Goal: Task Accomplishment & Management: Manage account settings

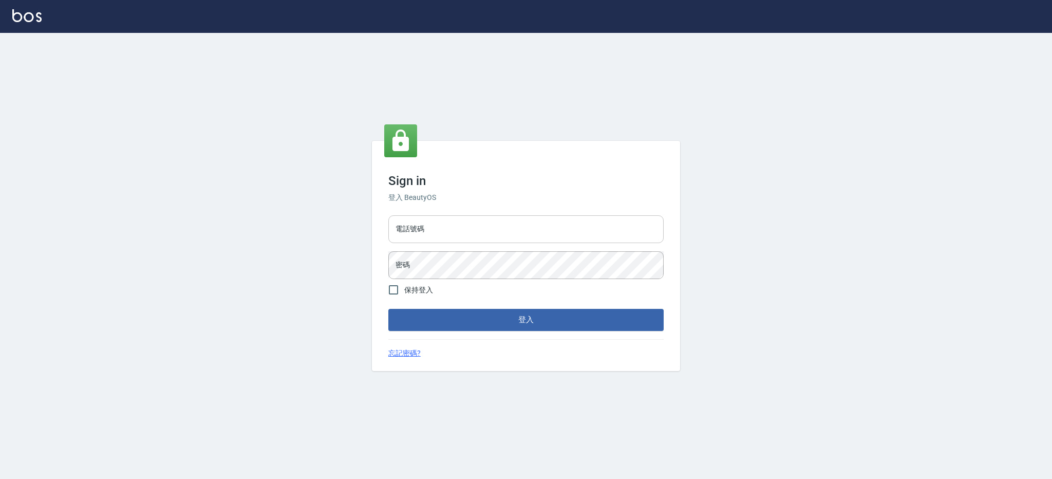
click at [488, 221] on input "電話號碼" at bounding box center [525, 229] width 275 height 28
type input "0426312798"
click at [388, 309] on button "登入" at bounding box center [525, 320] width 275 height 22
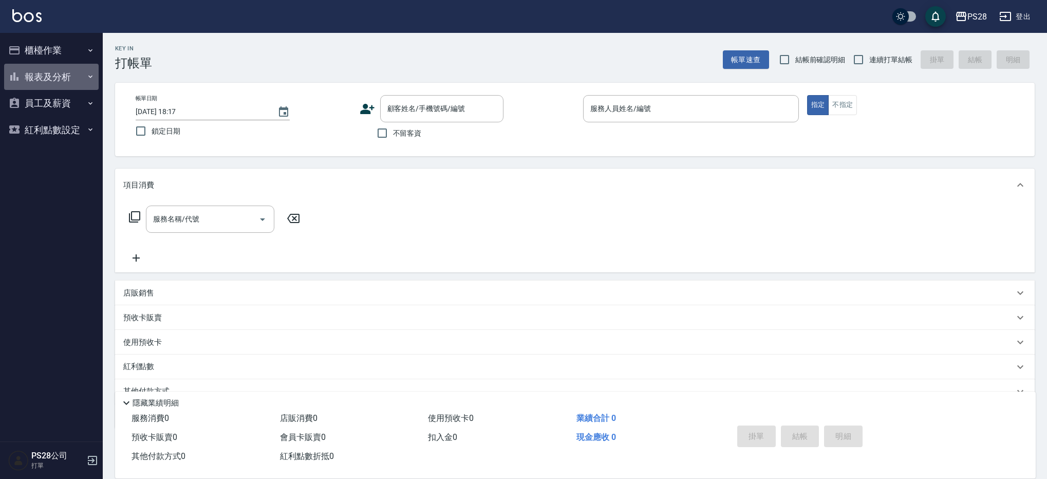
click at [26, 80] on button "報表及分析" at bounding box center [51, 77] width 94 height 27
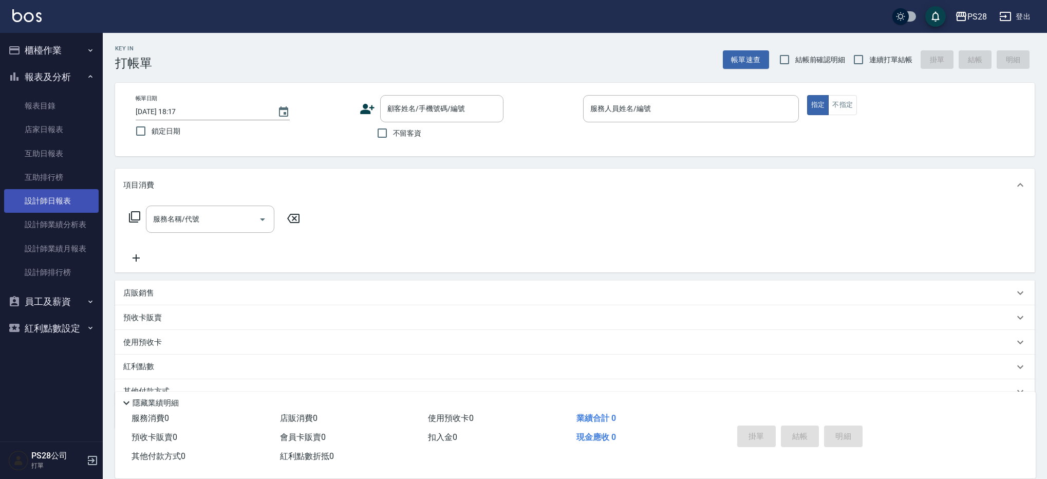
click at [68, 212] on link "設計師日報表" at bounding box center [51, 201] width 94 height 24
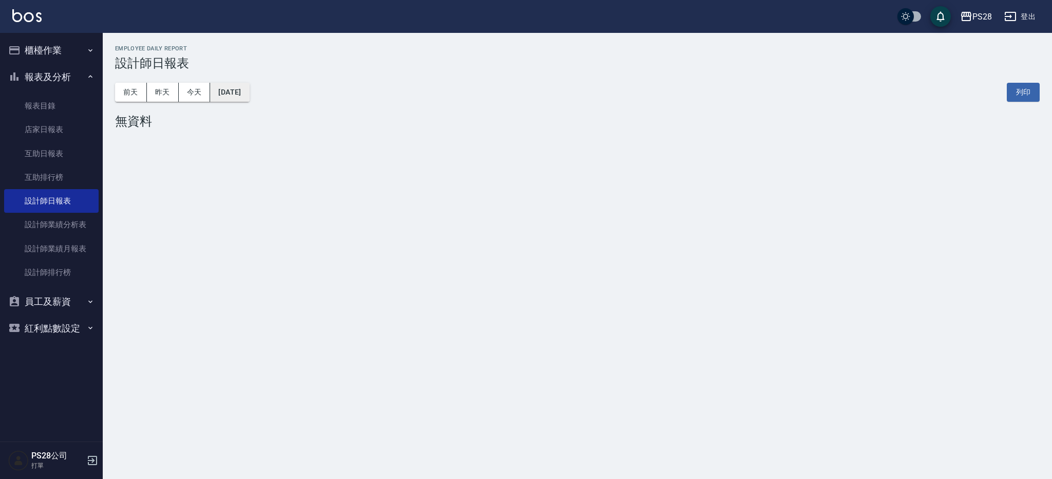
click at [249, 87] on button "2025/10/10" at bounding box center [229, 92] width 39 height 19
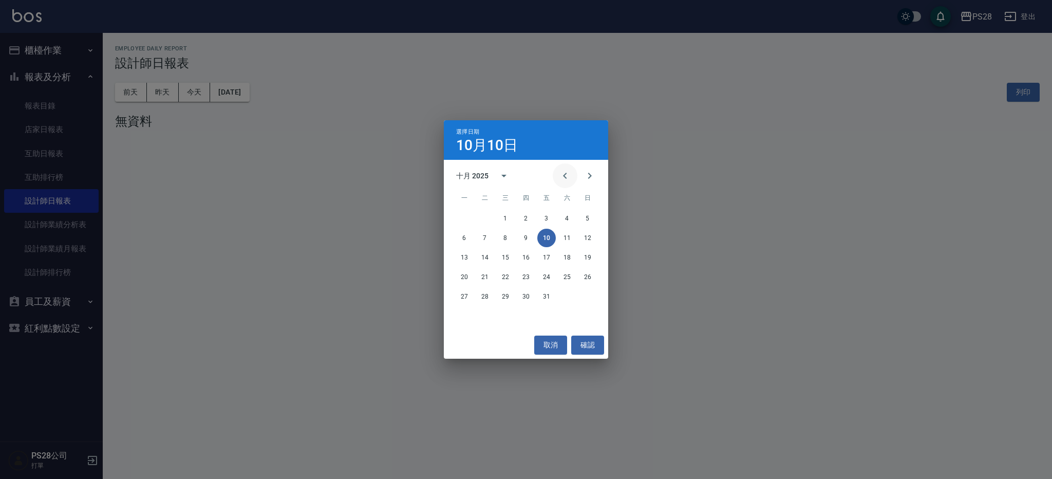
click at [571, 177] on button "Previous month" at bounding box center [565, 175] width 25 height 25
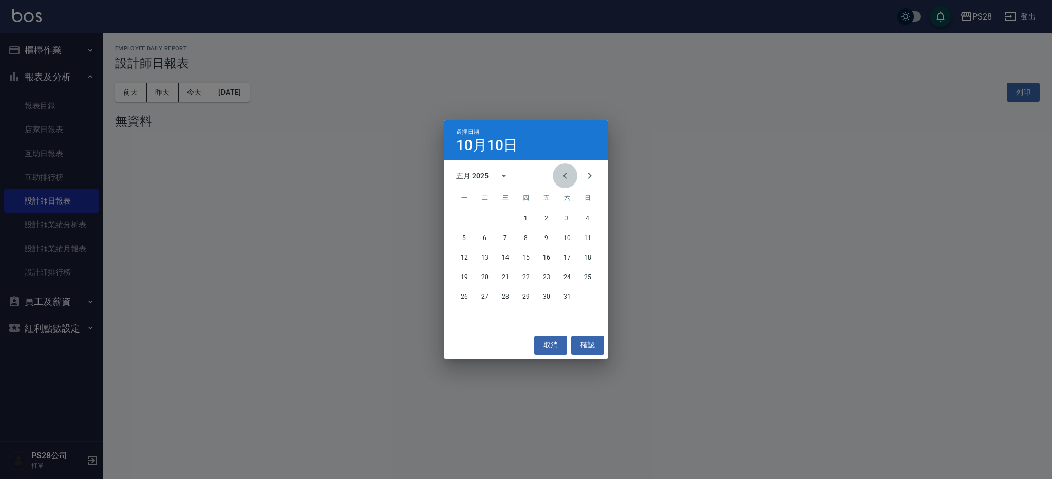
click at [571, 177] on button "Previous month" at bounding box center [565, 175] width 25 height 25
click at [580, 176] on button "Next month" at bounding box center [589, 175] width 25 height 25
click at [571, 239] on button "10" at bounding box center [567, 238] width 18 height 18
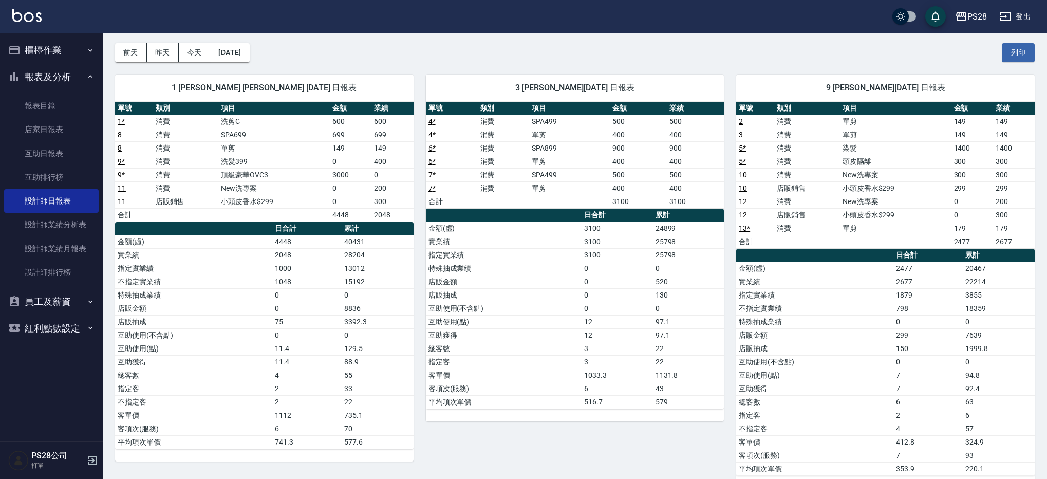
scroll to position [45, 0]
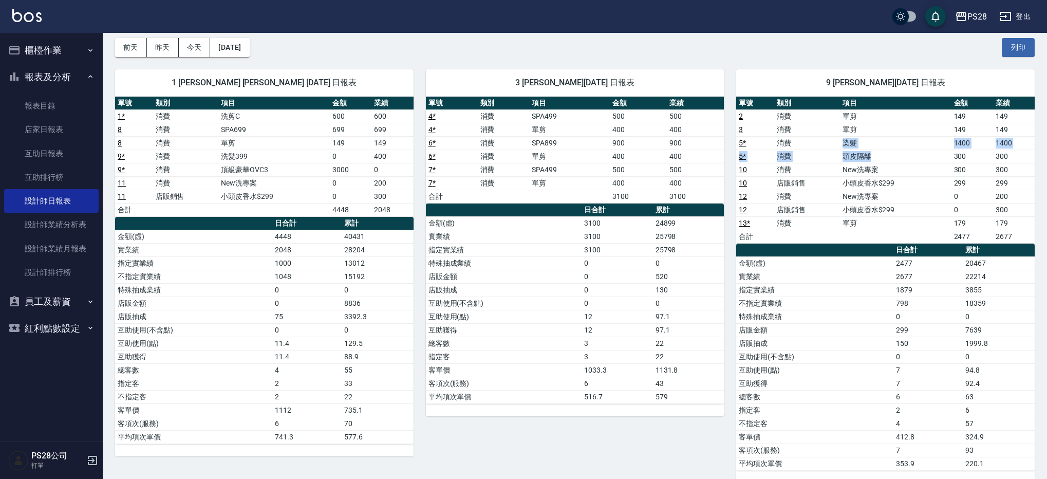
drag, startPoint x: 831, startPoint y: 141, endPoint x: 892, endPoint y: 153, distance: 62.3
click at [892, 153] on tbody "2 消費 單剪 149 149 3 消費 單剪 149 149 5 * 消費 染髮 1400 1400 5 * 消費 頭皮隔離 300 300 10 消費 N…" at bounding box center [885, 176] width 298 height 134
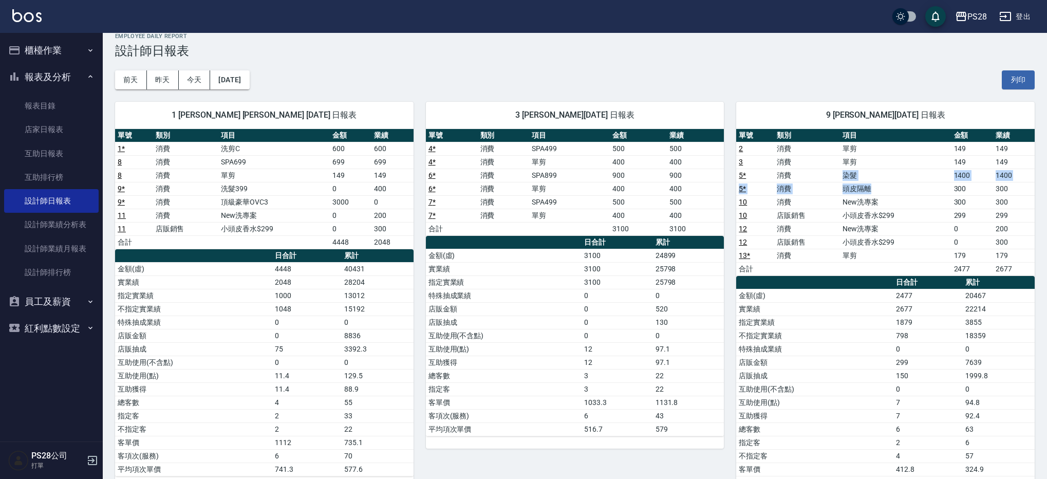
scroll to position [0, 0]
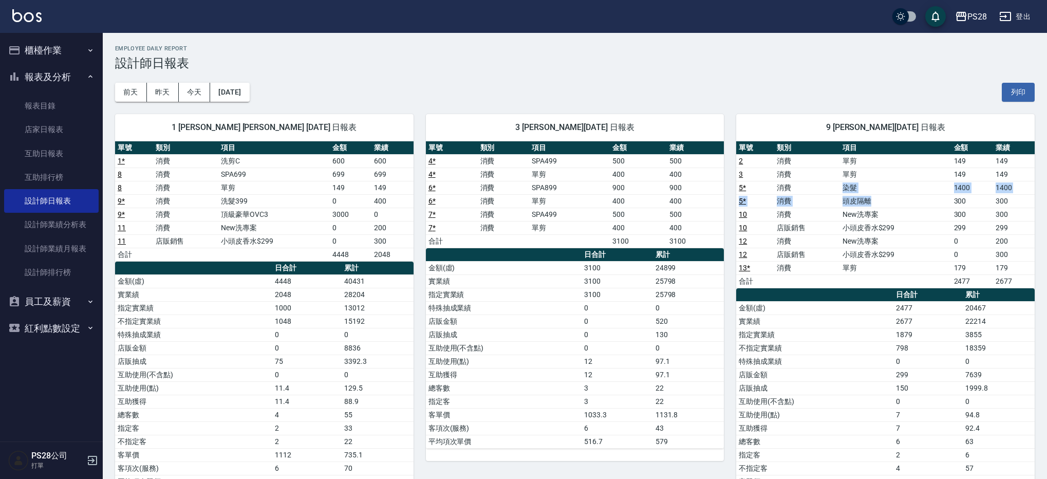
click at [61, 50] on button "櫃檯作業" at bounding box center [51, 50] width 94 height 27
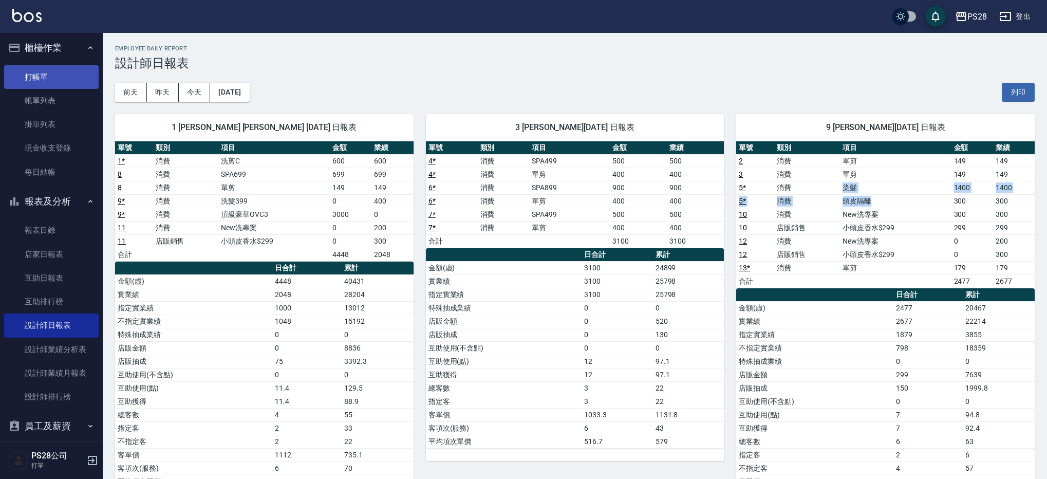
scroll to position [4, 0]
click at [41, 81] on link "打帳單" at bounding box center [51, 76] width 94 height 24
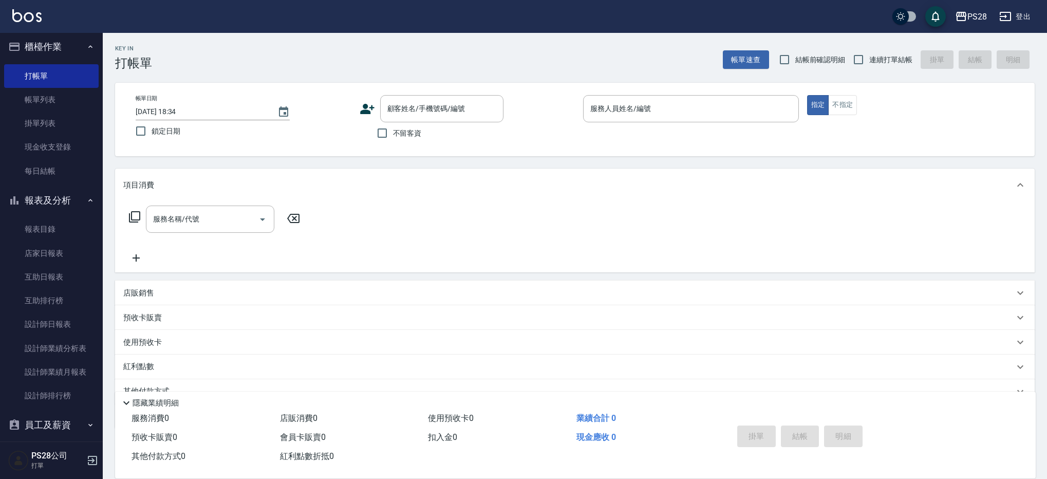
click at [410, 129] on span "不留客資" at bounding box center [407, 133] width 29 height 11
click at [393, 129] on input "不留客資" at bounding box center [382, 133] width 22 height 22
checkbox input "true"
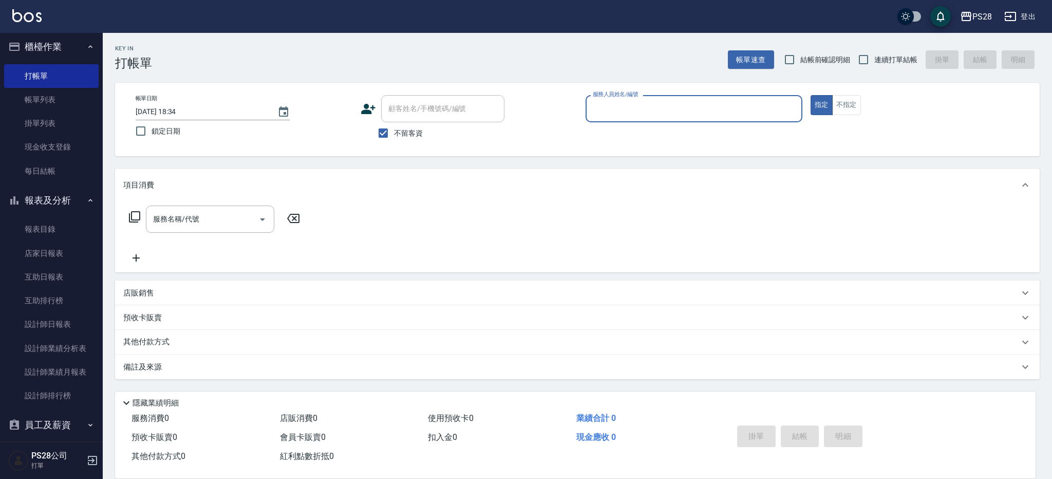
click at [881, 56] on span "連續打單結帳" at bounding box center [895, 59] width 43 height 11
click at [874, 56] on input "連續打單結帳" at bounding box center [864, 60] width 22 height 22
checkbox input "true"
click at [702, 80] on div "Key In 打帳單 帳單速查 結帳前確認明細 連續打單結帳 掛單 結帳 明細 帳單日期 2025/10/10 18:34 鎖定日期 顧客姓名/手機號碼/編號…" at bounding box center [577, 254] width 949 height 443
click at [699, 123] on p at bounding box center [693, 127] width 217 height 11
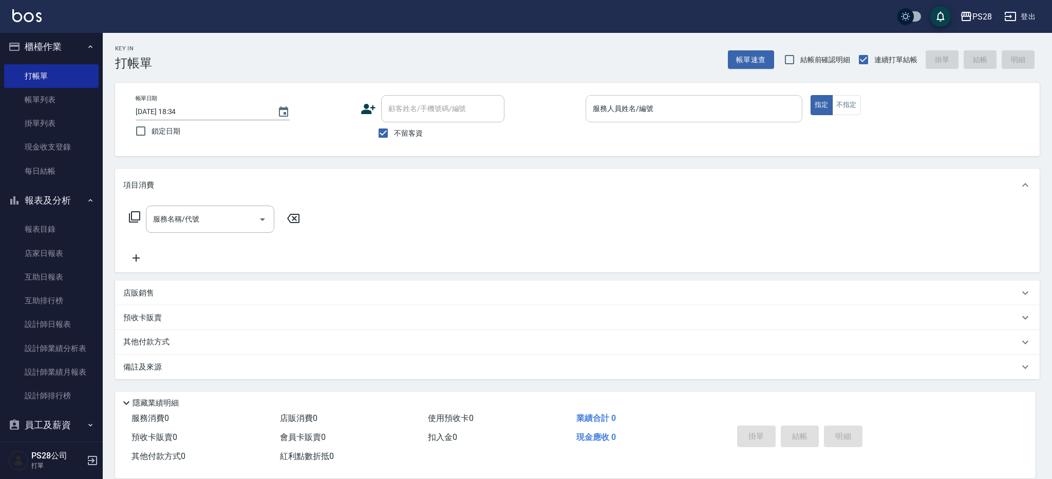
click at [700, 116] on input "服務人員姓名/編號" at bounding box center [693, 109] width 207 height 18
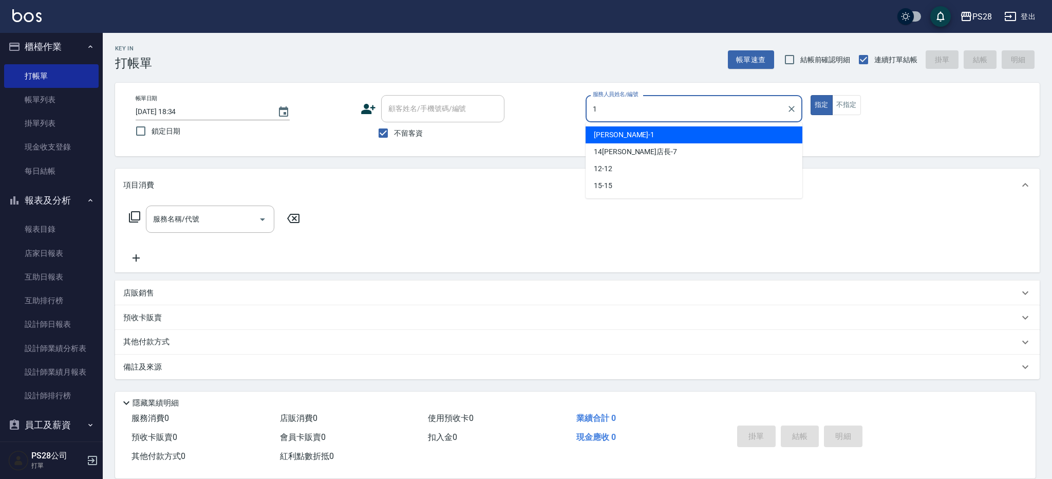
type input "SAM-1"
type button "true"
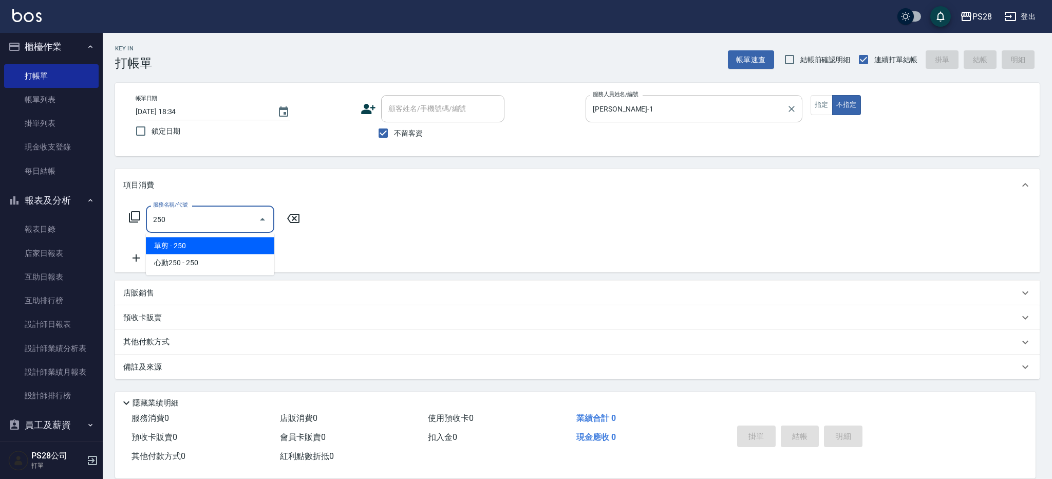
type input "單剪(250)"
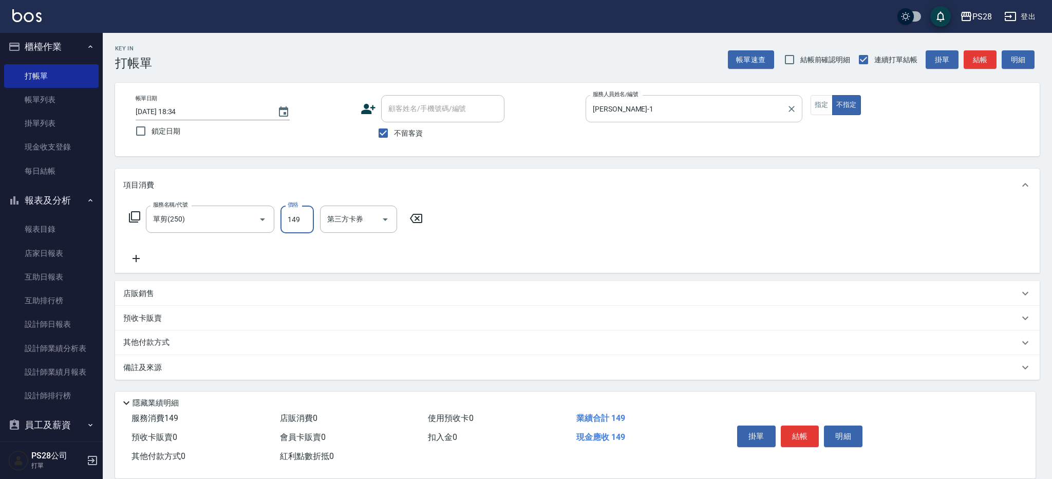
type input "149"
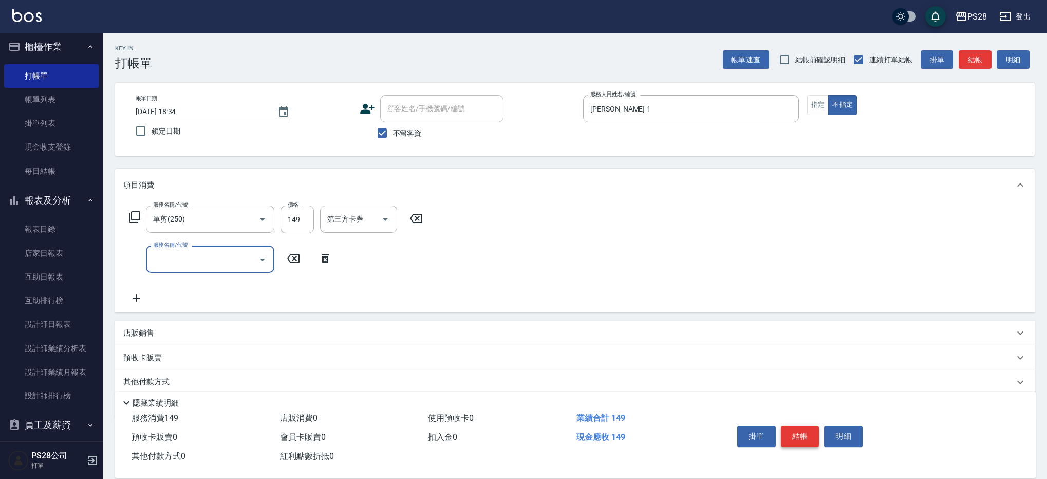
click at [796, 434] on button "結帳" at bounding box center [800, 436] width 39 height 22
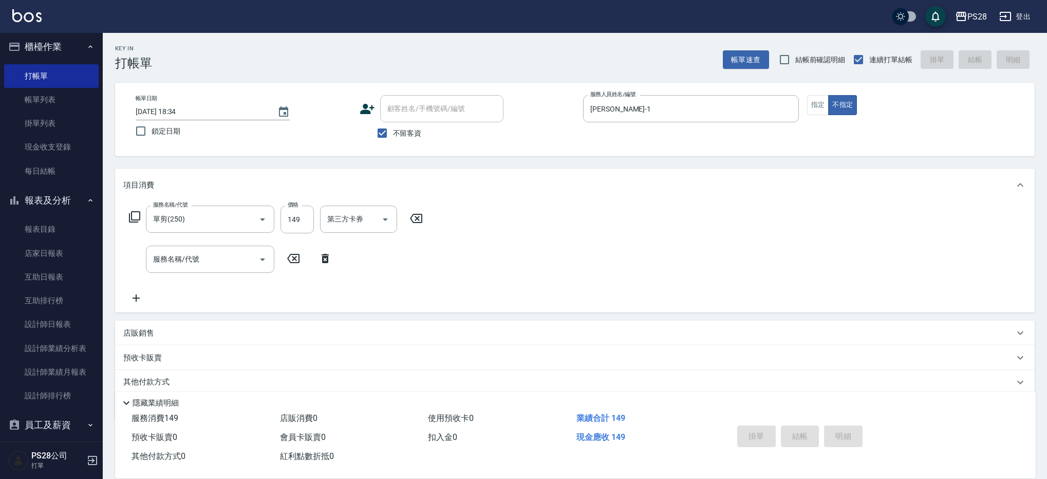
type input "2025/10/10 18:55"
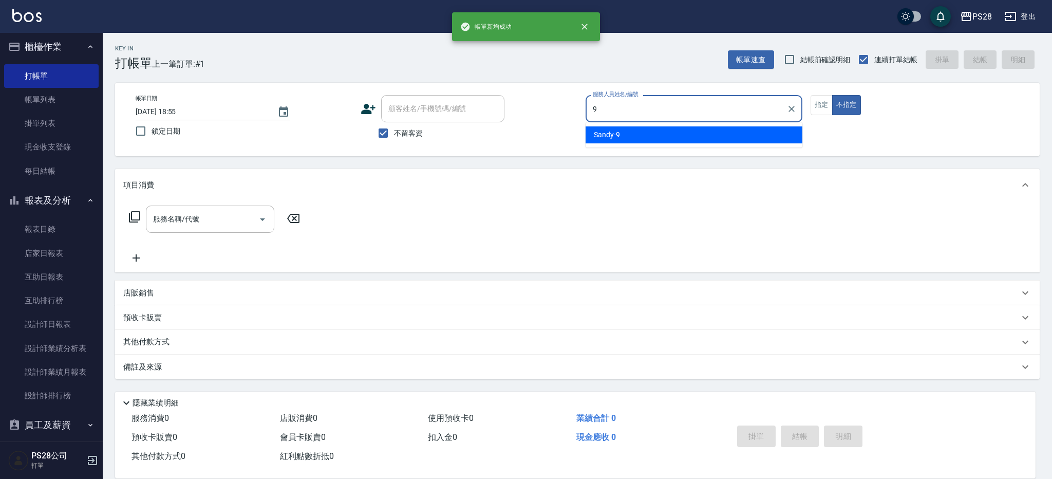
type input "Sandy-9"
type button "false"
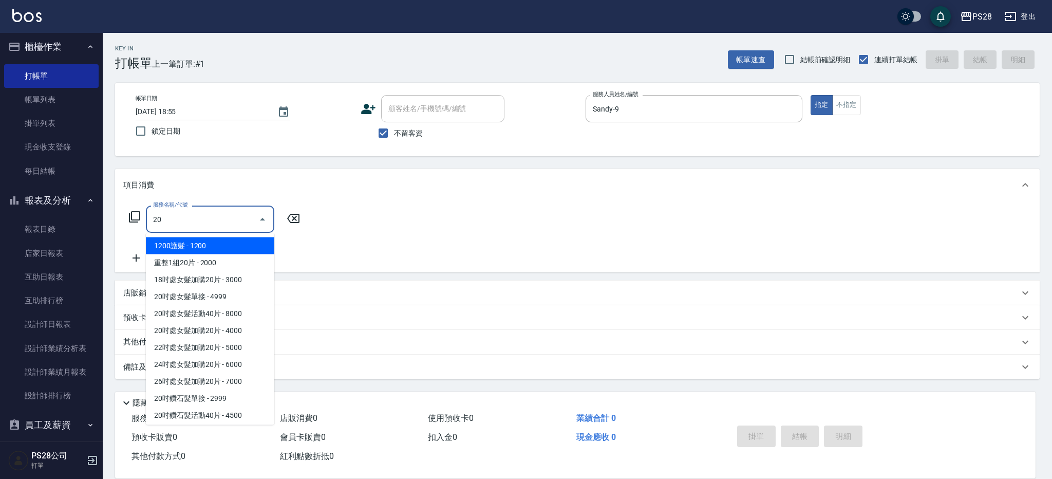
type input "2"
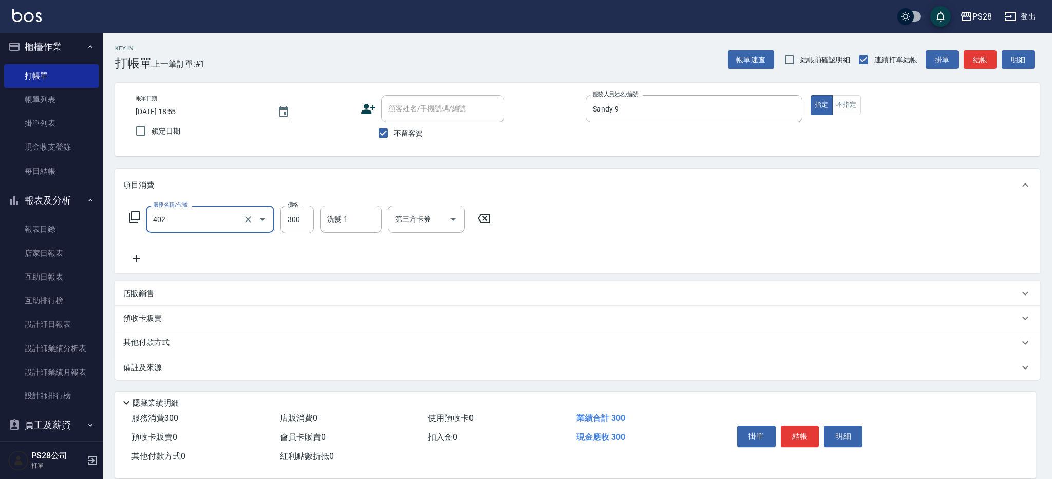
type input "頭皮隔離(402)"
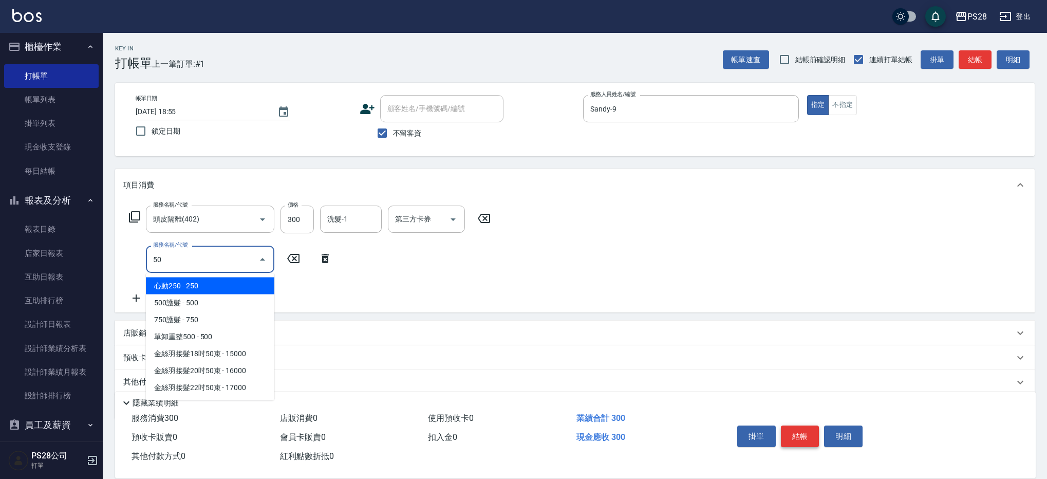
type input "心動250(0250)"
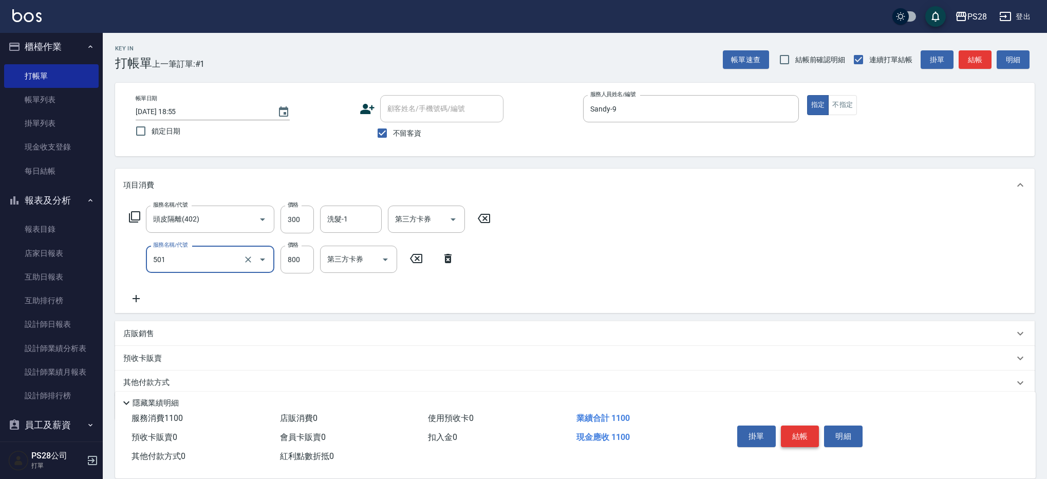
type input "染髮(501)"
type input "700"
click at [805, 427] on button "結帳" at bounding box center [800, 436] width 39 height 22
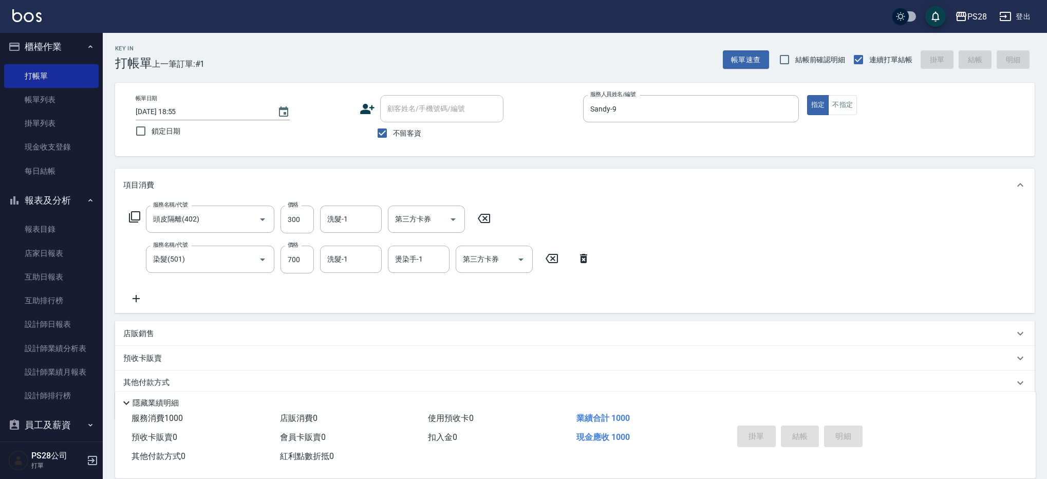
type input "2025/10/10 18:56"
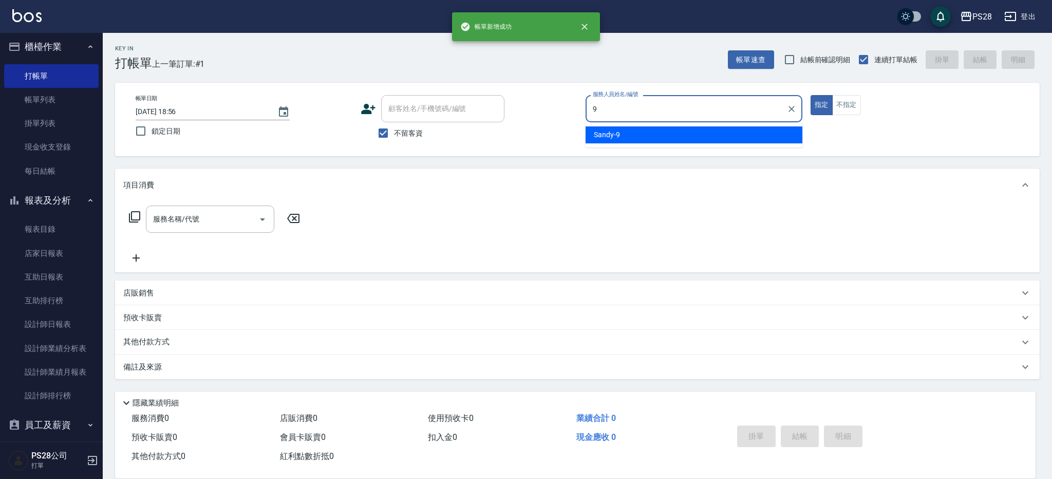
type input "Sandy-9"
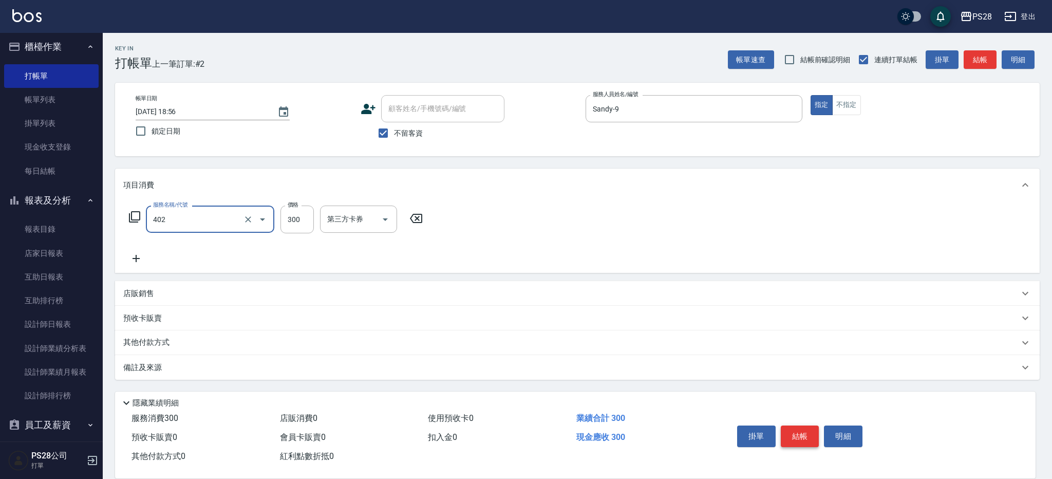
type input "頭皮隔離(402)"
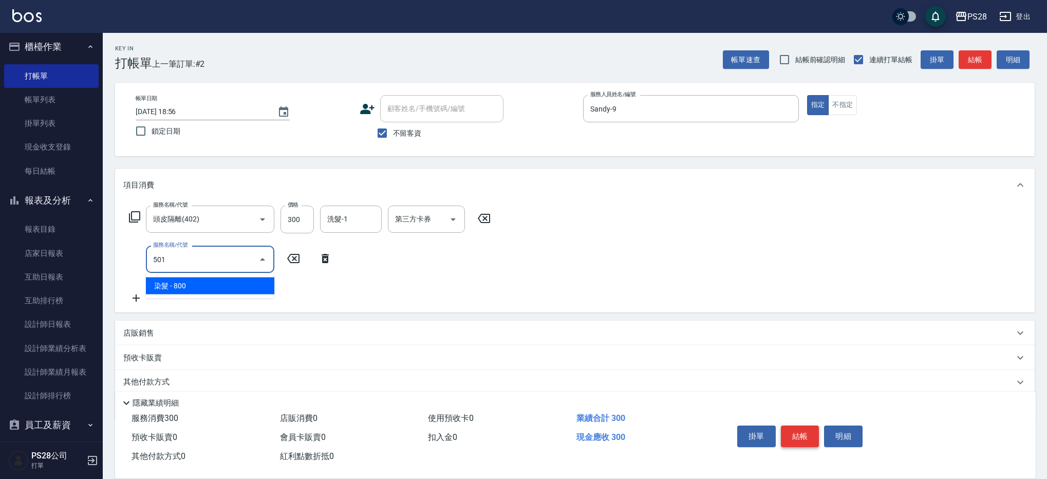
type input "染髮(501)"
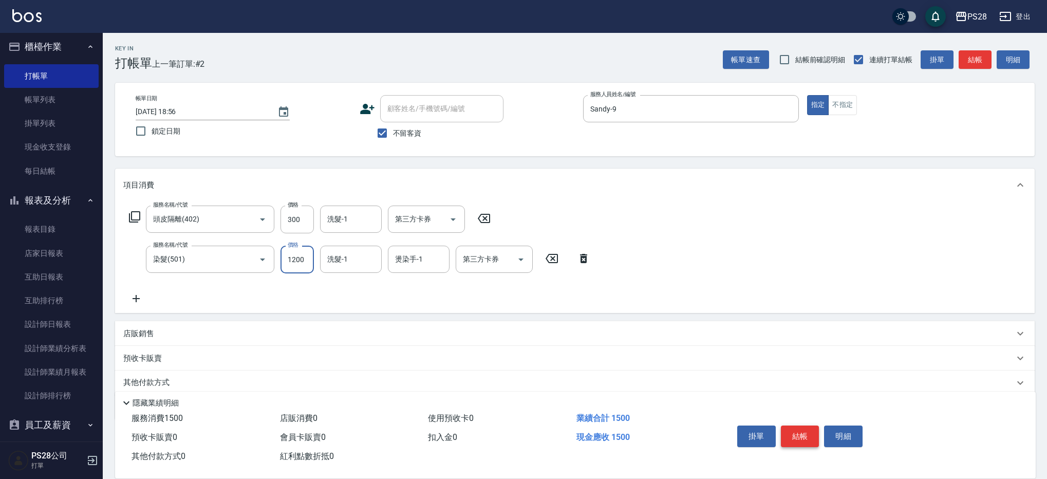
type input "1200"
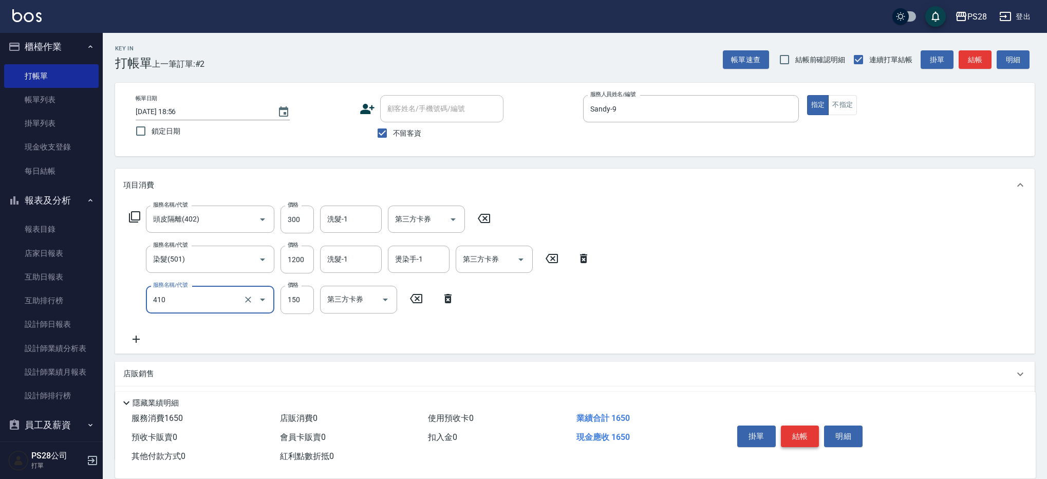
type input "天天瞬護(410)"
type input "100"
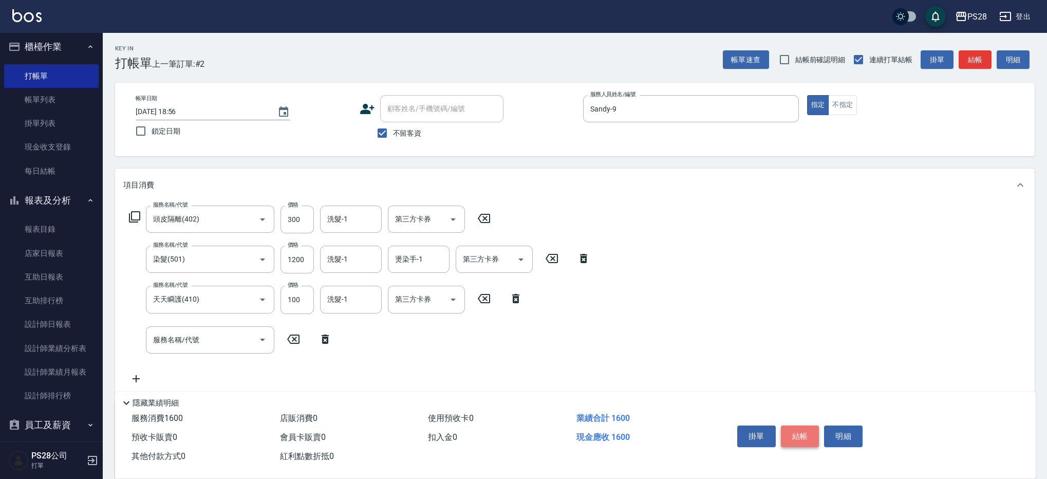
click at [805, 429] on button "結帳" at bounding box center [800, 436] width 39 height 22
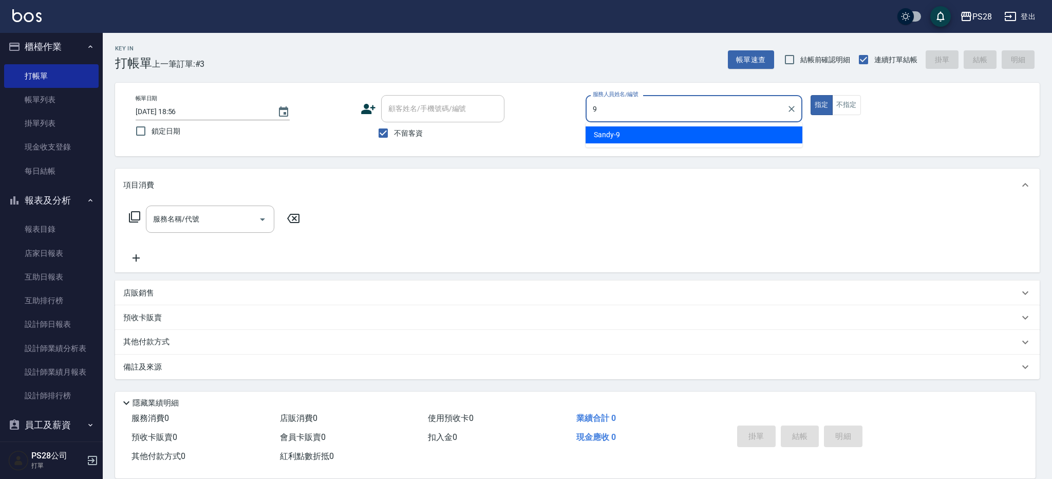
type input "Sandy-9"
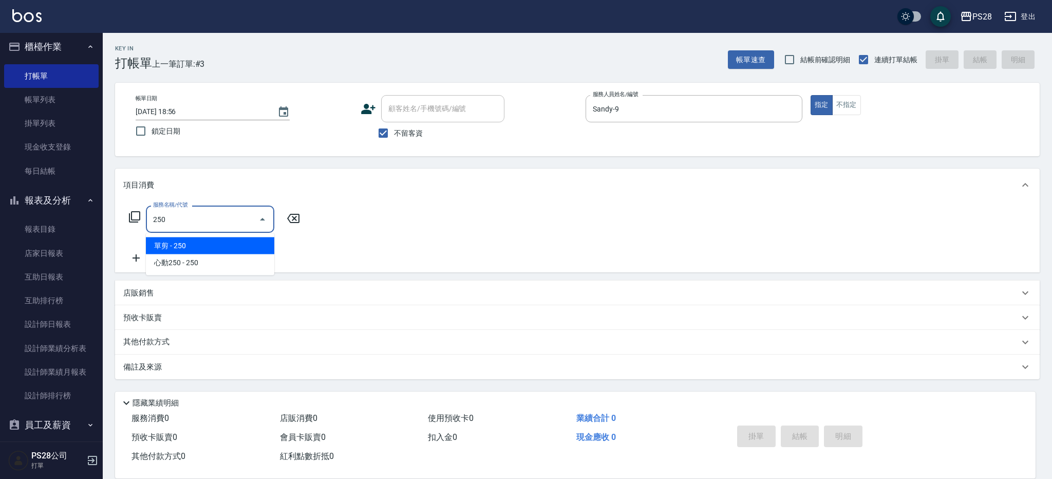
type input "單剪(250)"
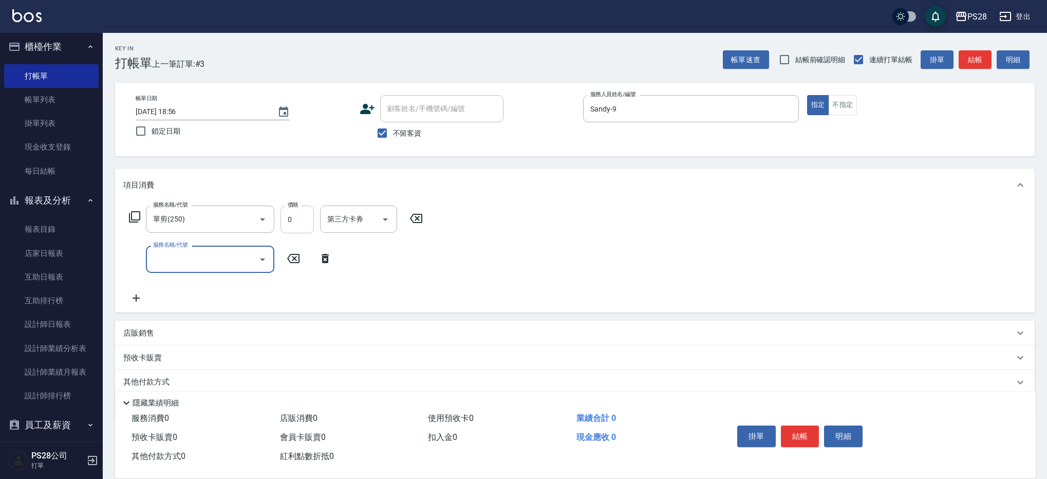
click at [298, 227] on input "0" at bounding box center [296, 219] width 33 height 28
type input "179"
click at [804, 439] on button "結帳" at bounding box center [800, 436] width 39 height 22
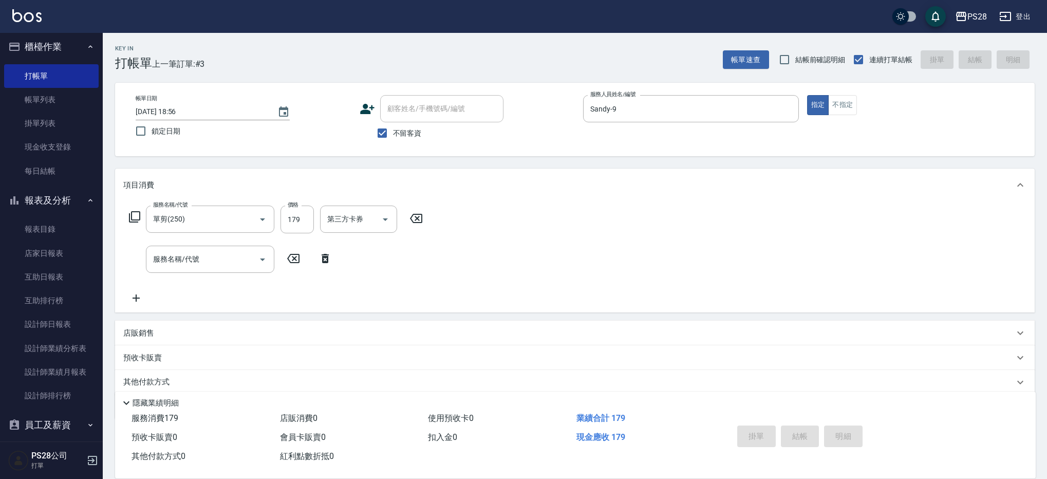
type input "2025/10/10 18:57"
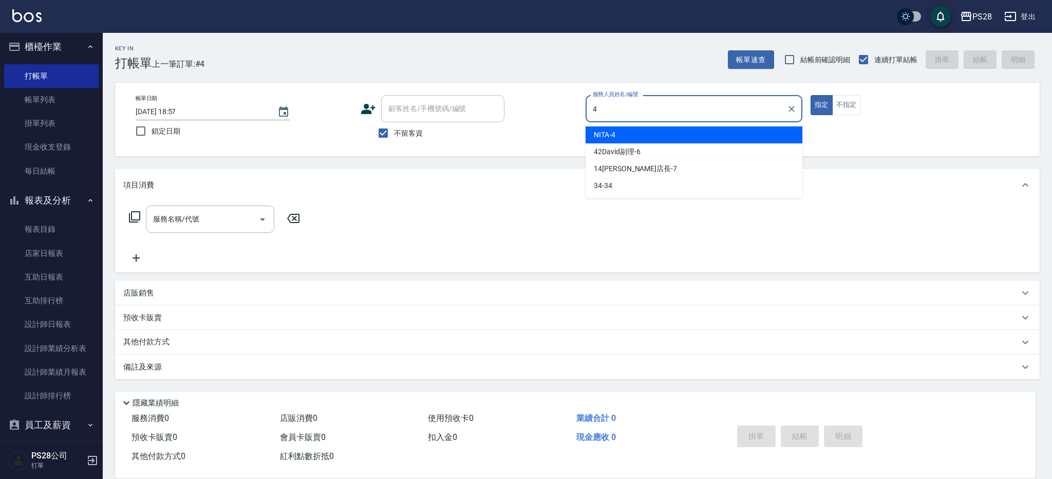
type input "NITA-4"
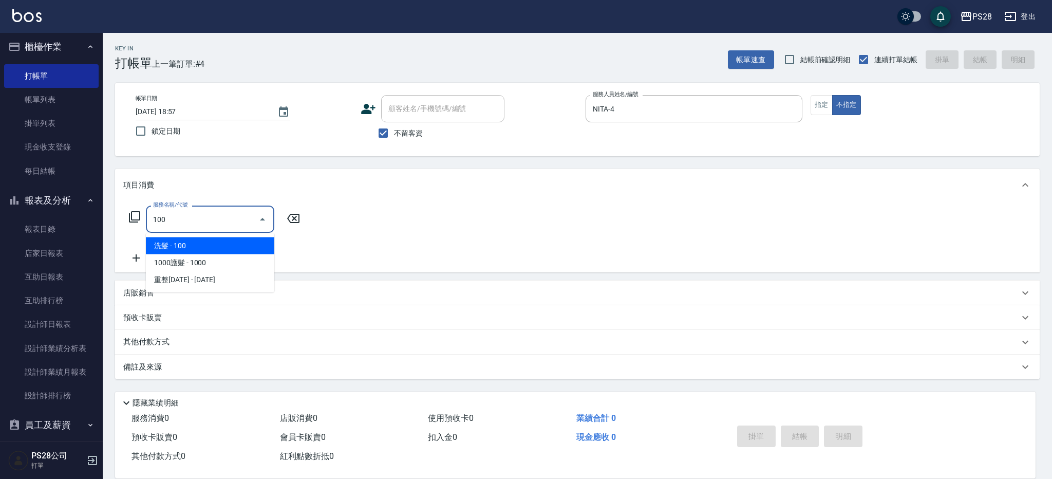
type input "洗髮(100)"
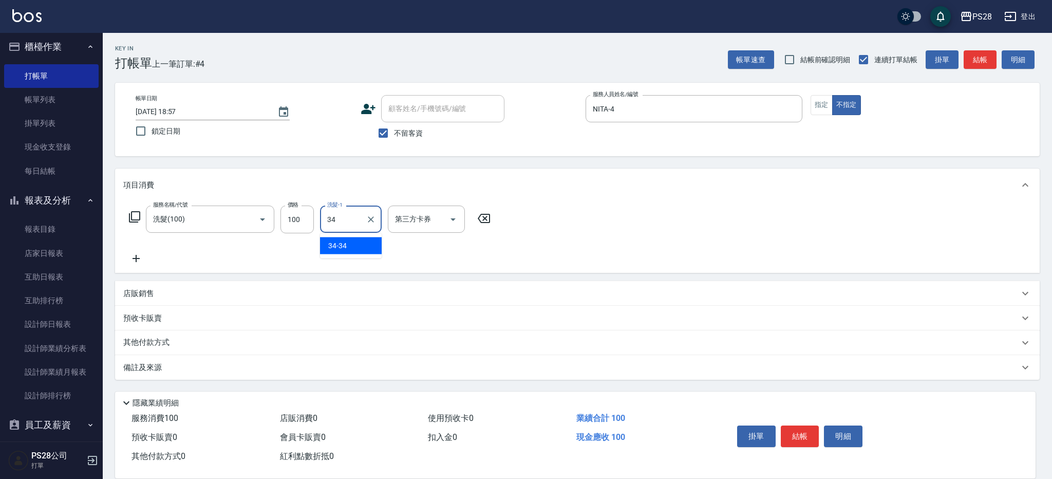
type input "34-34"
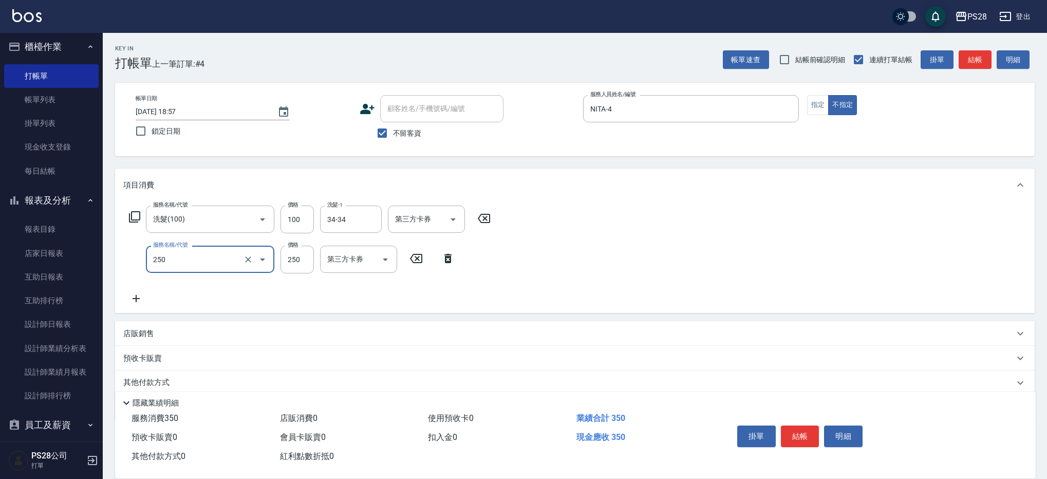
type input "單剪(250)"
type input "149"
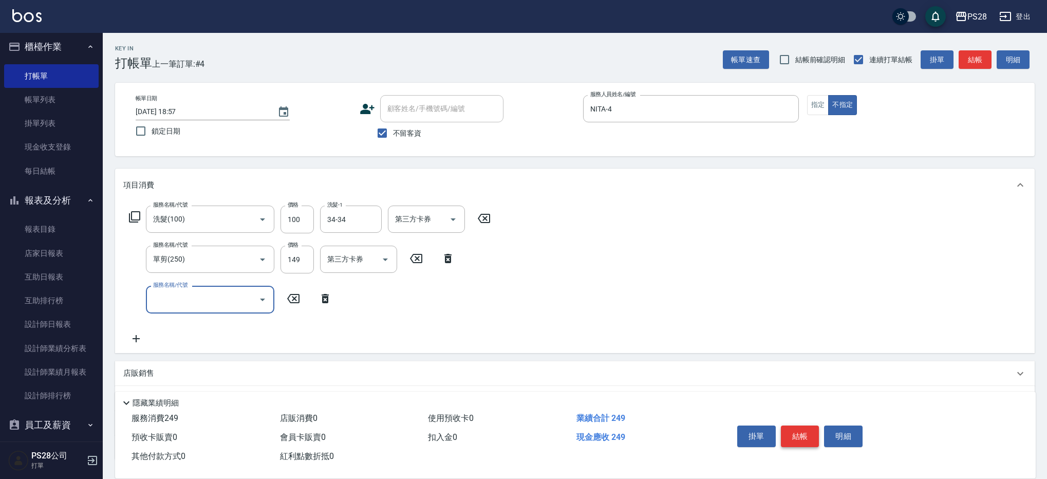
click at [806, 434] on button "結帳" at bounding box center [800, 436] width 39 height 22
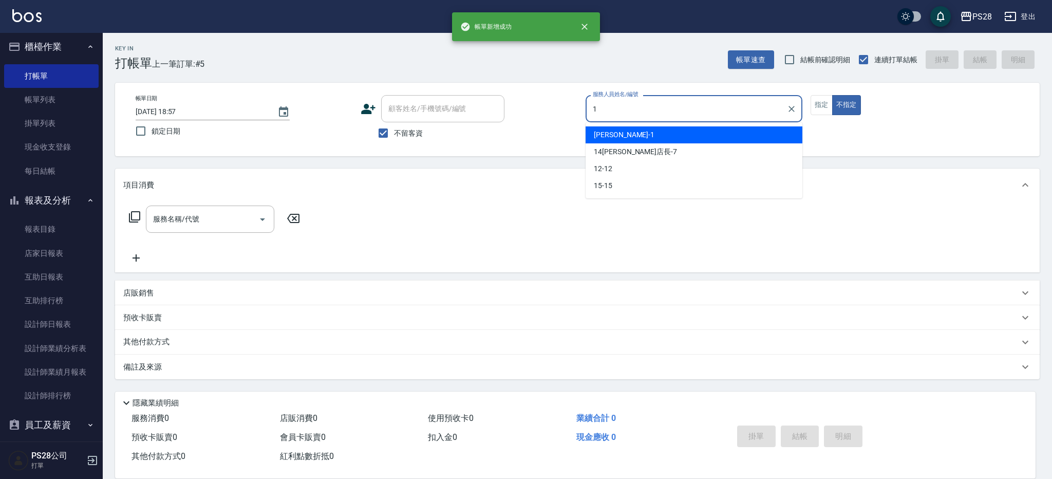
type input "SAM-1"
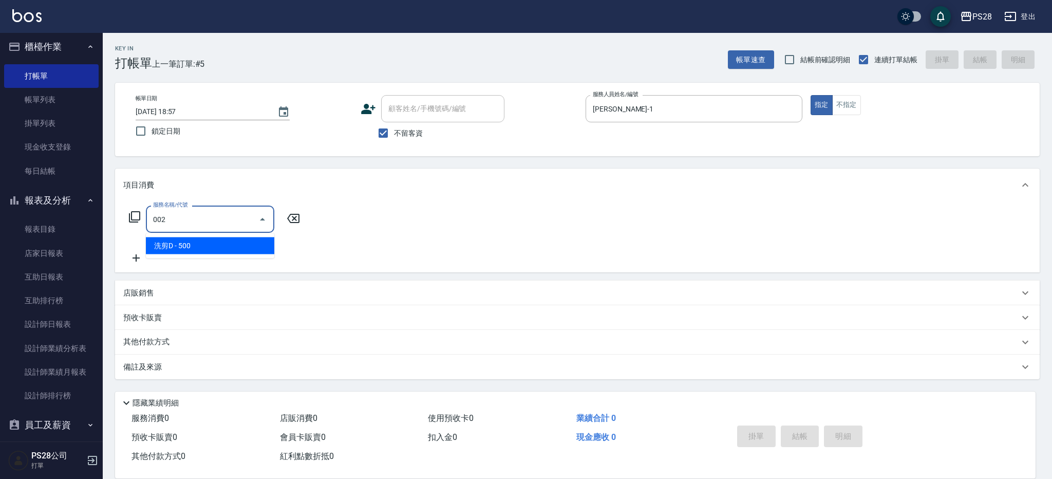
type input "洗剪D(002)"
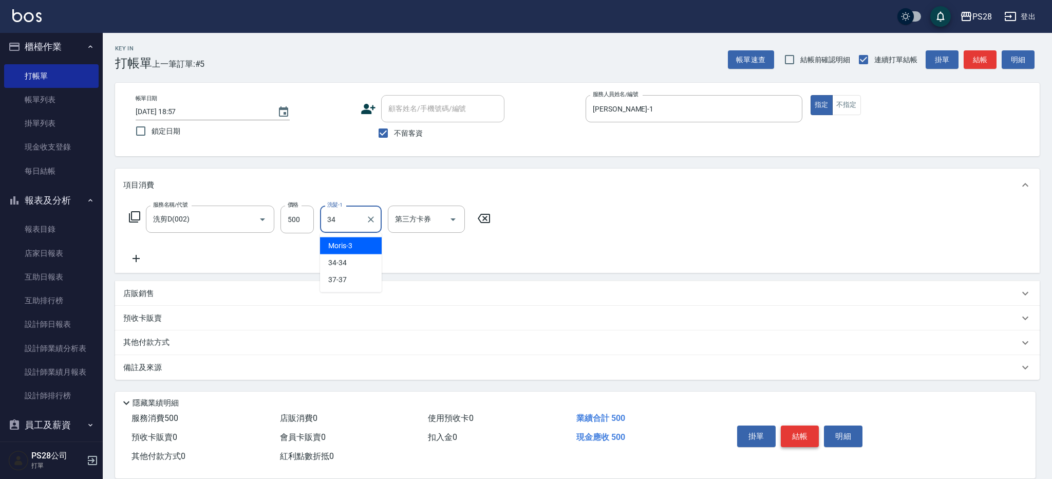
type input "34-34"
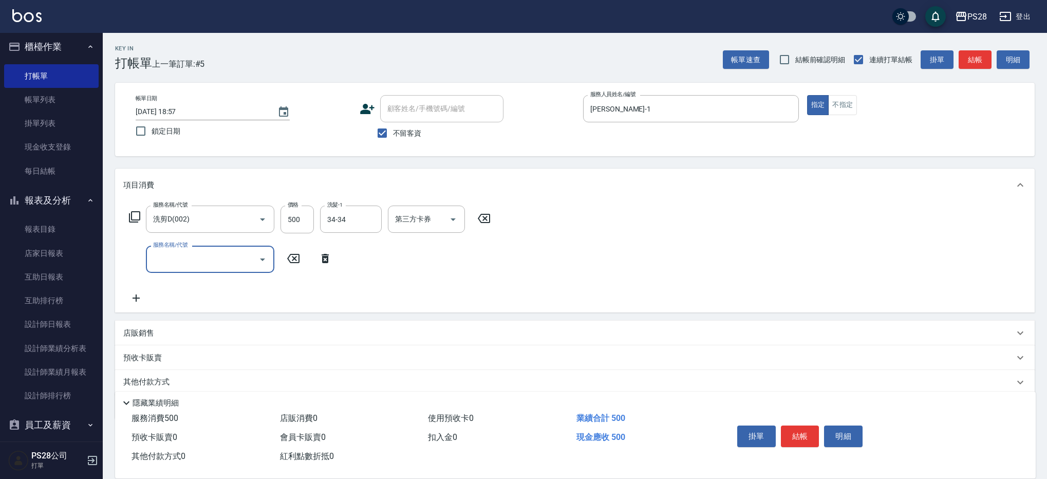
click at [806, 431] on button "結帳" at bounding box center [800, 436] width 39 height 22
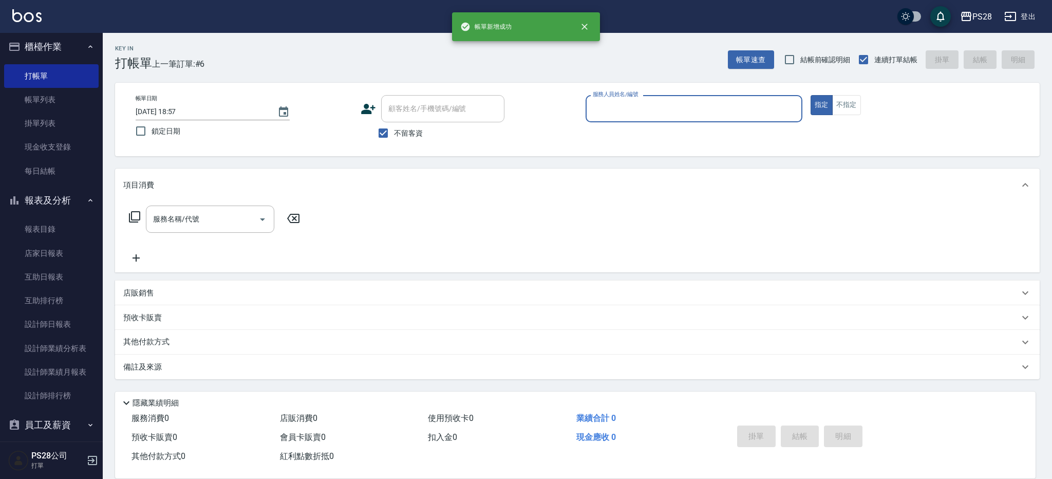
type input "5"
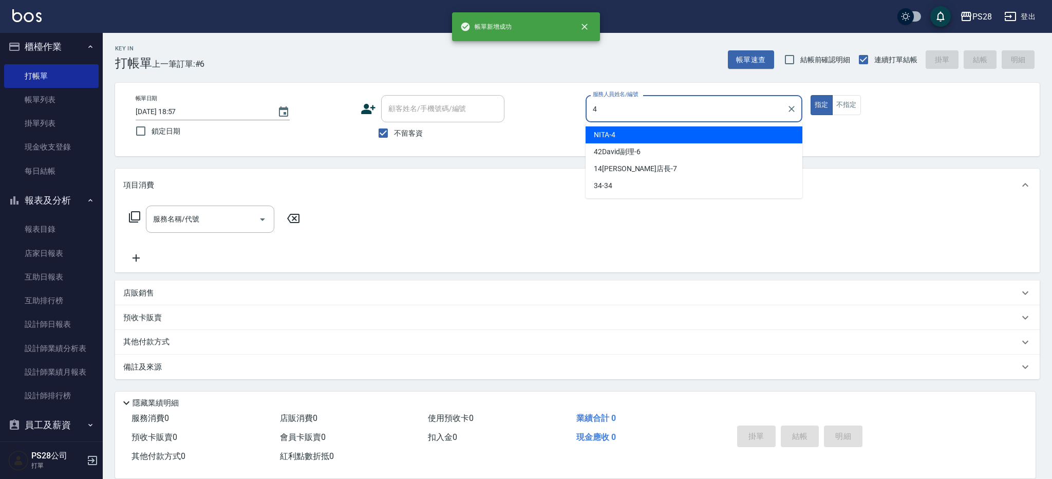
type input "NITA-4"
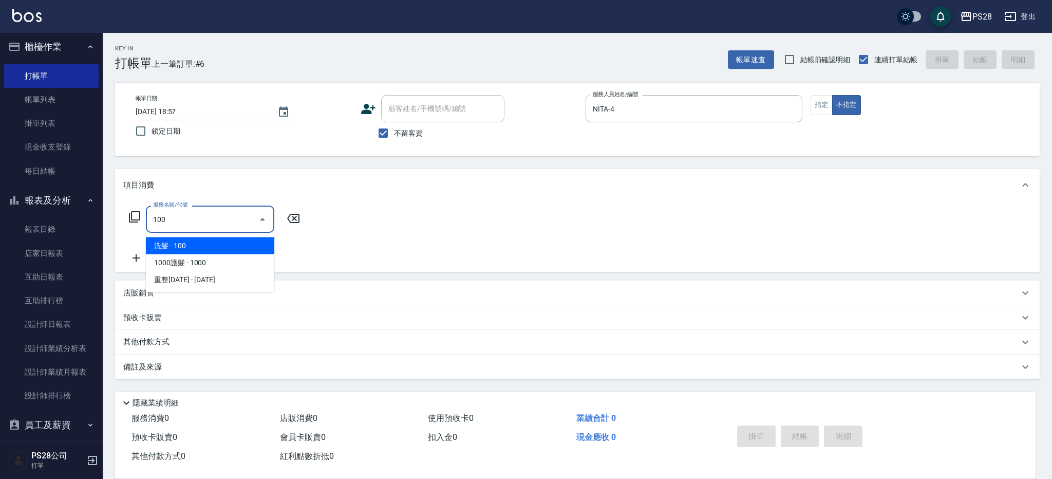
type input "洗髮(100)"
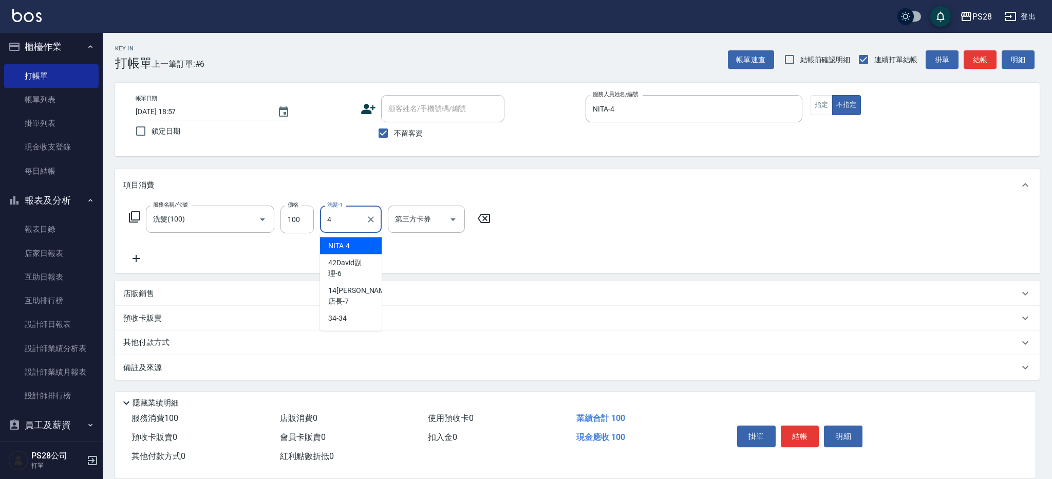
type input "NITA-4"
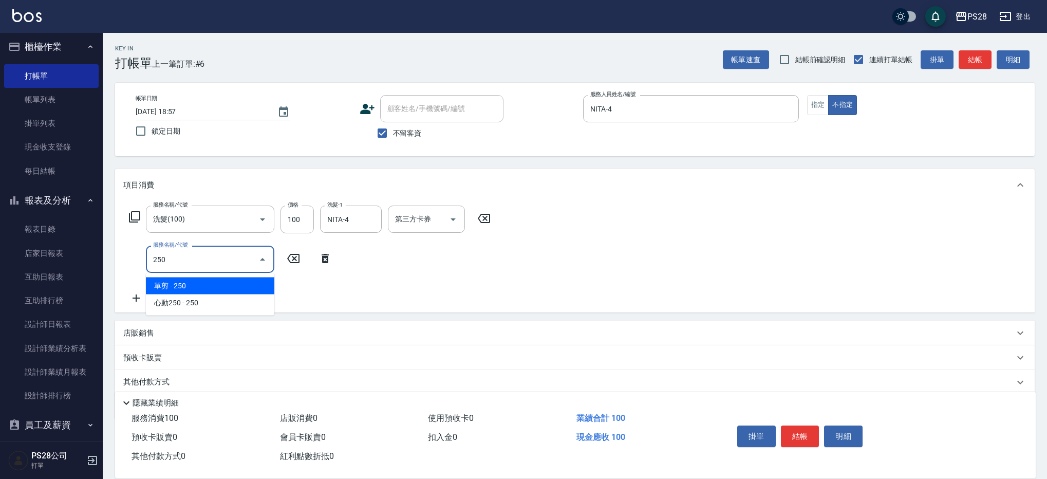
type input "單剪(250)"
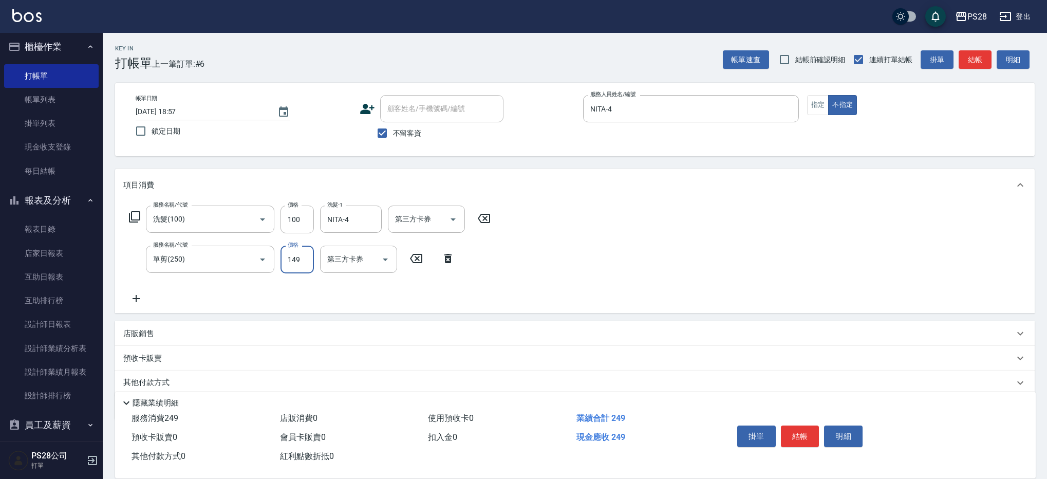
type input "149"
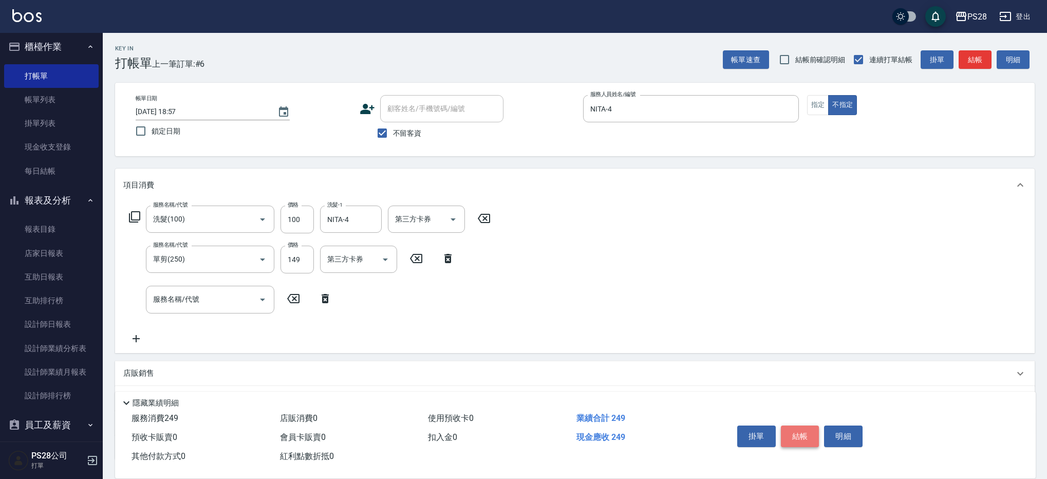
click at [798, 430] on button "結帳" at bounding box center [800, 436] width 39 height 22
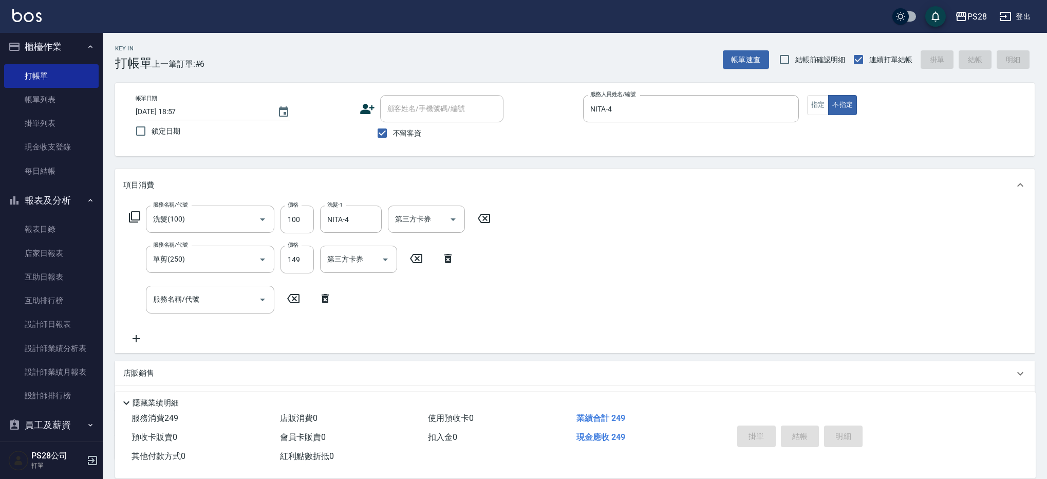
type input "2025/10/10 18:58"
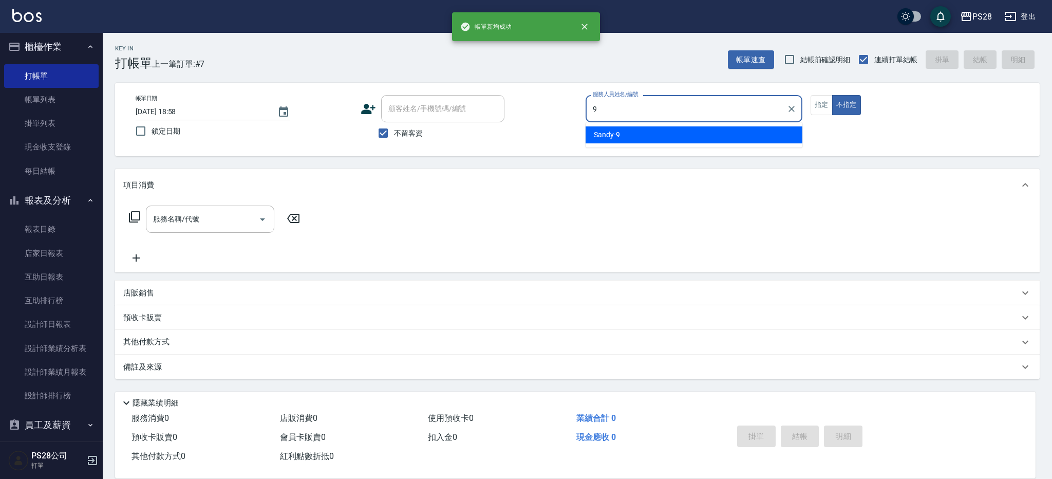
type input "Sandy-9"
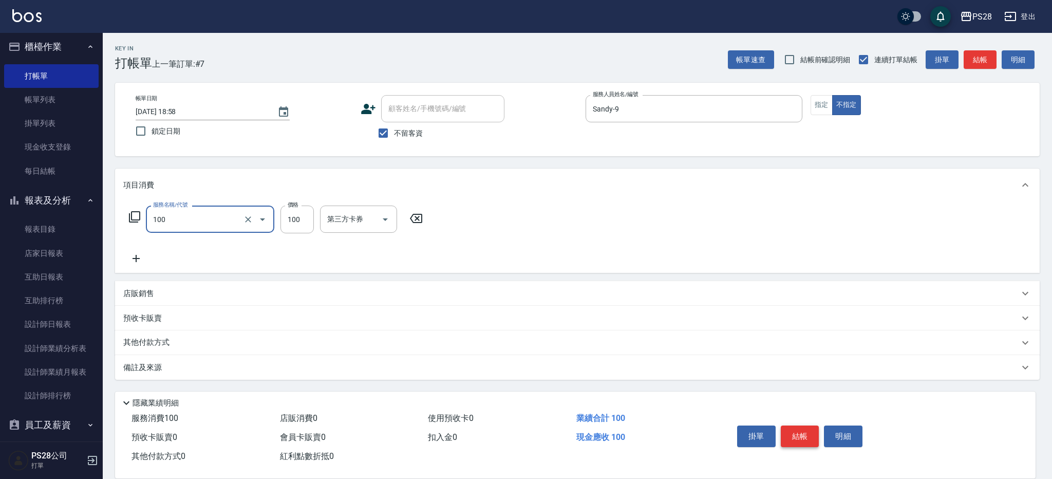
type input "洗髮(100)"
type input "34-34"
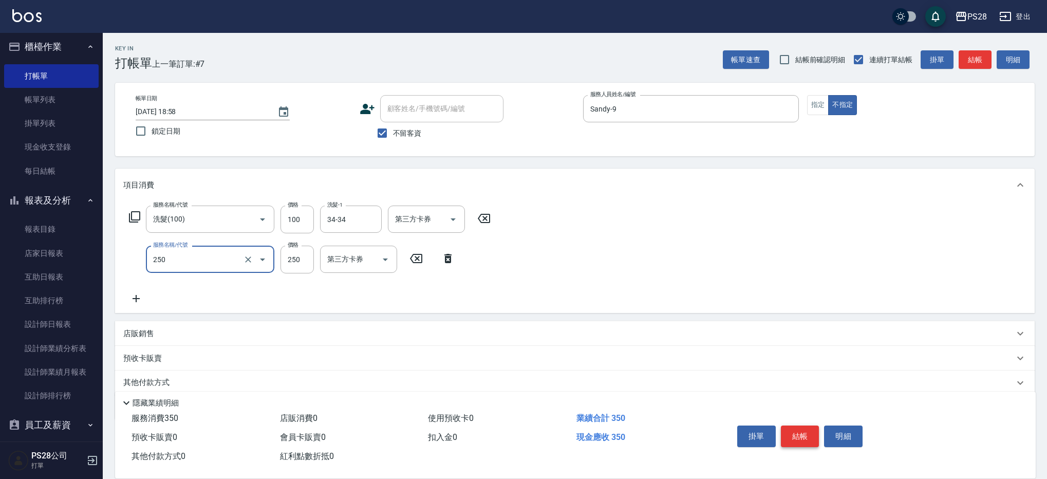
type input "單剪(250)"
type input "149"
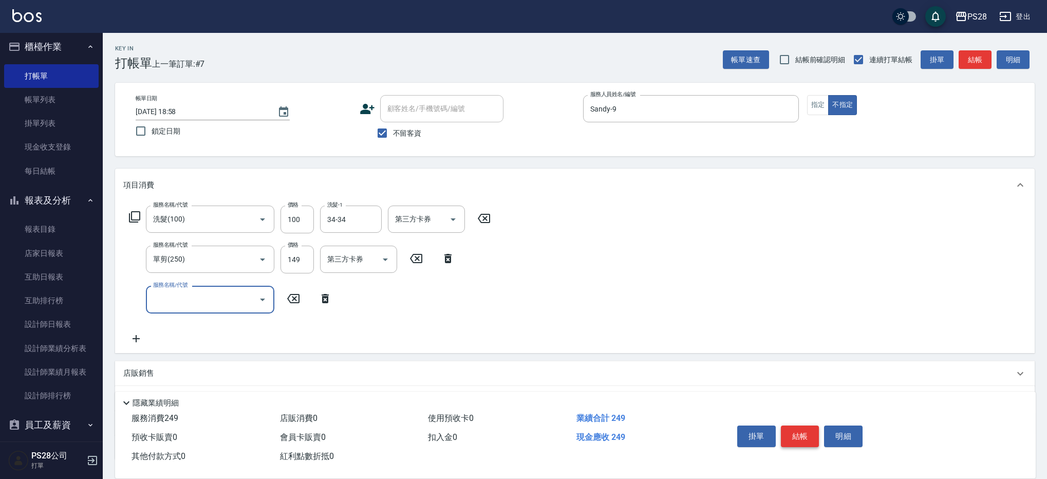
click at [796, 432] on button "結帳" at bounding box center [800, 436] width 39 height 22
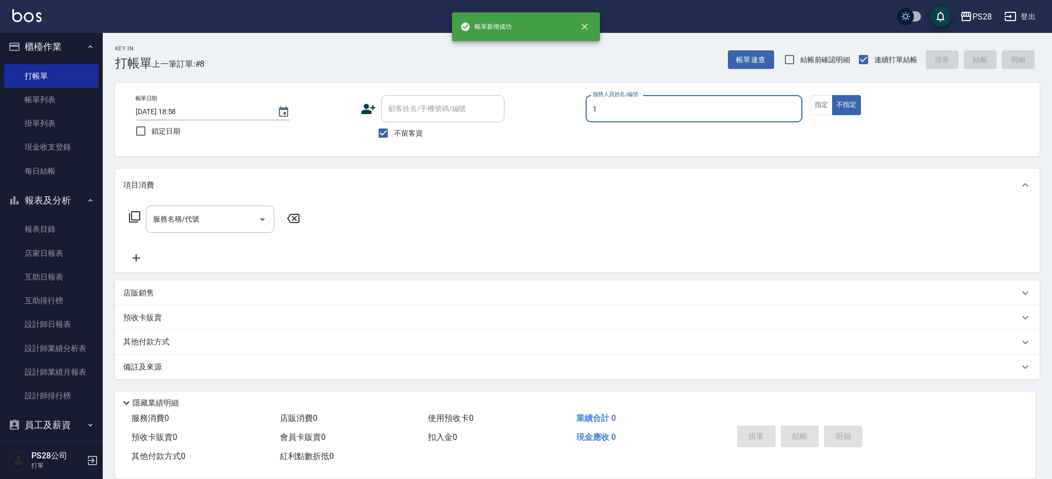
type input "SAM-1"
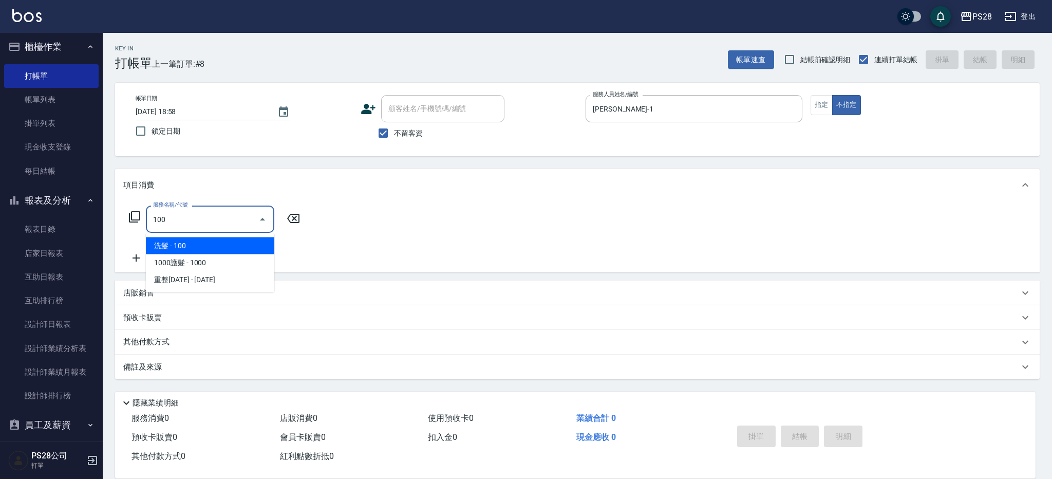
type input "洗髮(100)"
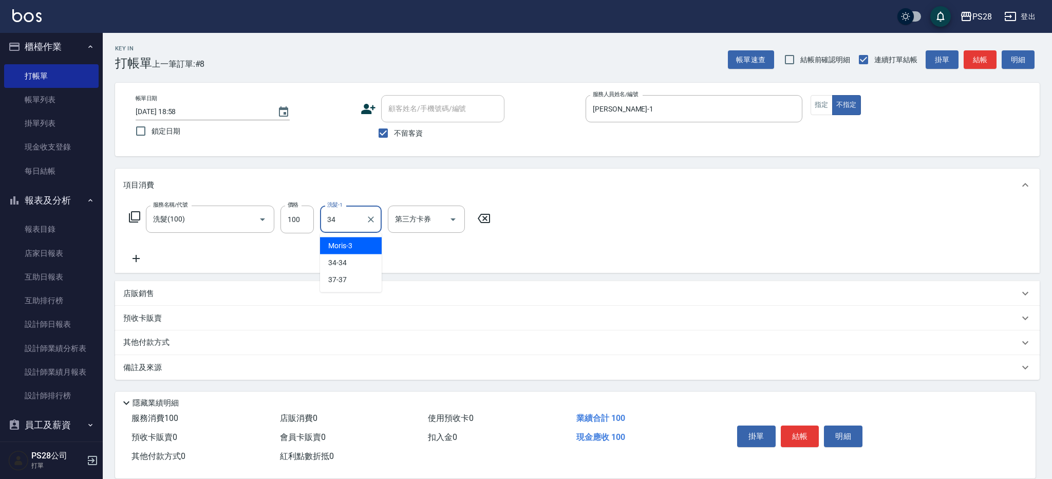
type input "34-34"
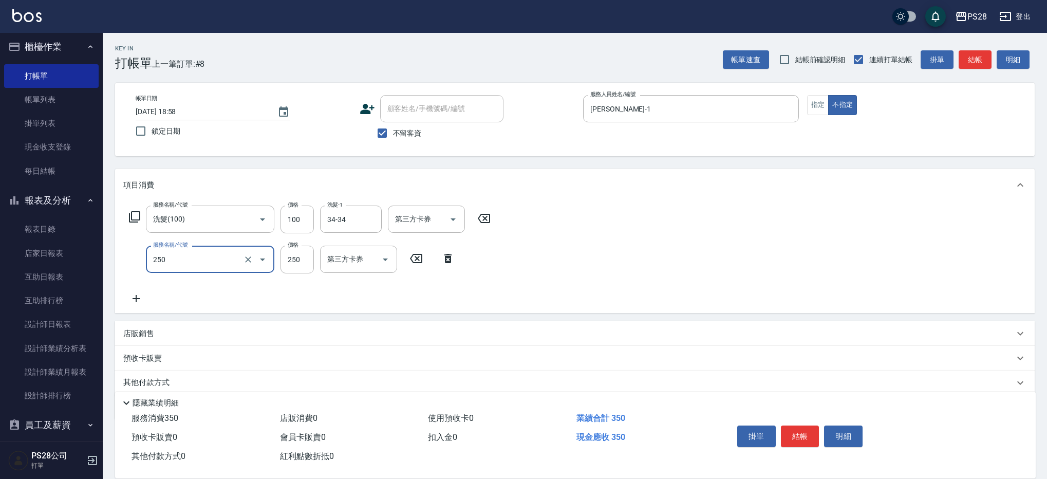
type input "單剪(250)"
type input "149"
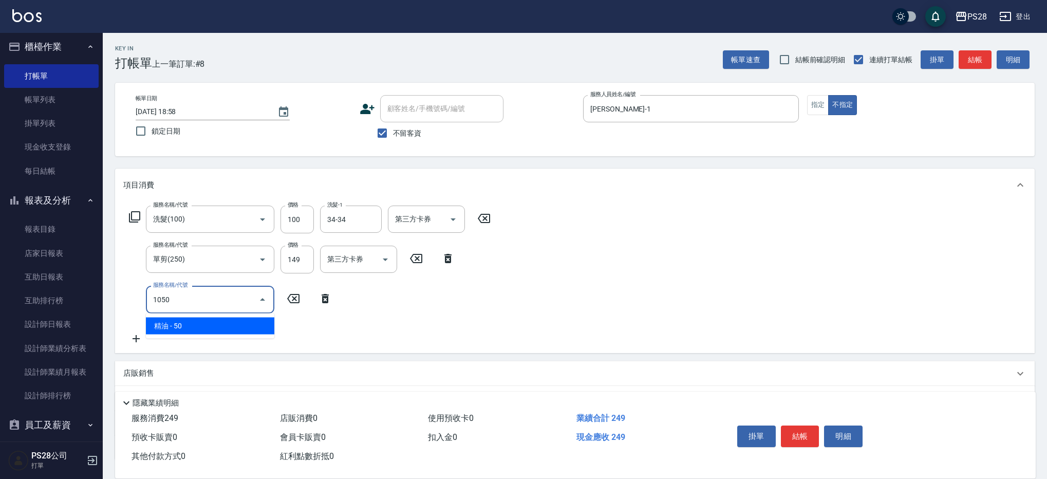
type input "精油(1050)"
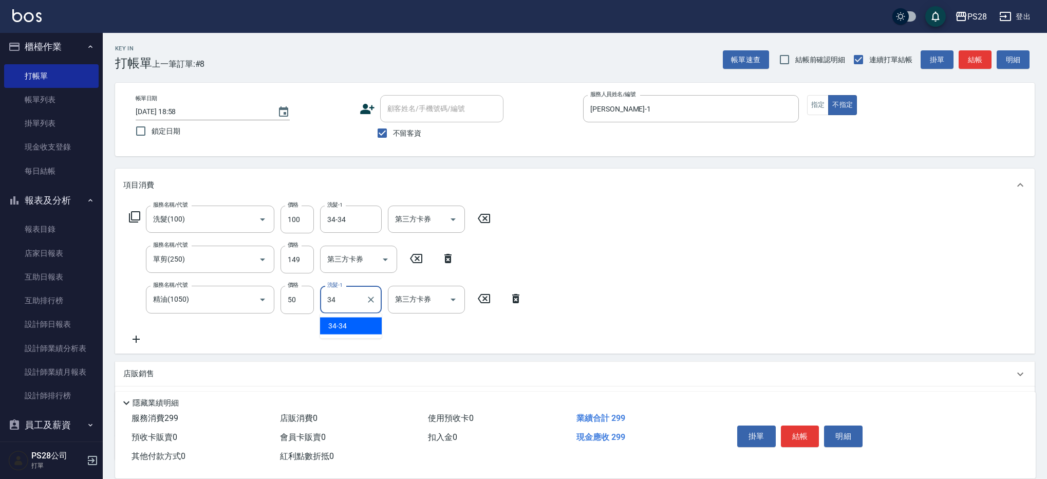
type input "34-34"
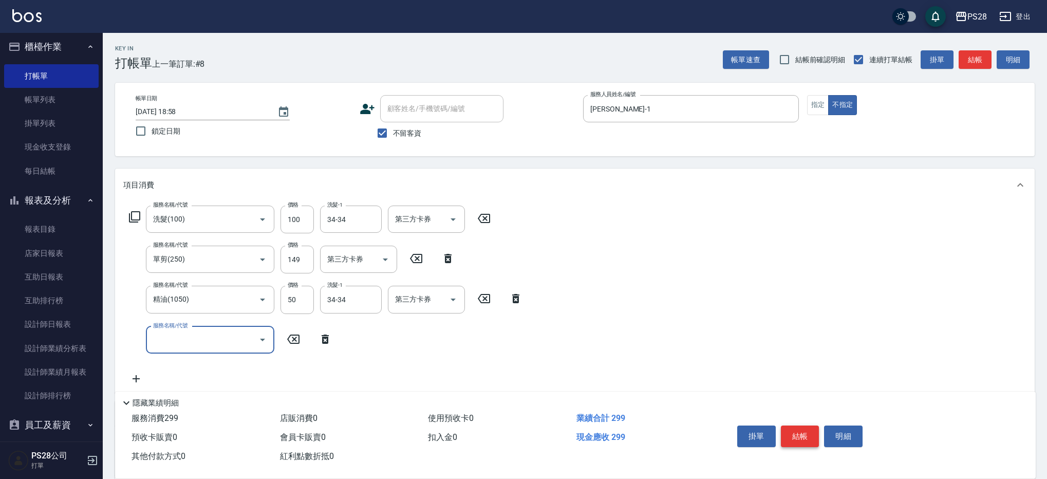
click at [797, 431] on button "結帳" at bounding box center [800, 436] width 39 height 22
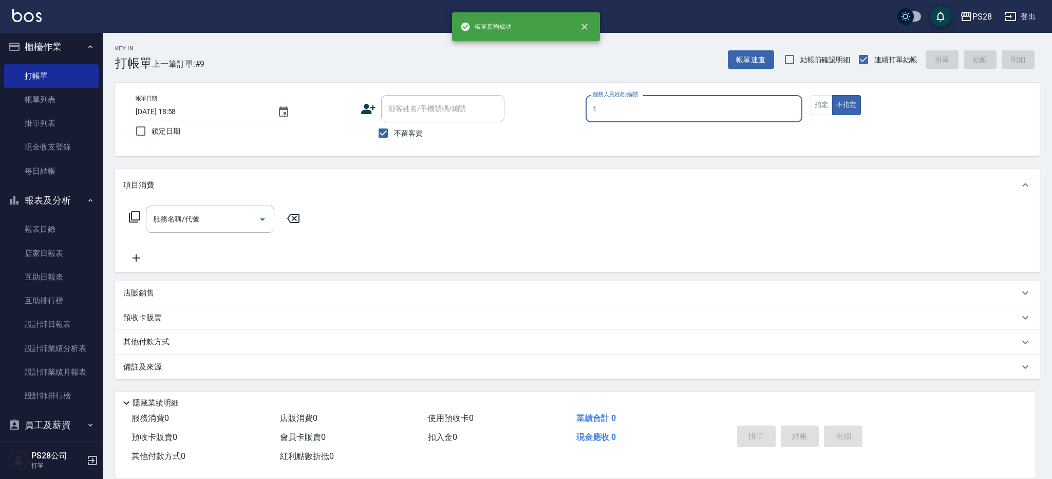
type input "SAM-1"
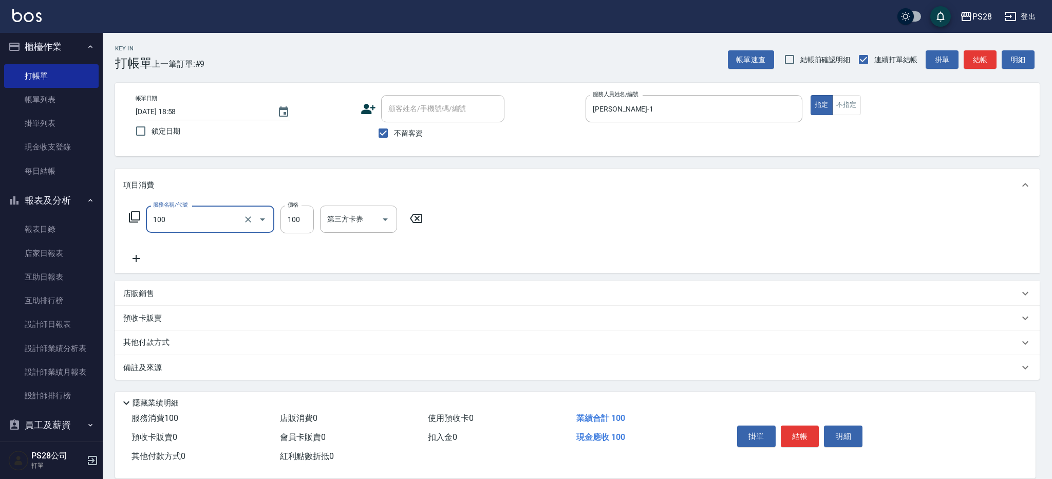
type input "洗髮(100)"
type input "SAM-1"
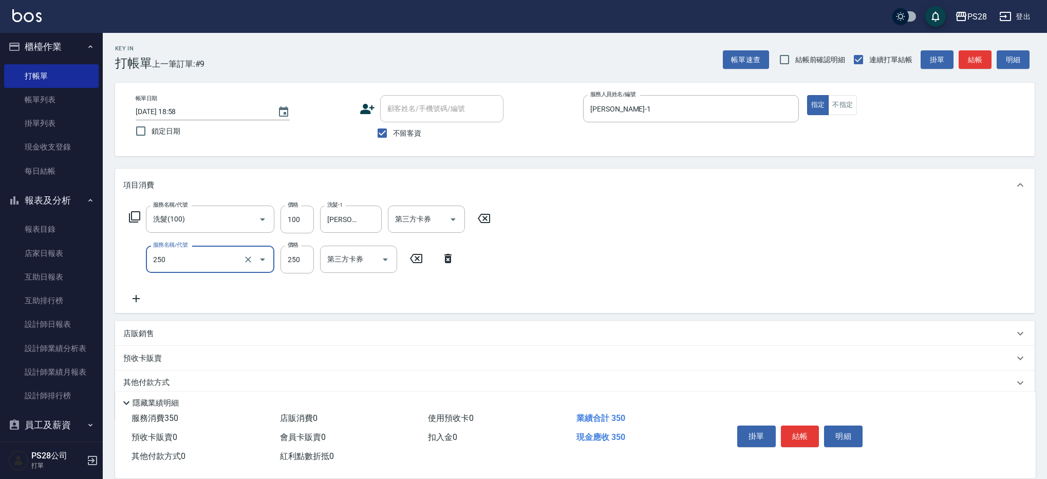
type input "單剪(250)"
type input "350"
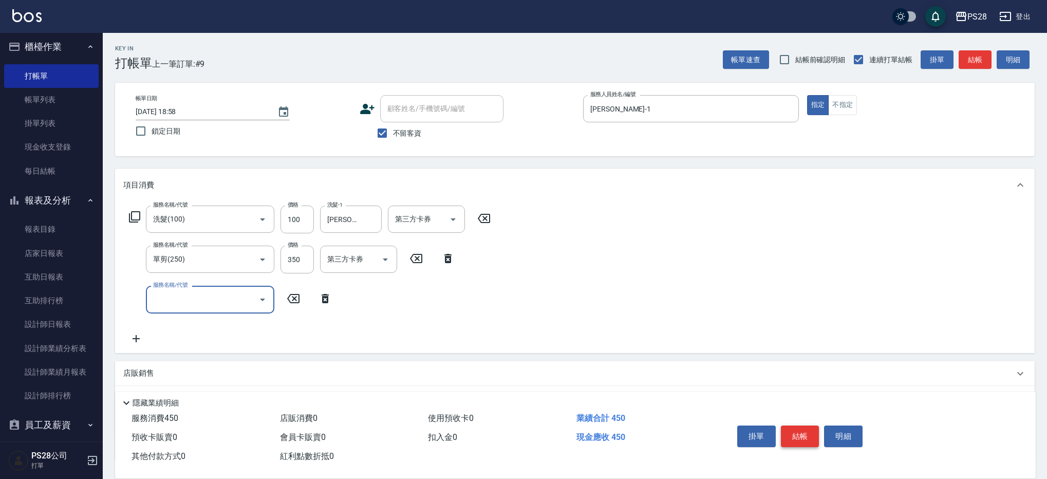
click at [807, 432] on button "結帳" at bounding box center [800, 436] width 39 height 22
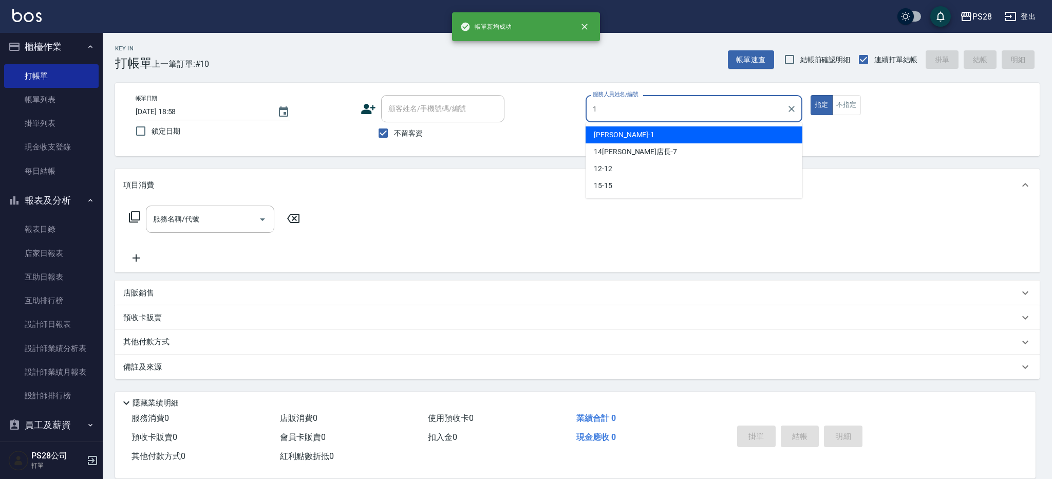
type input "SAM-1"
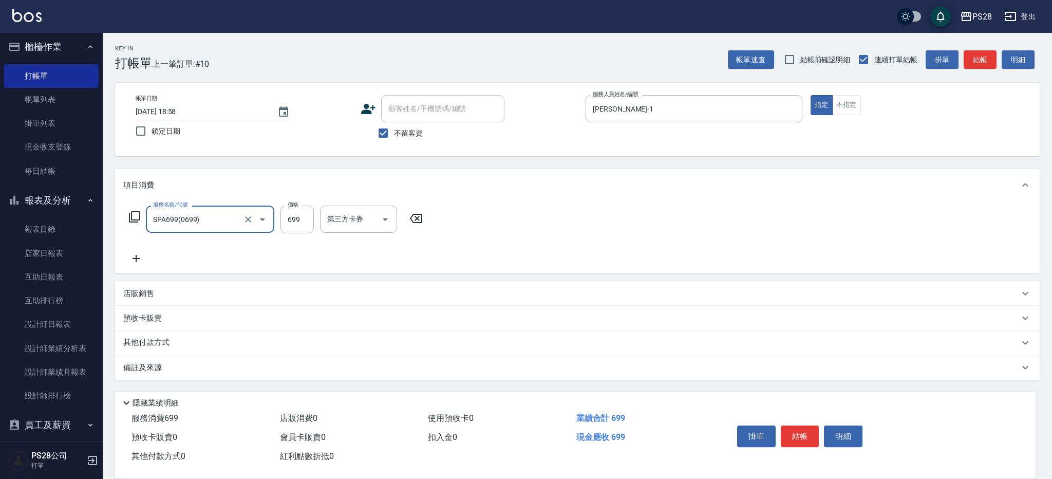
type input "SPA699(0699)"
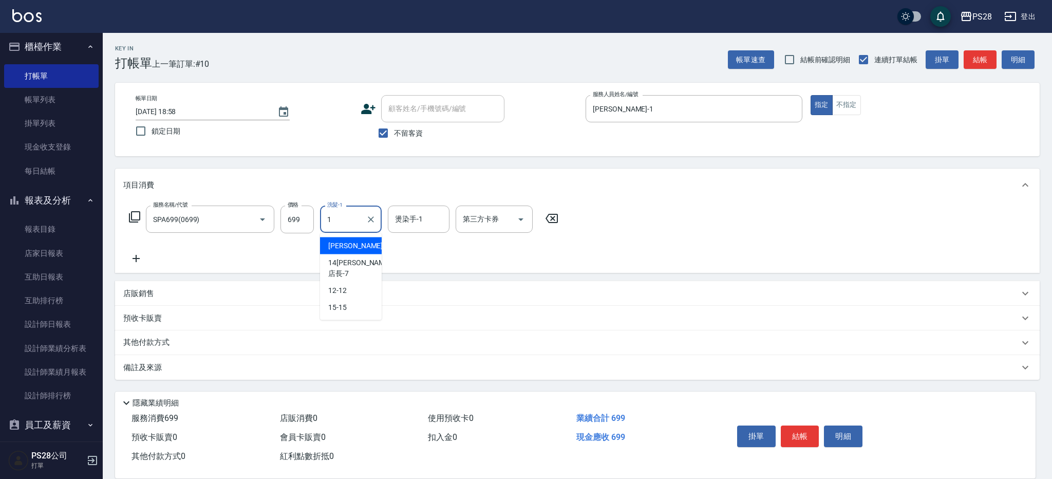
type input "SAM-1"
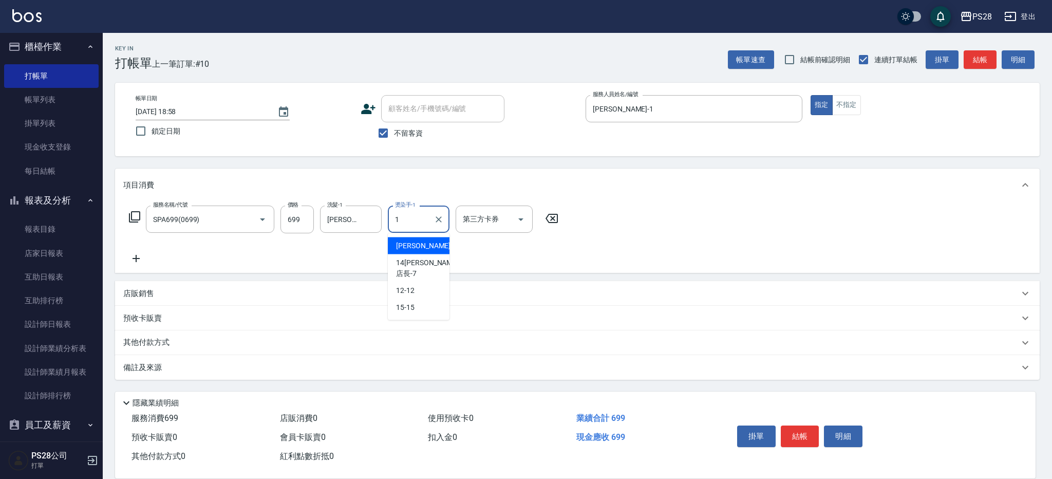
type input "SAM-1"
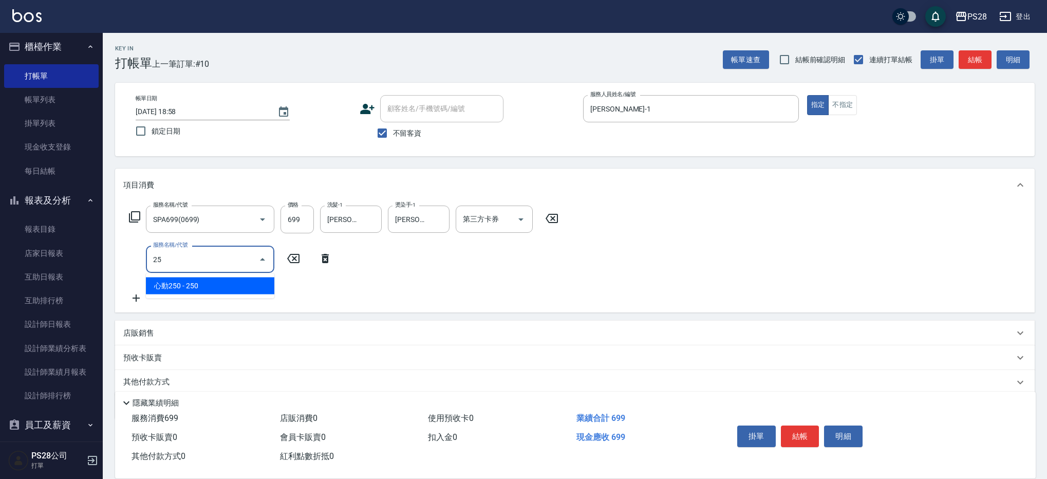
type input "2"
type input "染髮(501)"
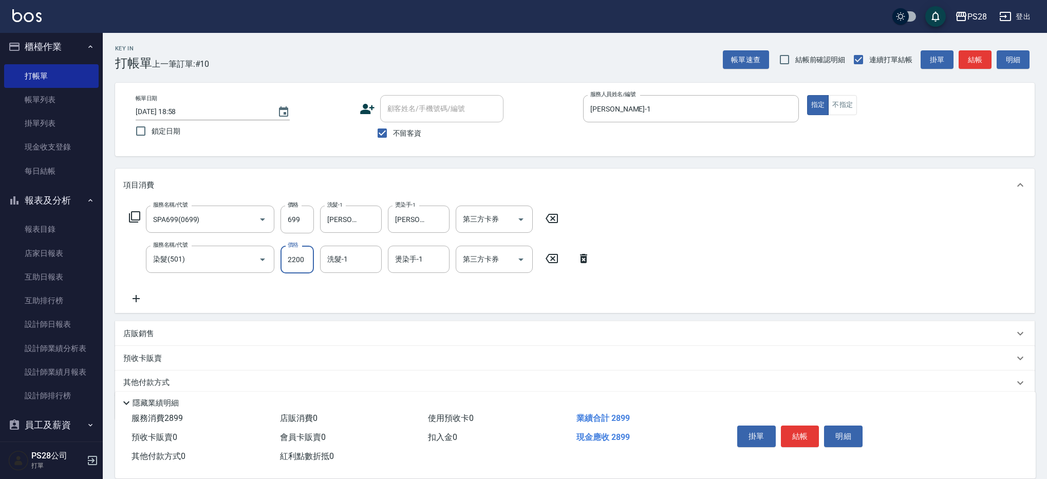
type input "2200"
type input "SAM-1"
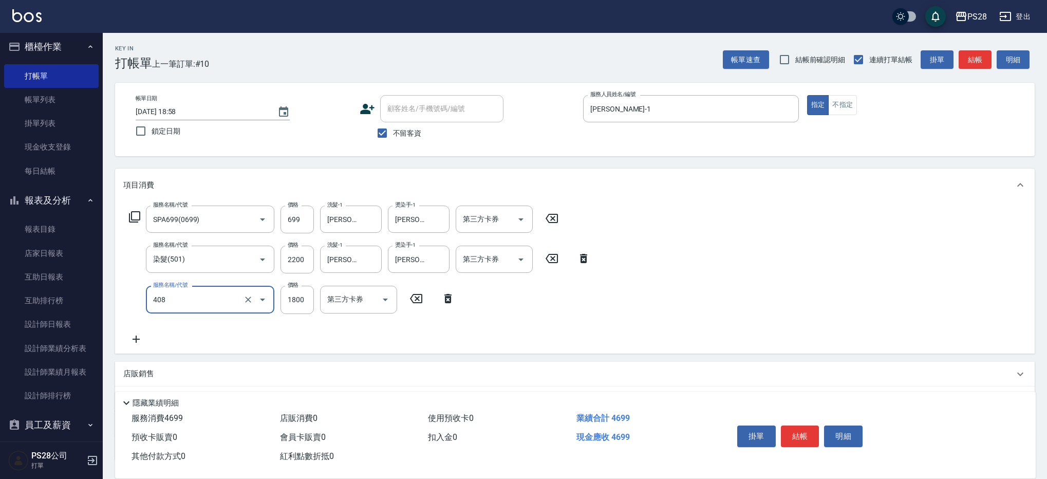
type input "鏡面護髮1800(408)"
type input "SAM-1"
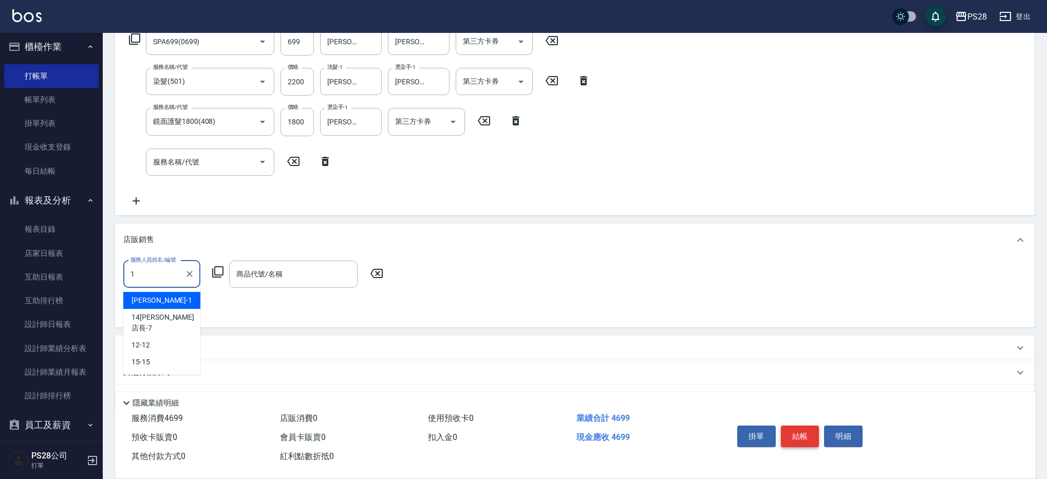
scroll to position [205, 0]
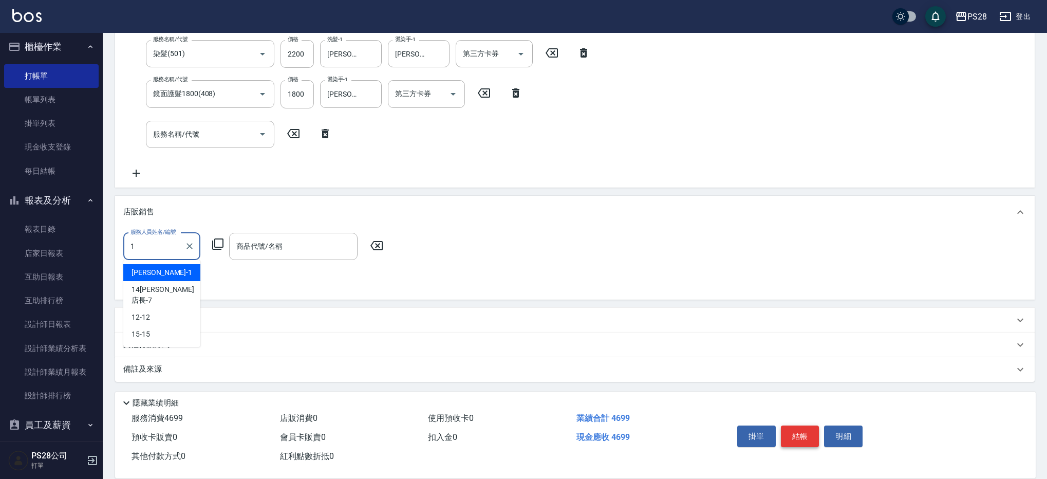
type input "SAM-1"
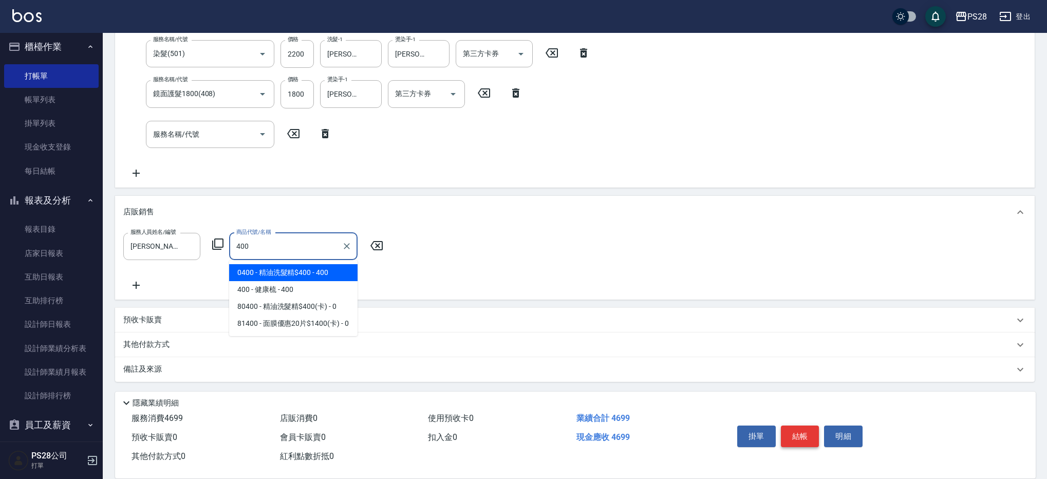
type input "精油洗髮精$400"
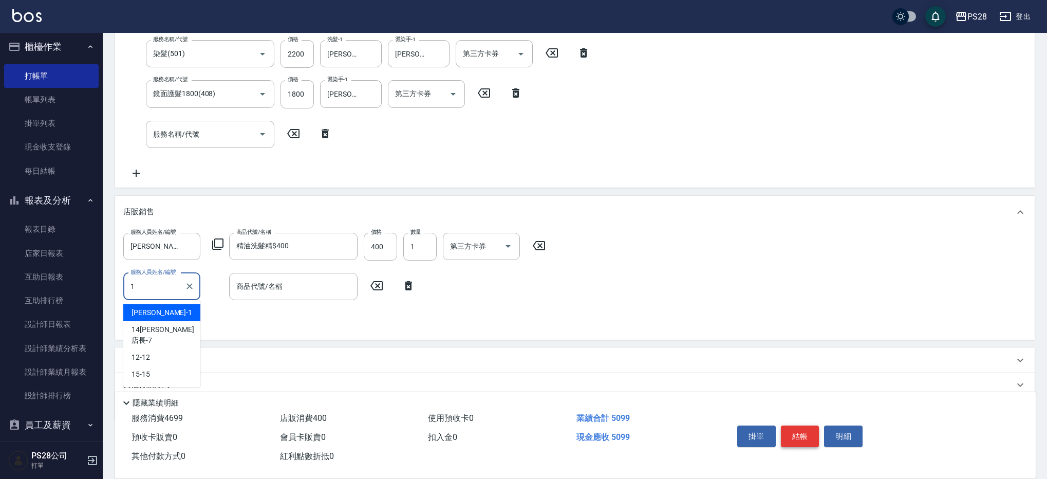
type input "SAM-1"
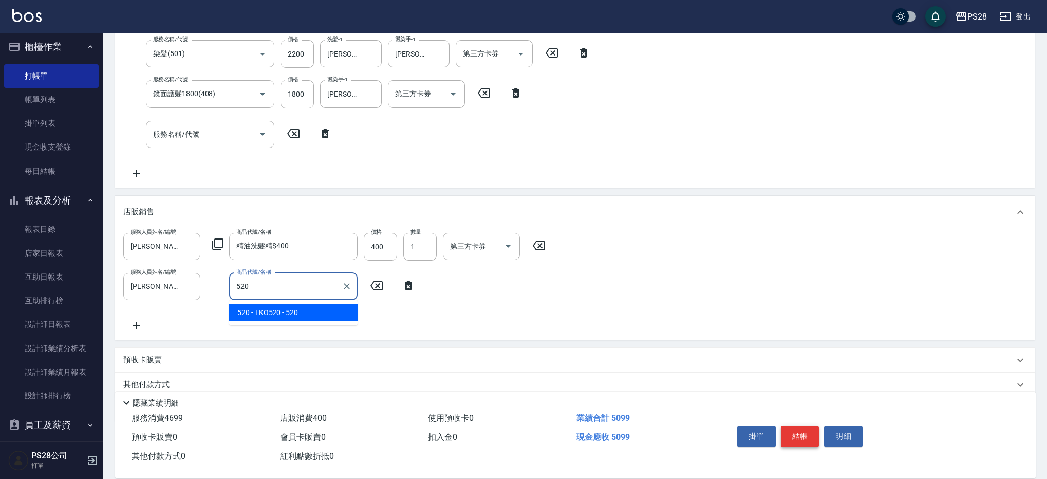
type input "TKO520"
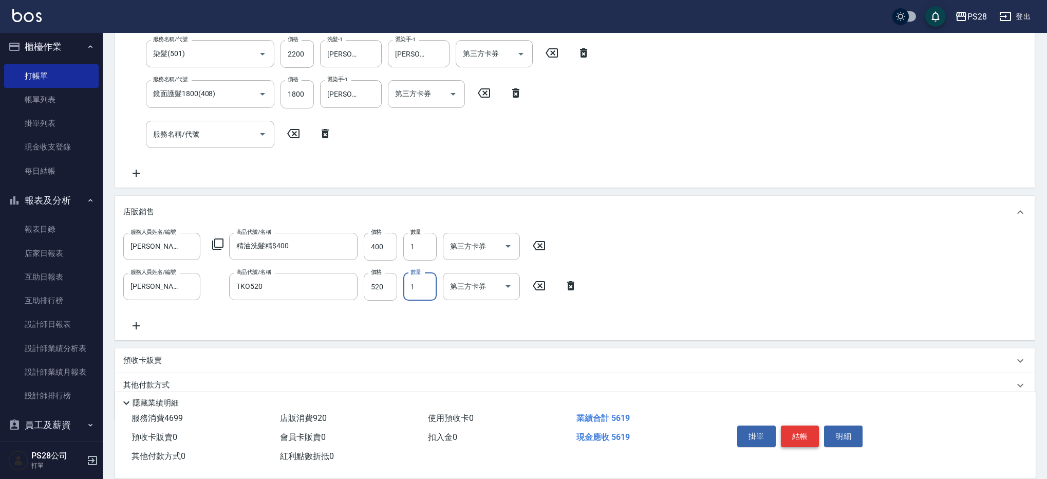
click at [804, 433] on button "結帳" at bounding box center [800, 436] width 39 height 22
type input "2025/10/10 18:59"
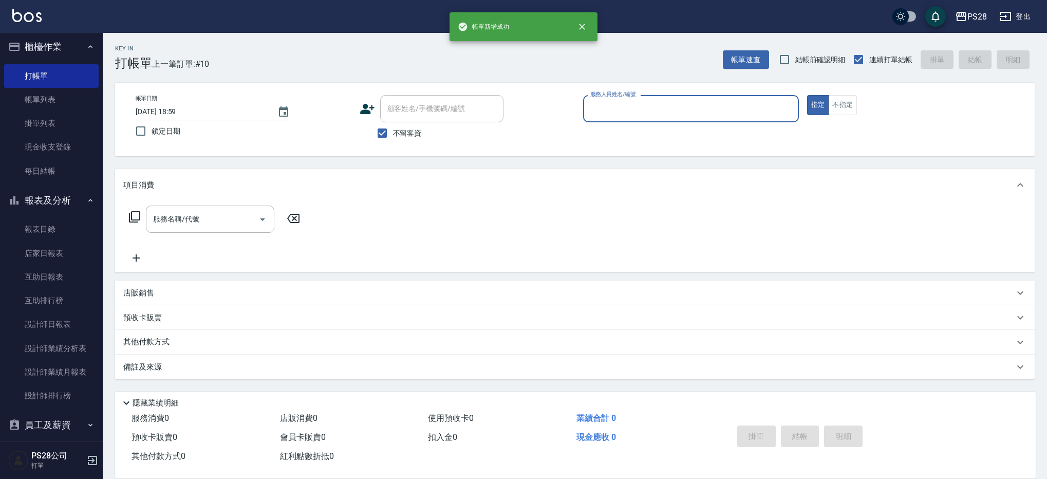
scroll to position [0, 0]
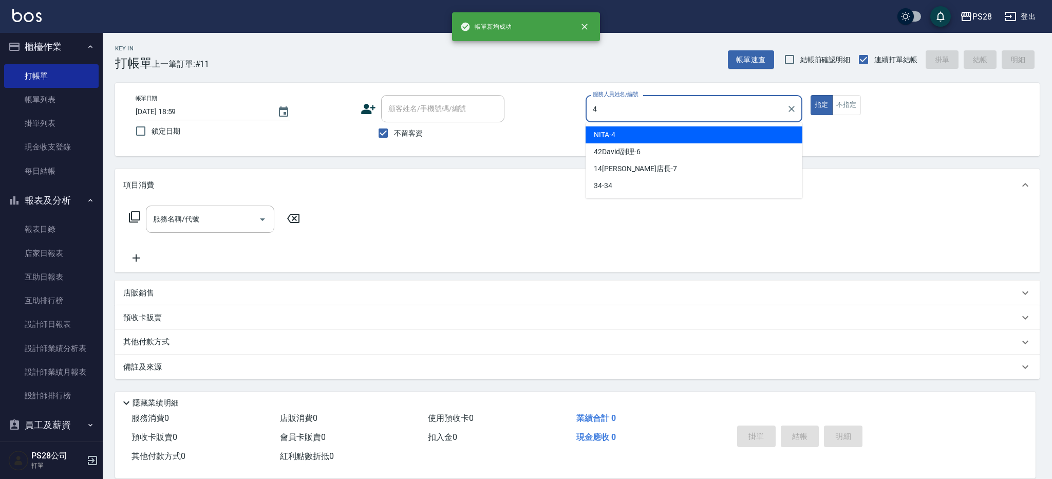
type input "NITA-4"
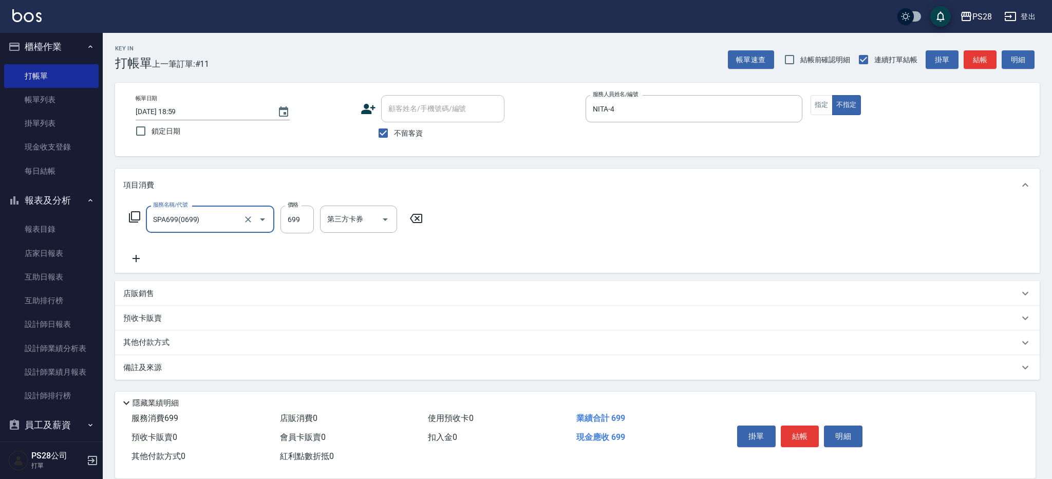
type input "SPA699(0699)"
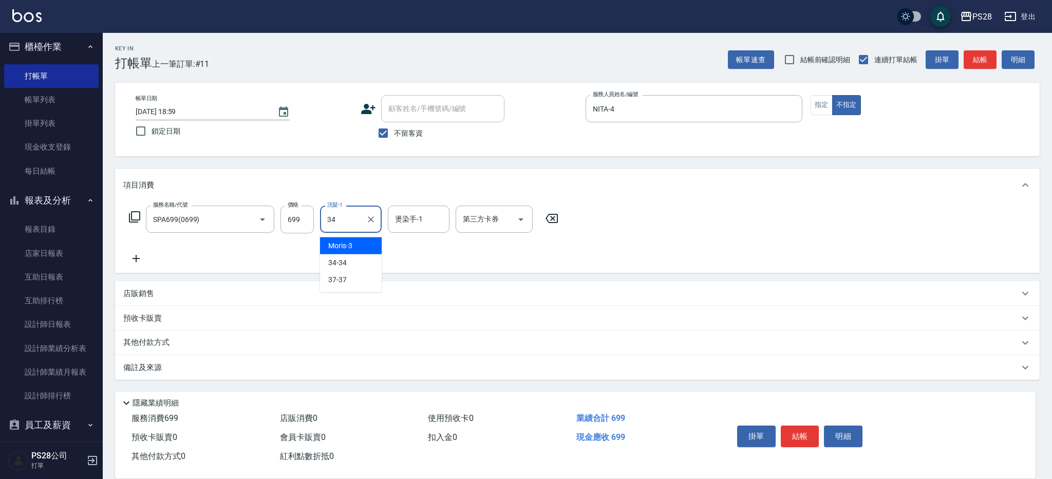
type input "34-34"
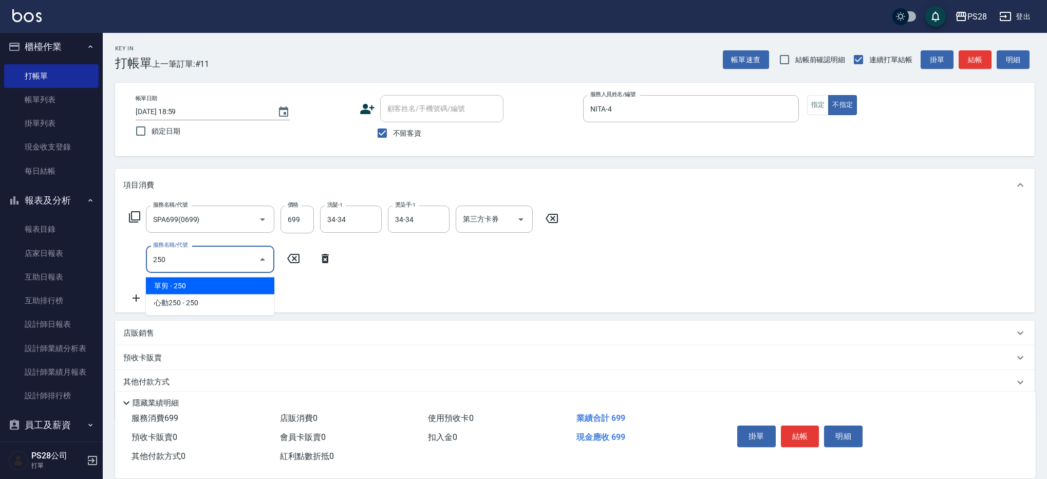
type input "單剪(250)"
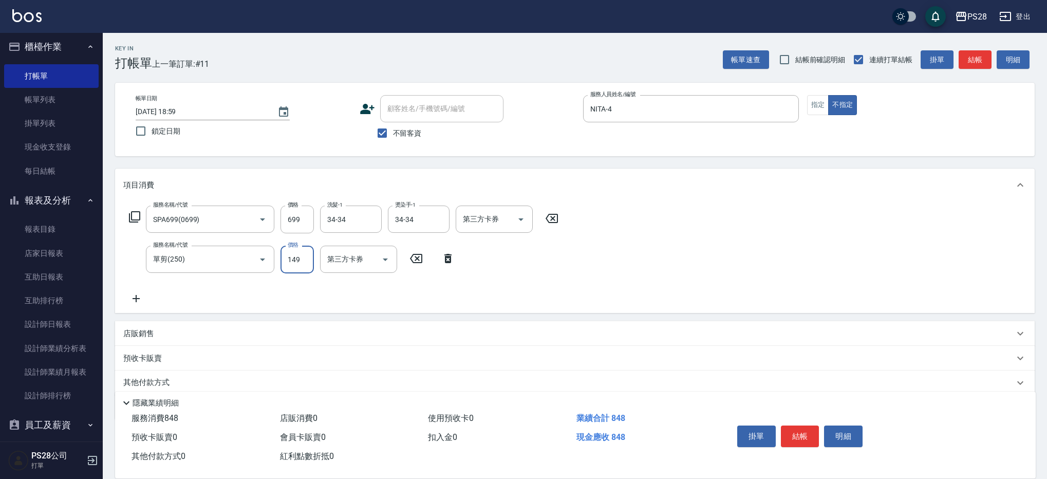
type input "149"
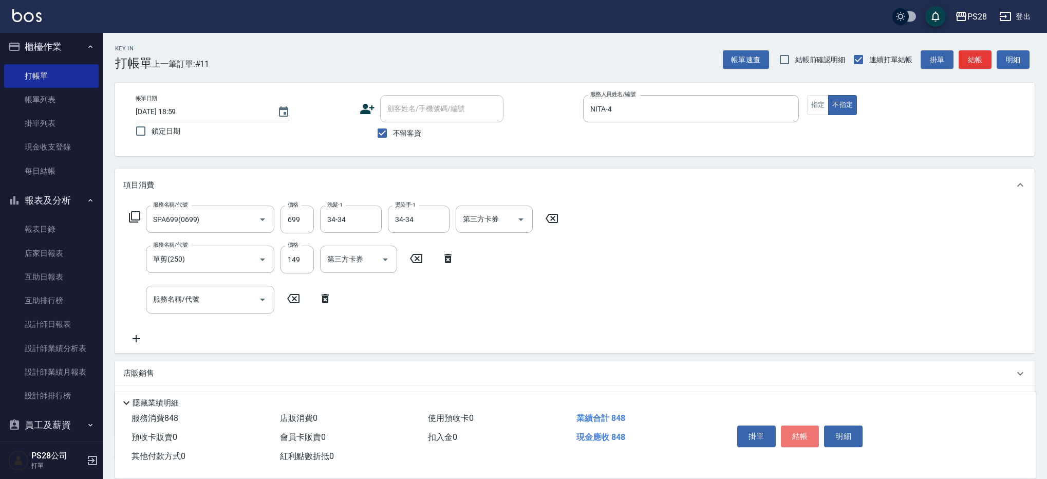
drag, startPoint x: 805, startPoint y: 426, endPoint x: 840, endPoint y: 410, distance: 37.9
click at [805, 426] on button "結帳" at bounding box center [800, 436] width 39 height 22
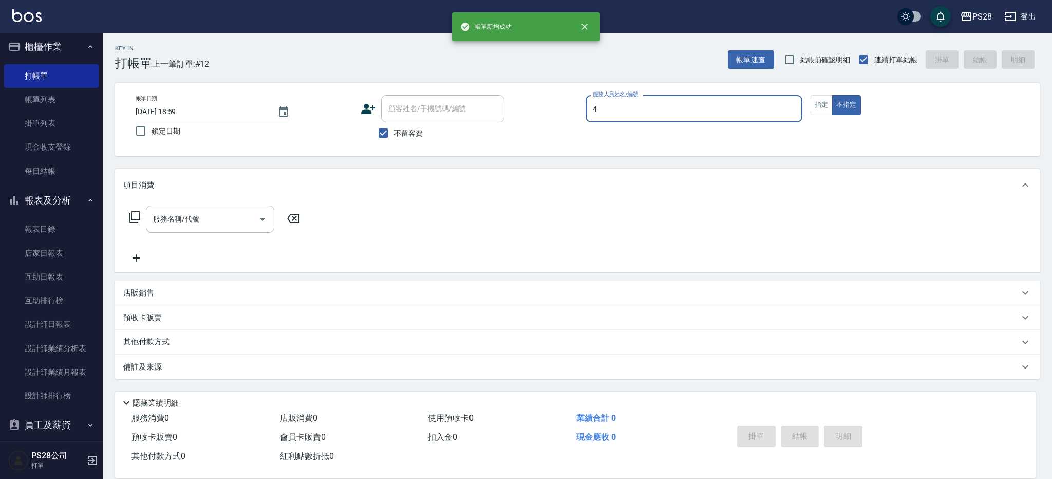
type input "NITA-4"
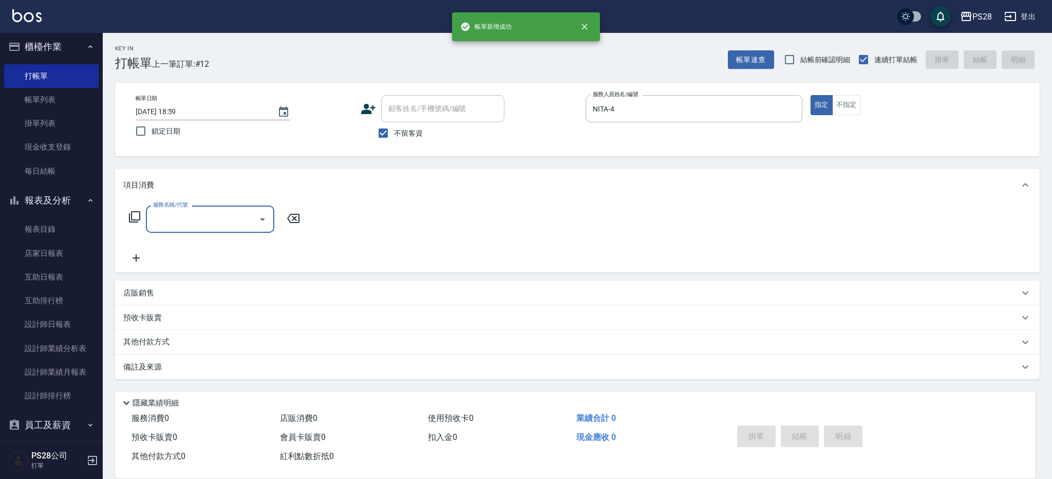
type input "7"
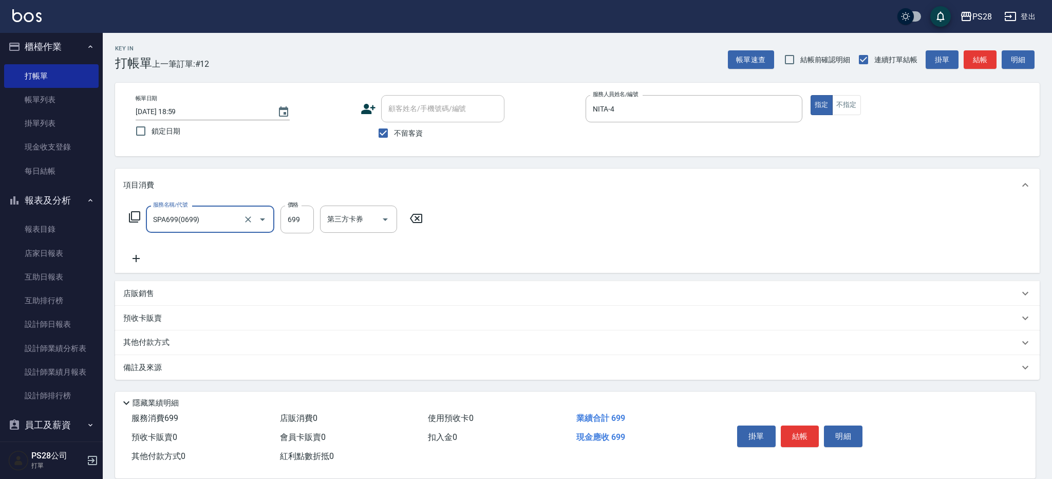
type input "SPA699(0699)"
type input "34-34"
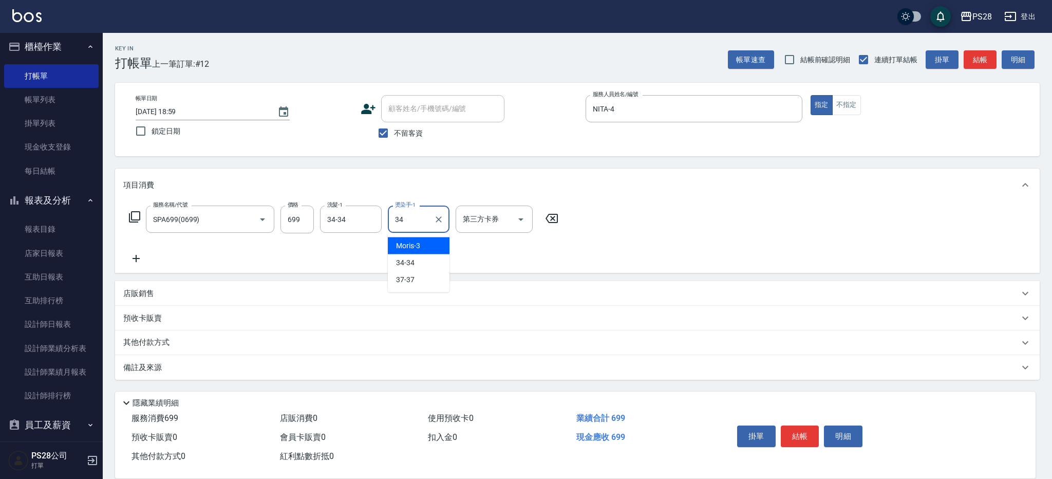
type input "34-34"
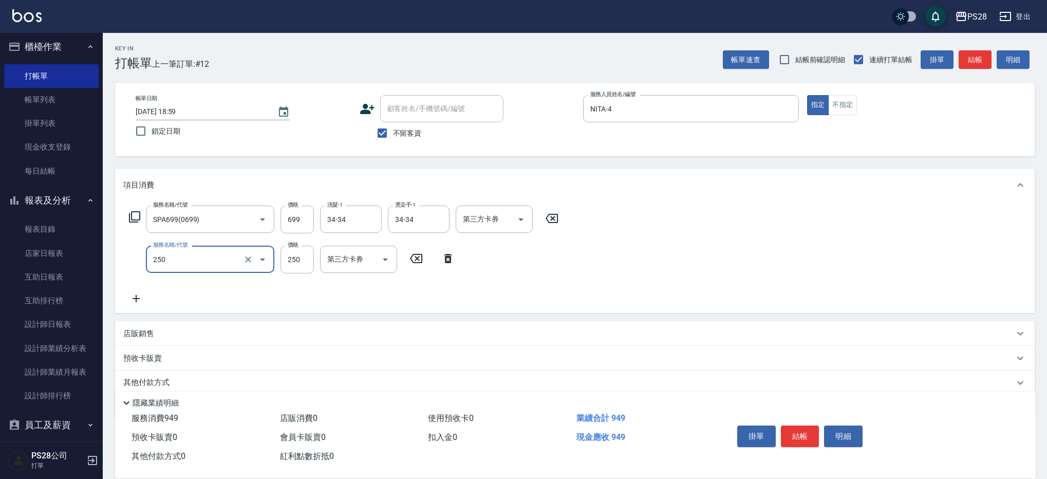
type input "單剪(250)"
type input "179"
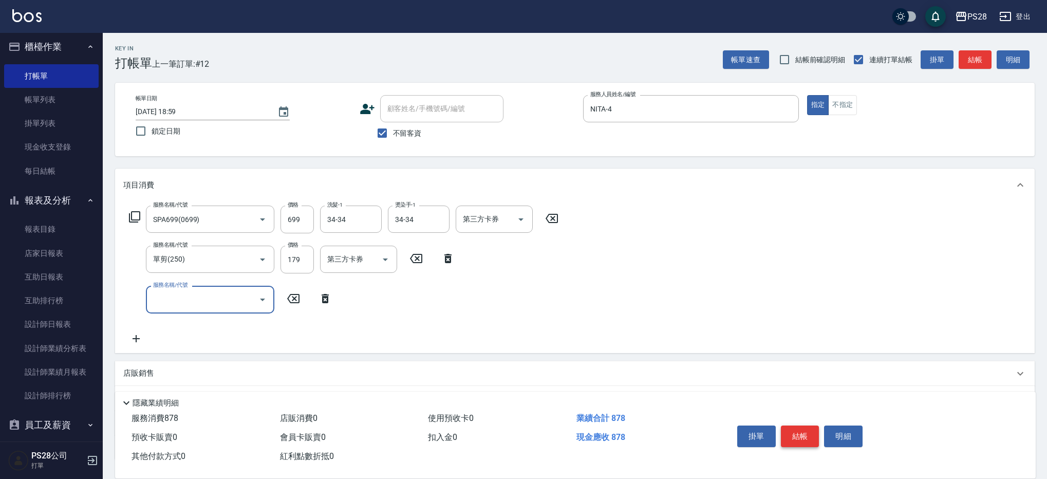
click at [797, 432] on button "結帳" at bounding box center [800, 436] width 39 height 22
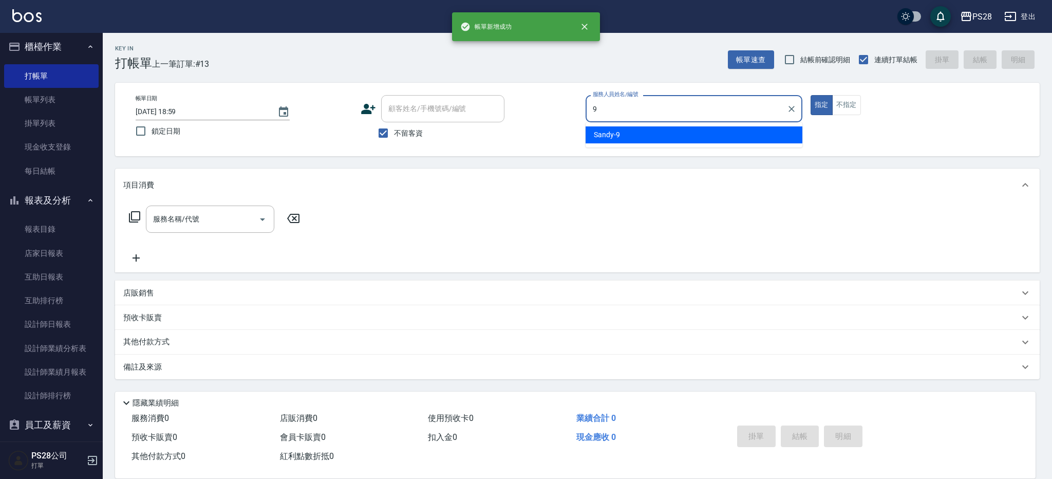
type input "Sandy-9"
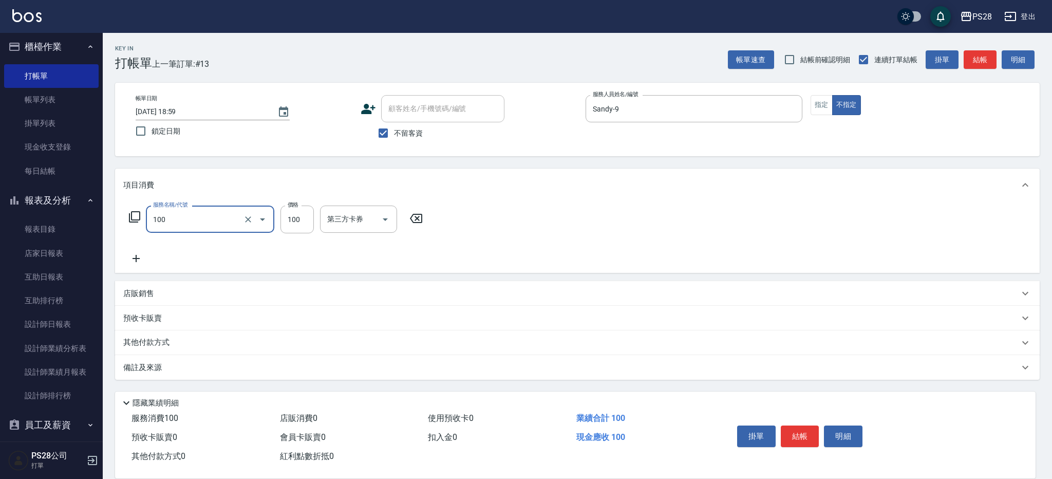
type input "洗髮(100)"
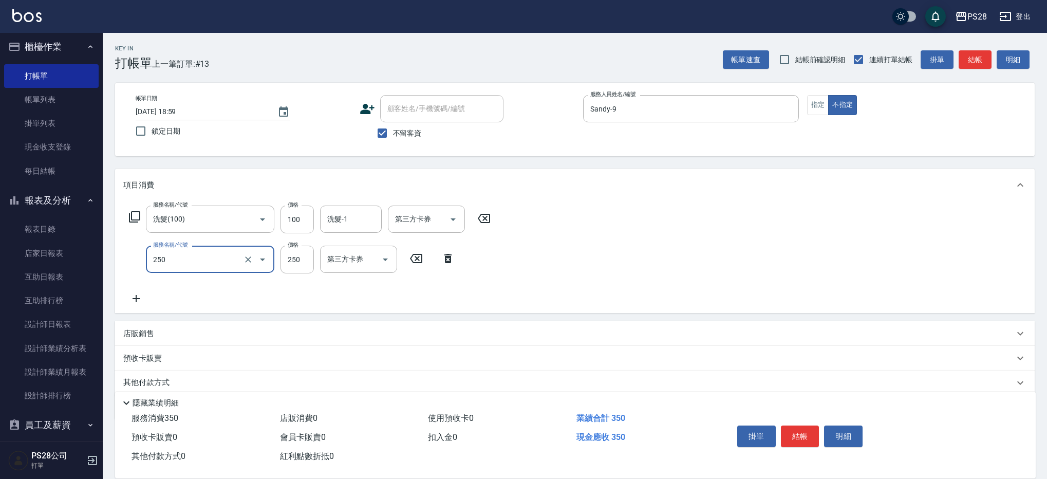
type input "單剪(250)"
type input "149"
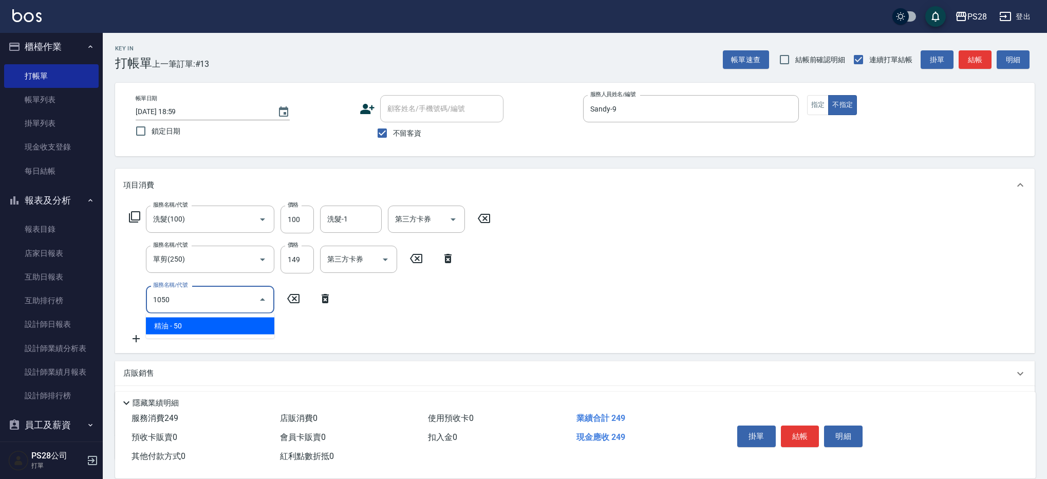
type input "精油(1050)"
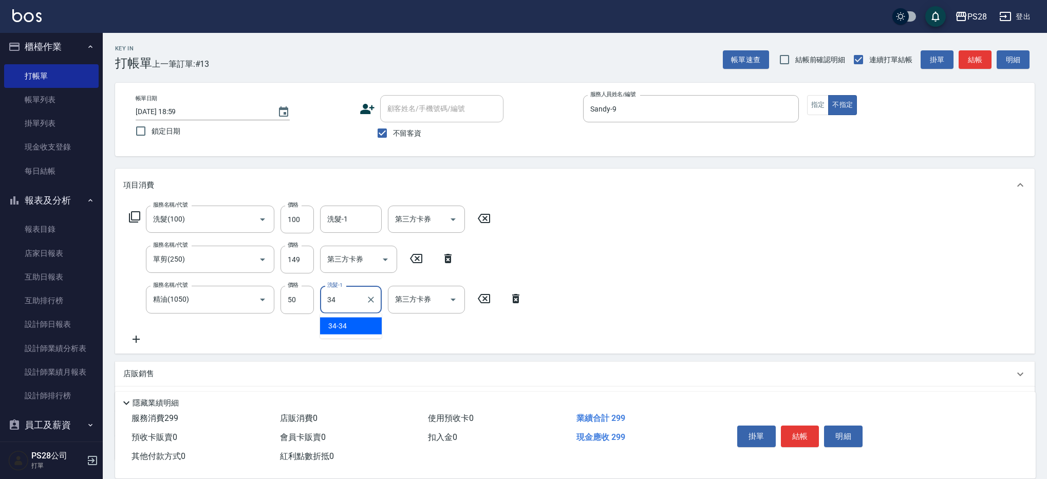
type input "34-34"
click at [365, 224] on div "3 洗髮-1" at bounding box center [351, 218] width 62 height 27
type input "34-34"
click at [799, 430] on button "結帳" at bounding box center [800, 436] width 39 height 22
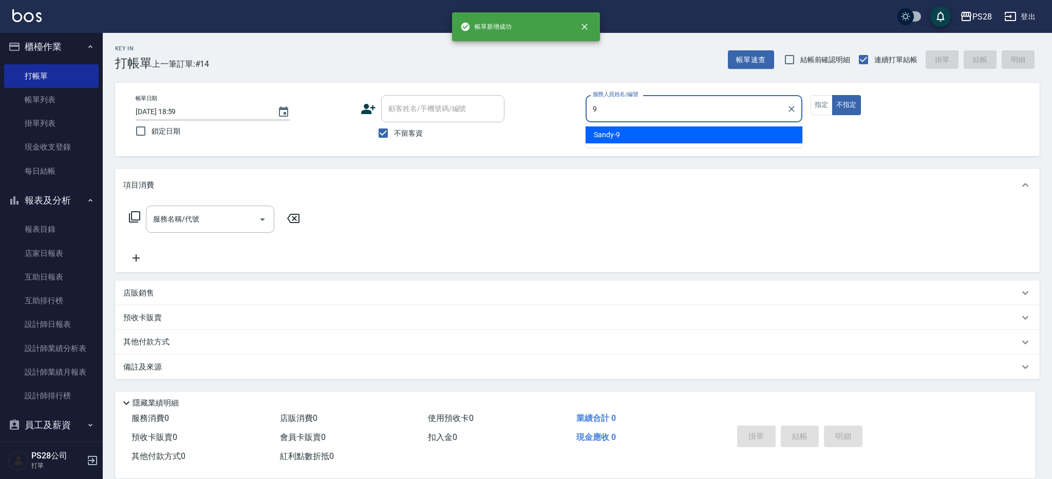
type input "Sandy-9"
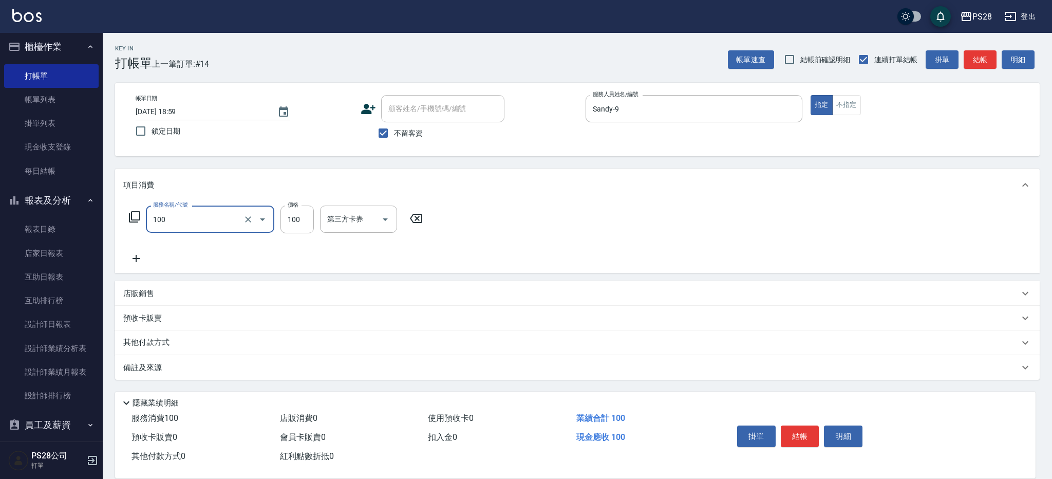
type input "洗髮(100)"
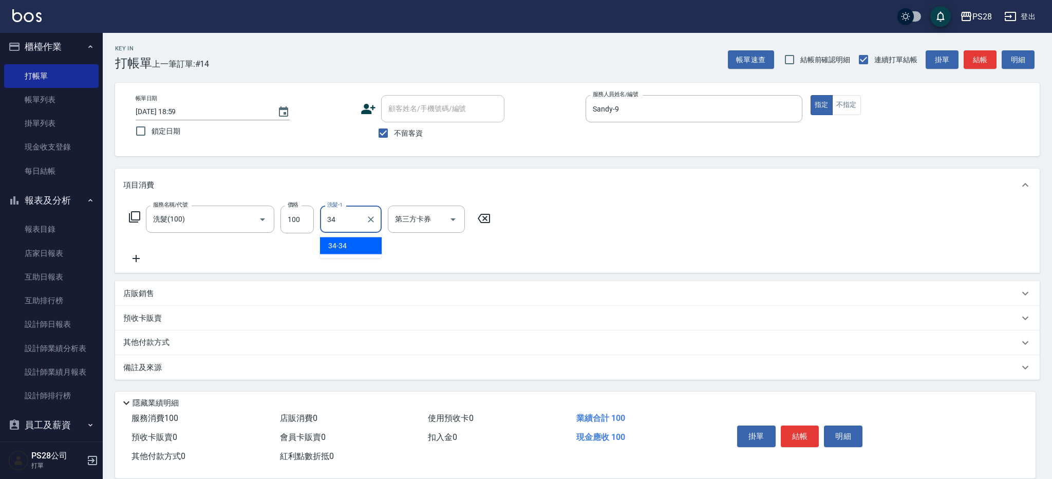
type input "34-34"
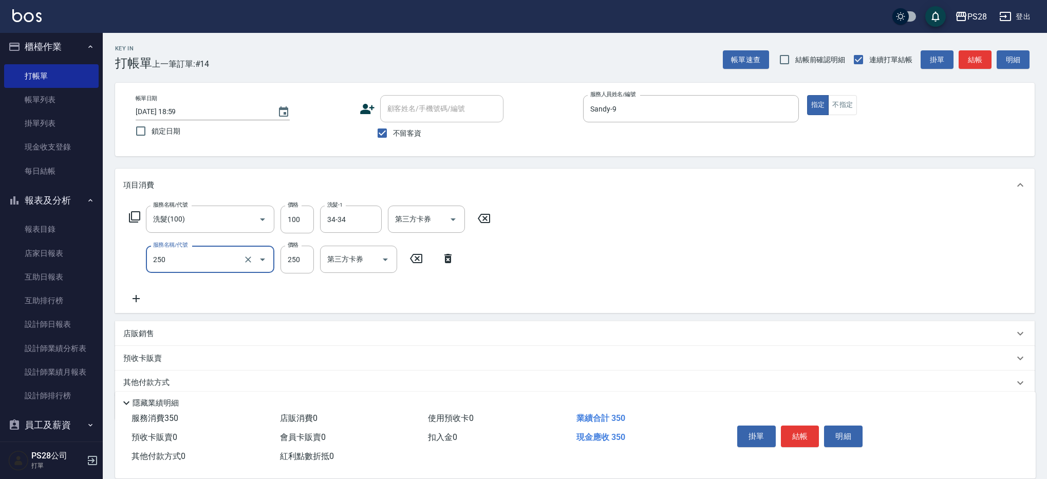
type input "單剪(250)"
type input "199"
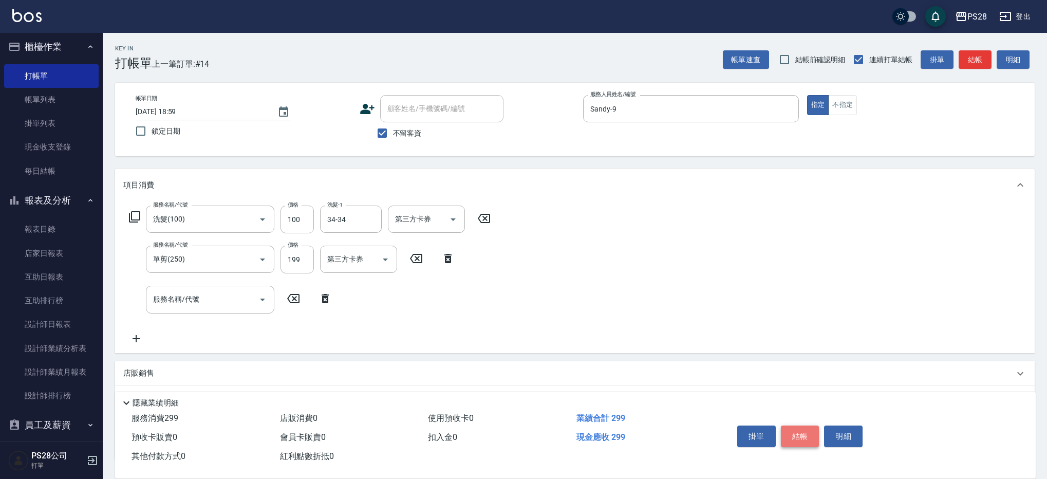
click at [787, 429] on button "結帳" at bounding box center [800, 436] width 39 height 22
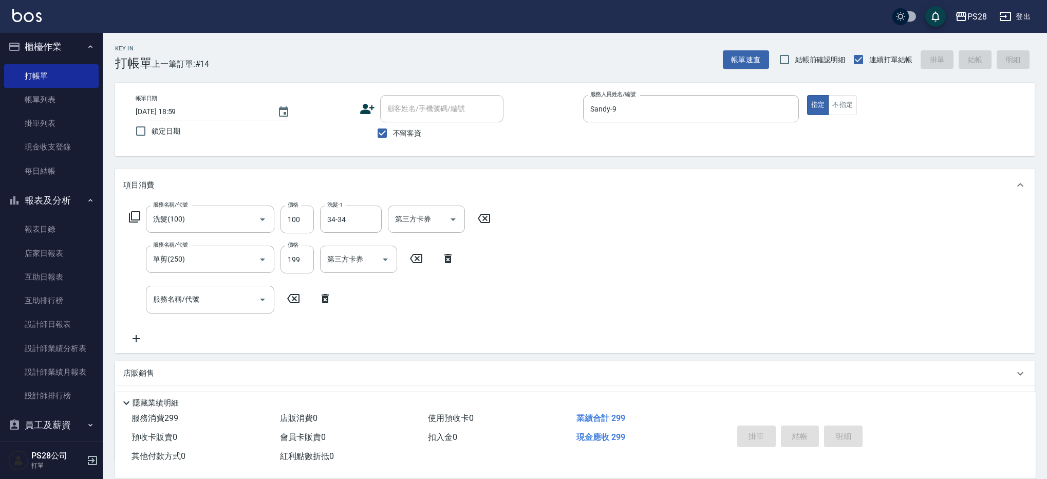
type input "2025/10/10 19:00"
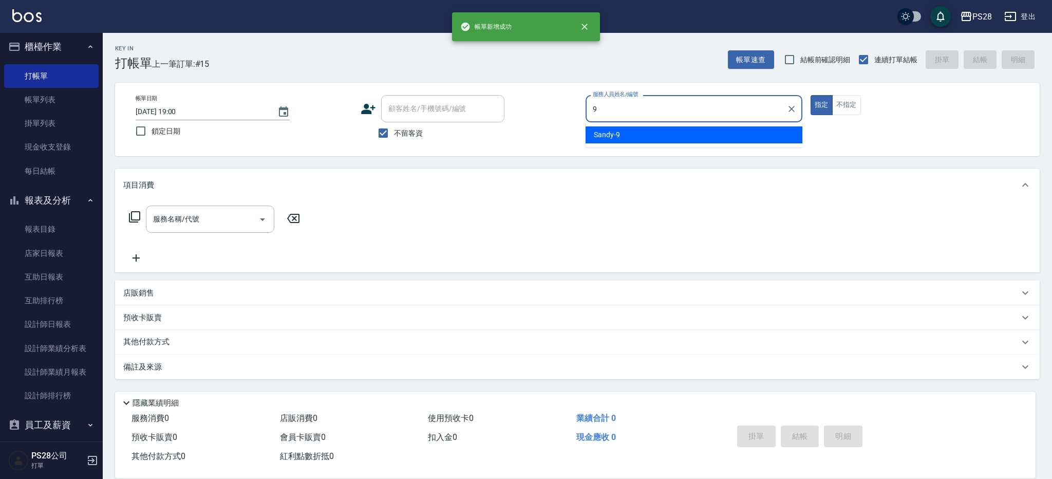
type input "Sandy-9"
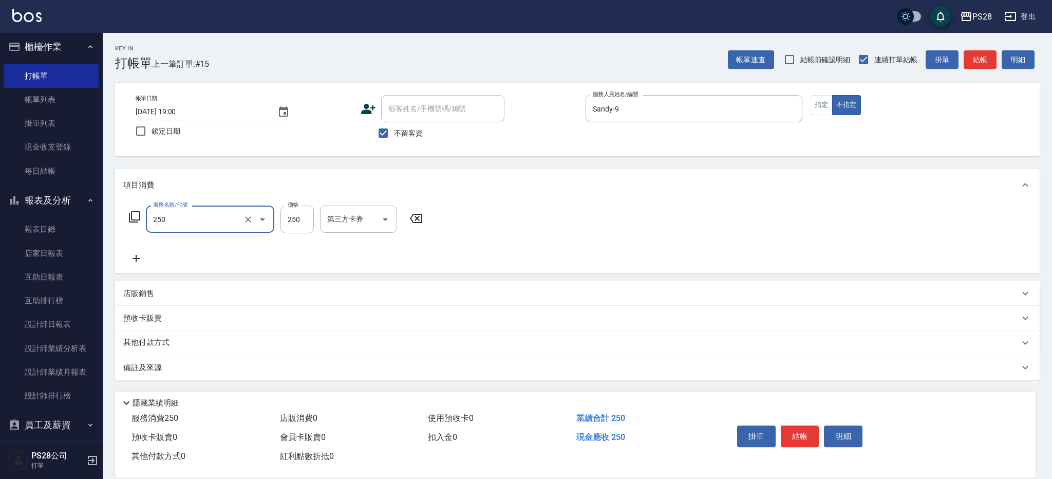
type input "單剪(250)"
type input "149"
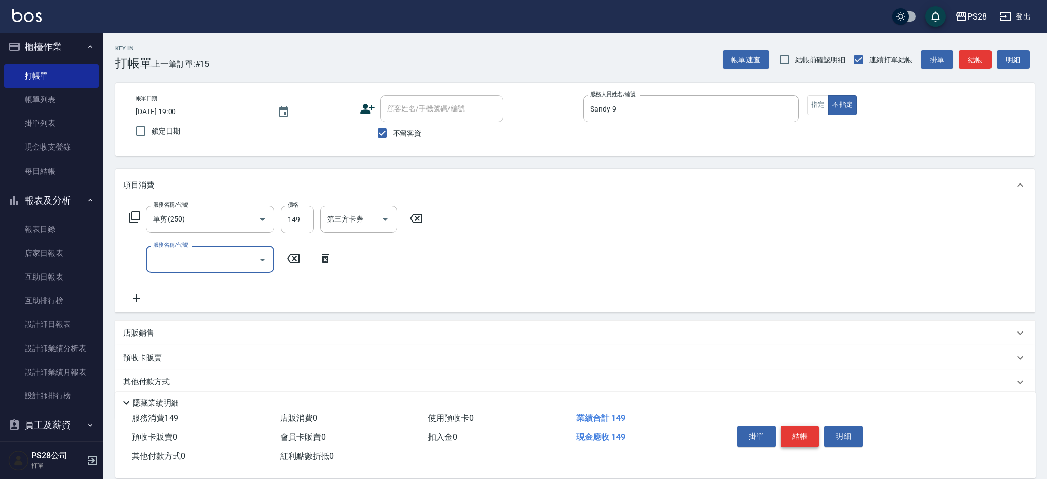
click at [786, 431] on button "結帳" at bounding box center [800, 436] width 39 height 22
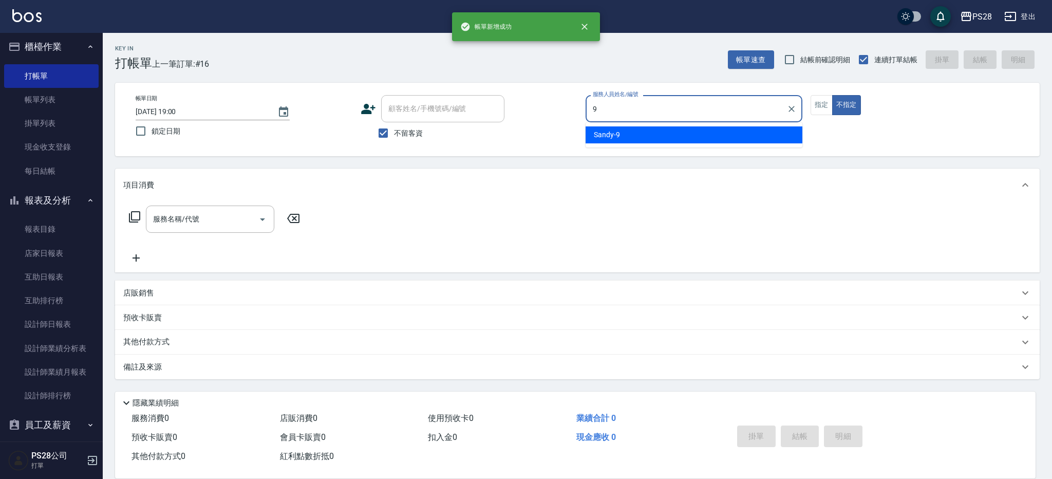
type input "Sandy-9"
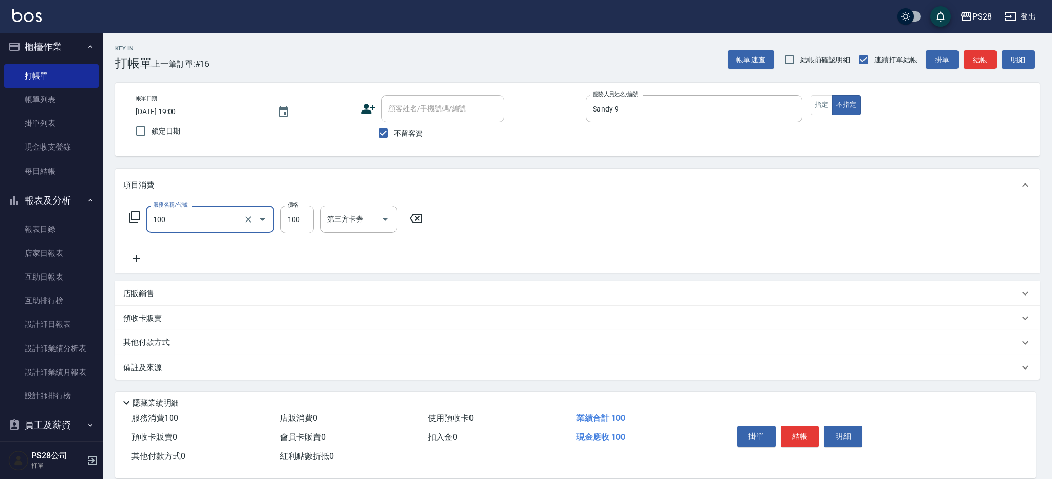
type input "洗髮(100)"
type input "99"
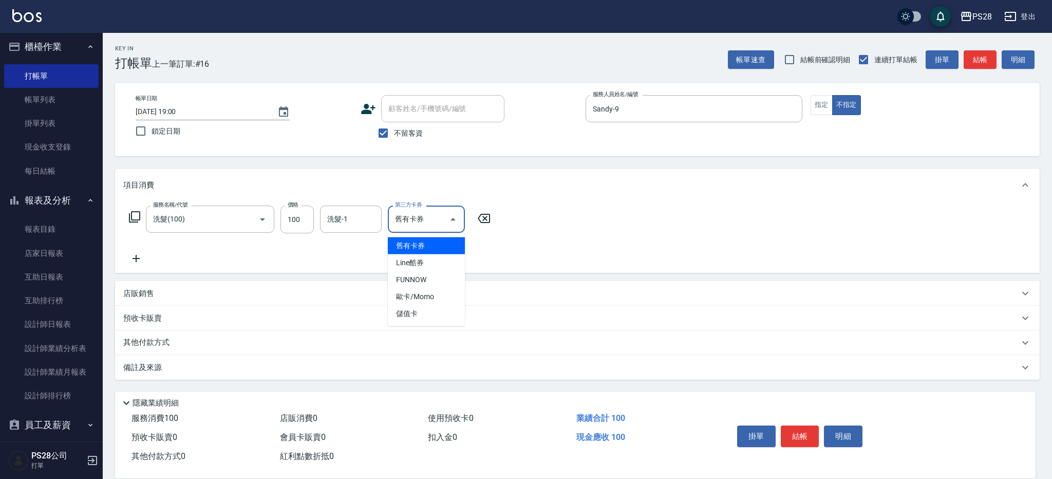
type input "舊有卡券"
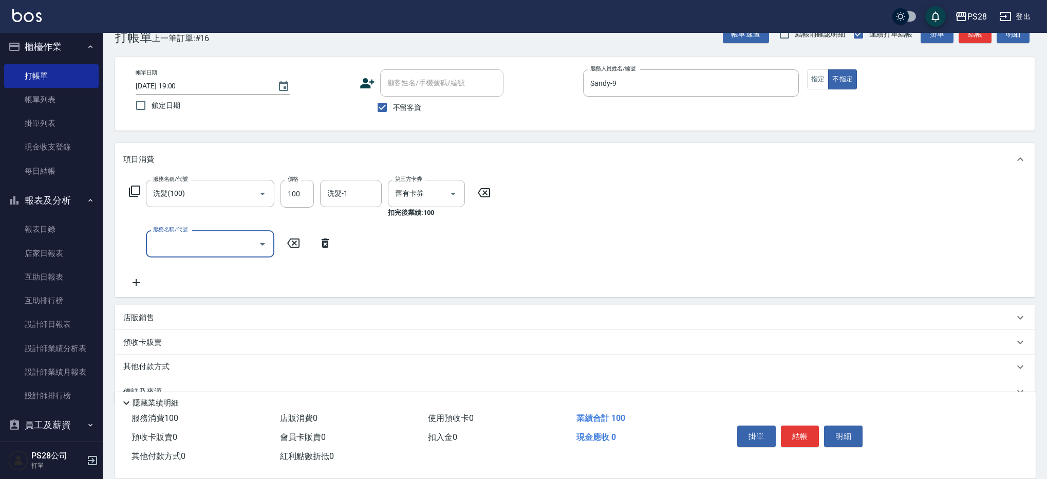
scroll to position [34, 0]
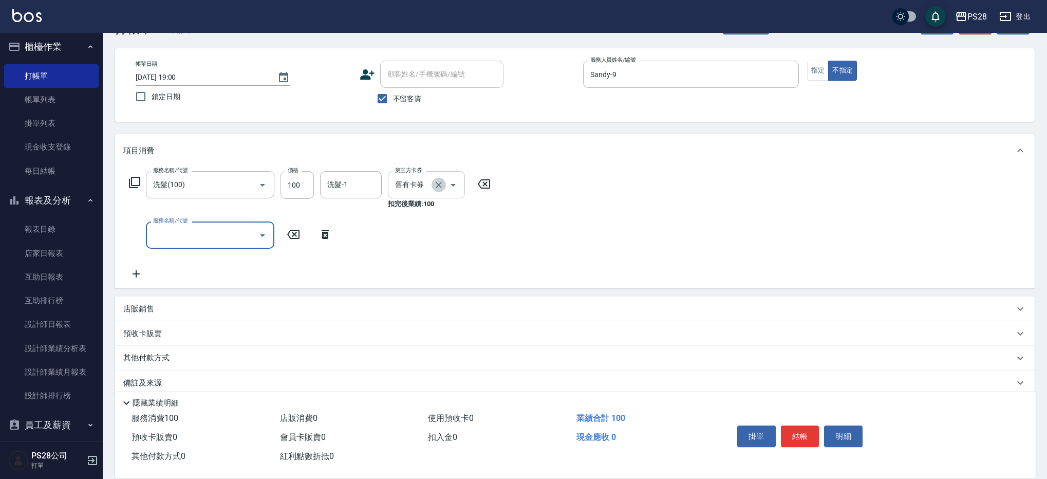
drag, startPoint x: 442, startPoint y: 183, endPoint x: 428, endPoint y: 182, distance: 13.4
click at [442, 183] on icon "Clear" at bounding box center [438, 185] width 10 height 10
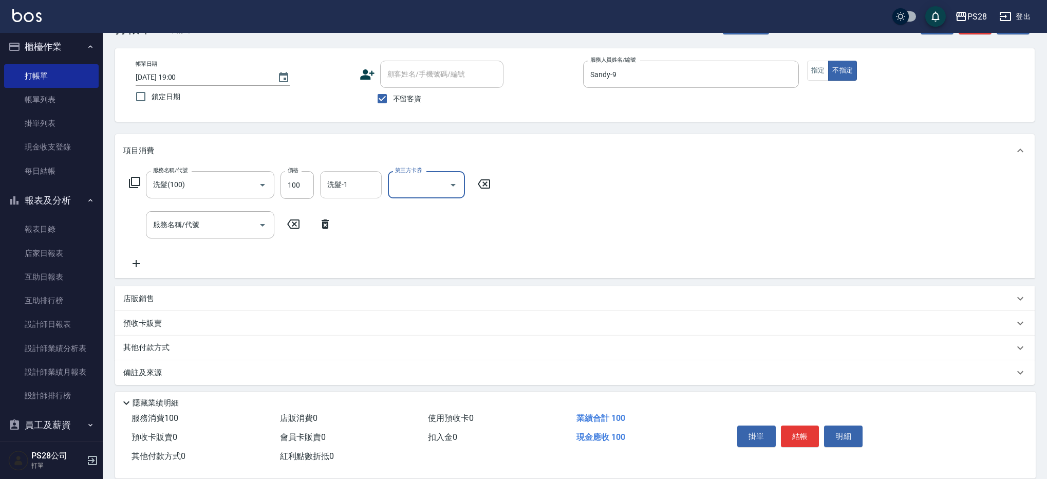
scroll to position [35, 0]
click at [351, 178] on input "洗髮-1" at bounding box center [351, 184] width 52 height 18
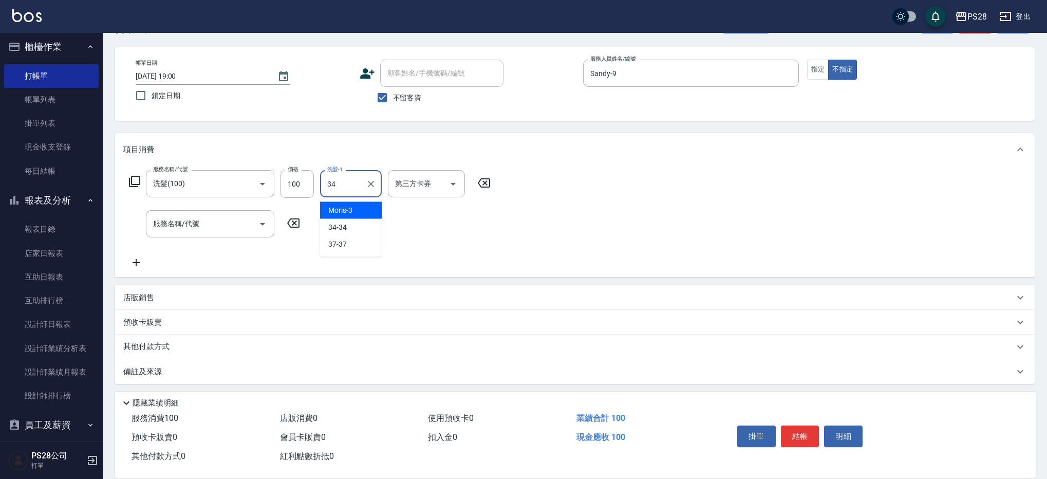
type input "34-34"
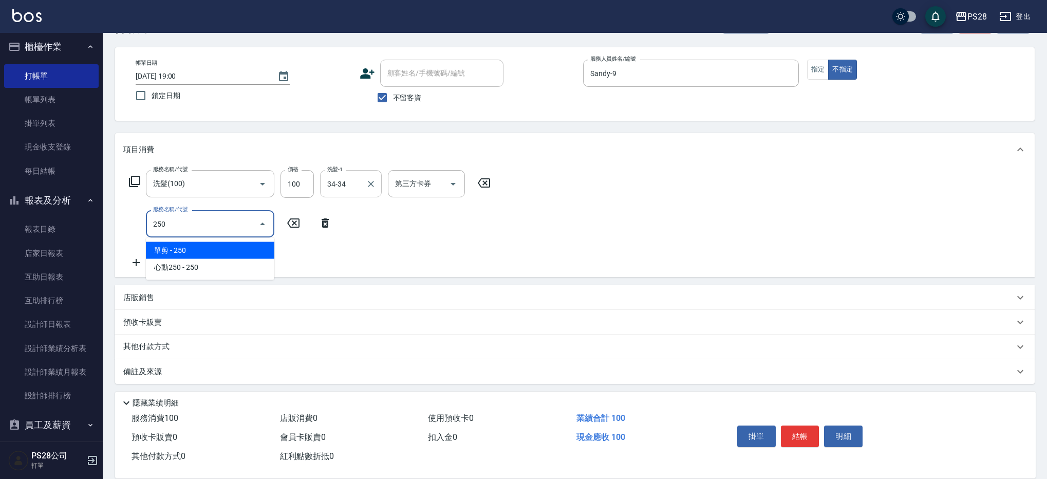
type input "單剪(250)"
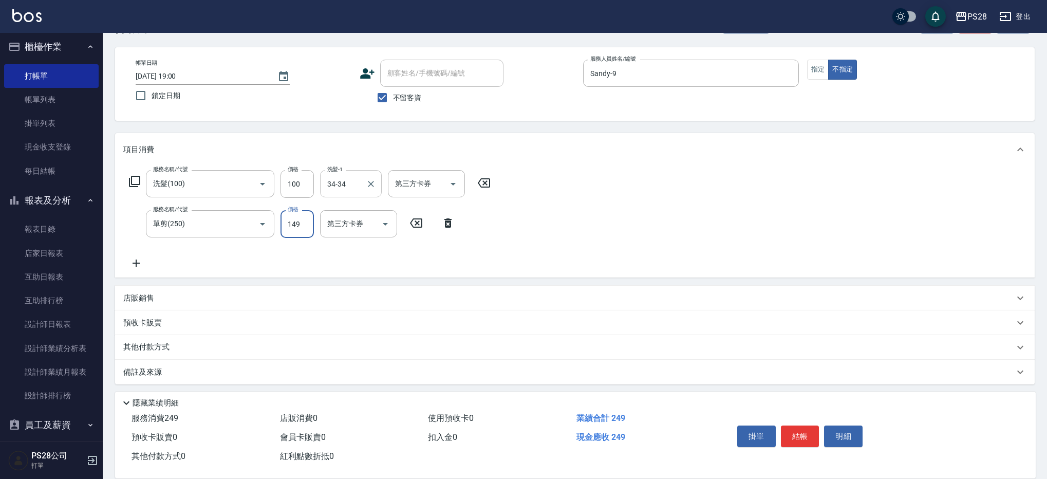
type input "149"
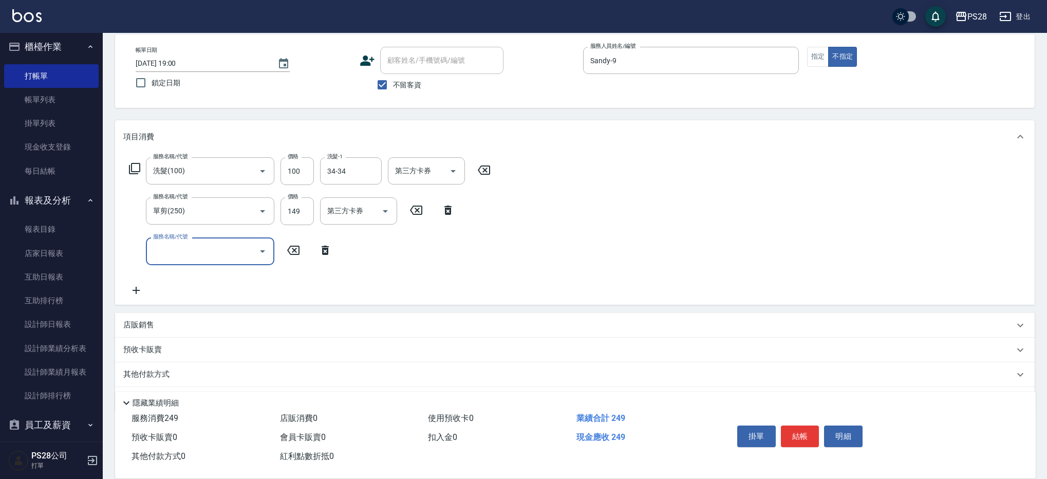
scroll to position [51, 0]
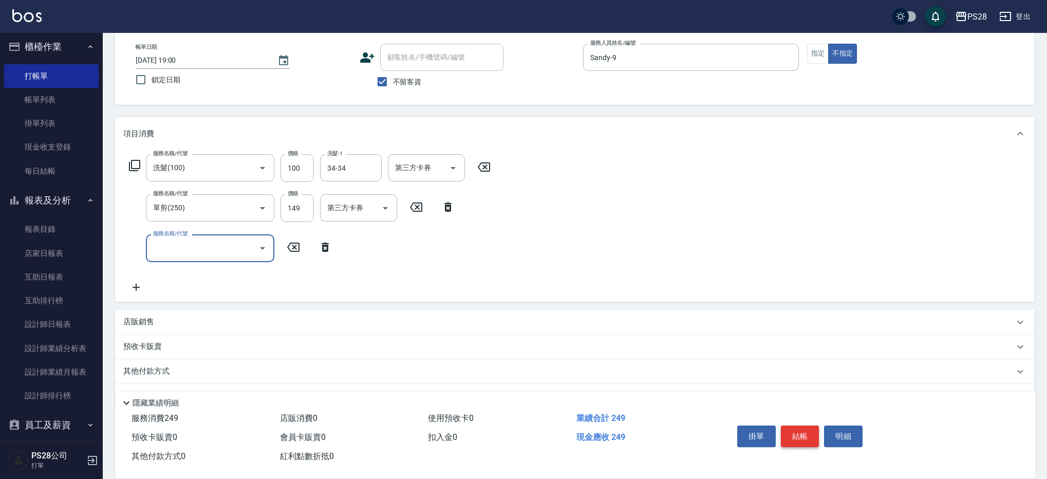
click at [795, 431] on button "結帳" at bounding box center [800, 436] width 39 height 22
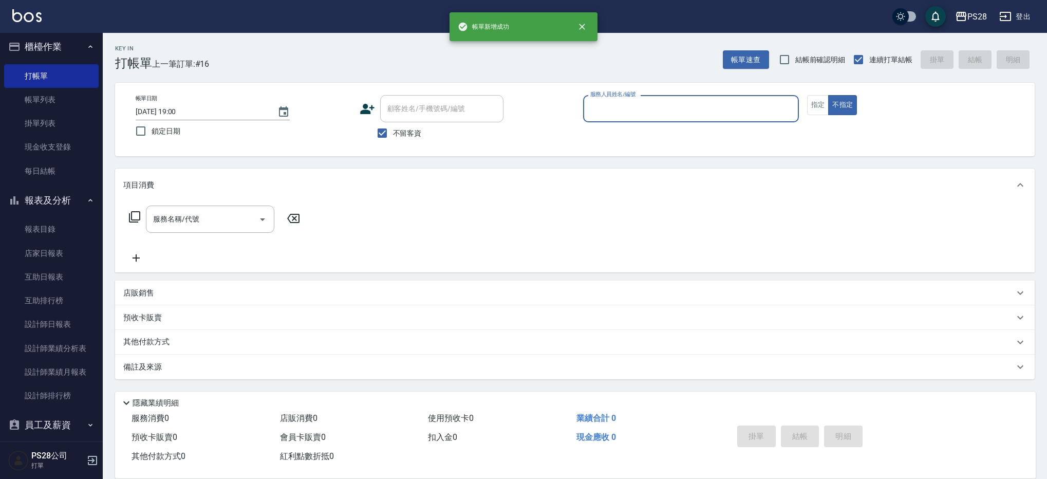
scroll to position [0, 0]
type input "NITA-4"
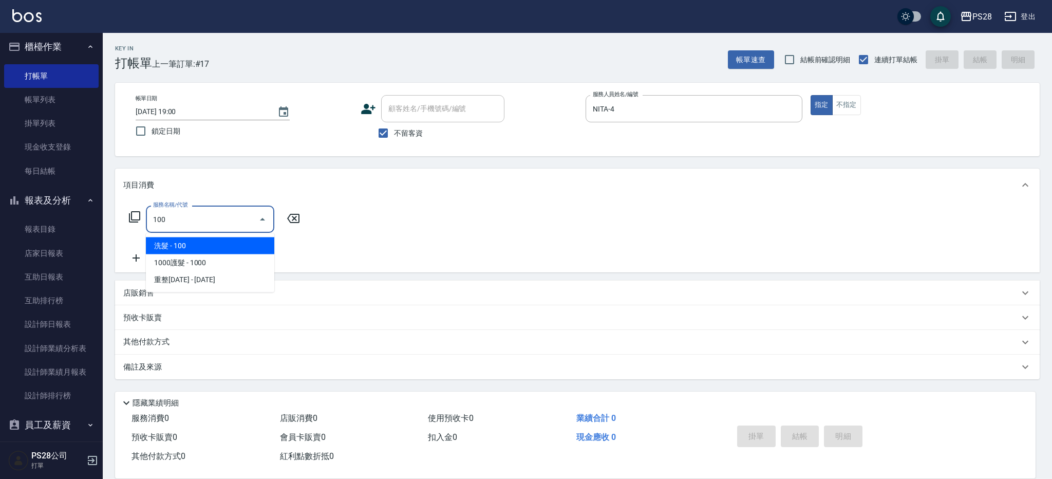
type input "洗髮(100)"
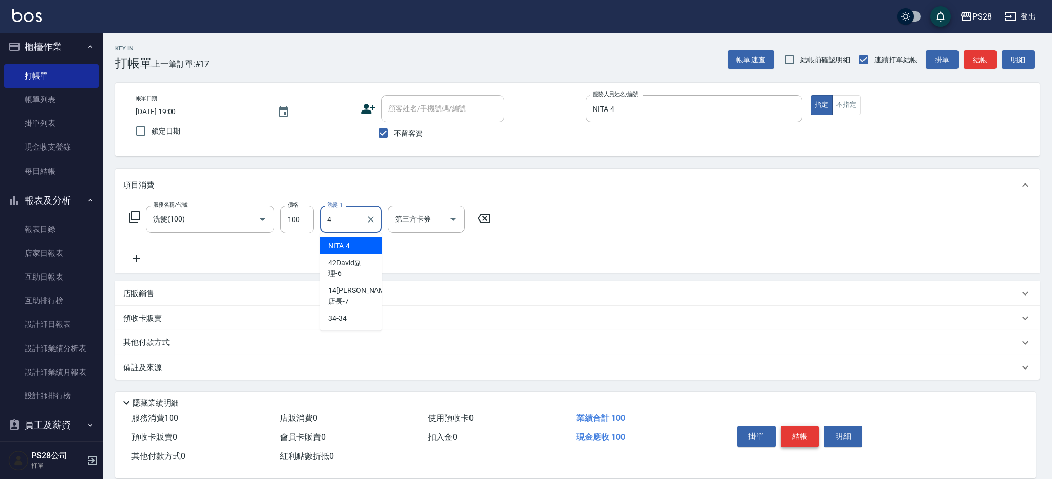
type input "NITA-4"
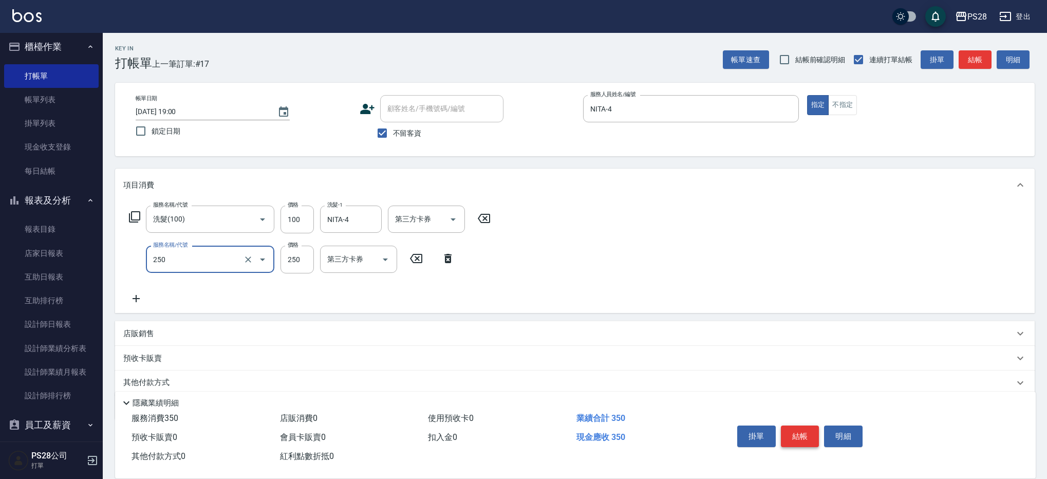
type input "單剪(250)"
type input "199"
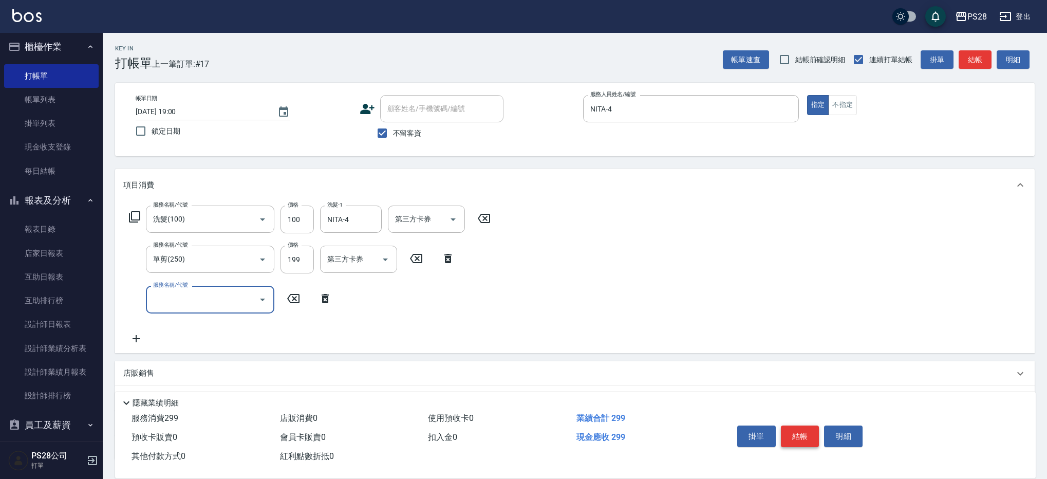
click at [800, 431] on button "結帳" at bounding box center [800, 436] width 39 height 22
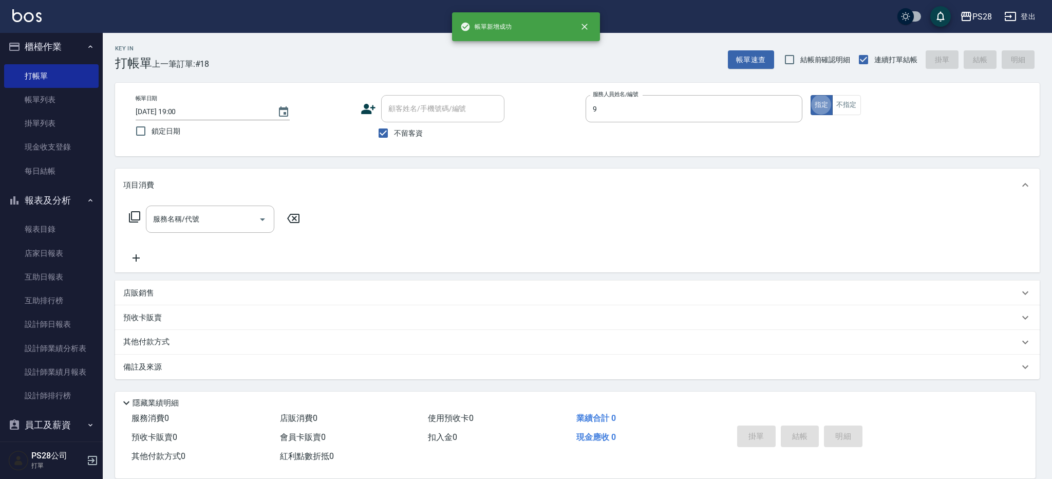
type input "Sandy-9"
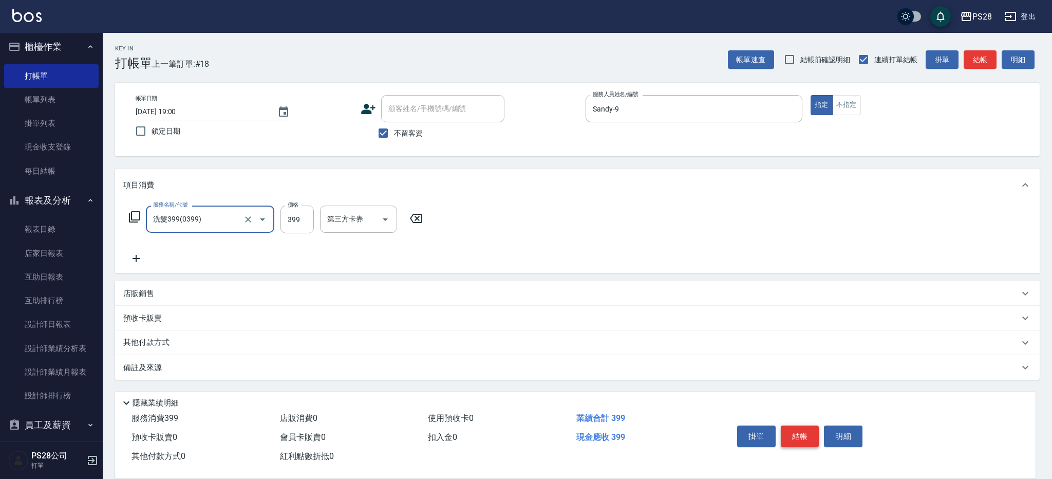
type input "洗髮399(0399)"
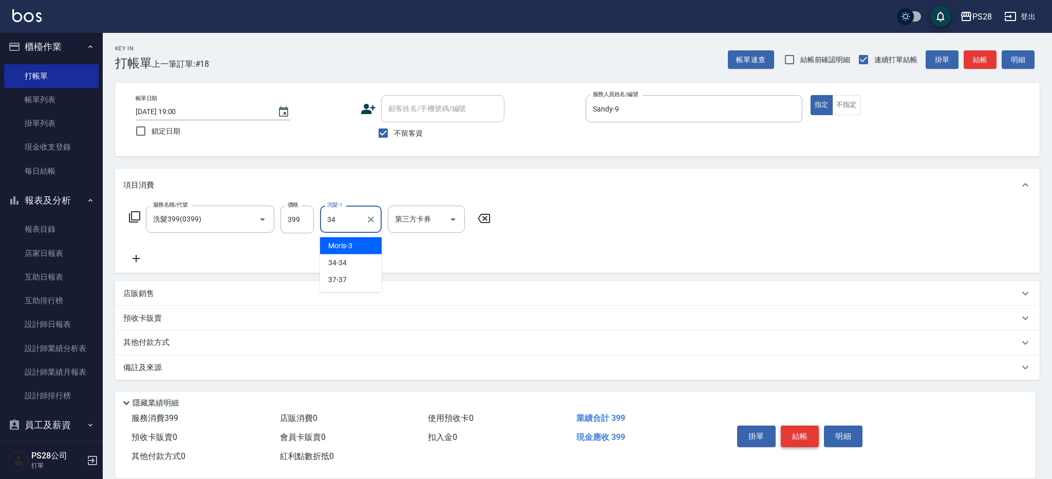
type input "34-34"
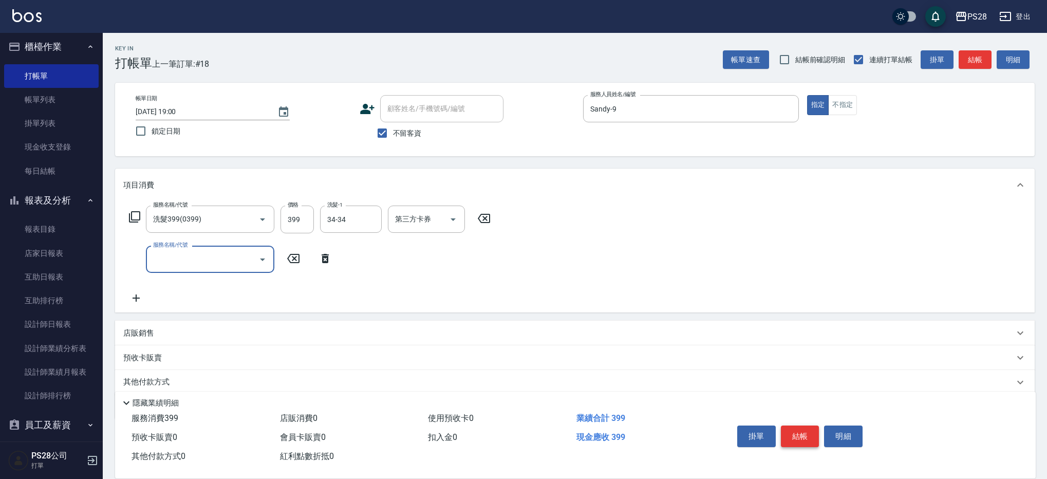
click at [792, 430] on button "結帳" at bounding box center [800, 436] width 39 height 22
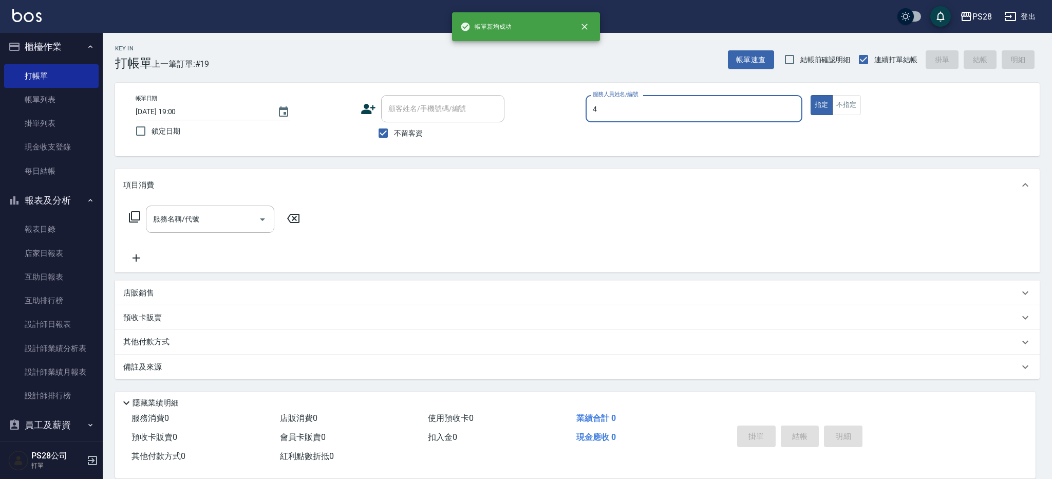
type input "NITA-4"
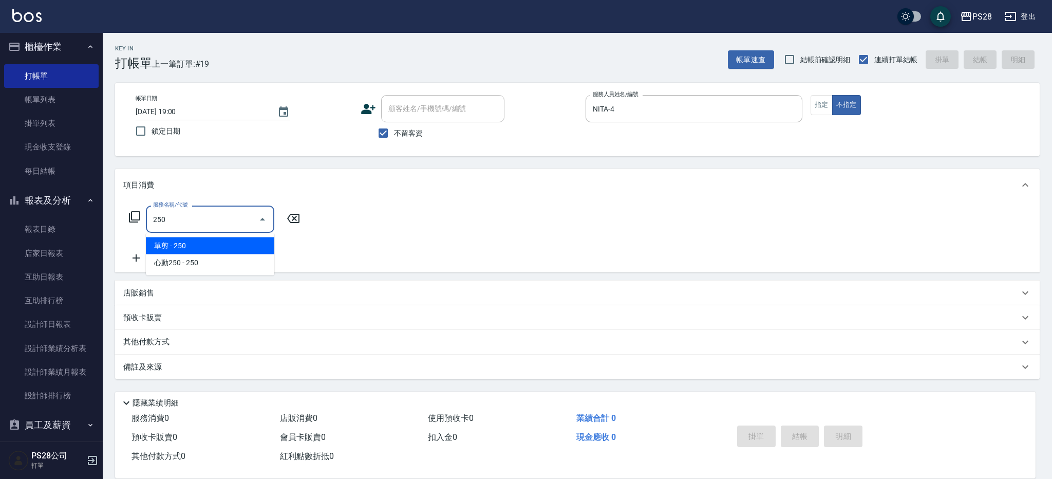
type input "單剪(250)"
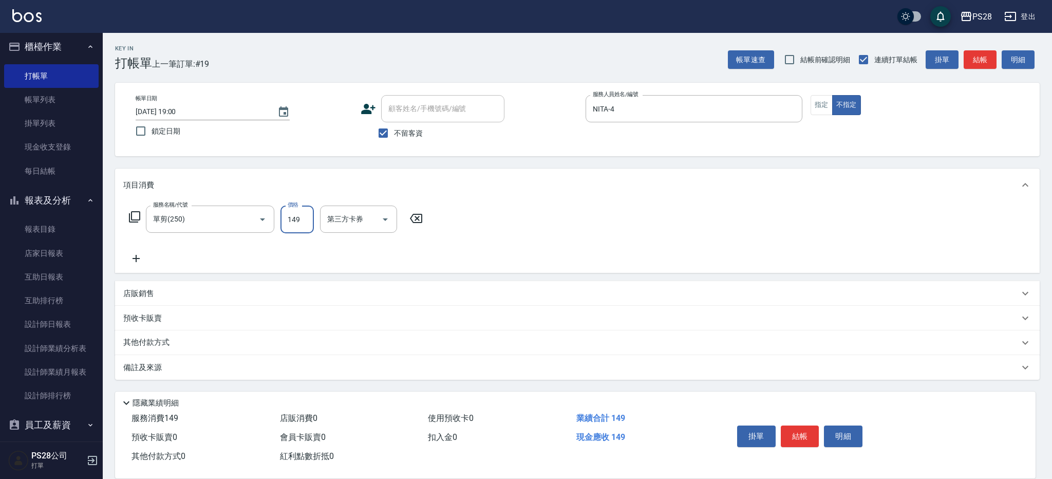
type input "149"
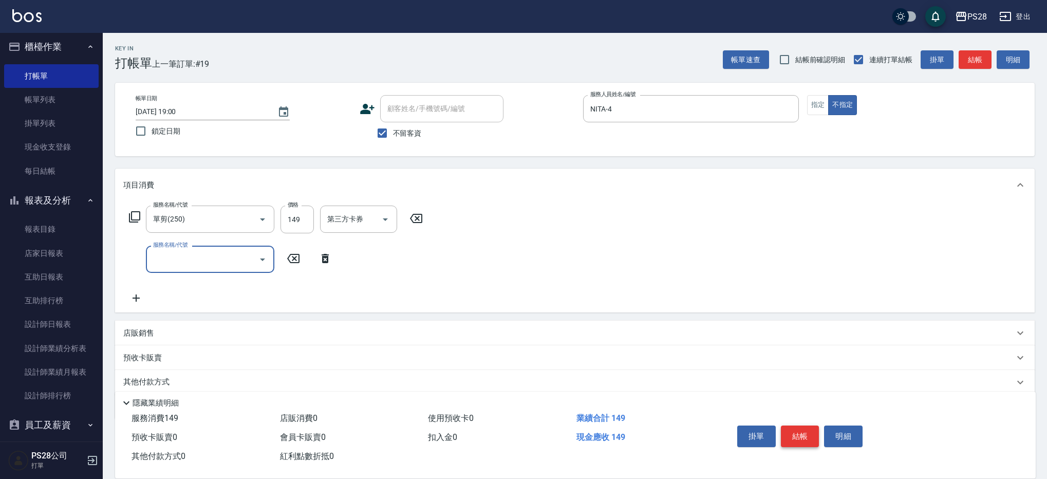
click at [815, 430] on button "結帳" at bounding box center [800, 436] width 39 height 22
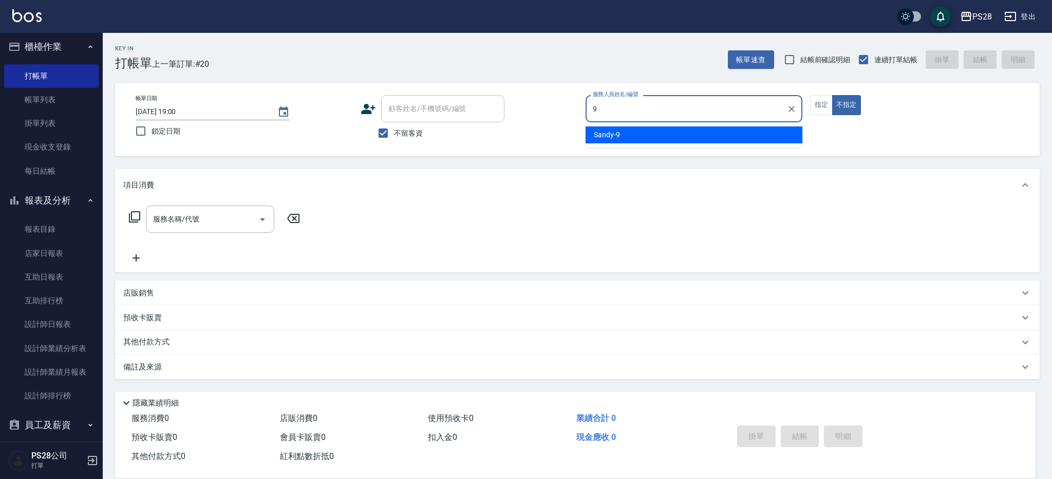
type input "Sandy-9"
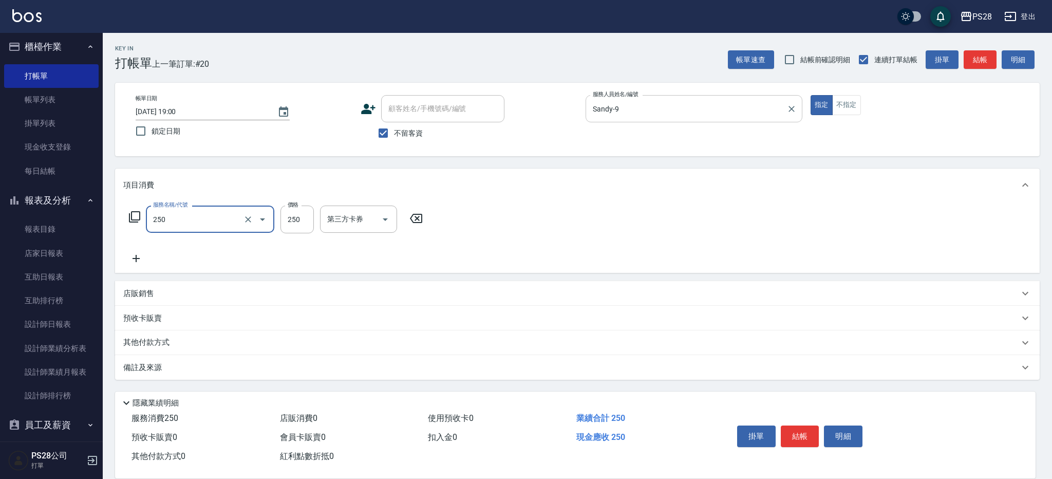
type input "單剪(250)"
type input "179"
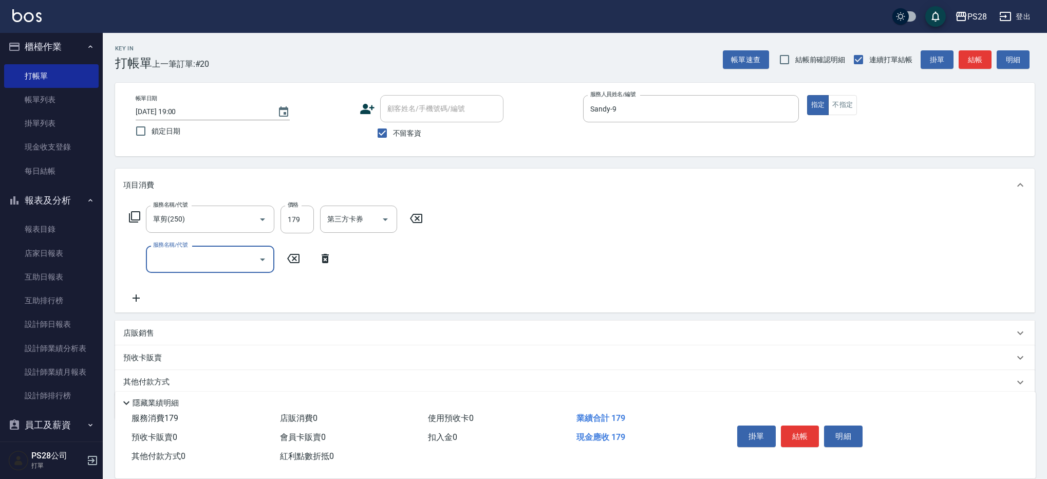
scroll to position [2, 0]
click at [799, 433] on button "結帳" at bounding box center [800, 436] width 39 height 22
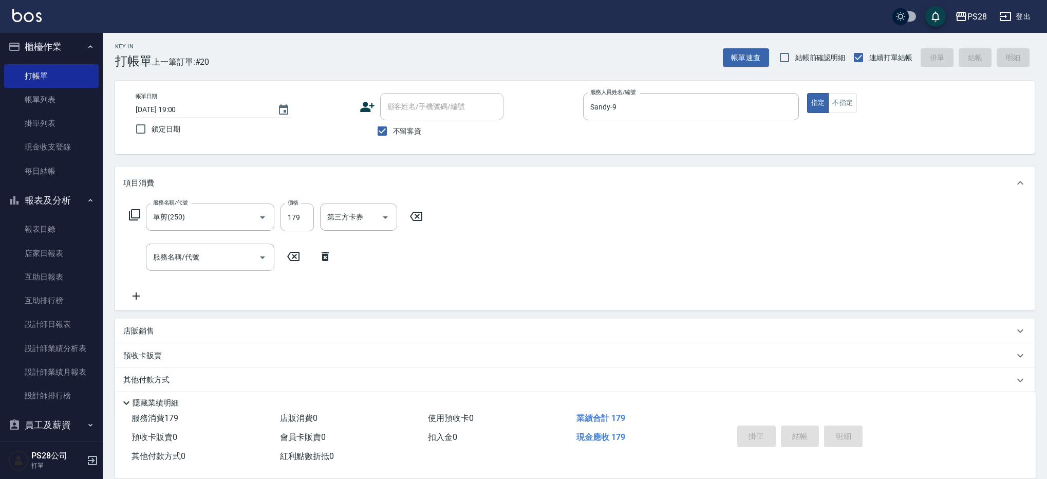
type input "2025/10/10 19:02"
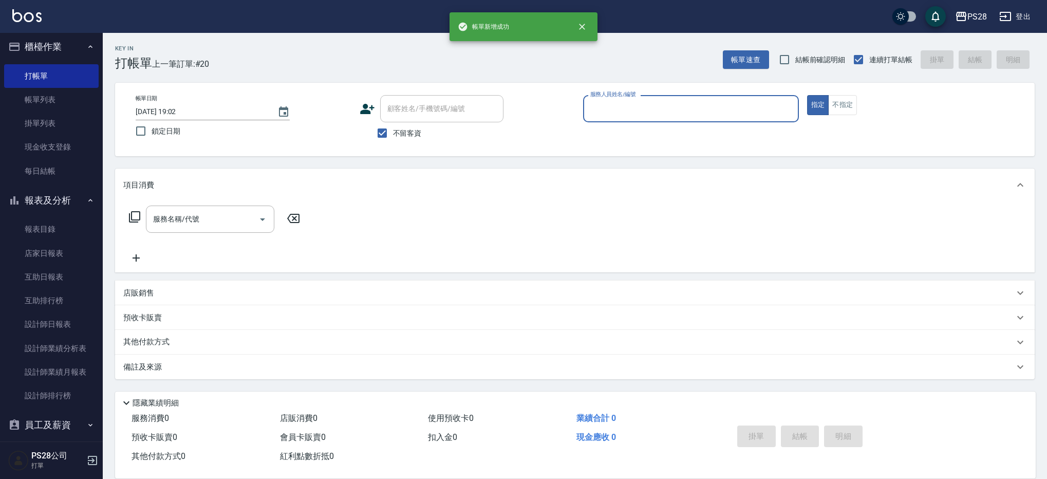
scroll to position [0, 0]
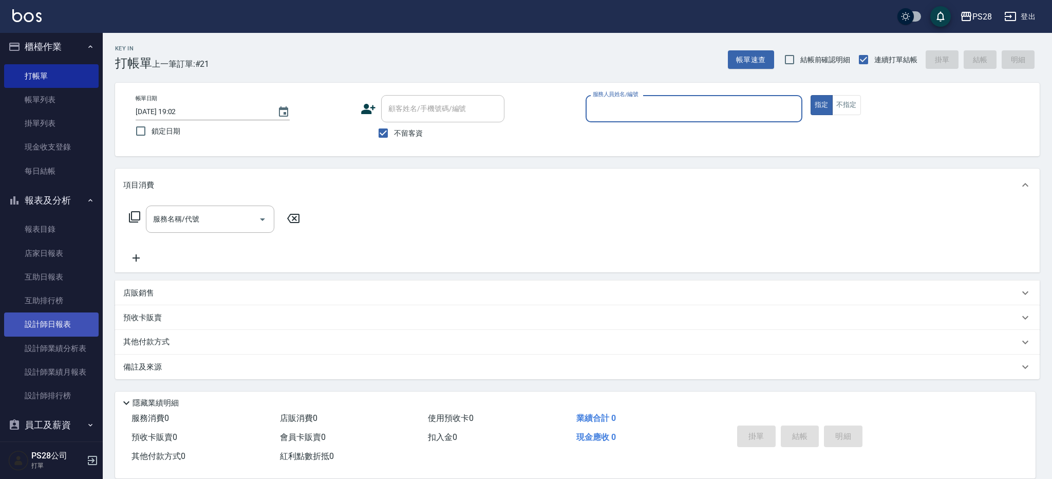
click at [65, 316] on link "設計師日報表" at bounding box center [51, 324] width 94 height 24
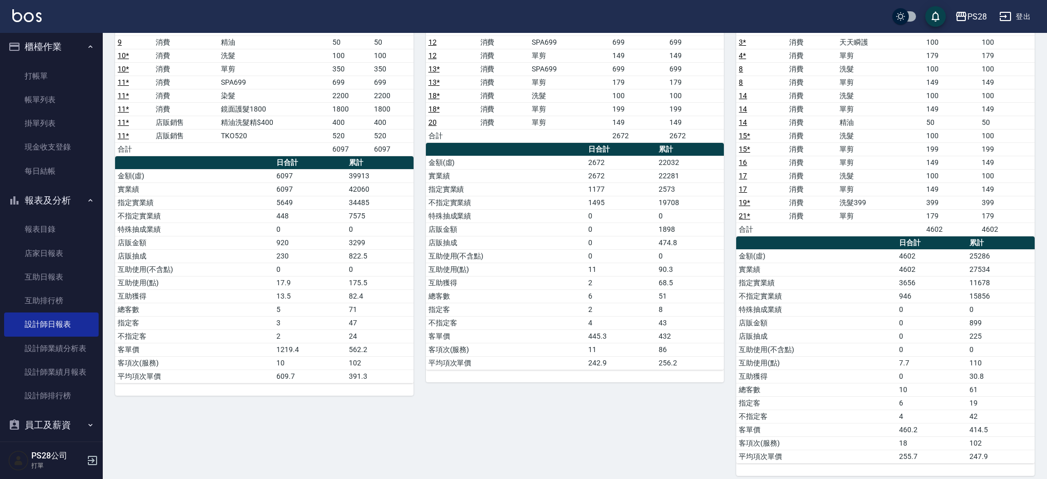
scroll to position [181, 0]
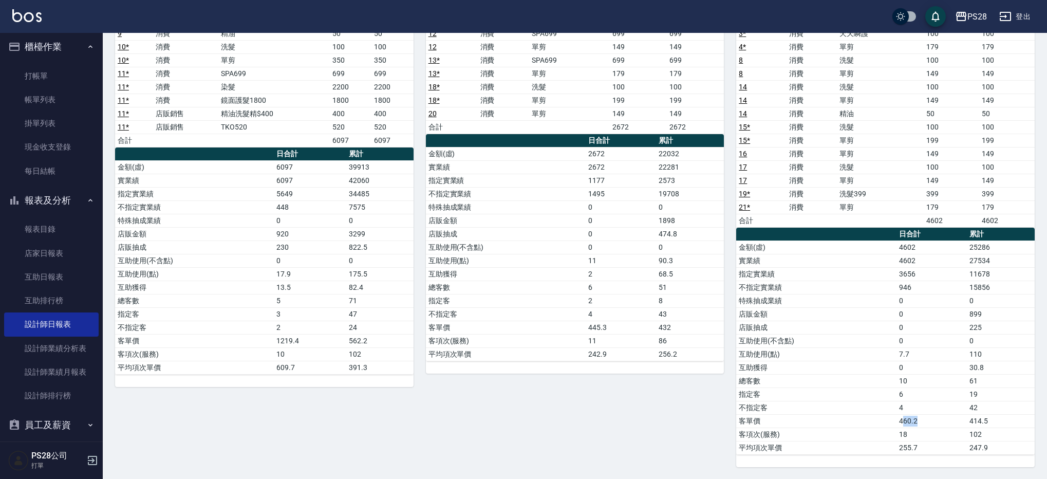
drag, startPoint x: 901, startPoint y: 420, endPoint x: 937, endPoint y: 419, distance: 36.0
click at [937, 419] on td "460.2" at bounding box center [931, 420] width 70 height 13
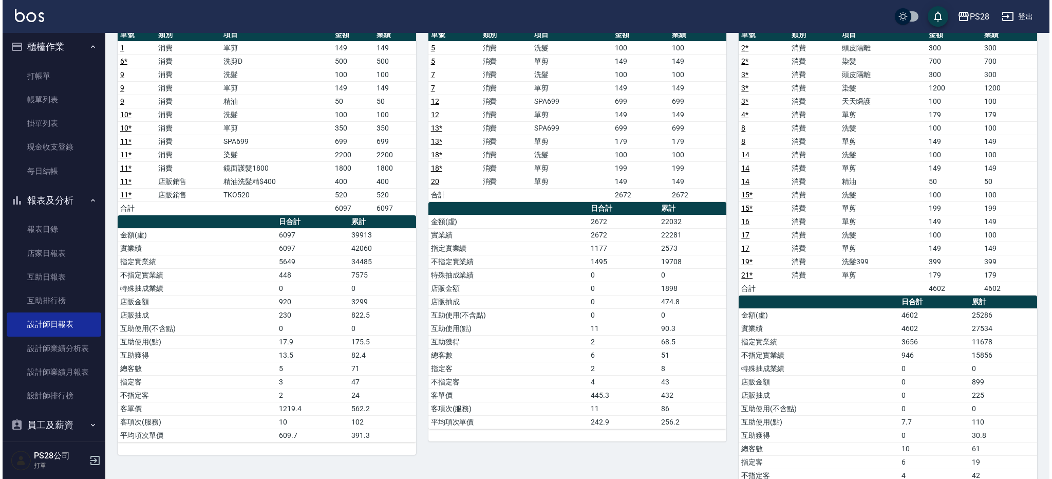
scroll to position [0, 0]
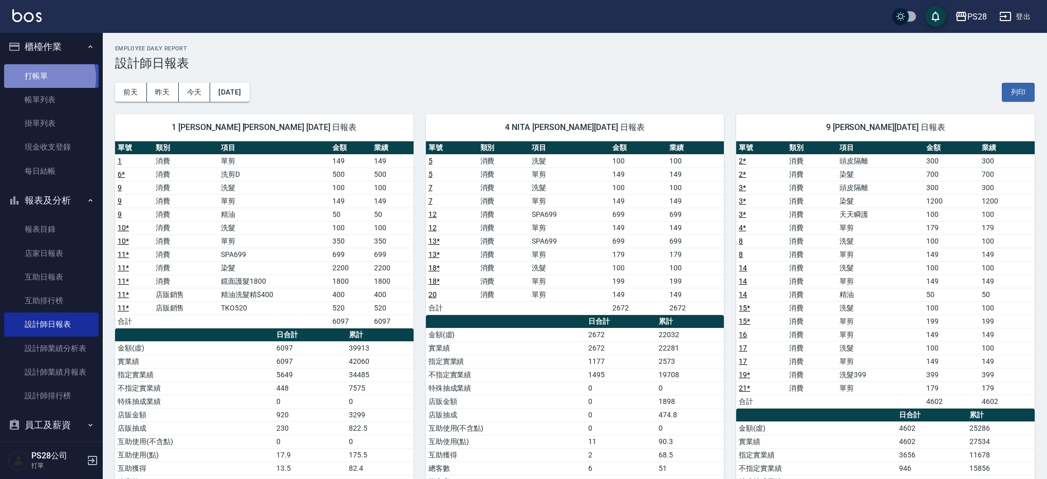
click at [43, 78] on link "打帳單" at bounding box center [51, 76] width 94 height 24
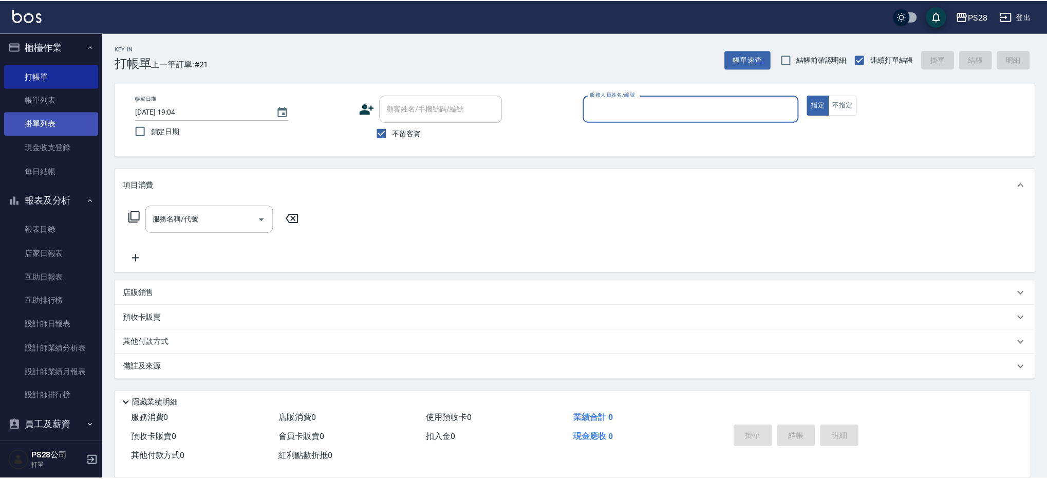
scroll to position [39, 0]
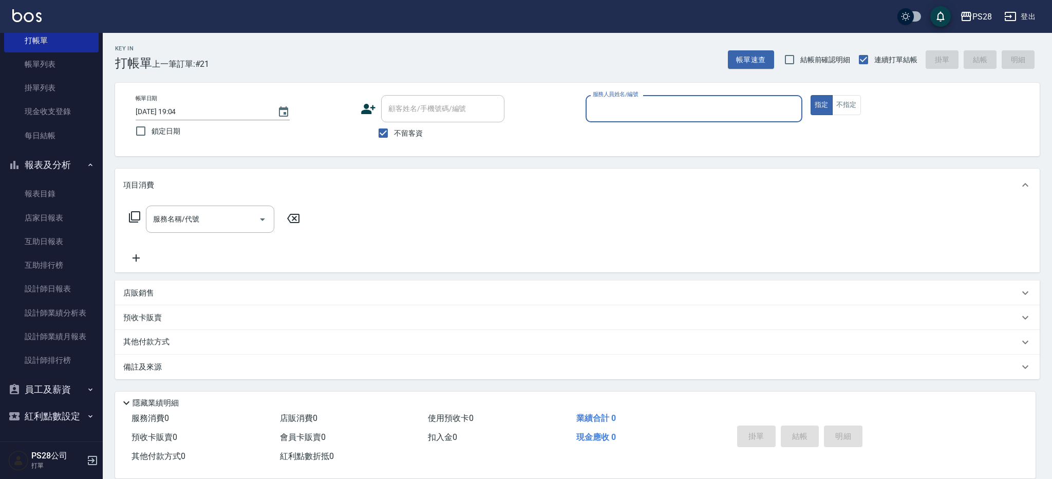
click at [720, 107] on input "服務人員姓名/編號" at bounding box center [693, 109] width 207 height 18
click at [617, 65] on div "Key In 打帳單 上一筆訂單:#21 帳單速查 結帳前確認明細 連續打單結帳 掛單 結帳 明細" at bounding box center [571, 51] width 937 height 37
click at [648, 102] on input "服務人員姓名/編號" at bounding box center [693, 109] width 207 height 18
type input "Sandy-9"
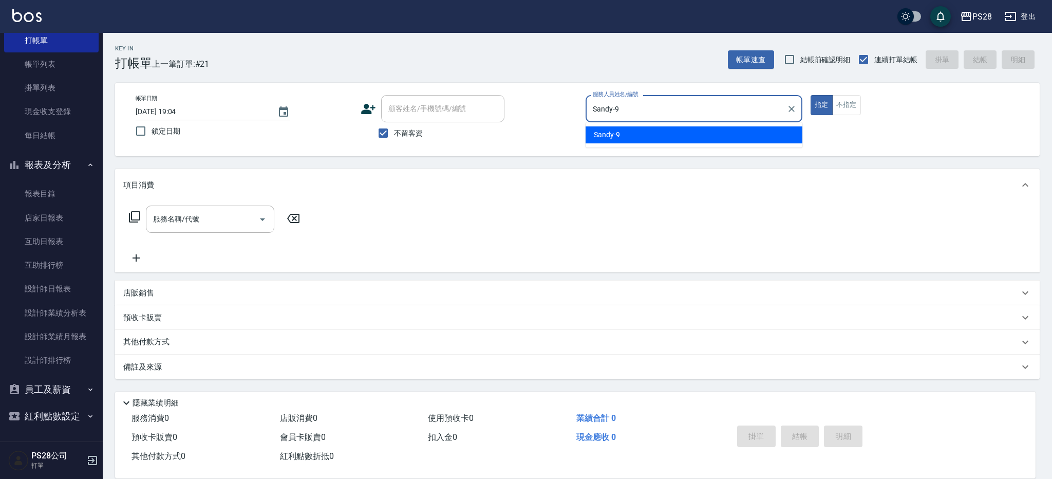
type button "true"
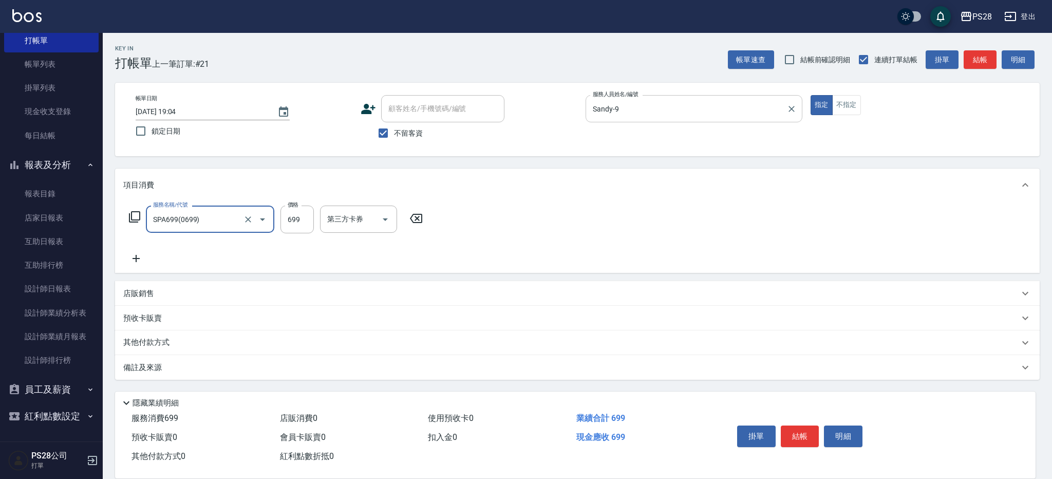
type input "SPA699(0699)"
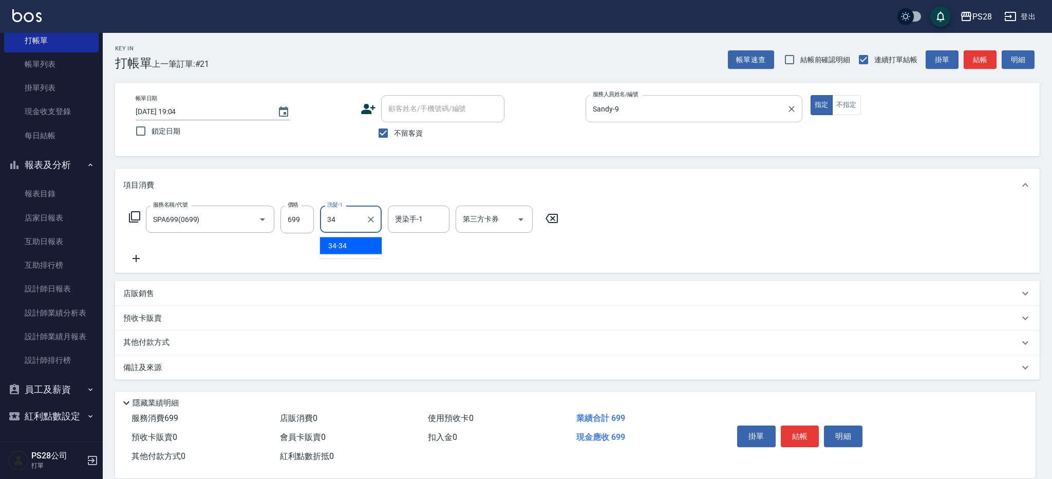
type input "34-34"
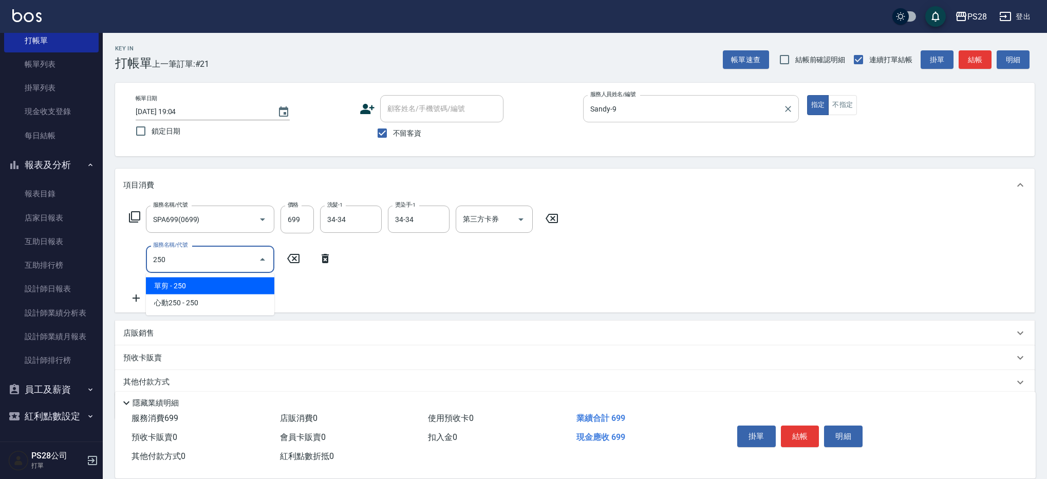
type input "單剪(250)"
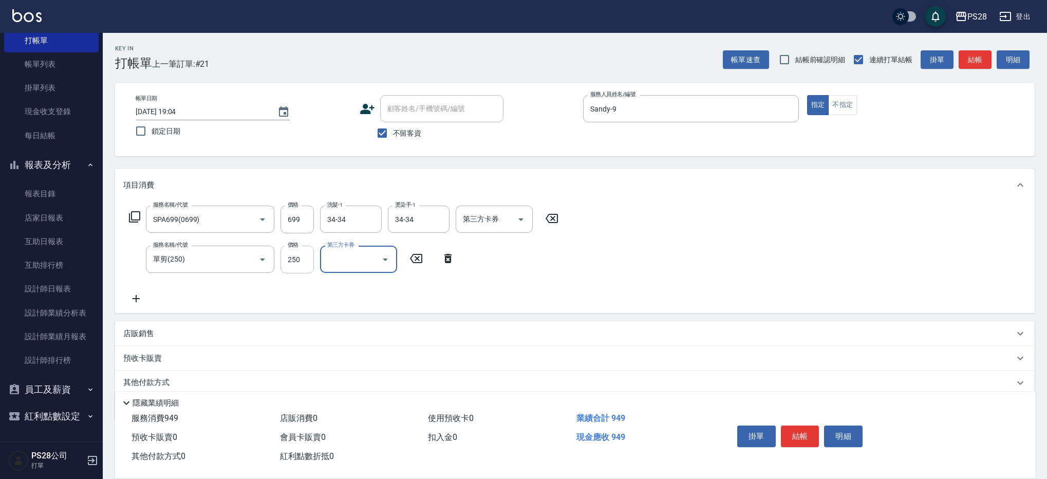
click at [308, 262] on input "250" at bounding box center [296, 259] width 33 height 28
type input "179"
type input "儲值卡"
drag, startPoint x: 522, startPoint y: 219, endPoint x: 521, endPoint y: 226, distance: 7.7
click at [522, 219] on icon "Open" at bounding box center [520, 219] width 5 height 3
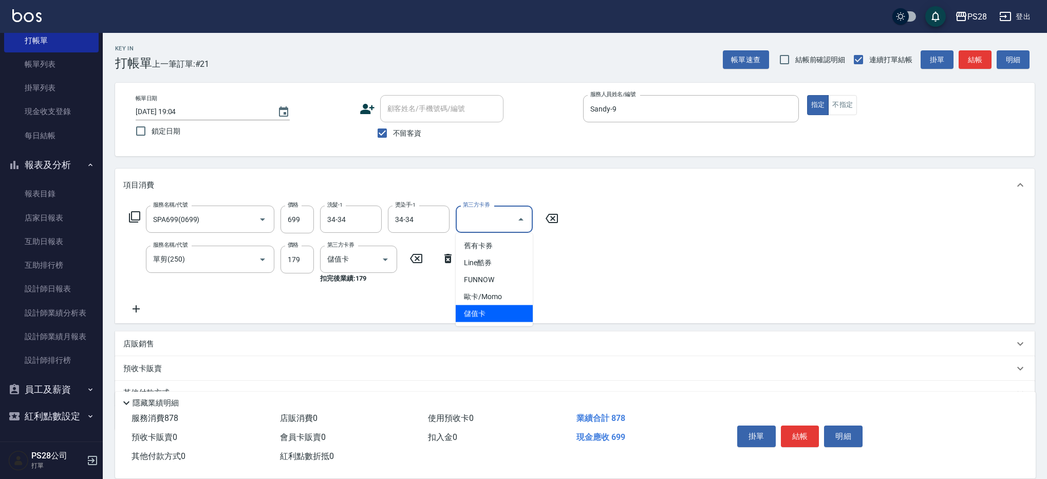
click at [494, 305] on span "儲值卡" at bounding box center [494, 313] width 77 height 17
type input "儲值卡"
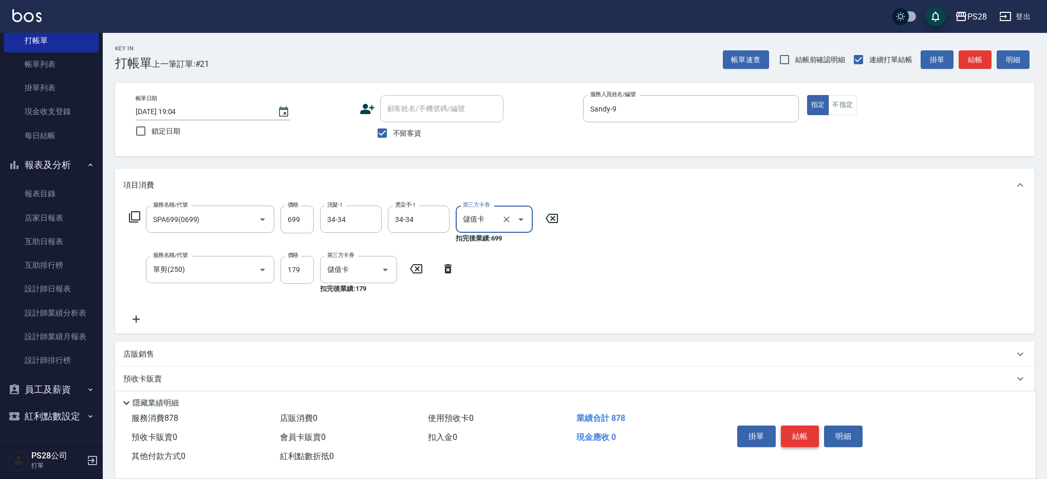
click at [807, 432] on button "結帳" at bounding box center [800, 436] width 39 height 22
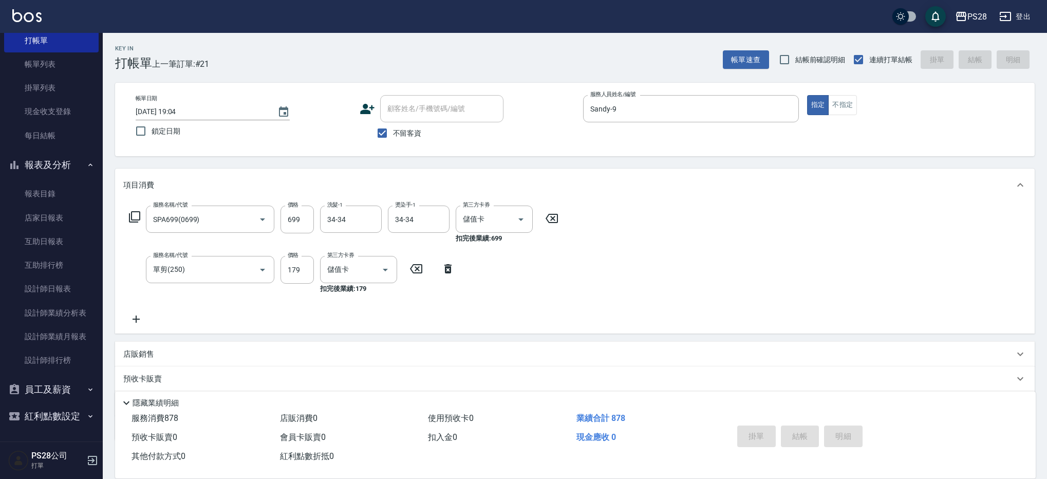
type input "2025/10/10 19:09"
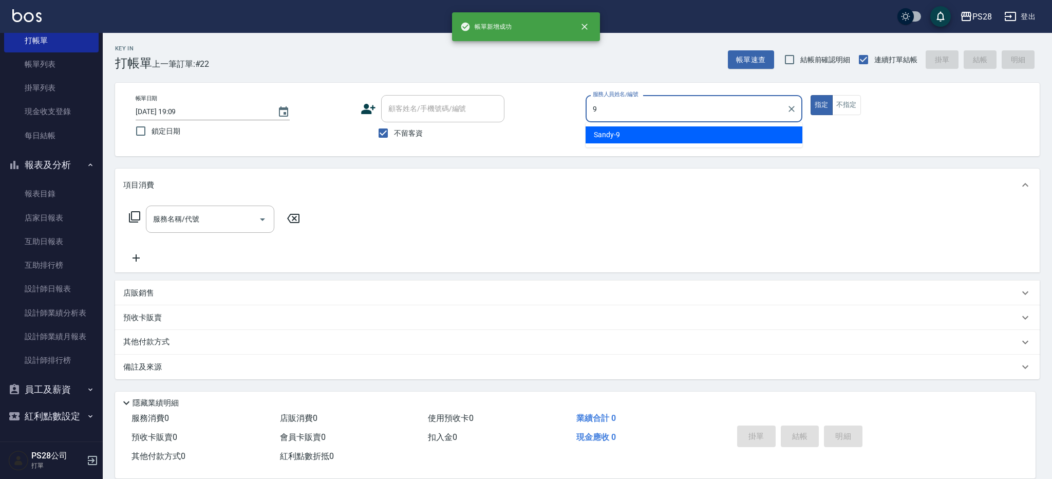
type input "Sandy-9"
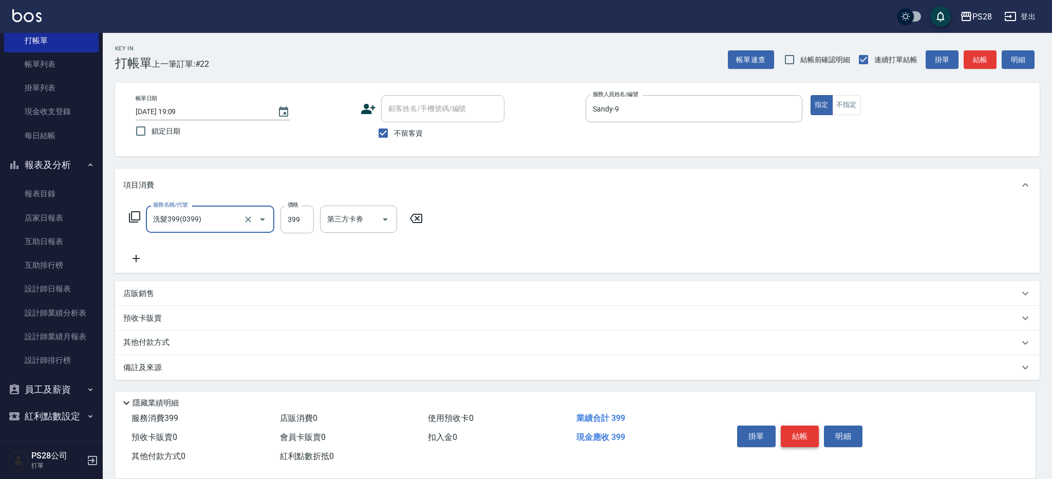
type input "洗髮399(0399)"
type input "399"
type input "34-34"
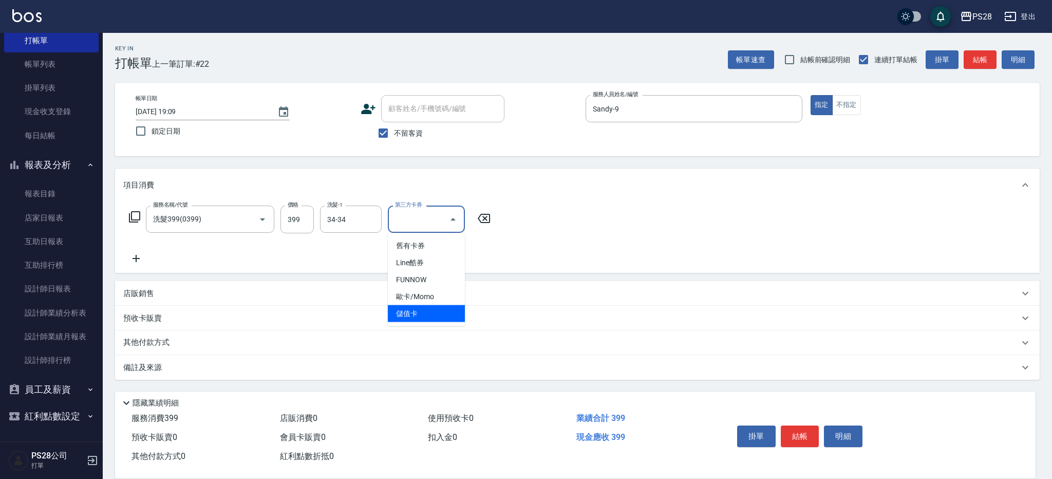
type input "儲值卡"
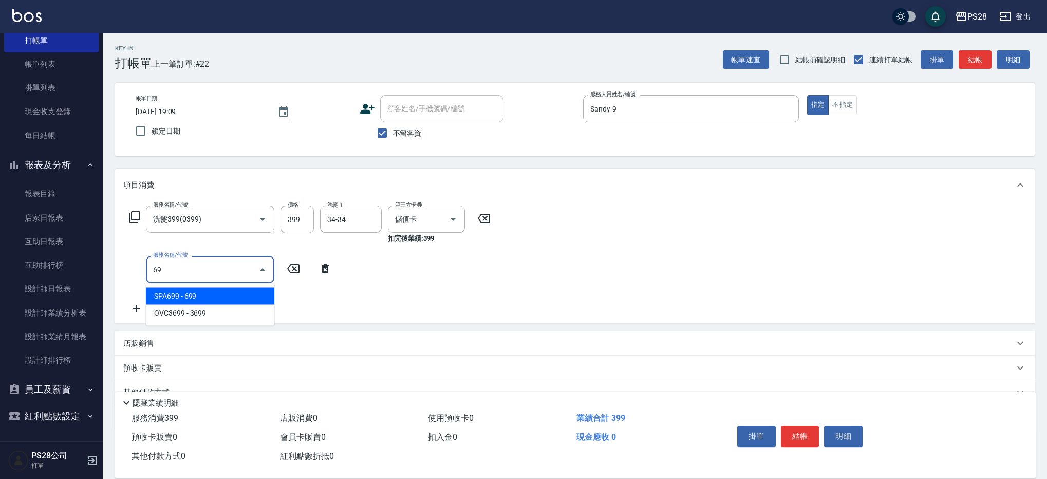
type input "6"
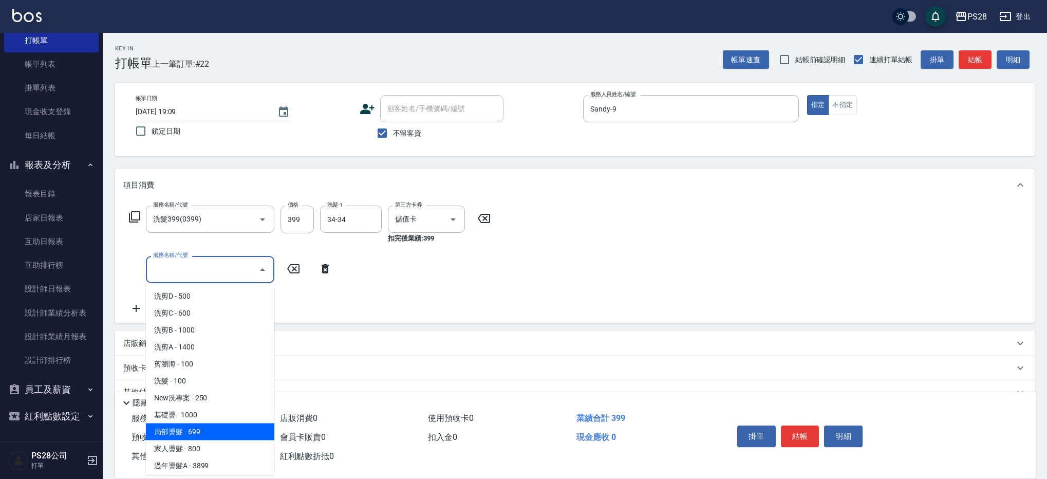
type input "局部燙髮(202)"
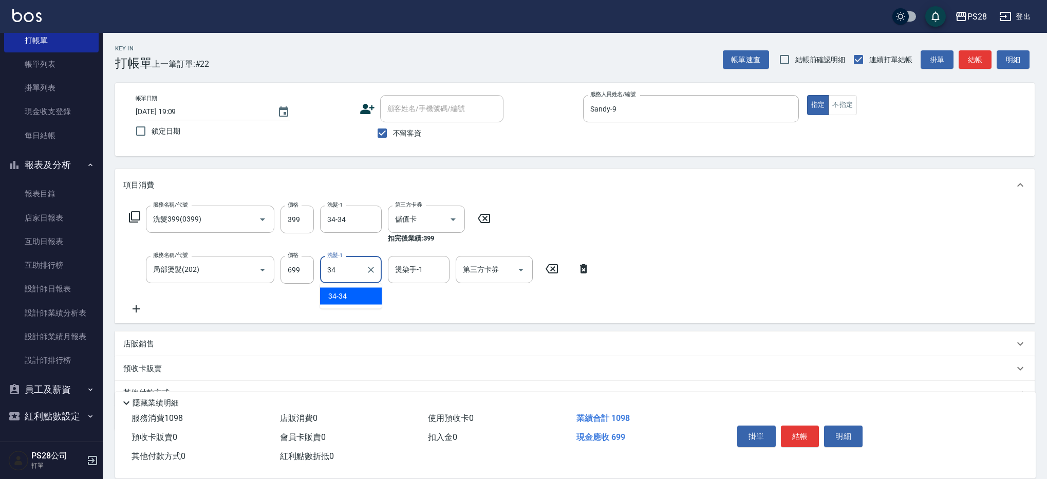
type input "34-34"
click at [372, 220] on icon "Clear" at bounding box center [371, 219] width 6 height 6
click at [376, 270] on button "Clear" at bounding box center [371, 269] width 14 height 14
drag, startPoint x: 437, startPoint y: 268, endPoint x: 463, endPoint y: 272, distance: 26.1
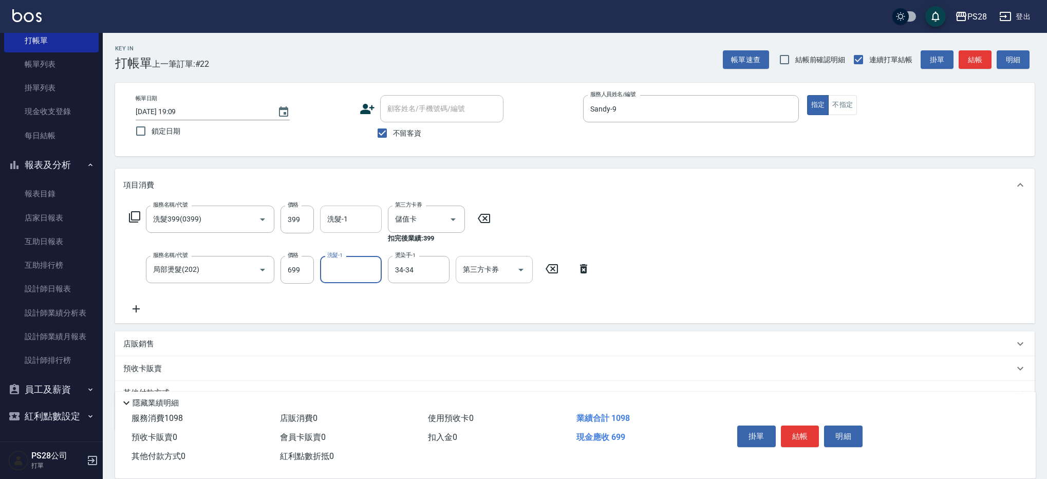
click at [437, 268] on icon "Clear" at bounding box center [438, 270] width 6 height 6
click at [520, 270] on icon "Open" at bounding box center [520, 270] width 5 height 3
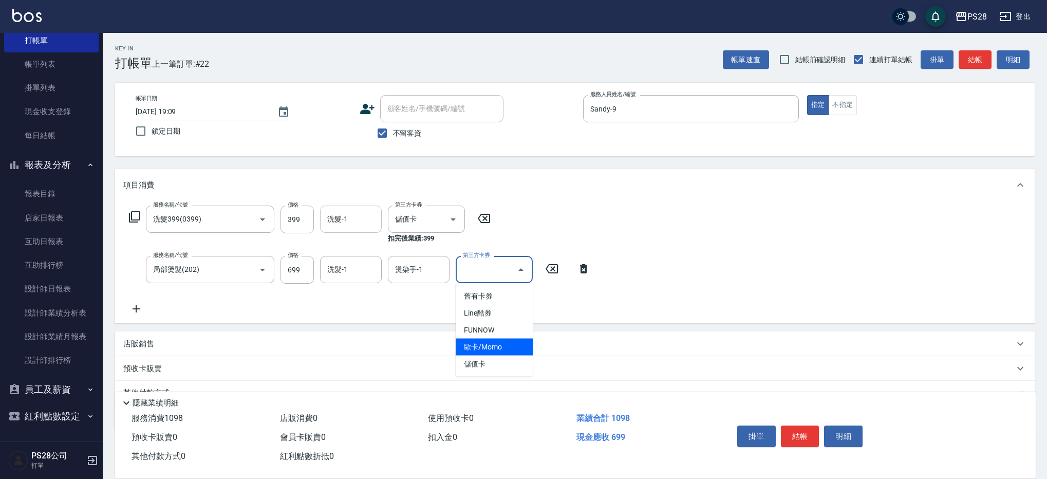
click at [484, 353] on span "歐卡/Momo" at bounding box center [494, 346] width 77 height 17
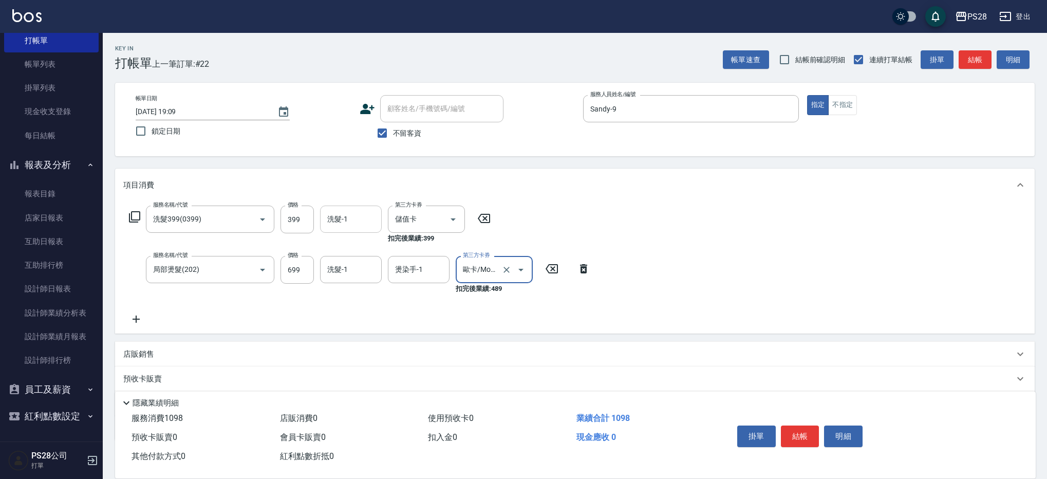
drag, startPoint x: 523, startPoint y: 266, endPoint x: 521, endPoint y: 272, distance: 7.2
click at [523, 266] on icon "Open" at bounding box center [521, 269] width 12 height 12
click at [488, 367] on span "儲值卡" at bounding box center [494, 363] width 77 height 17
type input "儲值卡"
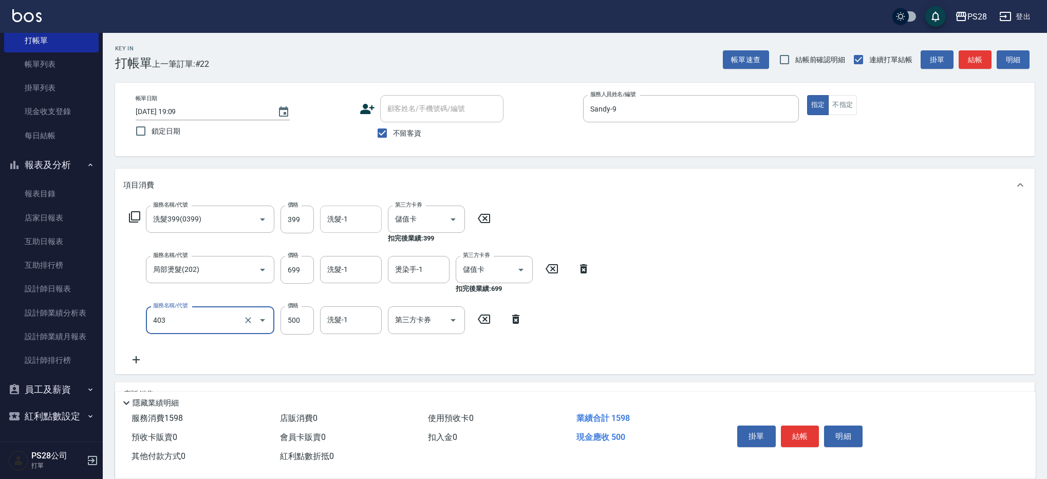
type input "500護髮(403)"
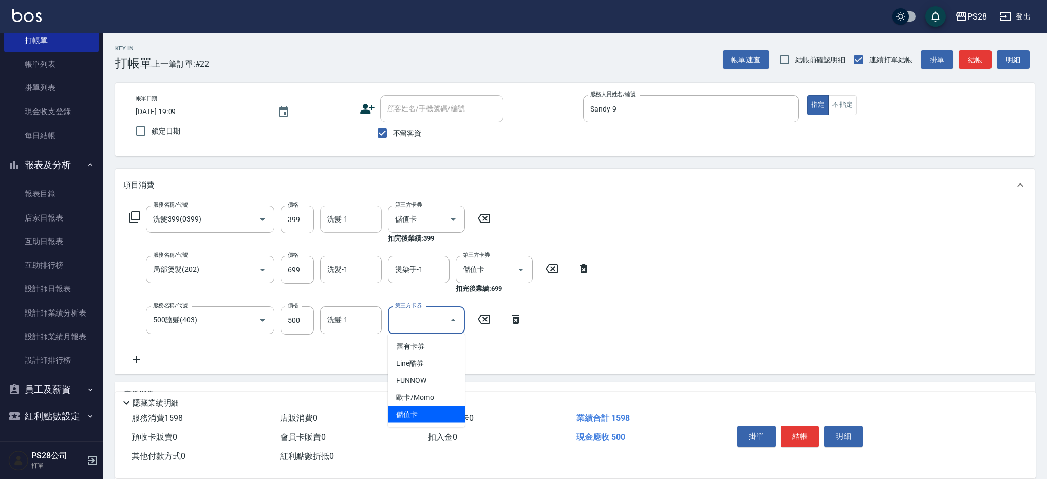
type input "儲值卡"
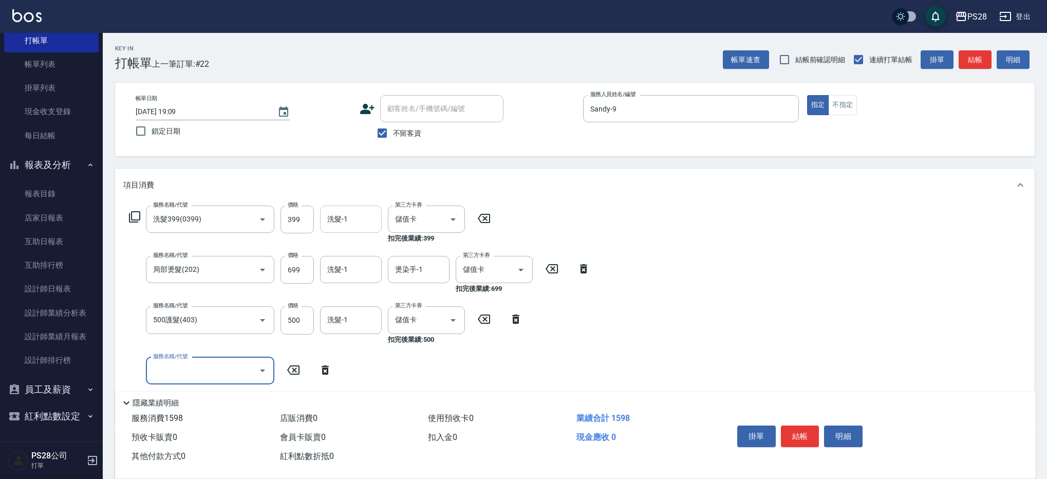
type input "4"
type input "頂級豪華OVC3(3000)"
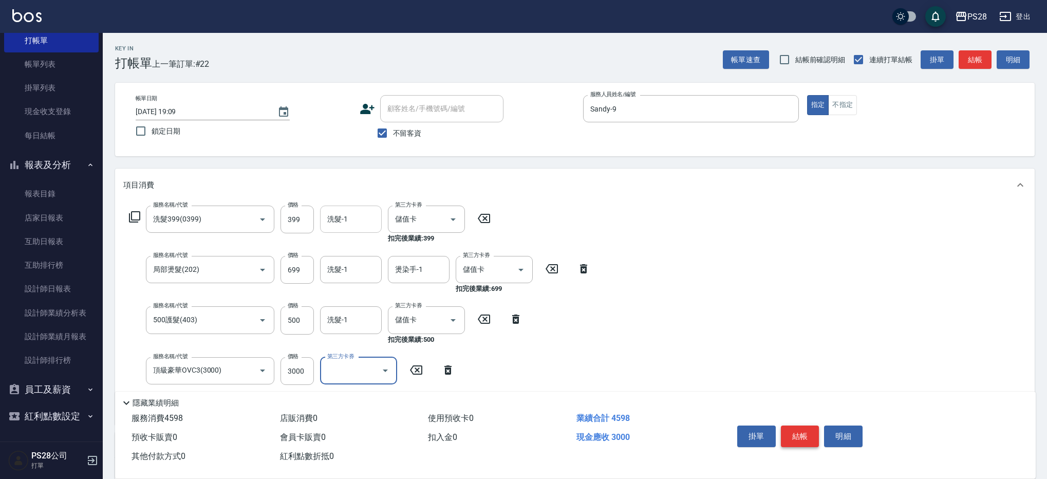
click at [806, 429] on button "結帳" at bounding box center [800, 436] width 39 height 22
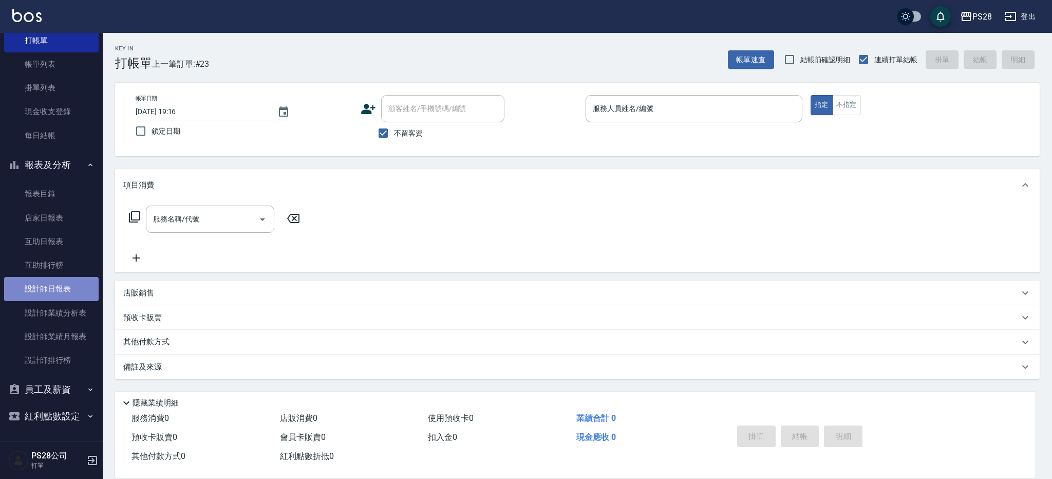
click at [73, 288] on link "設計師日報表" at bounding box center [51, 289] width 94 height 24
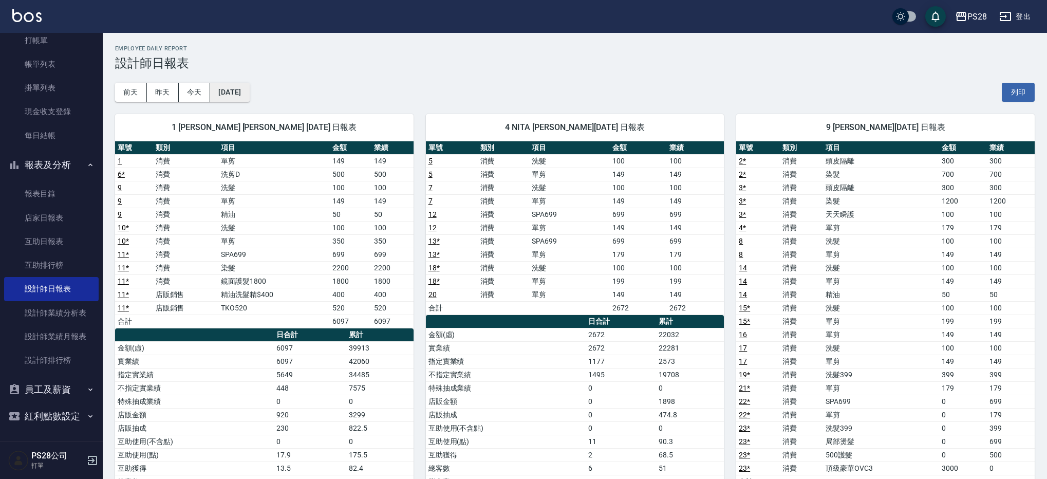
click at [249, 95] on button "2025/10/10" at bounding box center [229, 92] width 39 height 19
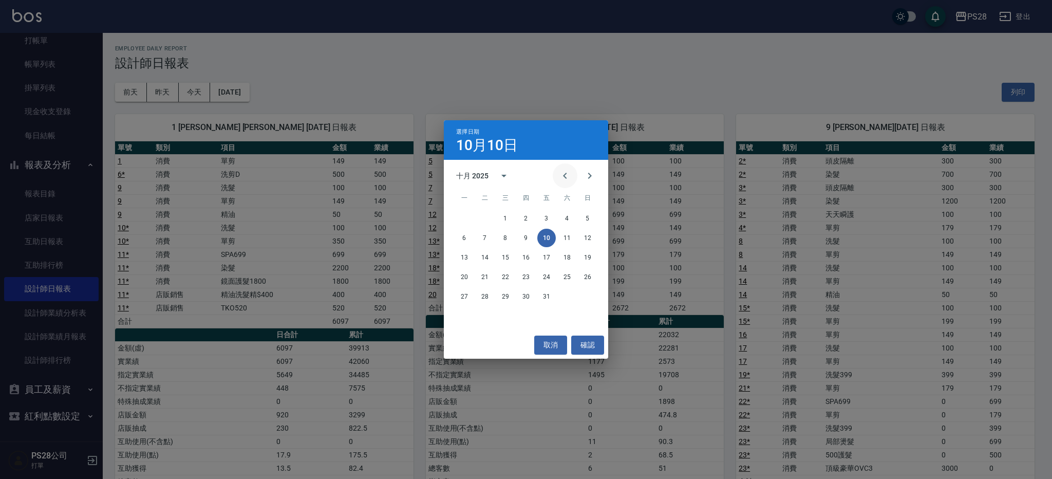
click at [569, 172] on icon "Previous month" at bounding box center [565, 175] width 12 height 12
click at [542, 299] on button "27" at bounding box center [546, 296] width 18 height 18
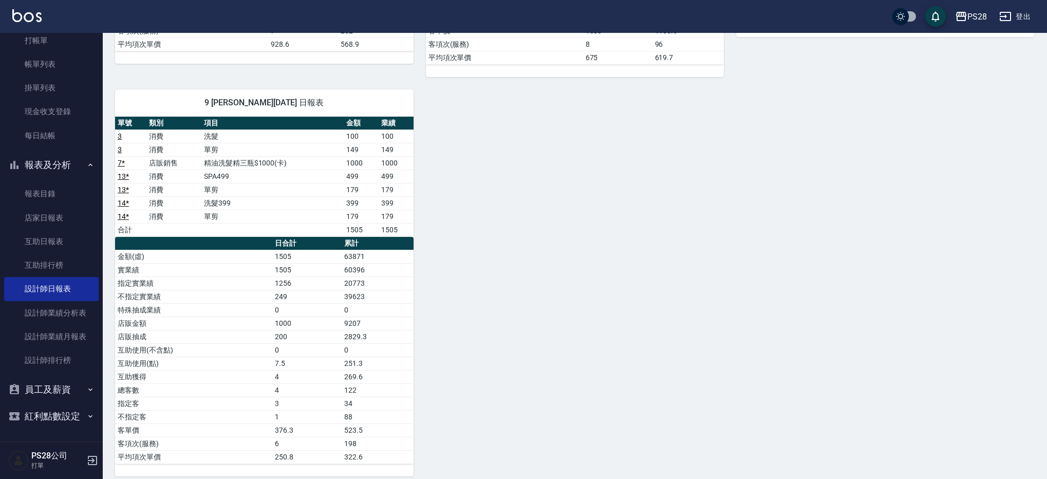
scroll to position [435, 0]
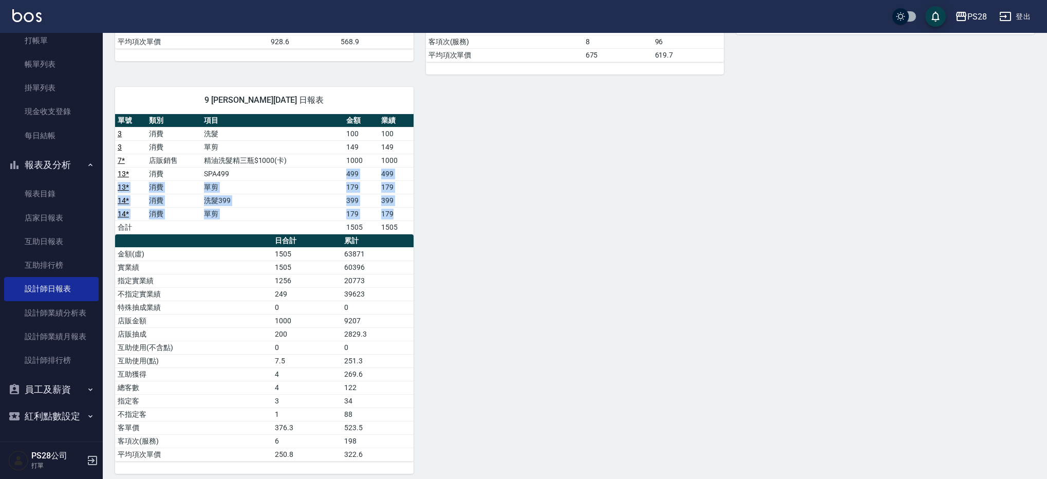
drag, startPoint x: 327, startPoint y: 176, endPoint x: 396, endPoint y: 219, distance: 81.2
click at [396, 219] on tbody "3 消費 洗髮 100 100 3 消費 單剪 149 149 7 * 店販銷售 精油洗髮精三瓶$1000(卡) 1000 1000 13 * 消費 SPA4…" at bounding box center [264, 180] width 298 height 107
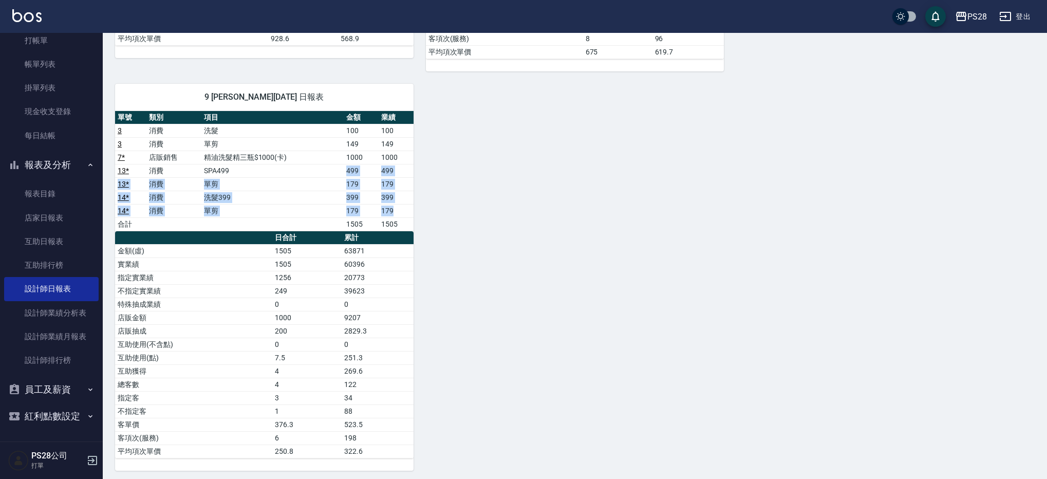
scroll to position [446, 0]
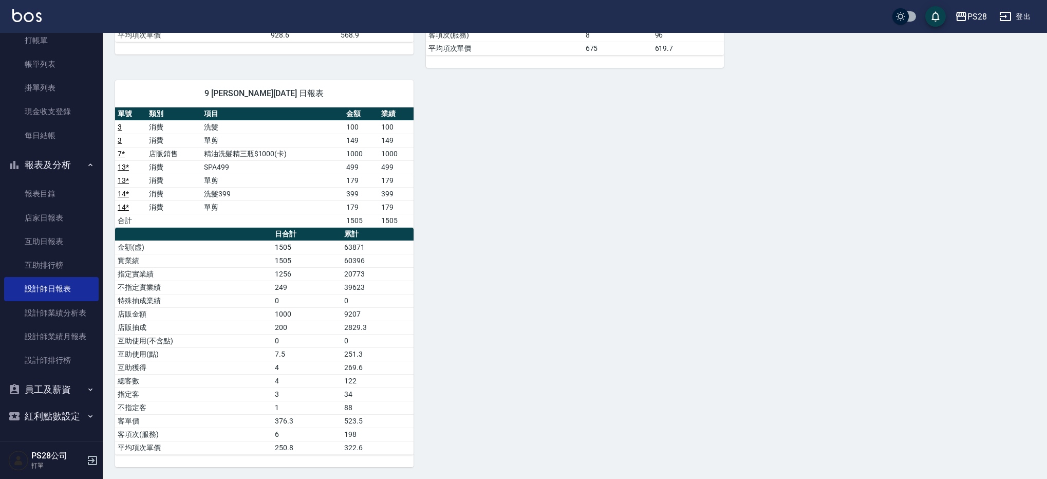
click at [348, 145] on td "149" at bounding box center [361, 140] width 35 height 13
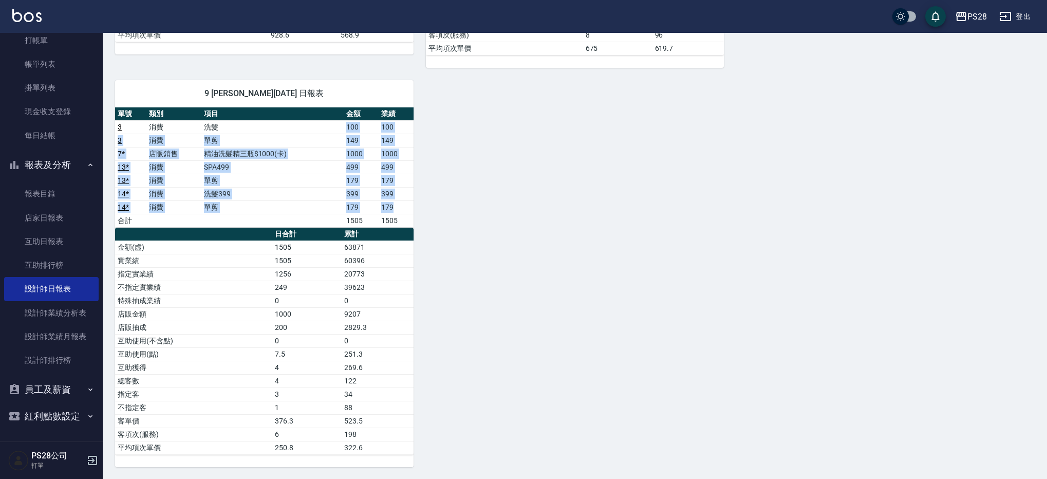
drag, startPoint x: 330, startPoint y: 122, endPoint x: 398, endPoint y: 206, distance: 108.1
click at [398, 206] on tbody "3 消費 洗髮 100 100 3 消費 單剪 149 149 7 * 店販銷售 精油洗髮精三瓶$1000(卡) 1000 1000 13 * 消費 SPA4…" at bounding box center [264, 173] width 298 height 107
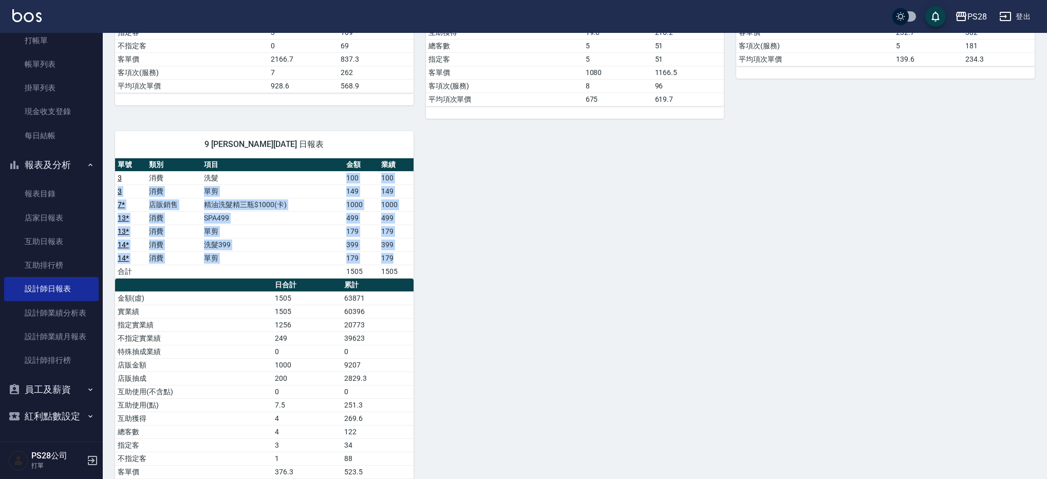
scroll to position [0, 0]
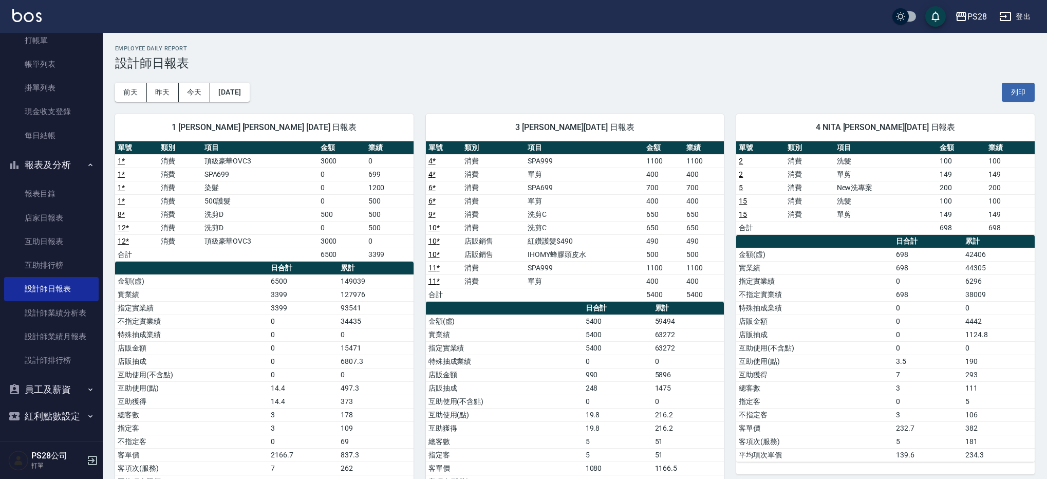
click at [478, 202] on td "消費" at bounding box center [493, 200] width 63 height 13
click at [242, 86] on button "2025/06/27" at bounding box center [229, 92] width 39 height 19
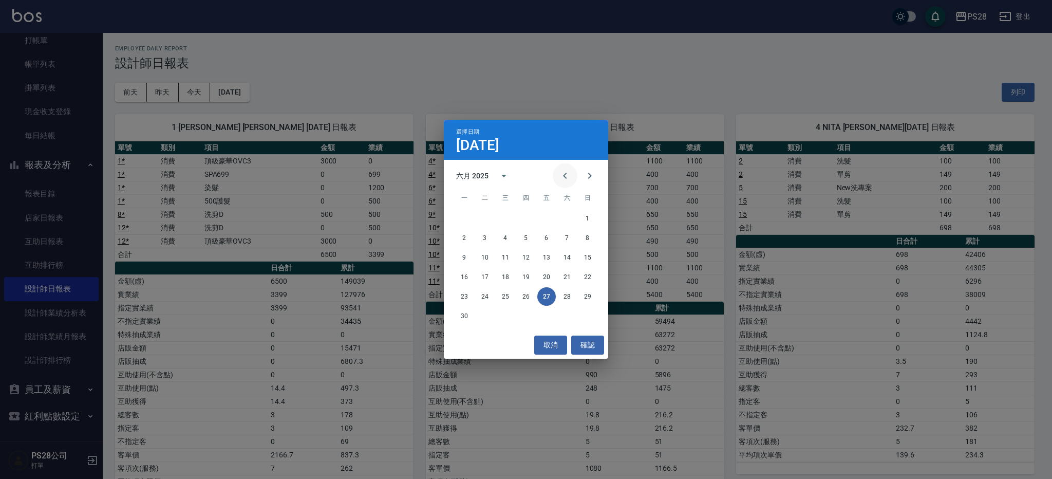
click at [570, 175] on icon "Previous month" at bounding box center [565, 175] width 12 height 12
click at [567, 239] on button "10" at bounding box center [567, 238] width 18 height 18
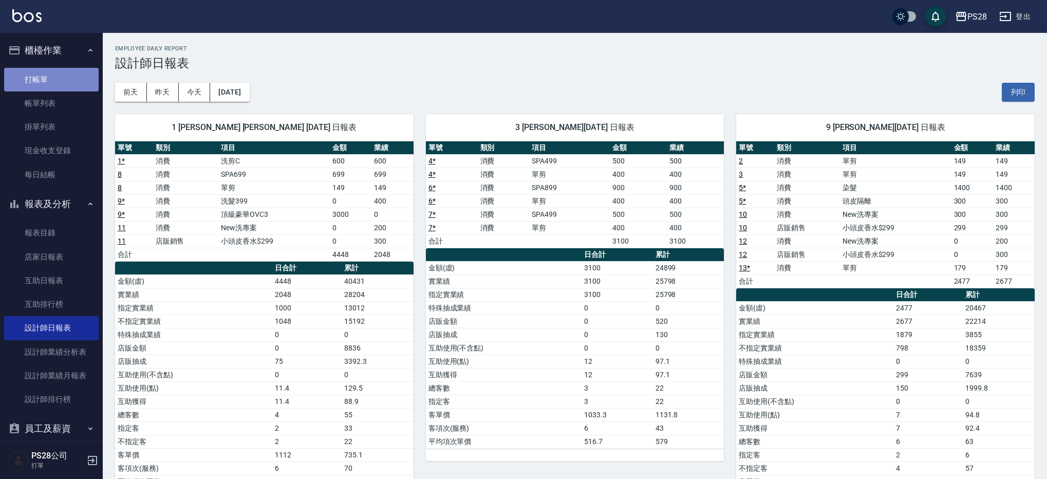
click at [67, 80] on link "打帳單" at bounding box center [51, 80] width 94 height 24
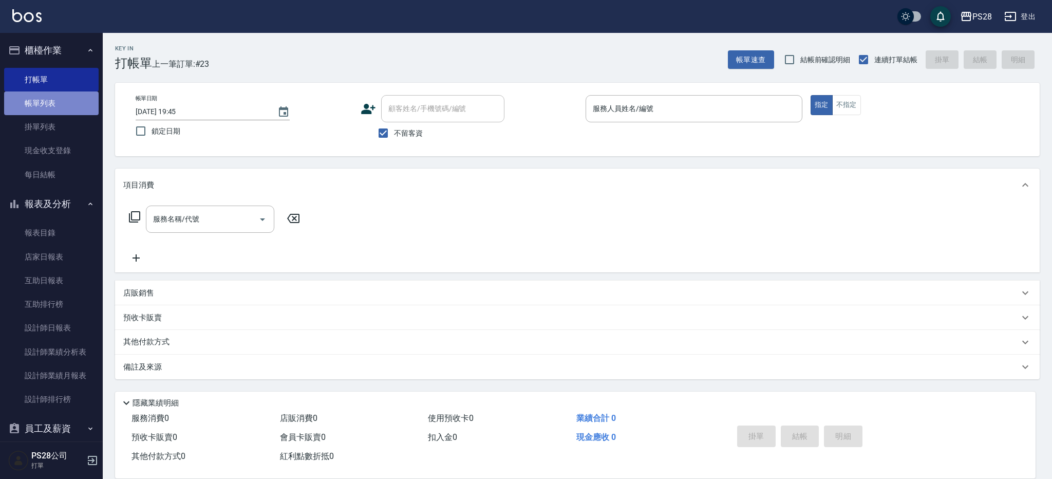
click at [79, 106] on link "帳單列表" at bounding box center [51, 103] width 94 height 24
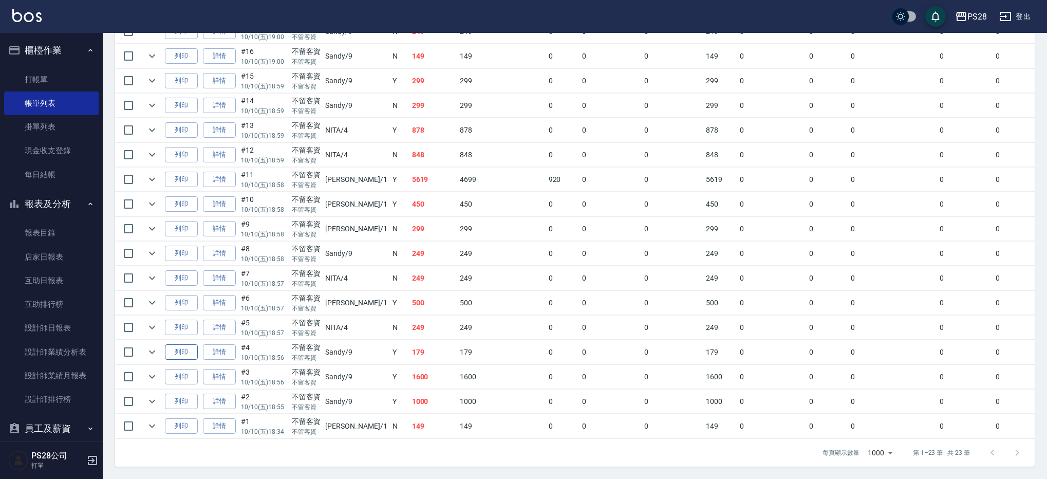
scroll to position [446, 0]
click at [154, 395] on icon "expand row" at bounding box center [152, 401] width 12 height 12
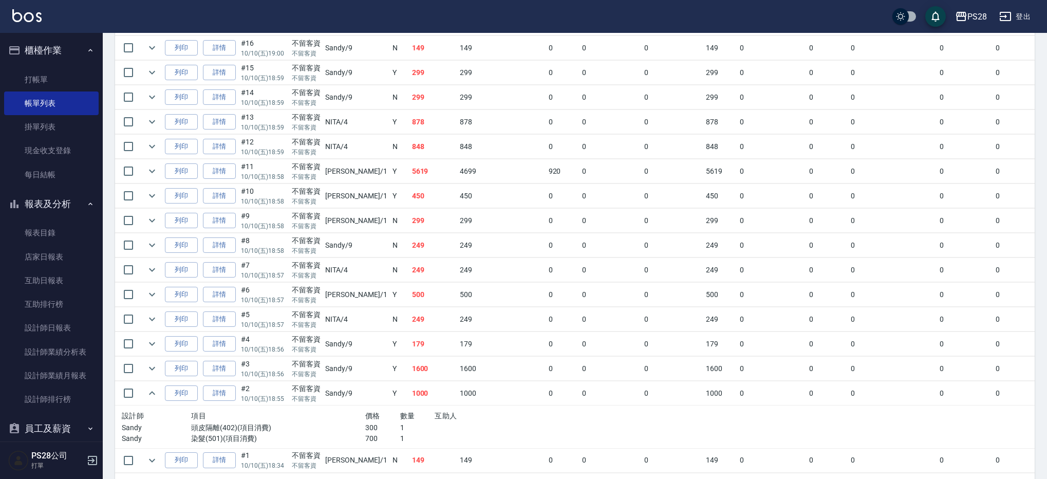
scroll to position [488, 0]
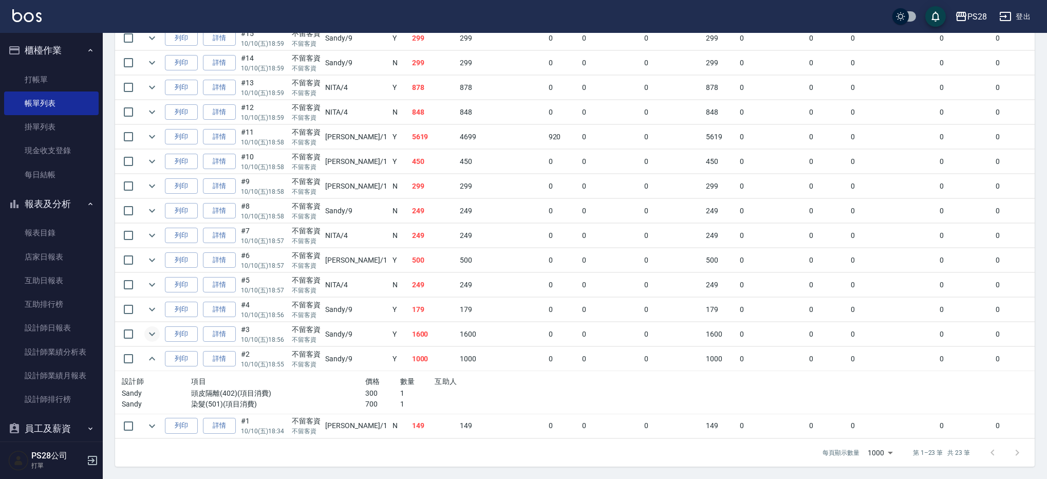
click at [154, 329] on icon "expand row" at bounding box center [152, 334] width 12 height 12
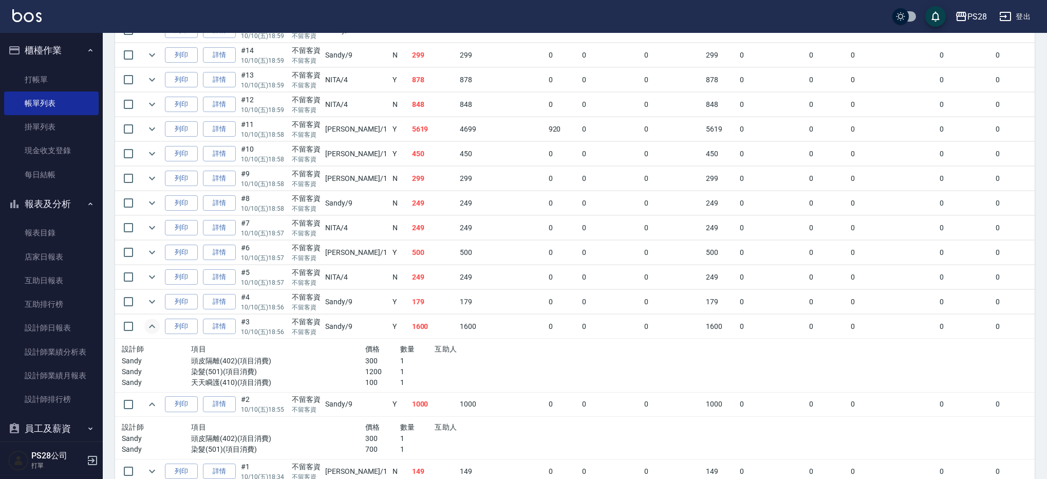
scroll to position [541, 0]
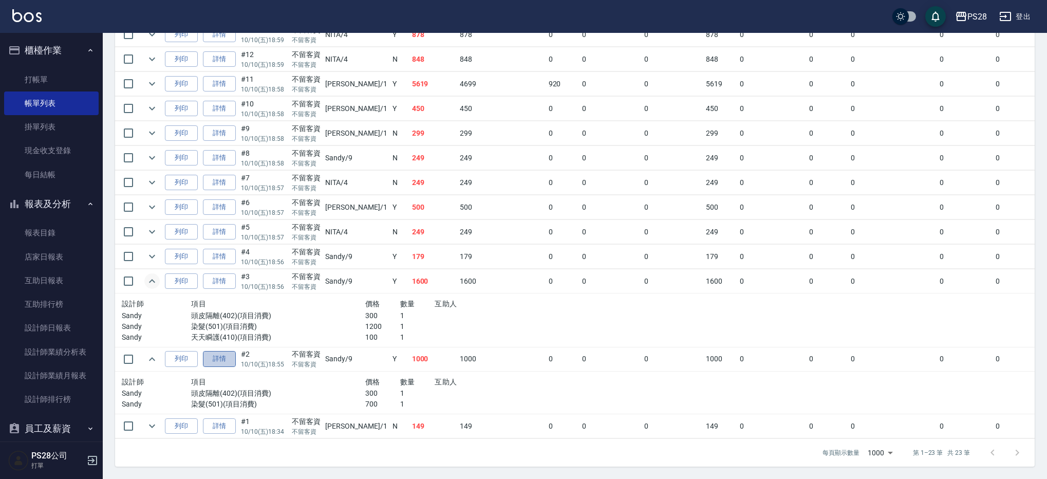
click at [219, 351] on link "詳情" at bounding box center [219, 359] width 33 height 16
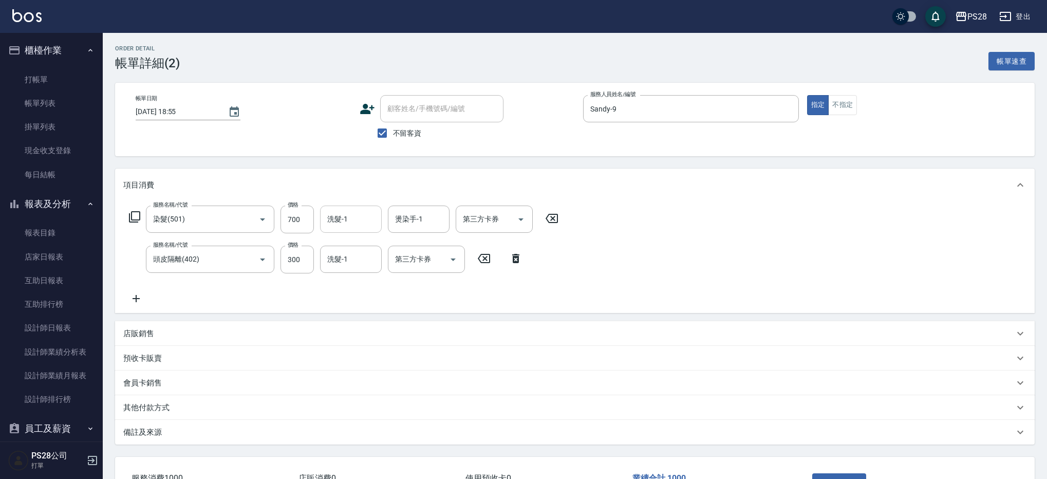
click at [358, 220] on input "洗髮-1" at bounding box center [351, 219] width 52 height 18
click at [488, 318] on div "項目消費 服務名稱/代號 染髮(501) 服務名稱/代號 價格 700 價格 洗髮-1 洗髮-1 燙染手-1 燙染手-1 第三方卡券 第三方卡券 服務名稱/代…" at bounding box center [574, 306] width 919 height 276
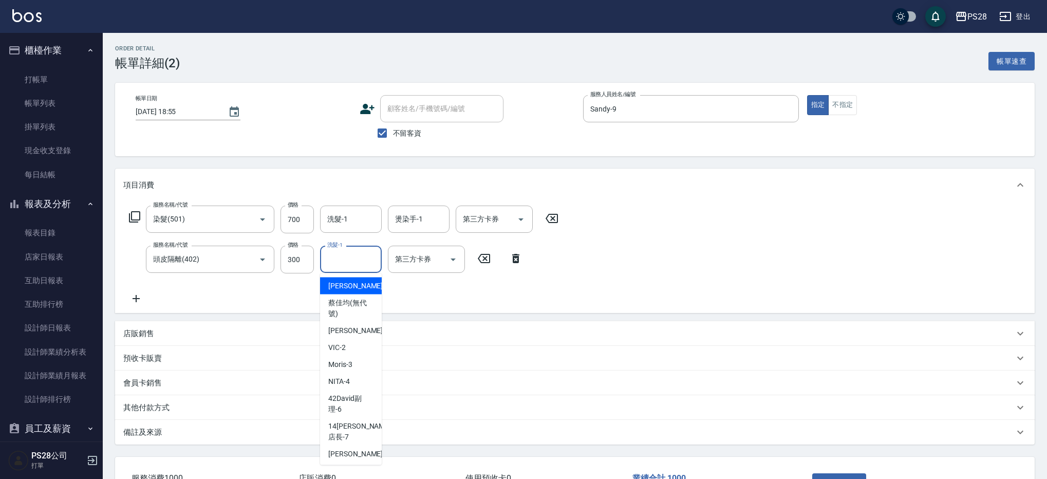
click at [343, 257] on input "洗髮-1" at bounding box center [351, 259] width 52 height 18
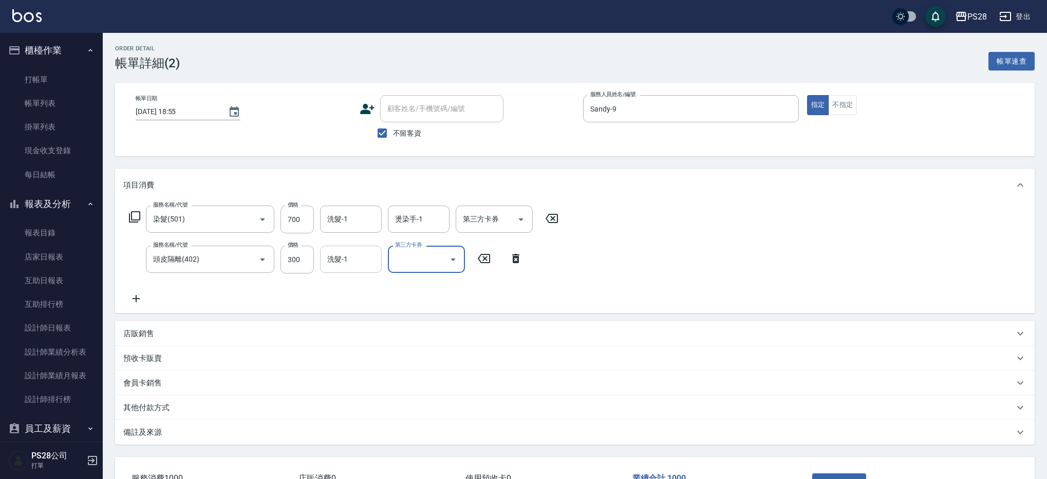
click at [374, 262] on input "洗髮-1" at bounding box center [351, 259] width 52 height 18
click at [343, 228] on div "洗髮-1" at bounding box center [351, 218] width 62 height 27
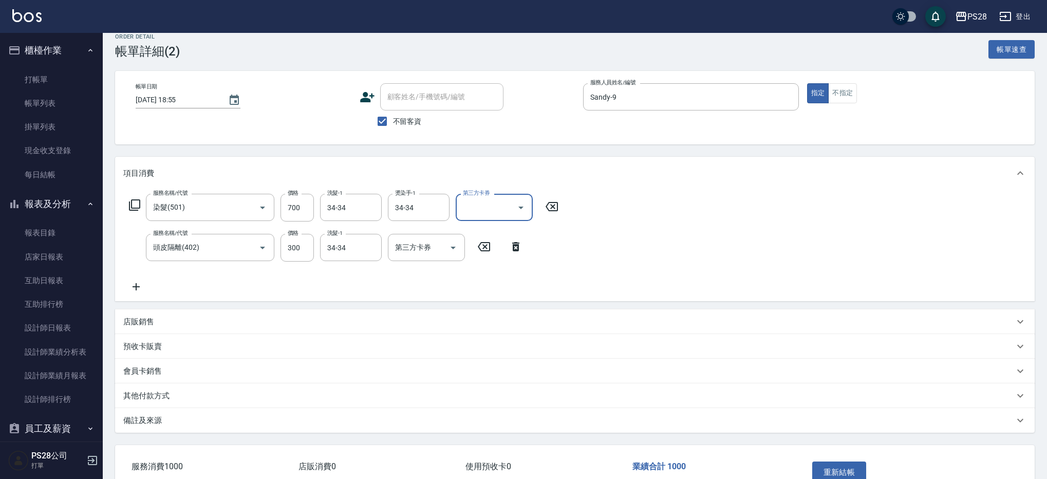
scroll to position [75, 0]
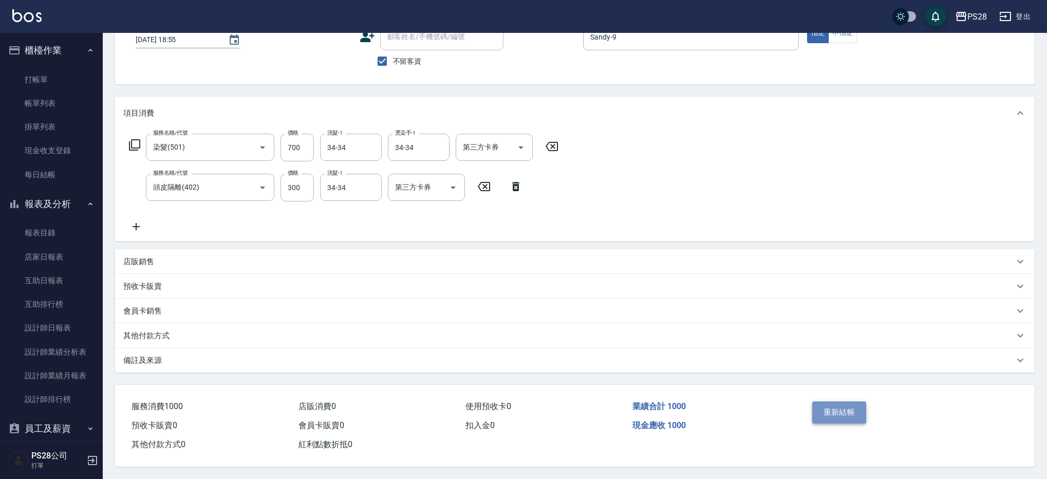
click at [840, 408] on button "重新結帳" at bounding box center [839, 412] width 54 height 22
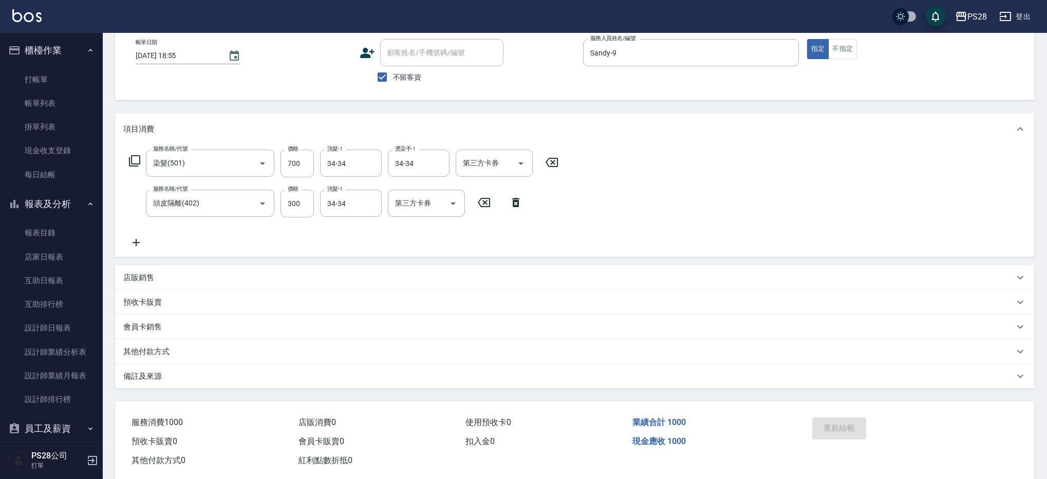
scroll to position [6, 0]
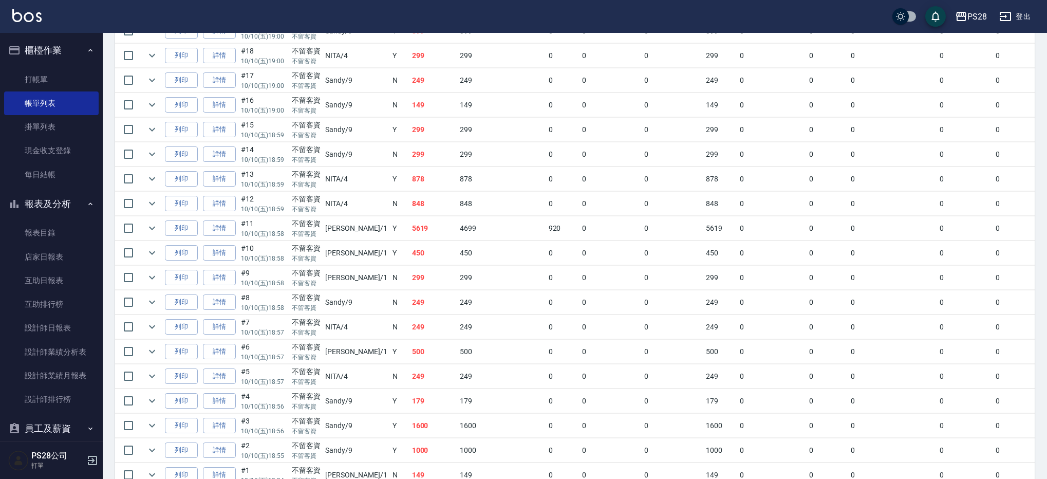
scroll to position [446, 0]
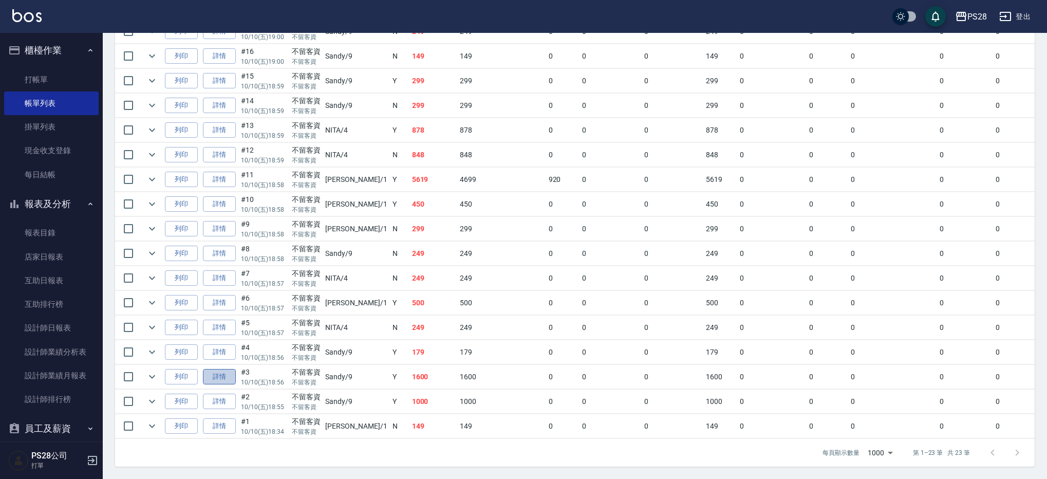
click at [214, 369] on link "詳情" at bounding box center [219, 377] width 33 height 16
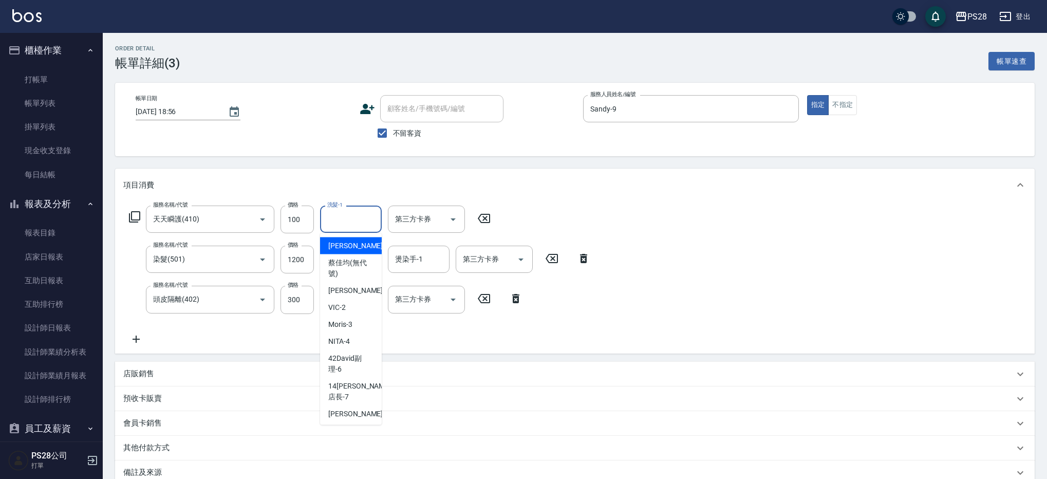
click at [360, 220] on input "洗髮-1" at bounding box center [351, 219] width 52 height 18
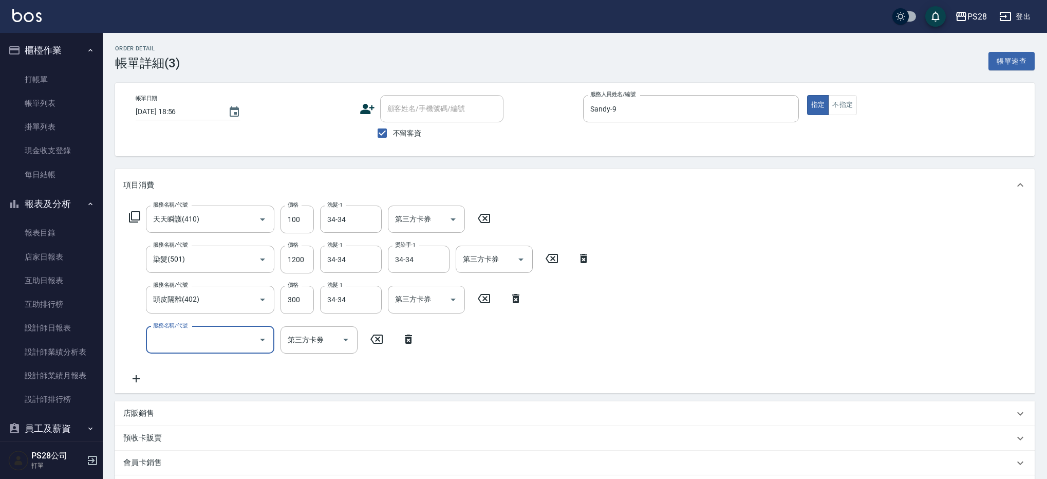
scroll to position [118, 0]
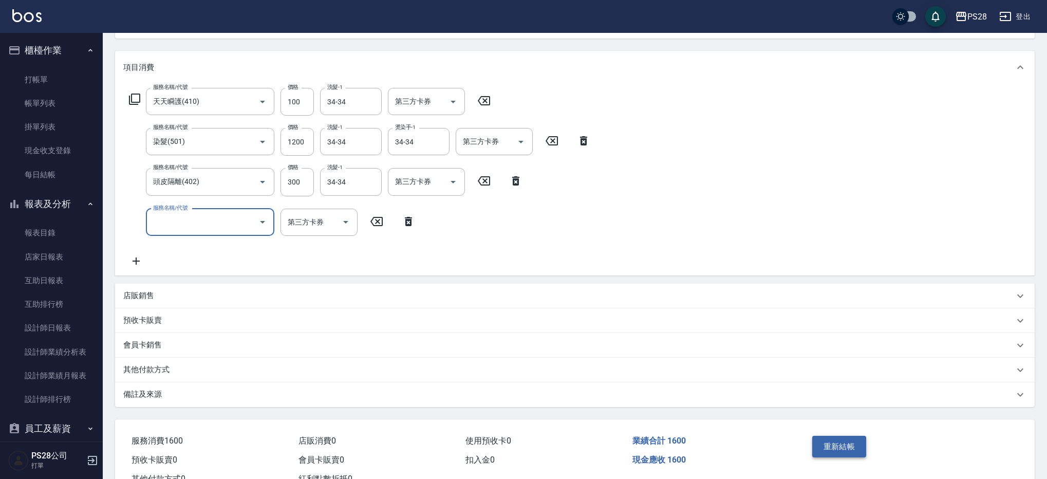
click at [835, 445] on button "重新結帳" at bounding box center [839, 446] width 54 height 22
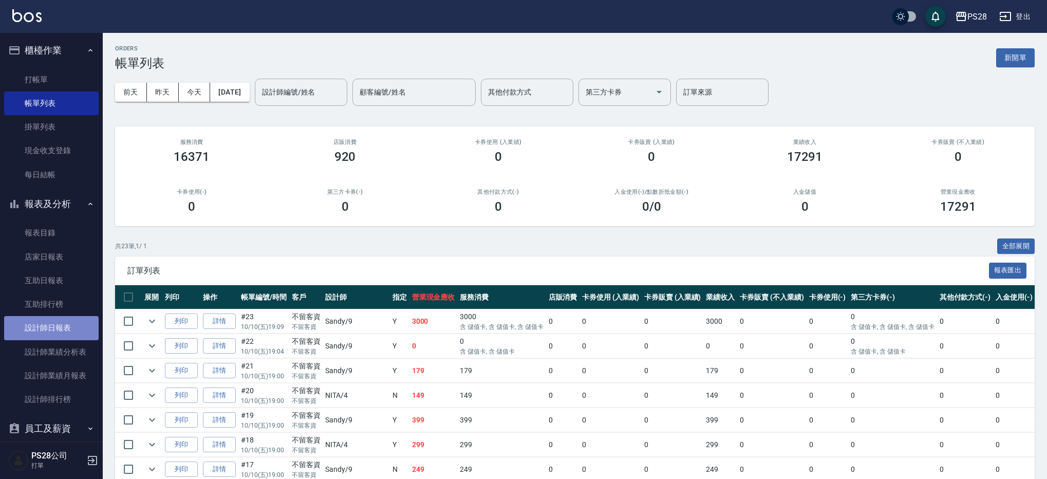
click at [67, 324] on link "設計師日報表" at bounding box center [51, 328] width 94 height 24
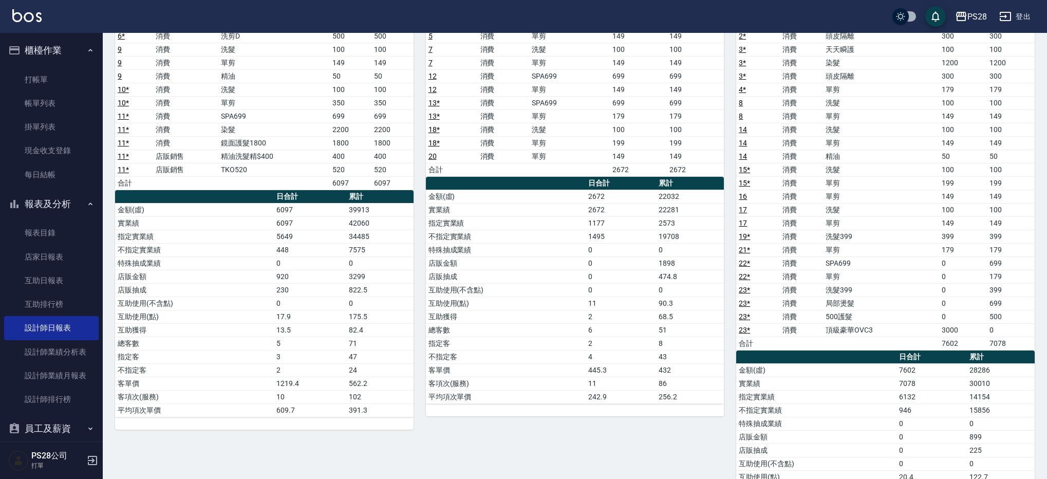
scroll to position [149, 0]
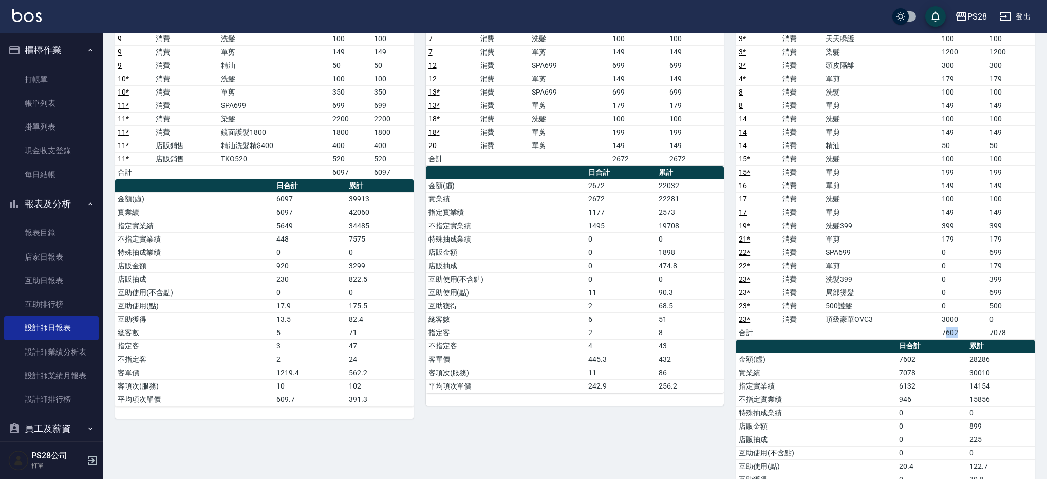
drag, startPoint x: 947, startPoint y: 332, endPoint x: 996, endPoint y: 330, distance: 48.9
click at [996, 330] on tr "合計 7602 7078" at bounding box center [885, 332] width 298 height 13
click at [1001, 332] on td "7078" at bounding box center [1011, 332] width 48 height 13
click at [1011, 332] on td "7078" at bounding box center [1011, 332] width 48 height 13
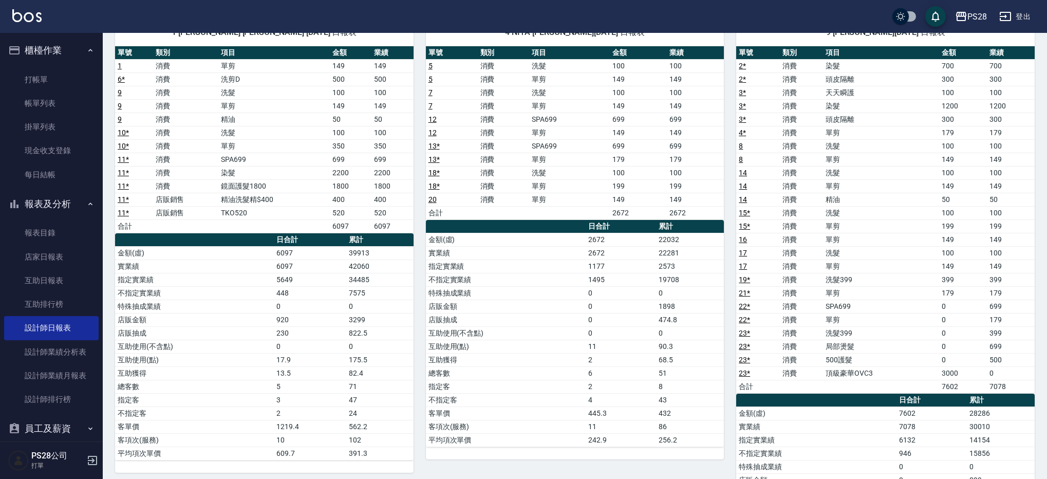
scroll to position [99, 0]
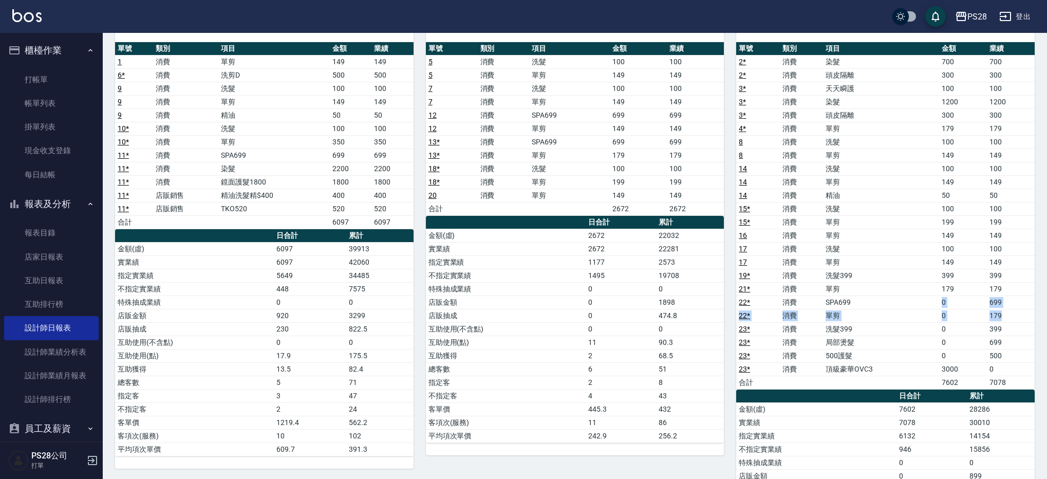
drag, startPoint x: 935, startPoint y: 303, endPoint x: 1007, endPoint y: 312, distance: 72.9
click at [1007, 312] on tbody "2 * 消費 染髮 700 700 2 * 消費 頭皮隔離 300 300 3 * 消費 天天瞬護 100 100 3 * 消費 染髮 1200 1200 3…" at bounding box center [885, 222] width 298 height 334
drag, startPoint x: 1004, startPoint y: 353, endPoint x: 994, endPoint y: 329, distance: 26.7
click at [994, 329] on tbody "2 * 消費 染髮 700 700 2 * 消費 頭皮隔離 300 300 3 * 消費 天天瞬護 100 100 3 * 消費 染髮 1200 1200 3…" at bounding box center [885, 222] width 298 height 334
click at [989, 334] on td "399" at bounding box center [1011, 328] width 48 height 13
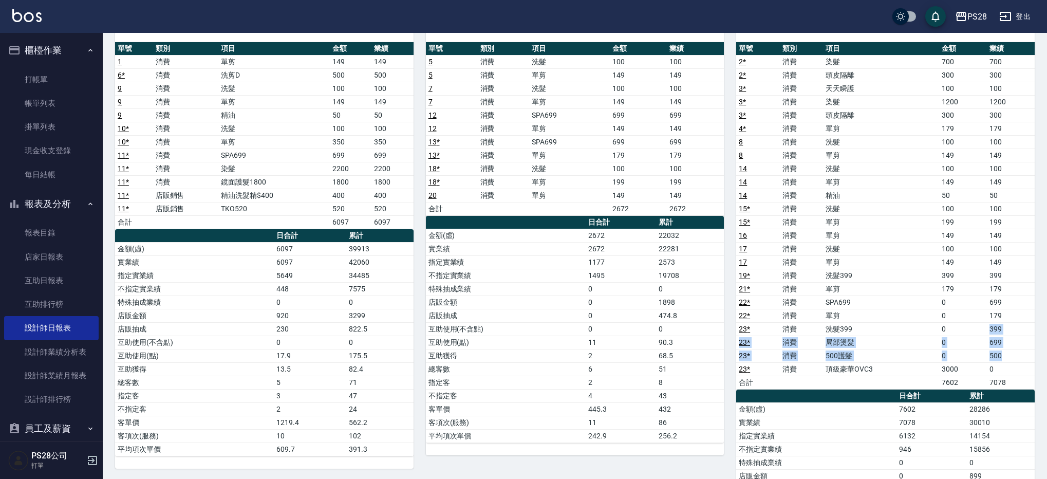
drag, startPoint x: 986, startPoint y: 331, endPoint x: 1026, endPoint y: 354, distance: 45.8
click at [1026, 354] on tbody "2 * 消費 染髮 700 700 2 * 消費 頭皮隔離 300 300 3 * 消費 天天瞬護 100 100 3 * 消費 染髮 1200 1200 3…" at bounding box center [885, 222] width 298 height 334
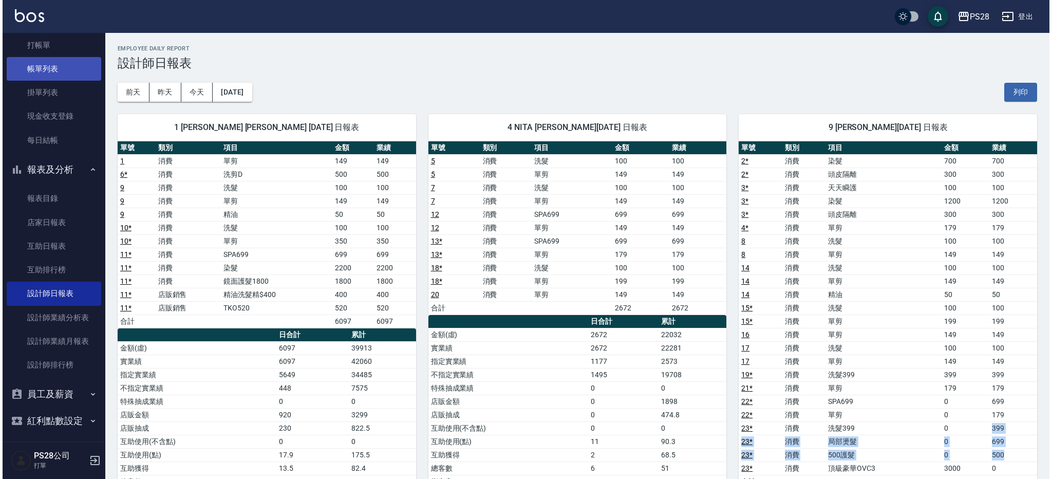
scroll to position [0, 0]
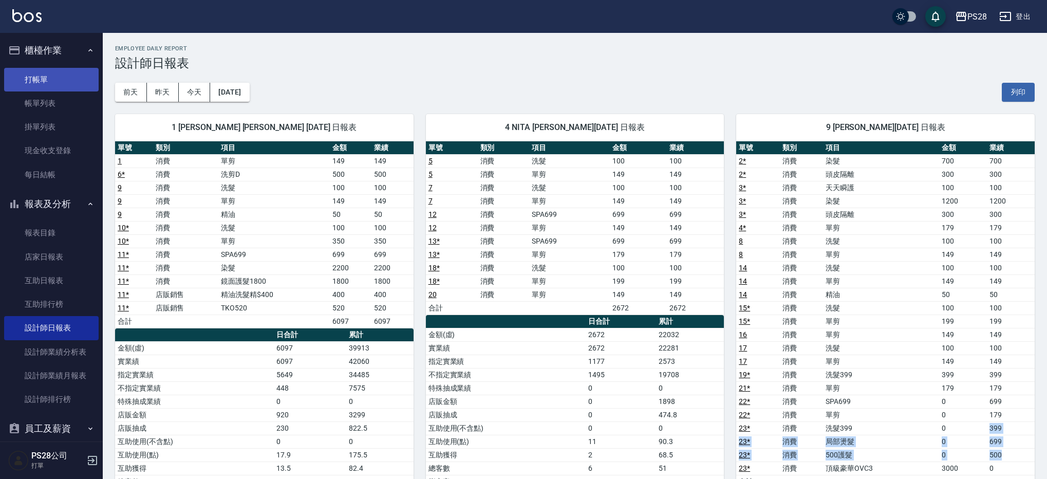
click at [52, 83] on link "打帳單" at bounding box center [51, 80] width 94 height 24
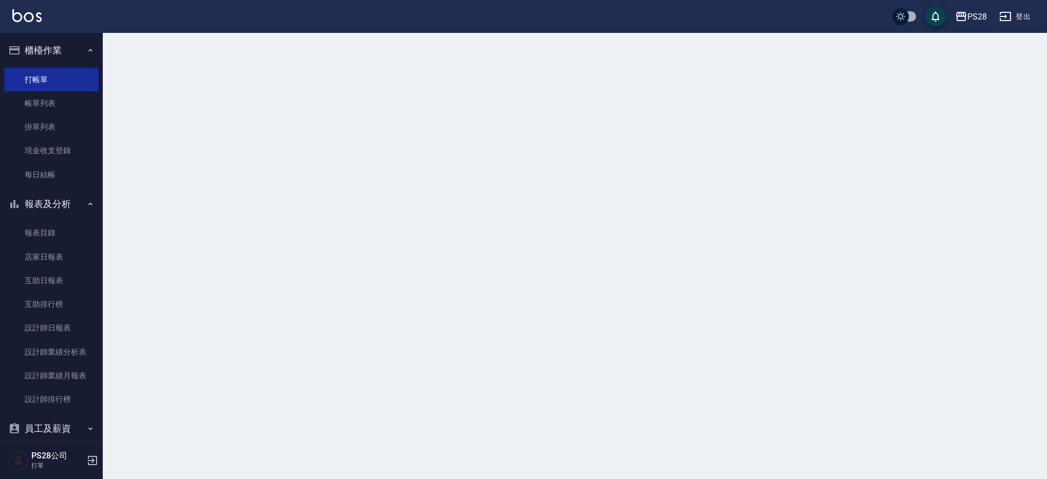
scroll to position [1, 0]
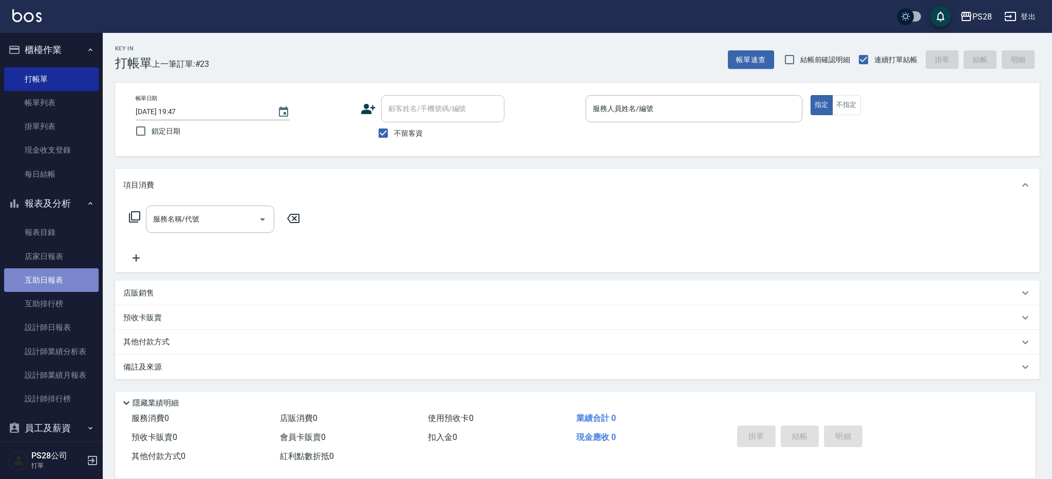
click at [69, 279] on link "互助日報表" at bounding box center [51, 280] width 94 height 24
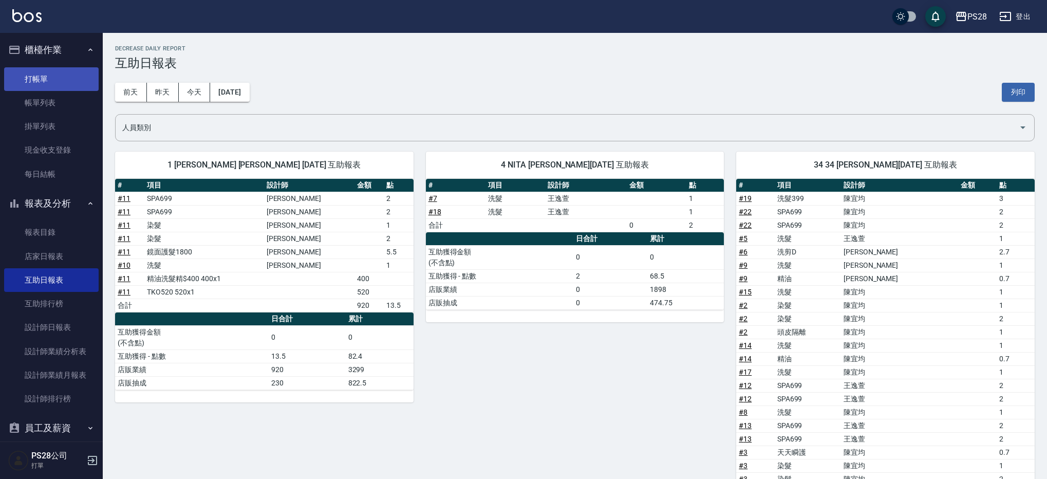
click at [61, 74] on link "打帳單" at bounding box center [51, 79] width 94 height 24
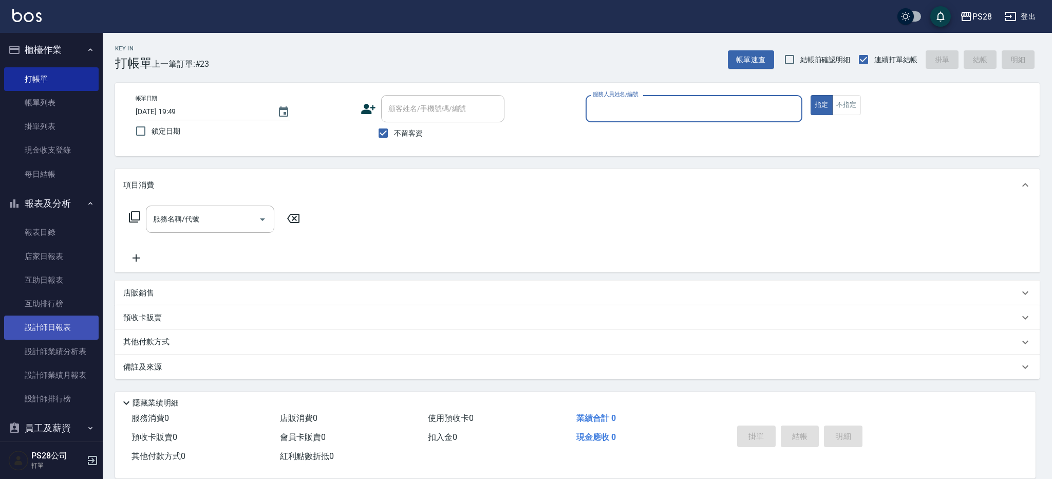
click at [71, 332] on link "設計師日報表" at bounding box center [51, 327] width 94 height 24
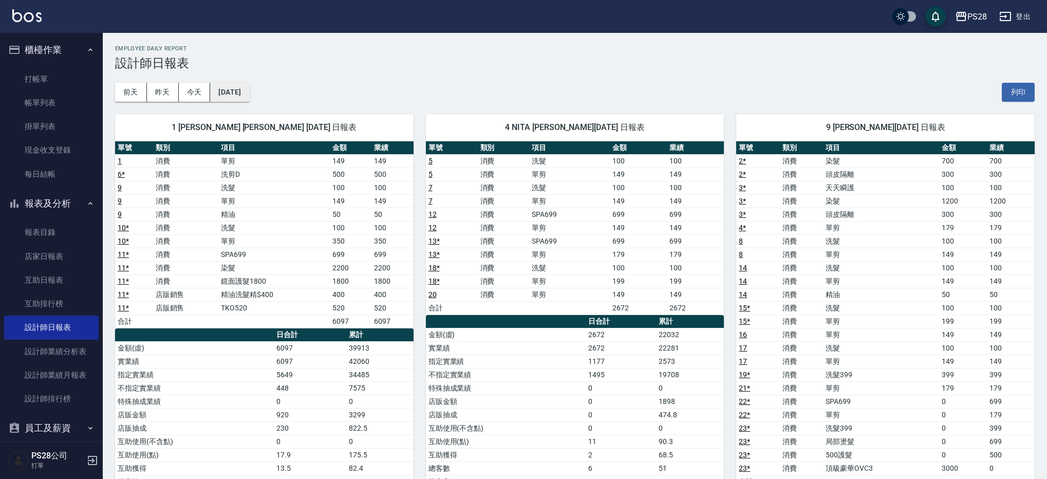
click at [239, 93] on button "2025/10/10" at bounding box center [229, 92] width 39 height 19
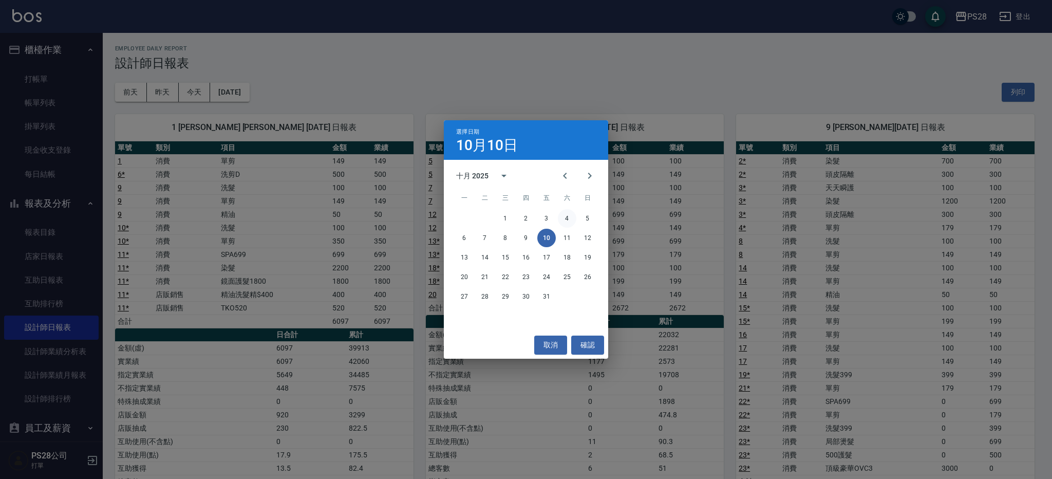
click at [567, 222] on button "4" at bounding box center [567, 218] width 18 height 18
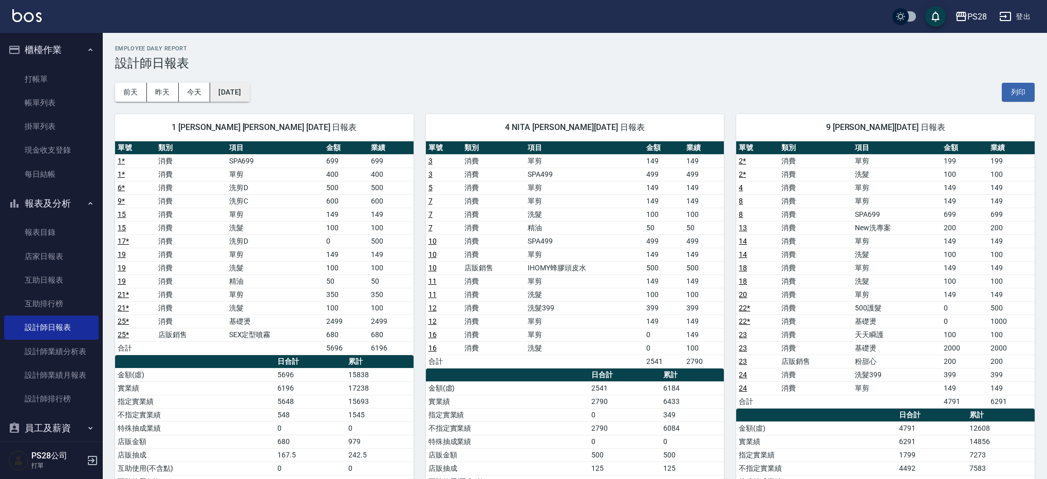
click at [249, 88] on button "2025/10/04" at bounding box center [229, 92] width 39 height 19
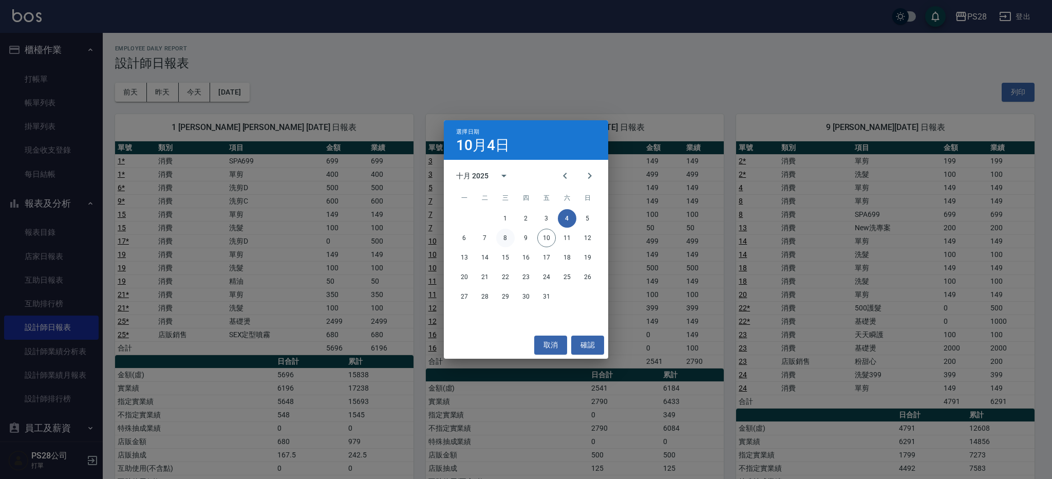
click at [505, 237] on button "8" at bounding box center [505, 238] width 18 height 18
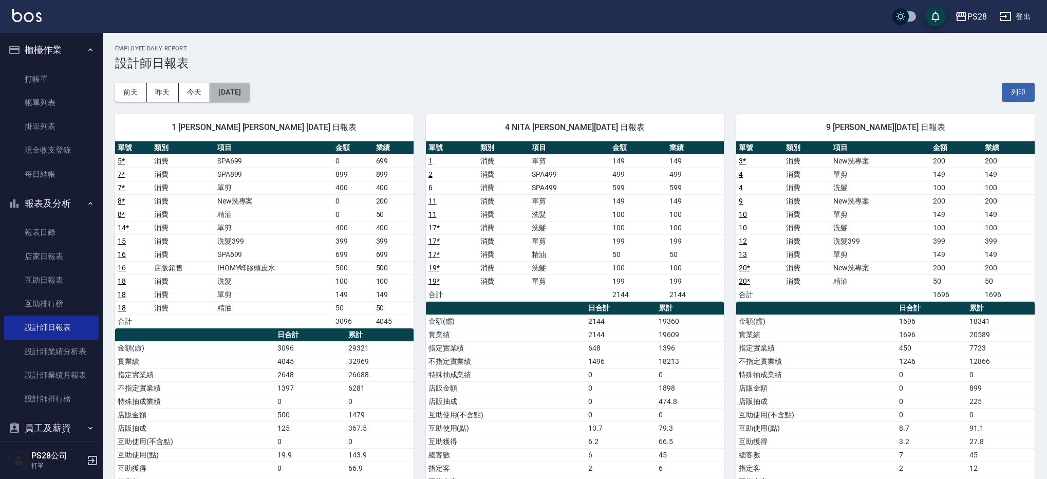
click at [243, 93] on button "2025/10/08" at bounding box center [229, 92] width 39 height 19
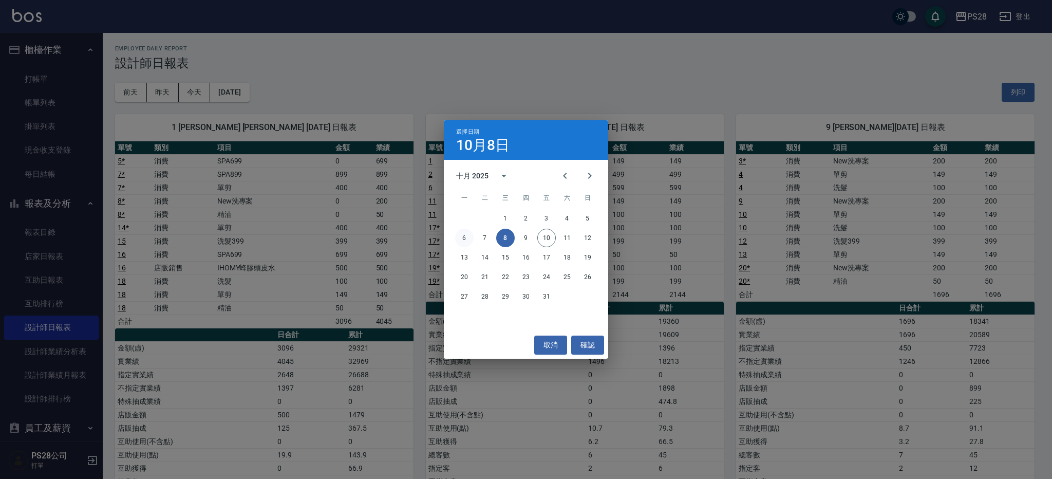
click at [464, 235] on button "6" at bounding box center [464, 238] width 18 height 18
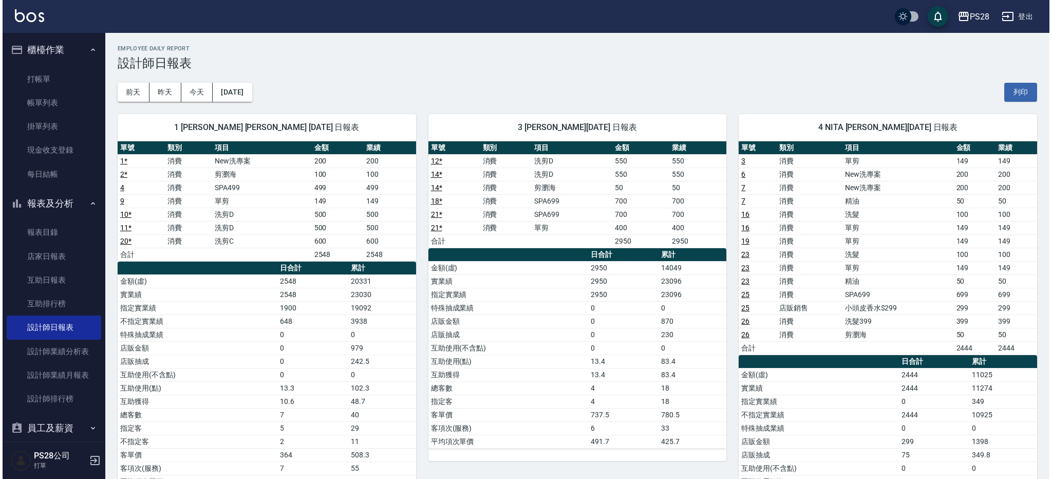
scroll to position [42, 0]
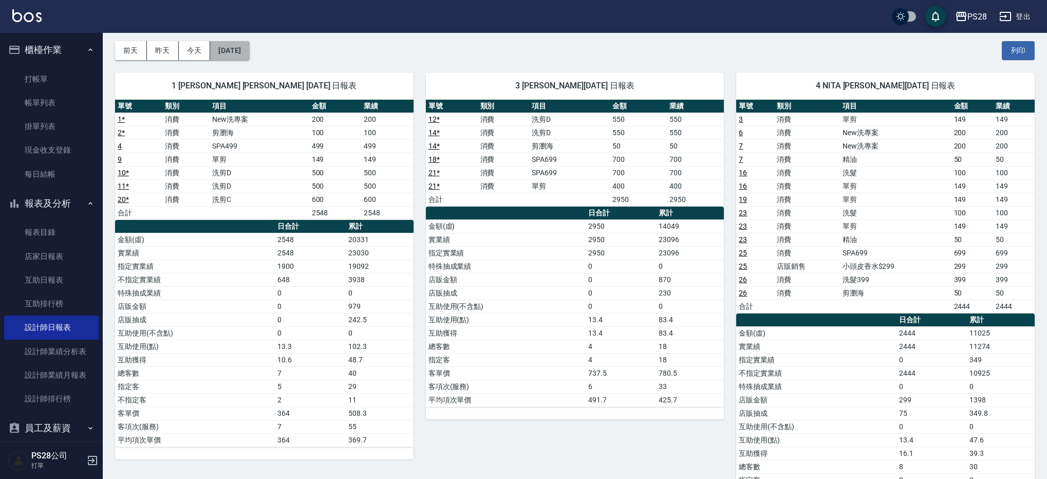
click at [244, 54] on button "2025/10/06" at bounding box center [229, 50] width 39 height 19
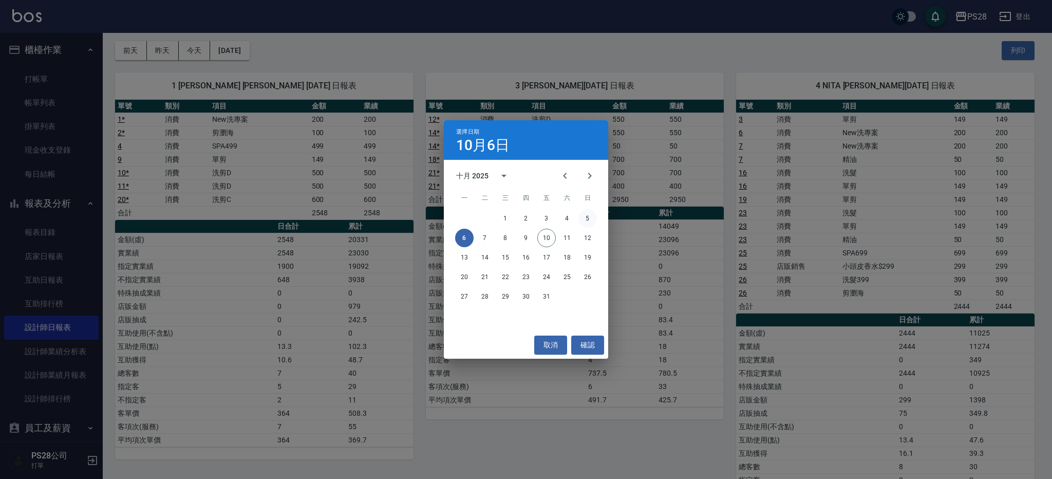
click at [586, 222] on button "5" at bounding box center [587, 218] width 18 height 18
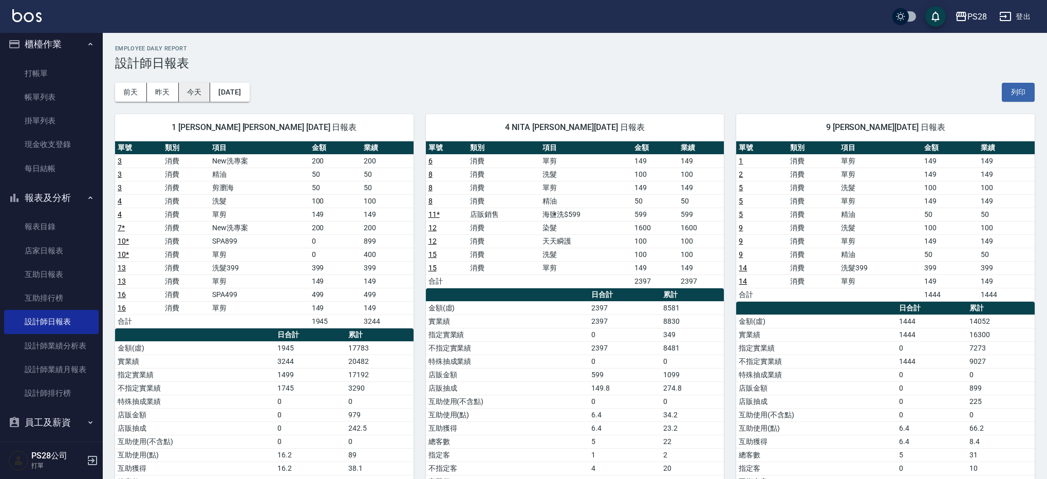
click at [190, 90] on button "今天" at bounding box center [195, 92] width 32 height 19
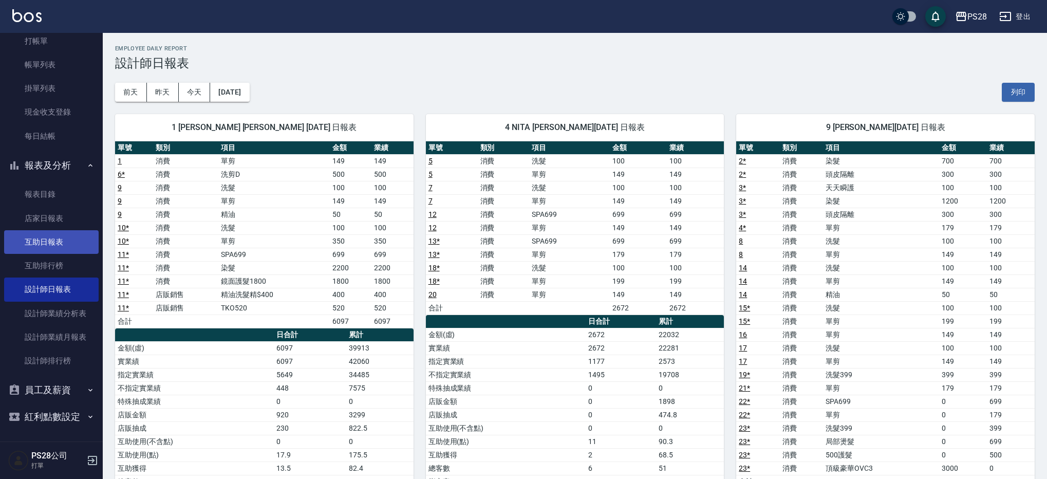
click at [56, 241] on link "互助日報表" at bounding box center [51, 242] width 94 height 24
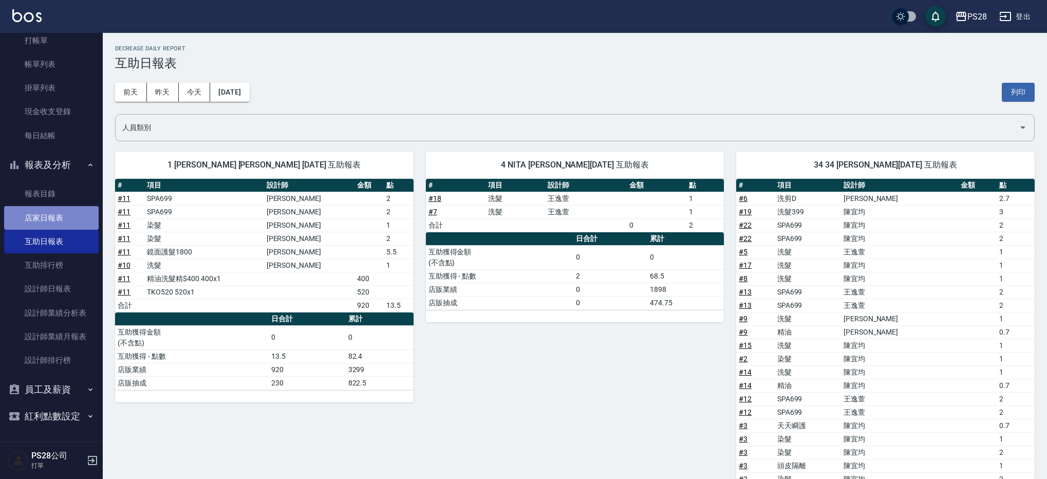
click at [60, 214] on link "店家日報表" at bounding box center [51, 218] width 94 height 24
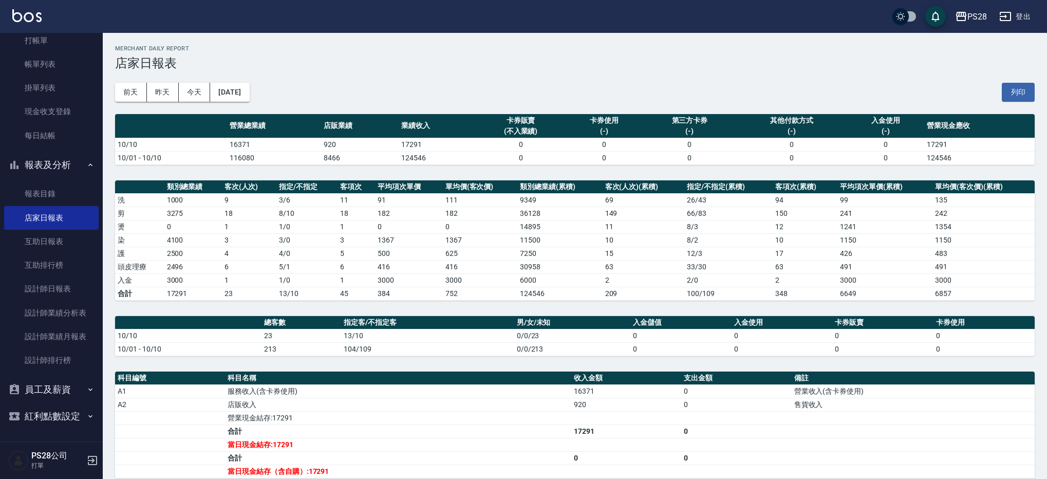
click at [450, 215] on td "182" at bounding box center [480, 212] width 75 height 13
click at [58, 286] on link "設計師日報表" at bounding box center [51, 289] width 94 height 24
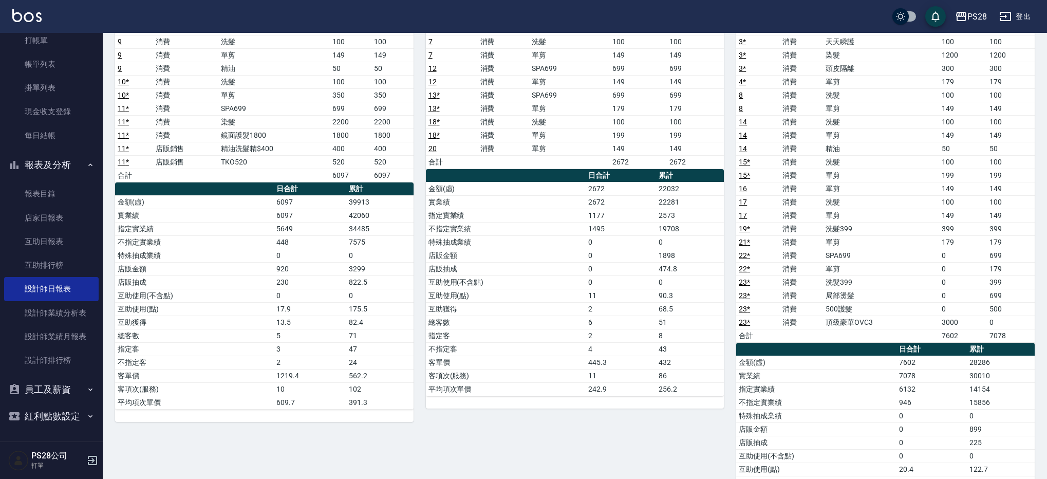
scroll to position [261, 0]
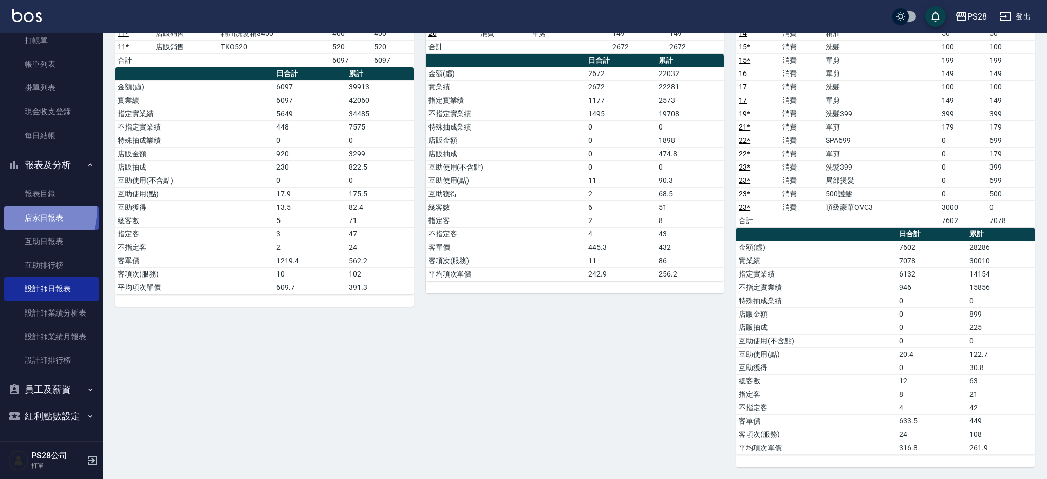
click at [24, 209] on link "店家日報表" at bounding box center [51, 218] width 94 height 24
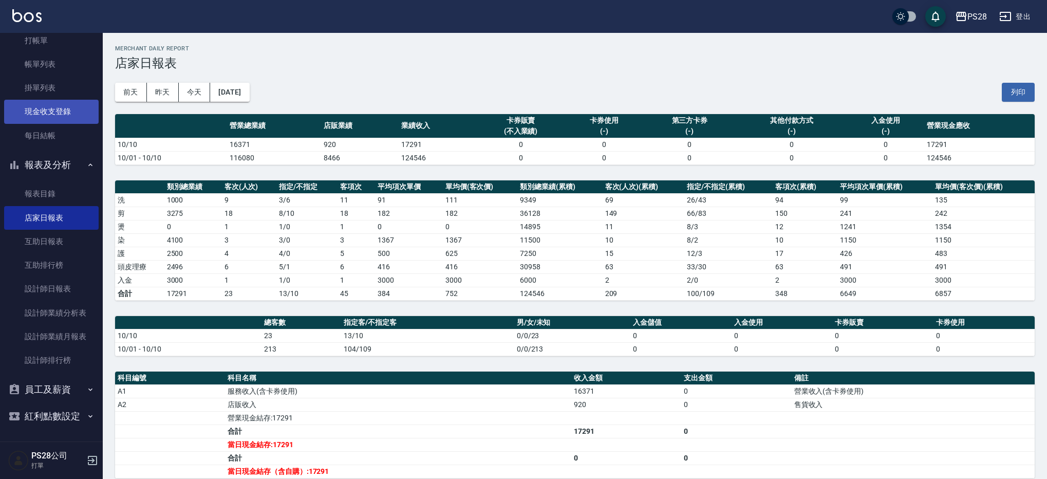
click at [48, 105] on link "現金收支登錄" at bounding box center [51, 112] width 94 height 24
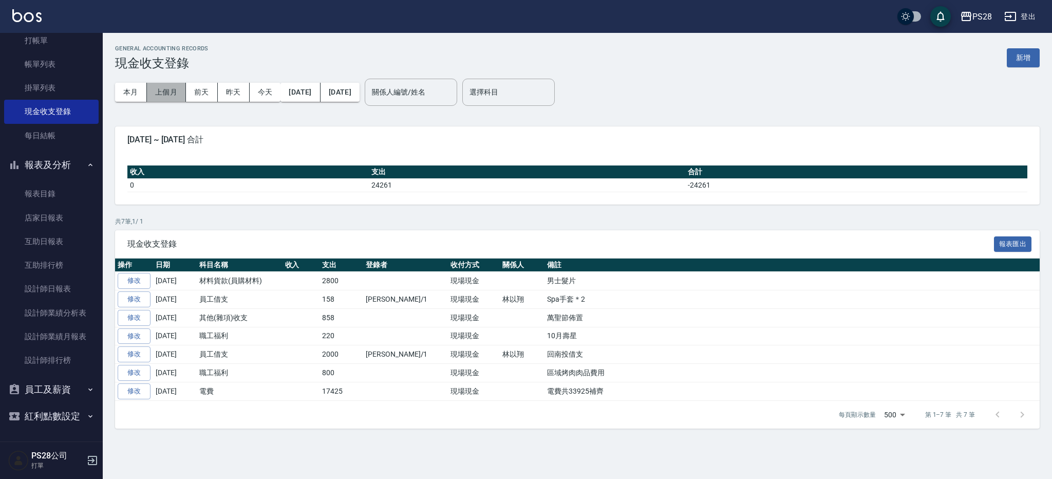
click at [174, 92] on button "上個月" at bounding box center [166, 92] width 39 height 19
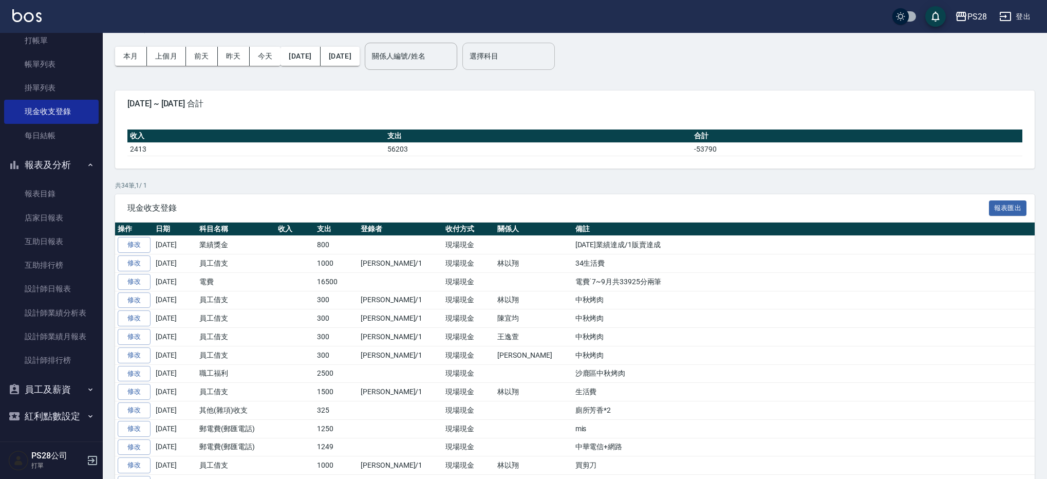
click at [510, 51] on input "選擇科目" at bounding box center [508, 56] width 83 height 18
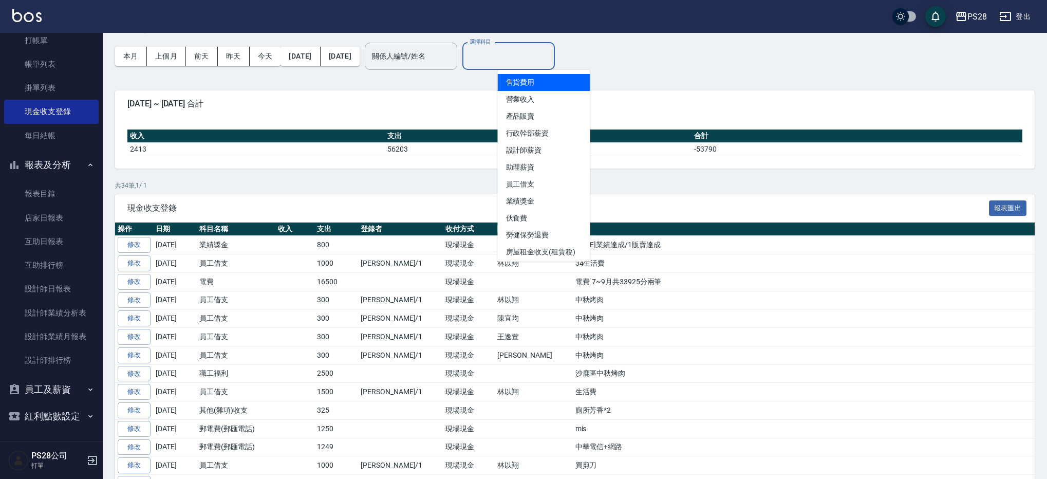
scroll to position [36, 0]
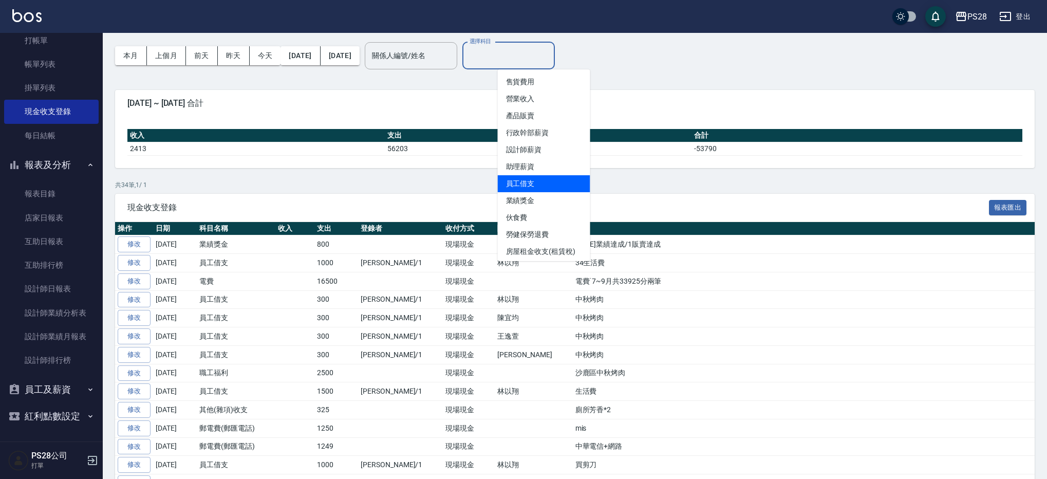
click at [553, 183] on li "員工借支" at bounding box center [544, 183] width 92 height 17
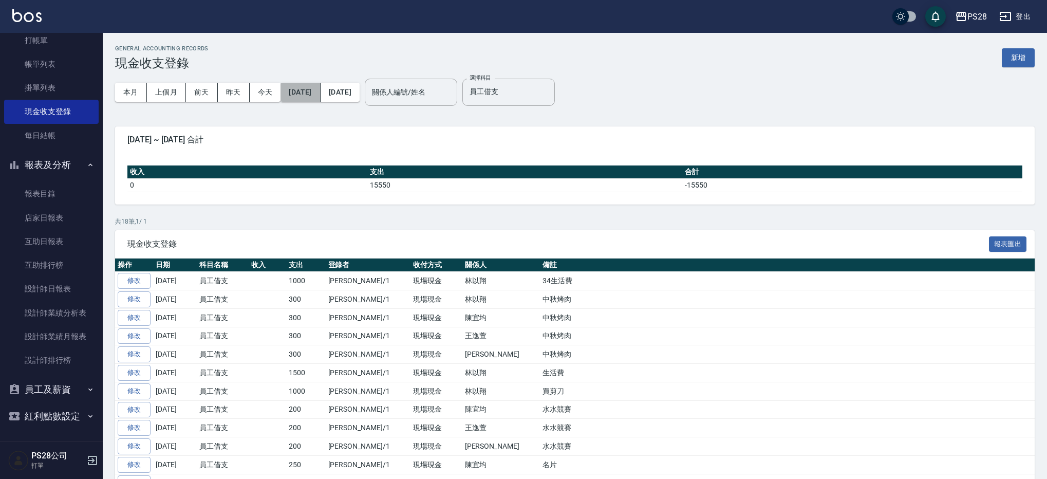
click at [319, 89] on button "2025/09/01" at bounding box center [300, 92] width 40 height 19
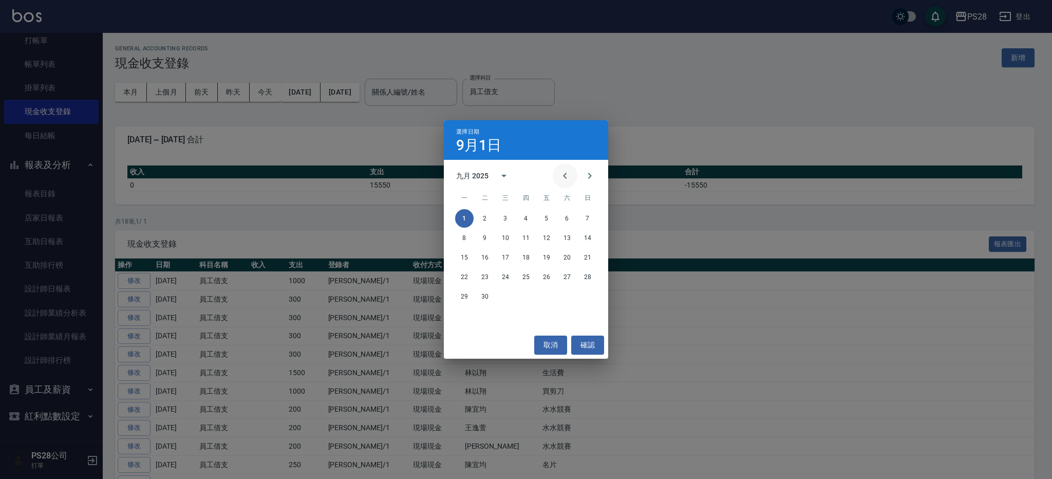
click at [573, 181] on button "Previous month" at bounding box center [565, 175] width 25 height 25
click at [567, 178] on icon "Previous month" at bounding box center [565, 175] width 12 height 12
click at [591, 218] on button "1" at bounding box center [587, 218] width 18 height 18
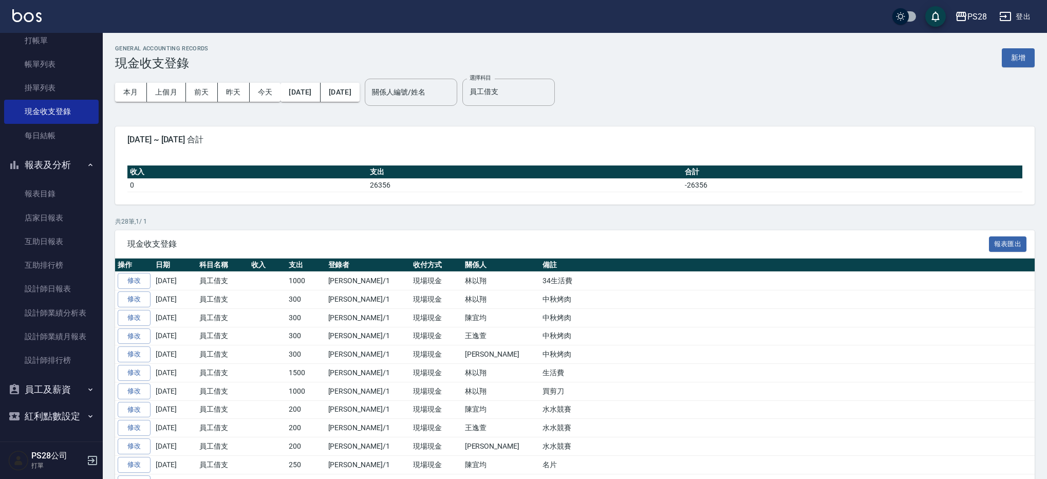
scroll to position [347, 0]
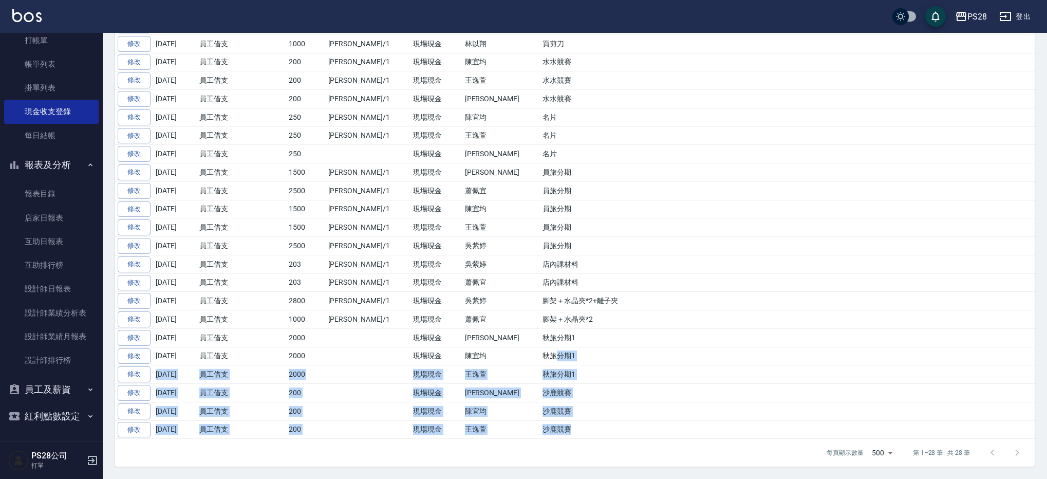
drag, startPoint x: 515, startPoint y: 431, endPoint x: 482, endPoint y: 359, distance: 79.1
click at [482, 359] on tbody "修改 2025-09-29 員工借支 1000 鄭帥/1 現場現金 林以翔 34生活費 修改 2025-09-28 員工借支 300 鄭帥/1 現場現金 林以…" at bounding box center [574, 182] width 919 height 514
click at [540, 359] on td "秋旅分期1" at bounding box center [787, 356] width 495 height 18
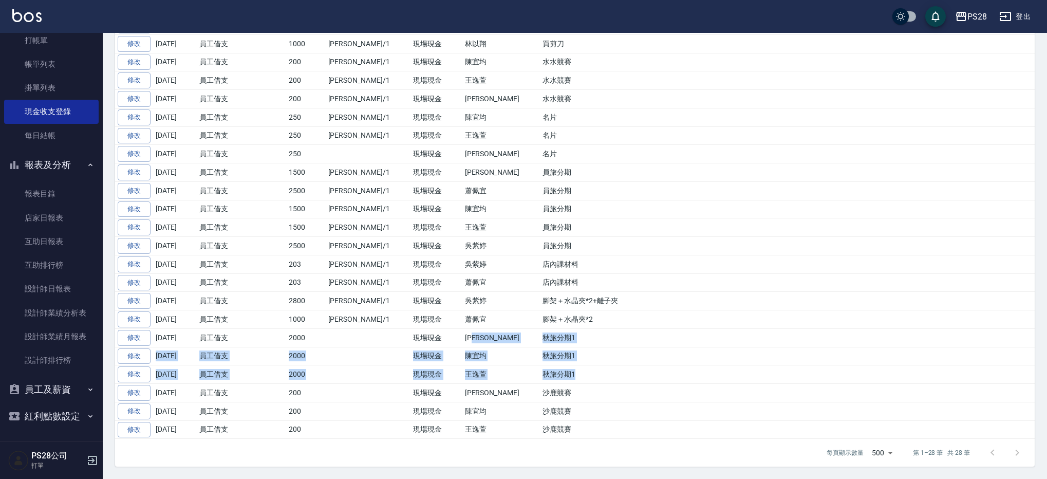
drag, startPoint x: 507, startPoint y: 370, endPoint x: 448, endPoint y: 335, distance: 68.6
click at [448, 335] on tbody "修改 2025-09-29 員工借支 1000 鄭帥/1 現場現金 林以翔 34生活費 修改 2025-09-28 員工借支 300 鄭帥/1 現場現金 林以…" at bounding box center [574, 182] width 919 height 514
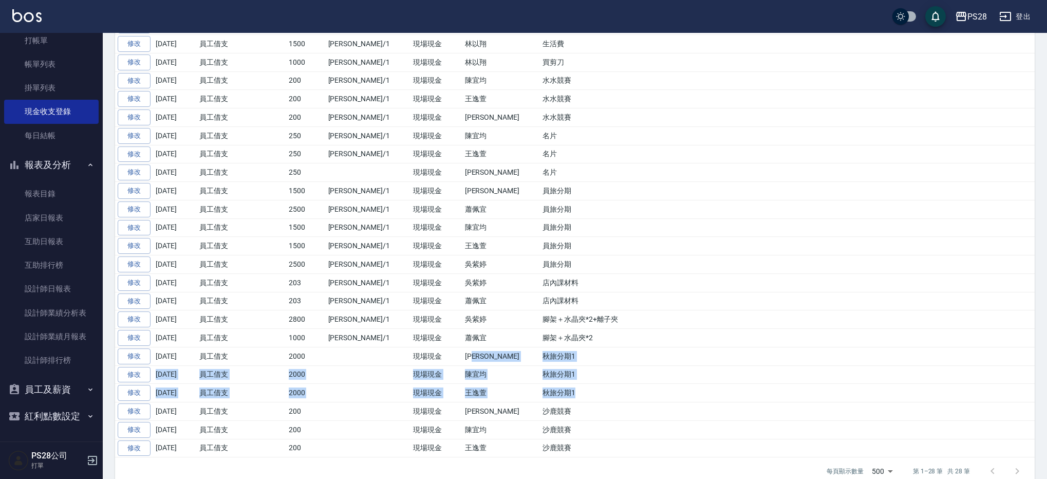
scroll to position [332, 0]
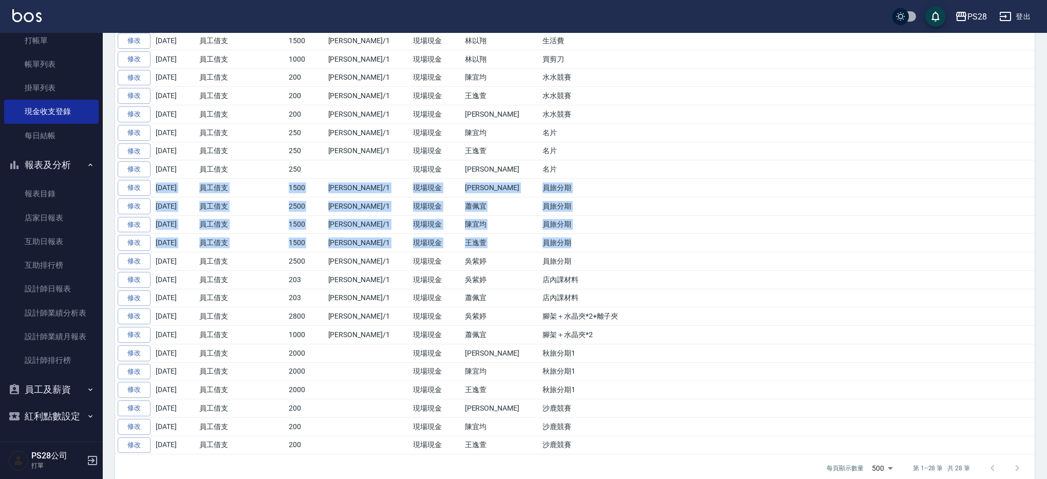
drag, startPoint x: 513, startPoint y: 242, endPoint x: 153, endPoint y: 187, distance: 364.2
click at [153, 187] on tbody "修改 2025-09-29 員工借支 1000 鄭帥/1 現場現金 林以翔 34生活費 修改 2025-09-28 員工借支 300 鄭帥/1 現場現金 林以…" at bounding box center [574, 197] width 919 height 514
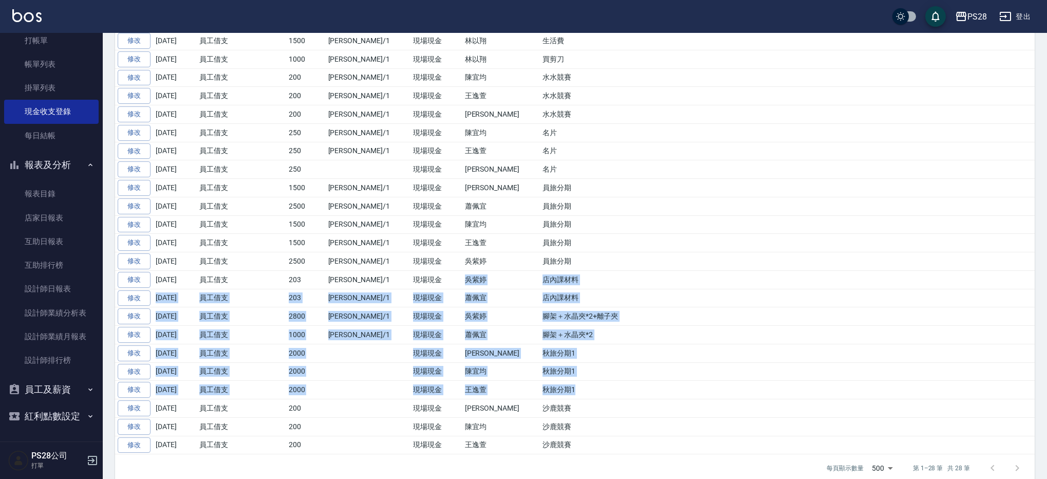
drag, startPoint x: 520, startPoint y: 388, endPoint x: 445, endPoint y: 273, distance: 137.3
click at [445, 273] on tbody "修改 2025-09-29 員工借支 1000 鄭帥/1 現場現金 林以翔 34生活費 修改 2025-09-28 員工借支 300 鄭帥/1 現場現金 林以…" at bounding box center [574, 197] width 919 height 514
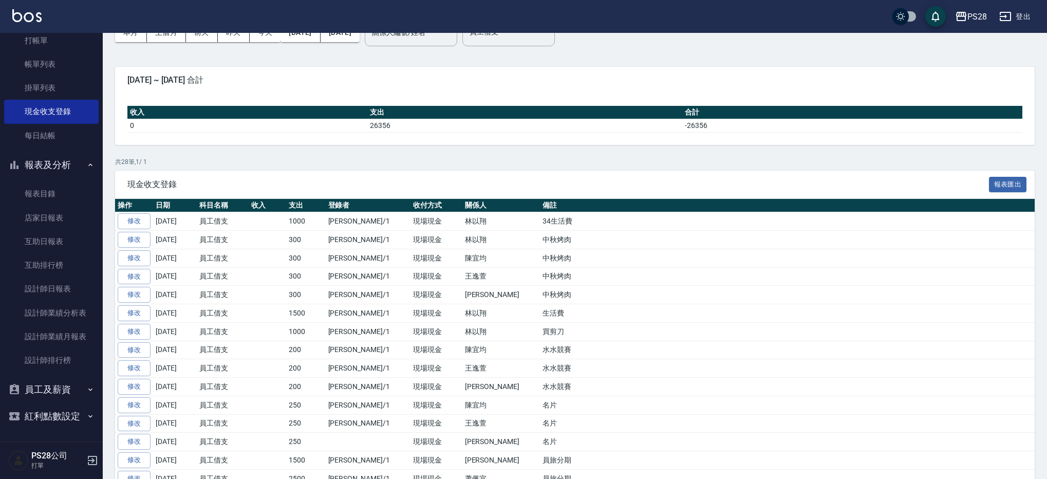
scroll to position [0, 0]
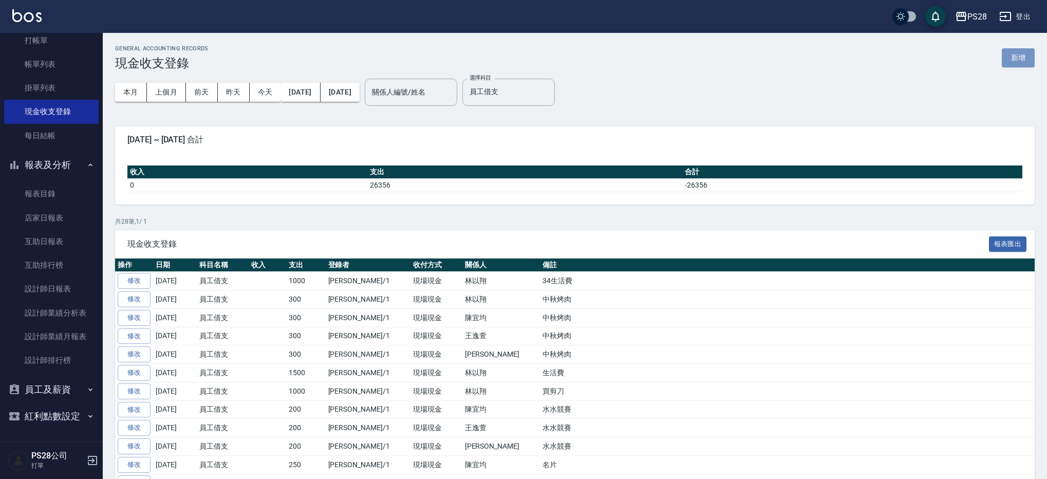
drag, startPoint x: 1014, startPoint y: 59, endPoint x: 991, endPoint y: 61, distance: 23.2
click at [1014, 59] on button "新增" at bounding box center [1017, 57] width 33 height 19
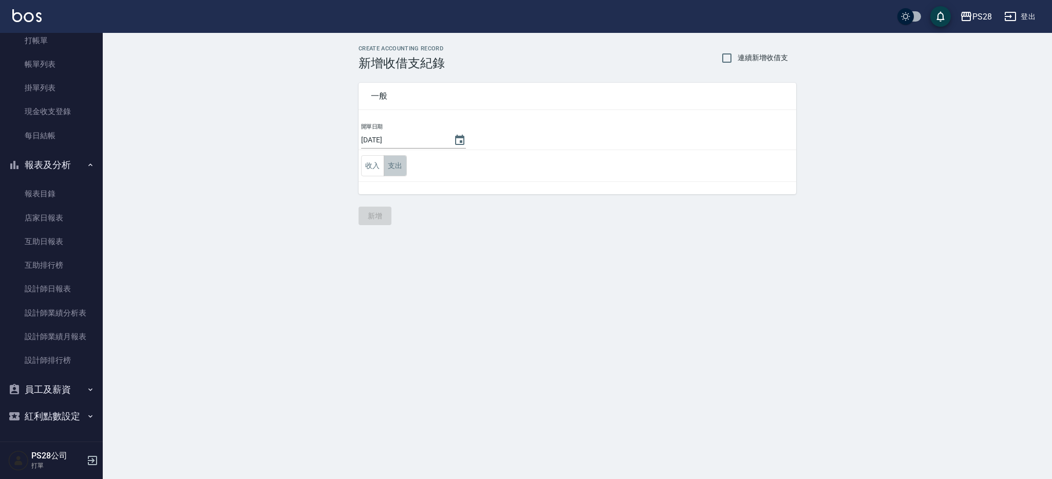
click at [388, 159] on button "支出" at bounding box center [395, 165] width 23 height 21
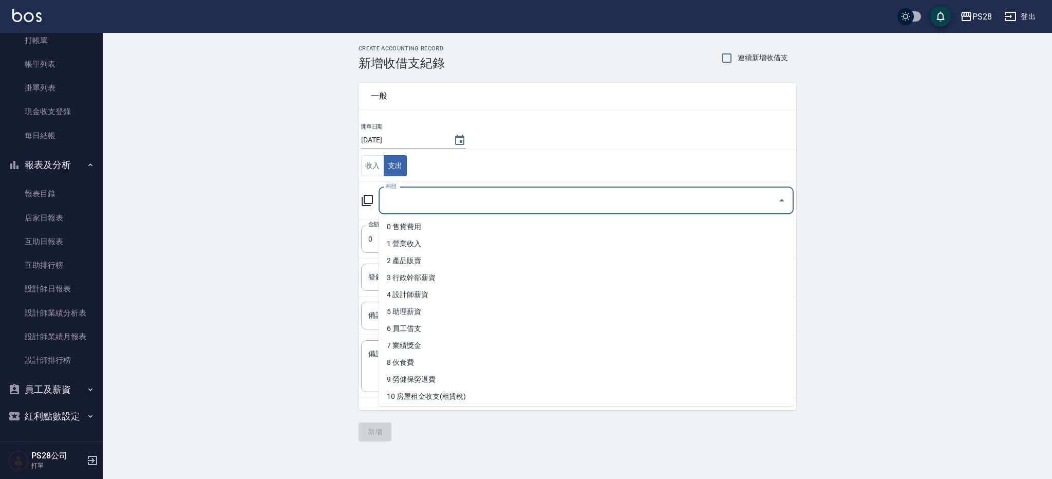
click at [457, 201] on input "科目" at bounding box center [578, 201] width 390 height 18
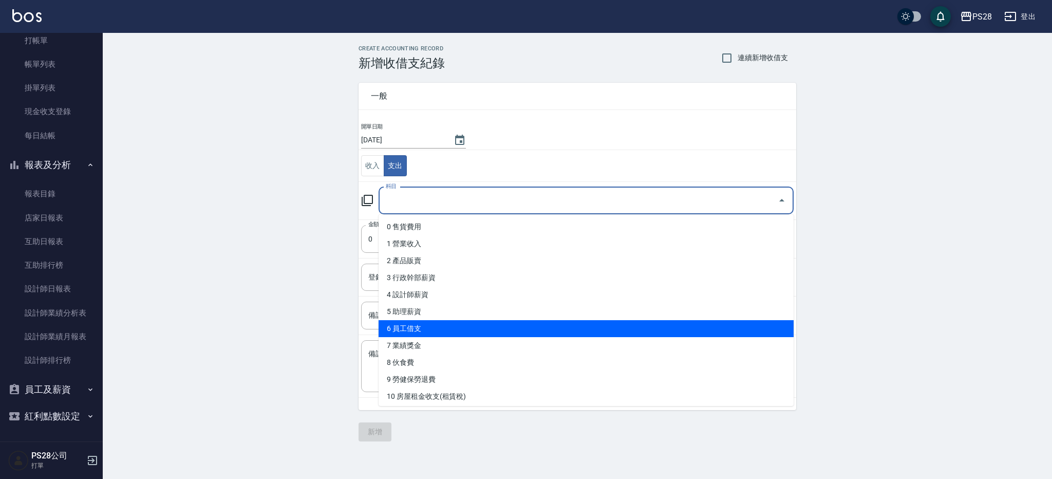
click at [452, 323] on li "6 員工借支" at bounding box center [585, 328] width 415 height 17
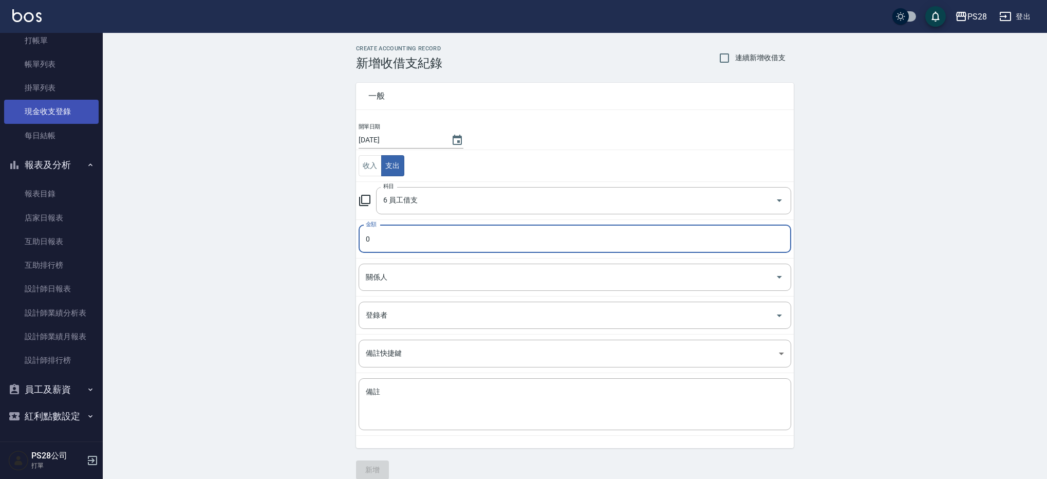
drag, startPoint x: 35, startPoint y: 102, endPoint x: 49, endPoint y: 101, distance: 13.9
click at [35, 102] on link "現金收支登錄" at bounding box center [51, 112] width 94 height 24
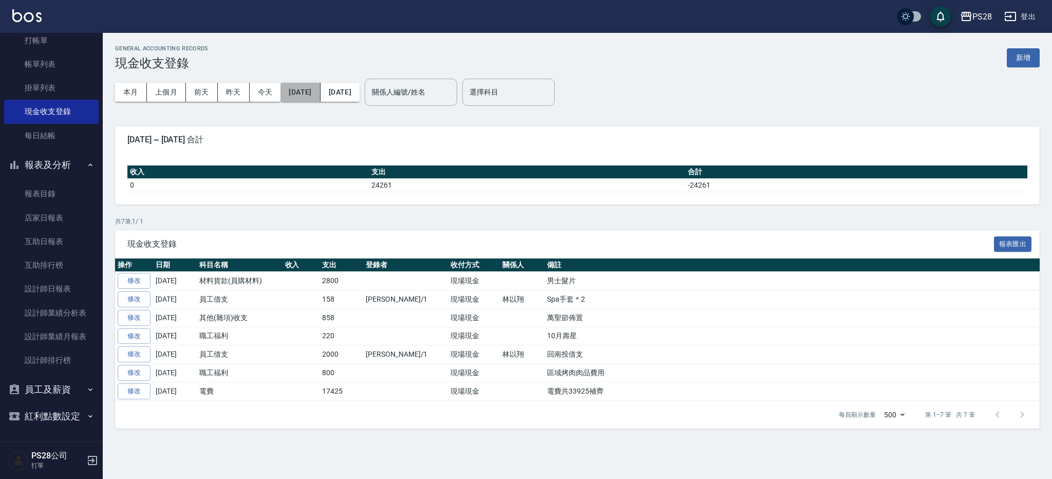
click at [313, 91] on button "2025/10/01" at bounding box center [300, 92] width 40 height 19
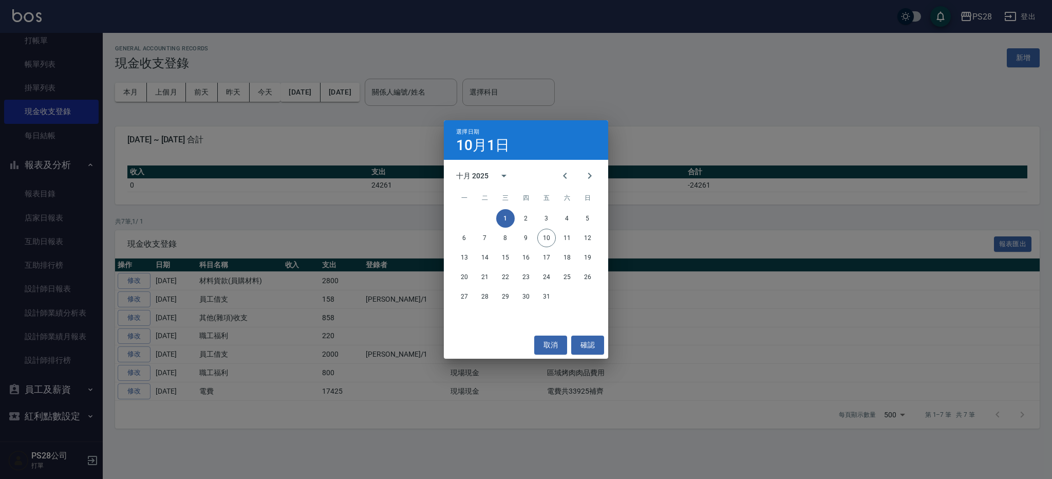
drag, startPoint x: 483, startPoint y: 90, endPoint x: 293, endPoint y: 93, distance: 190.0
click at [482, 90] on div "選擇日期 10月1日 十月 2025 一 二 三 四 五 六 日 1 2 3 4 5 6 7 8 9 10 11 12 13 14 15 16 17 18 1…" at bounding box center [526, 239] width 1052 height 479
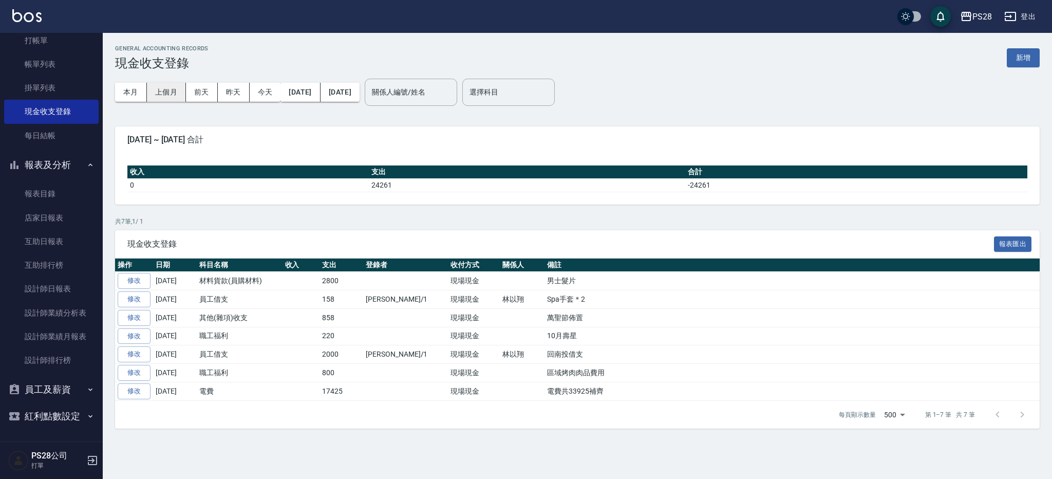
click at [169, 93] on button "上個月" at bounding box center [166, 92] width 39 height 19
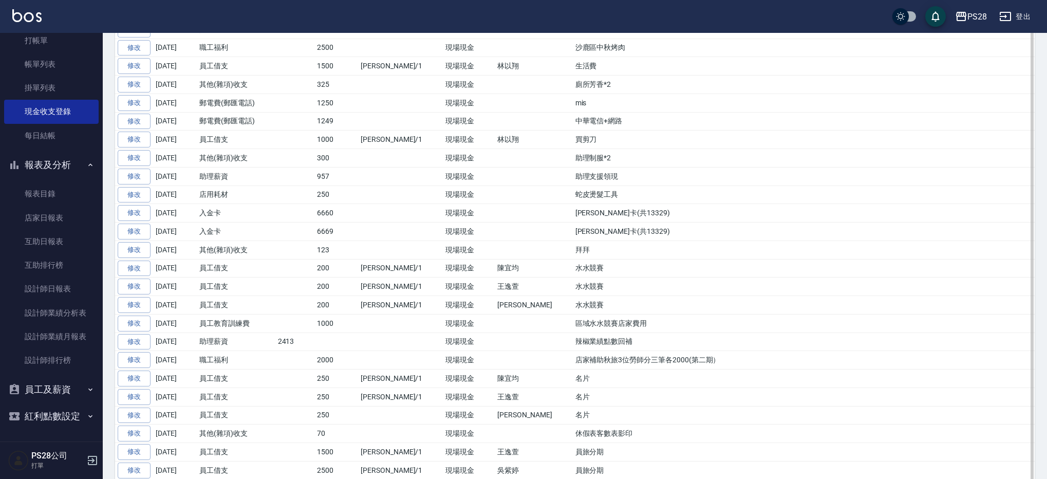
scroll to position [458, 0]
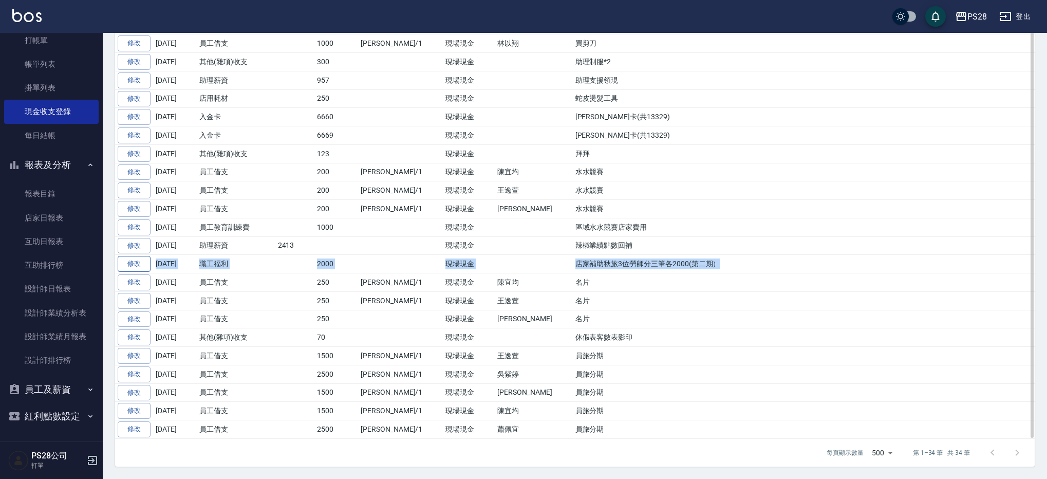
drag, startPoint x: 643, startPoint y: 260, endPoint x: 149, endPoint y: 261, distance: 494.0
click at [149, 261] on tr "修改 2025-09-04 職工福利 2000 現場現金 店家補助秋旅3位勞師分三筆各2000(第二期）" at bounding box center [574, 264] width 919 height 18
click at [495, 258] on td at bounding box center [534, 264] width 78 height 18
drag, startPoint x: 503, startPoint y: 262, endPoint x: 642, endPoint y: 263, distance: 139.2
click at [642, 263] on tr "修改 2025-09-04 職工福利 2000 現場現金 店家補助秋旅3位勞師分三筆各2000(第二期）" at bounding box center [574, 264] width 919 height 18
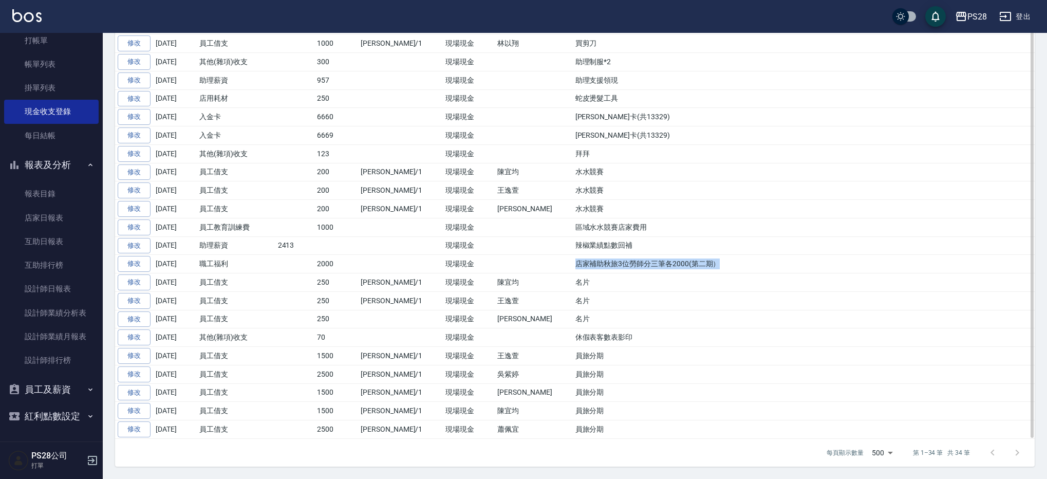
copy tr "店家補助秋旅3位勞師分三筆各2000(第二期）"
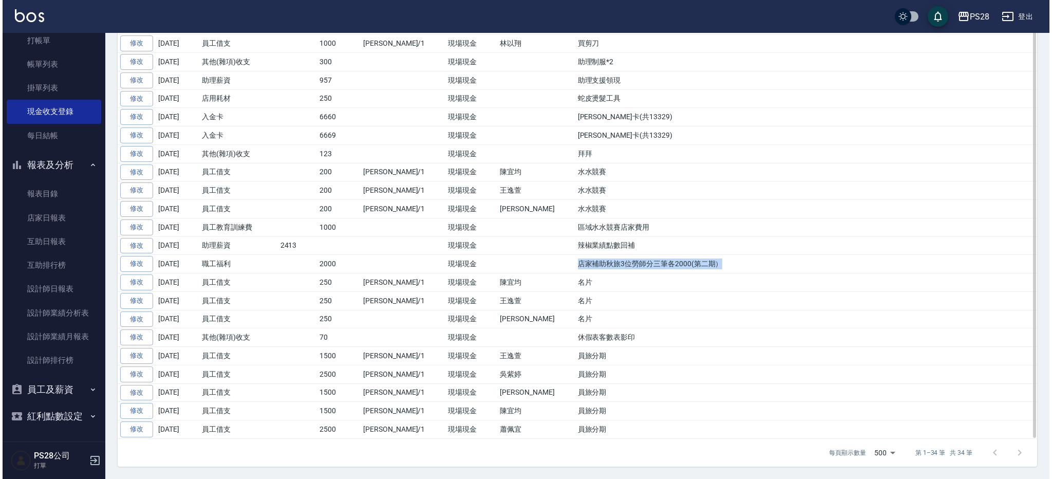
scroll to position [0, 0]
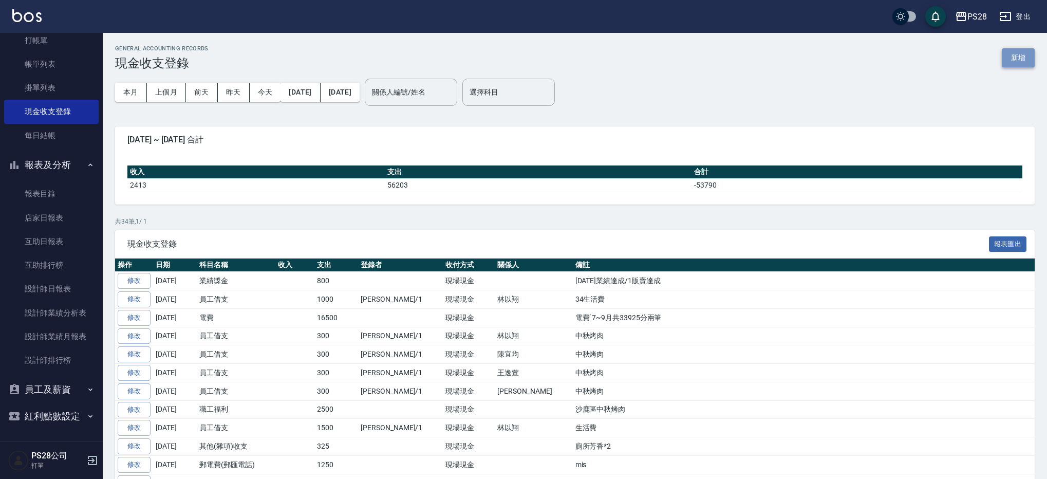
click at [1031, 52] on button "新增" at bounding box center [1017, 57] width 33 height 19
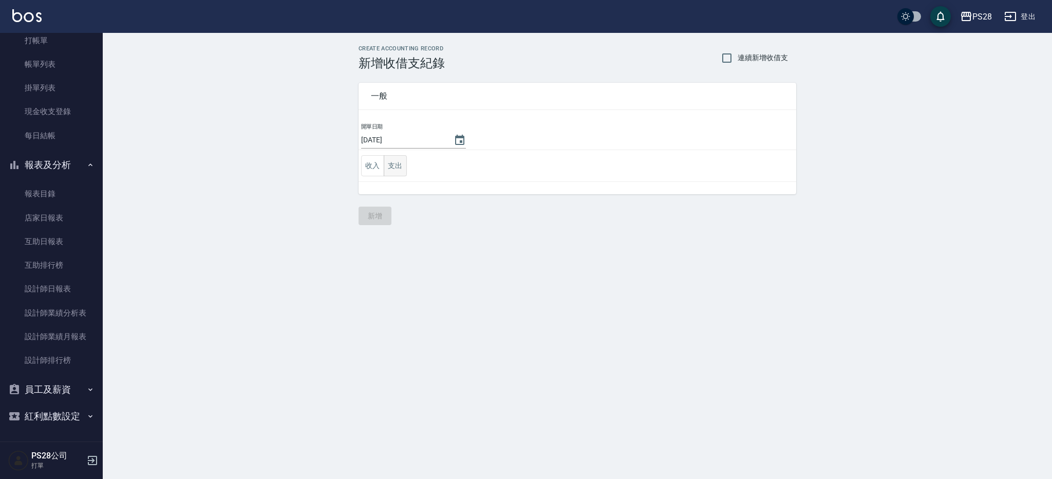
click at [390, 164] on button "支出" at bounding box center [395, 165] width 23 height 21
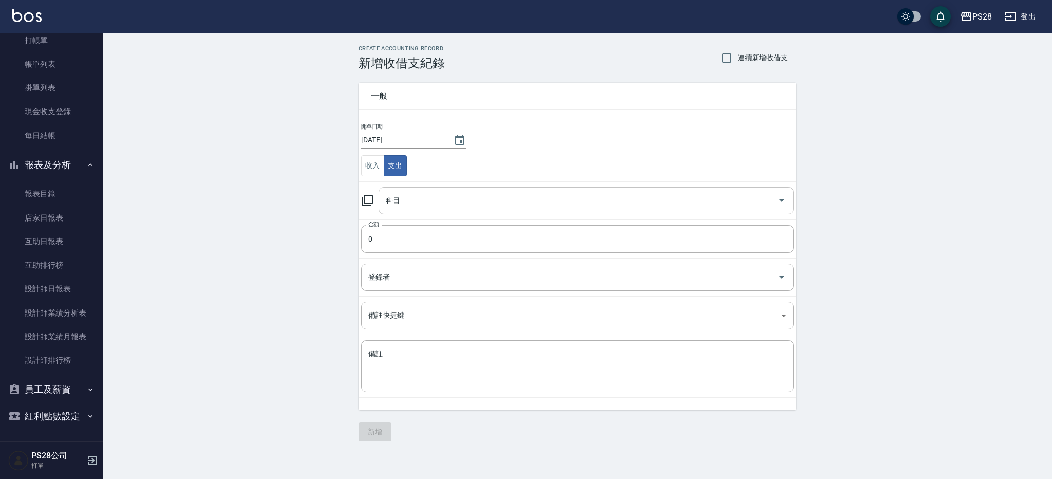
click at [415, 195] on input "科目" at bounding box center [578, 201] width 390 height 18
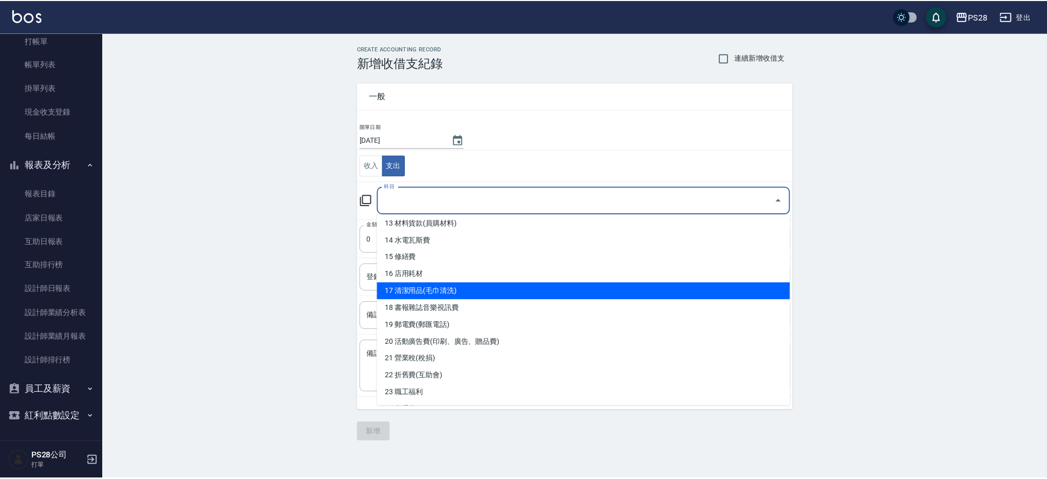
scroll to position [218, 0]
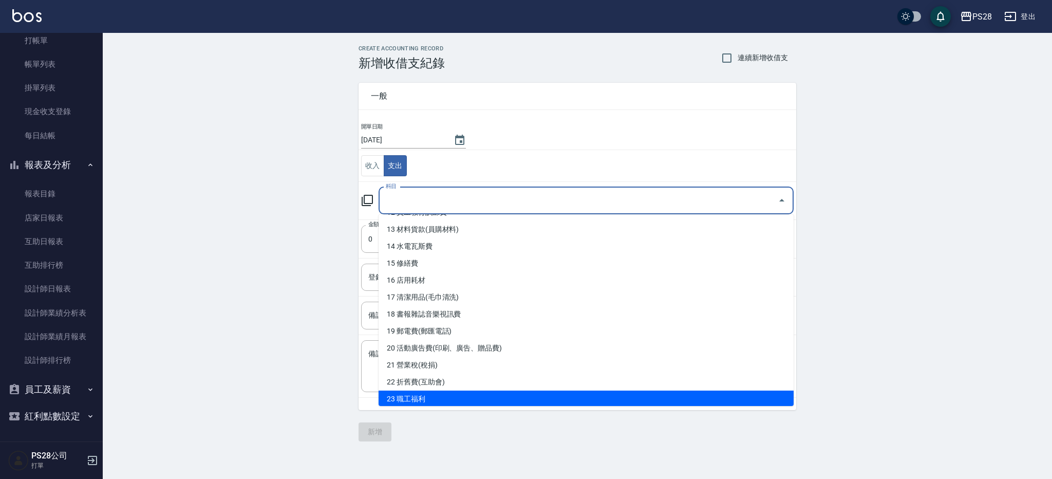
click at [442, 402] on li "23 職工福利" at bounding box center [585, 398] width 415 height 17
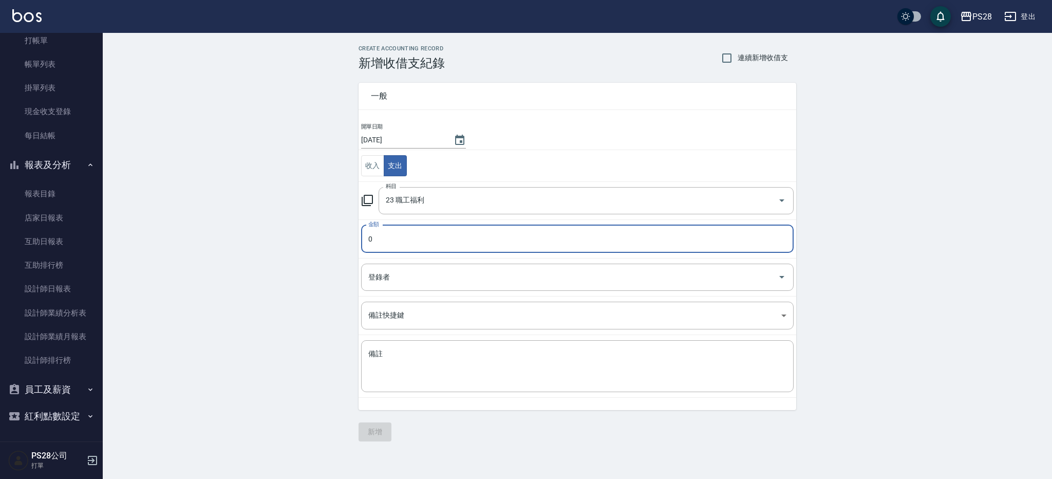
click at [400, 241] on input "0" at bounding box center [577, 239] width 432 height 28
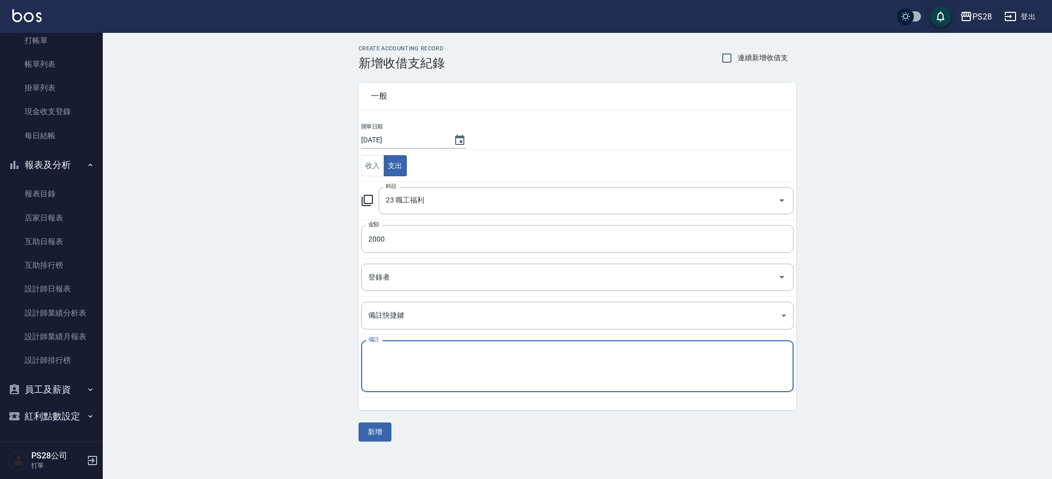
click at [409, 352] on textarea "備註" at bounding box center [577, 366] width 418 height 35
paste textarea "店家補助秋旅3位勞師分三筆各2000(第二期）"
click at [383, 353] on textarea "店家補助秋旅3位勞師分三筆各2000(第二期）" at bounding box center [577, 366] width 418 height 35
click at [499, 355] on textarea "店家補助秋旅3位勞師分三筆各2000(第二期）" at bounding box center [577, 366] width 418 height 35
click at [380, 433] on button "新增" at bounding box center [374, 431] width 33 height 19
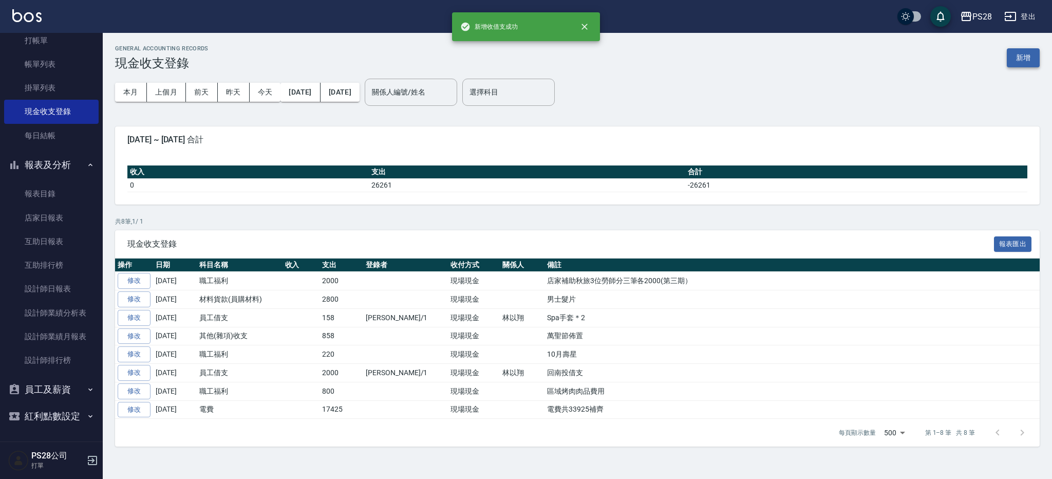
click at [1034, 59] on button "新增" at bounding box center [1023, 57] width 33 height 19
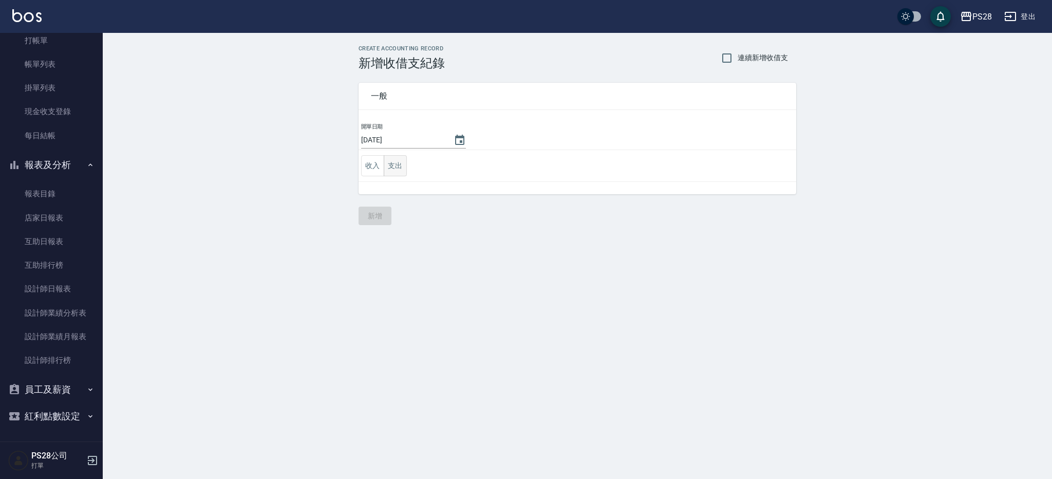
click at [395, 165] on button "支出" at bounding box center [395, 165] width 23 height 21
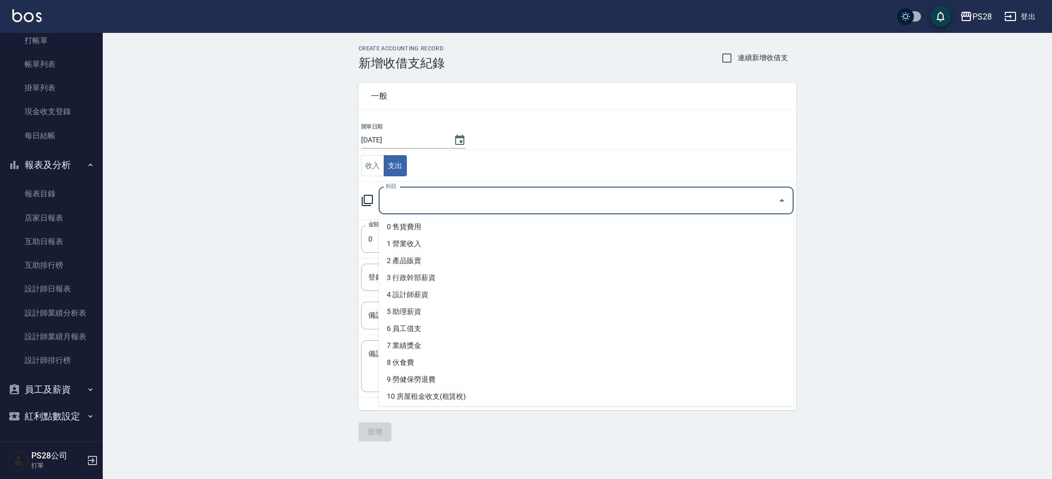
click at [418, 198] on input "科目" at bounding box center [578, 201] width 390 height 18
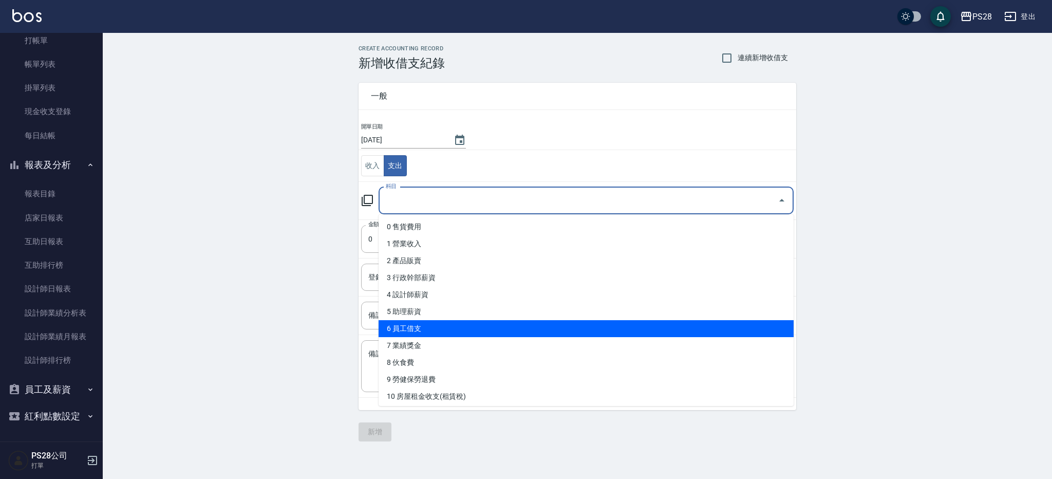
click at [438, 327] on li "6 員工借支" at bounding box center [585, 328] width 415 height 17
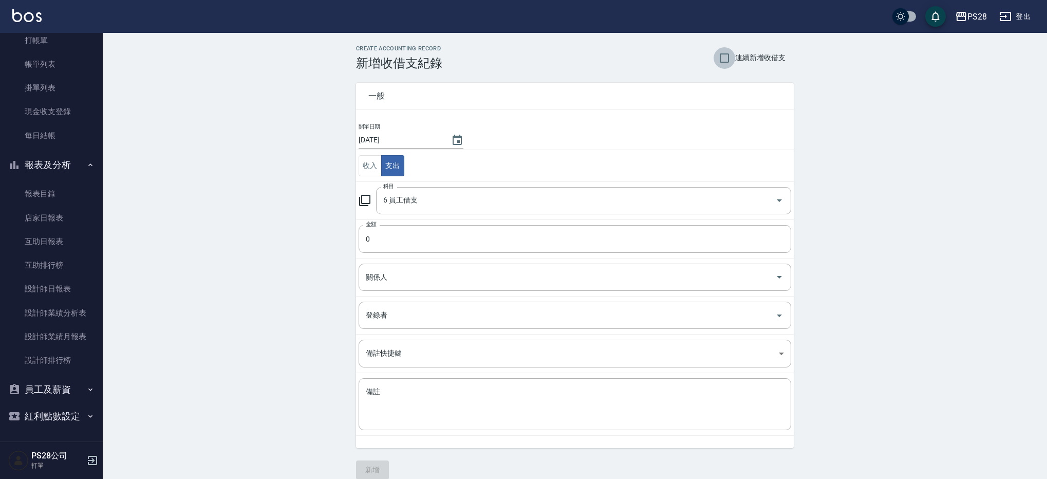
click at [733, 56] on input "連續新增收借支" at bounding box center [724, 58] width 22 height 22
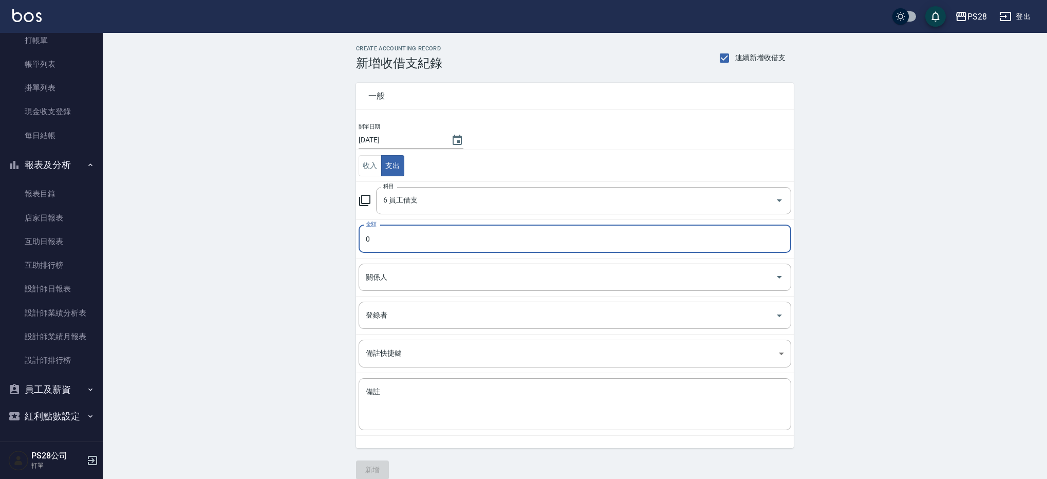
click at [465, 236] on input "0" at bounding box center [574, 239] width 432 height 28
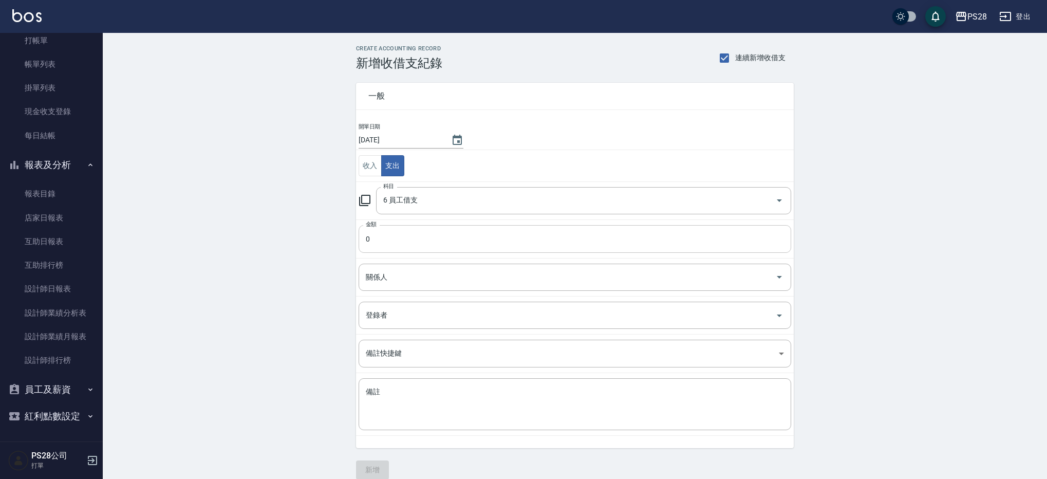
click at [465, 236] on input "0" at bounding box center [574, 239] width 432 height 28
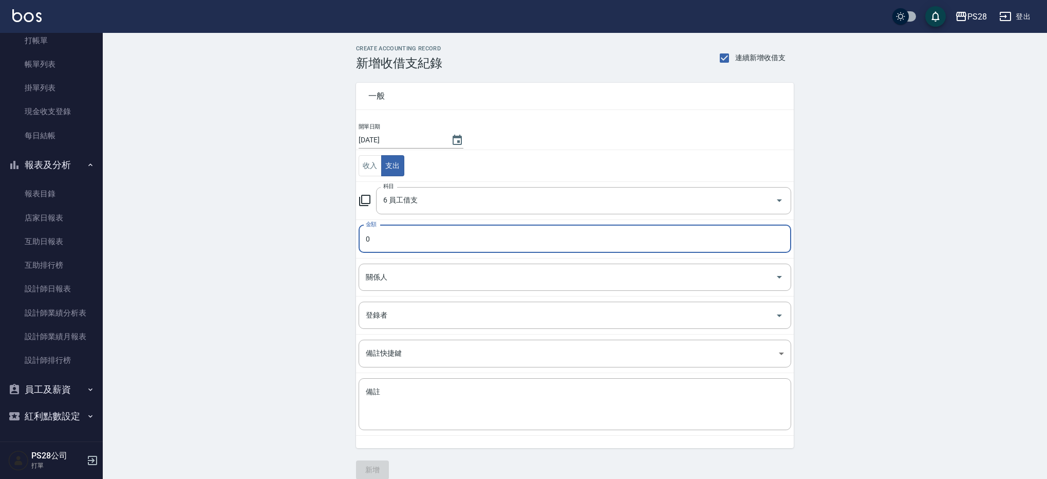
click at [366, 240] on input "0" at bounding box center [574, 239] width 432 height 28
click at [368, 237] on input "0" at bounding box center [574, 239] width 432 height 28
click at [365, 238] on input "0" at bounding box center [574, 239] width 432 height 28
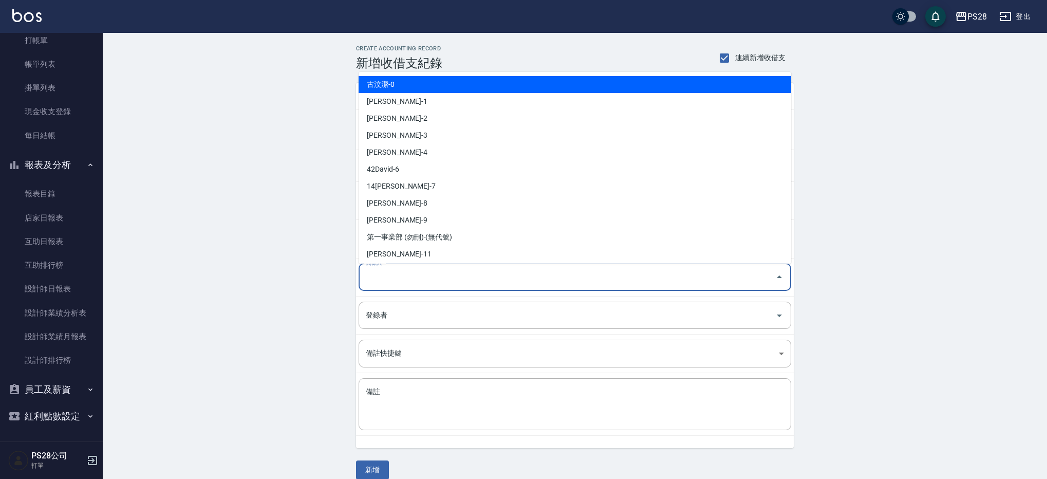
click at [409, 278] on input "關係人" at bounding box center [567, 277] width 408 height 18
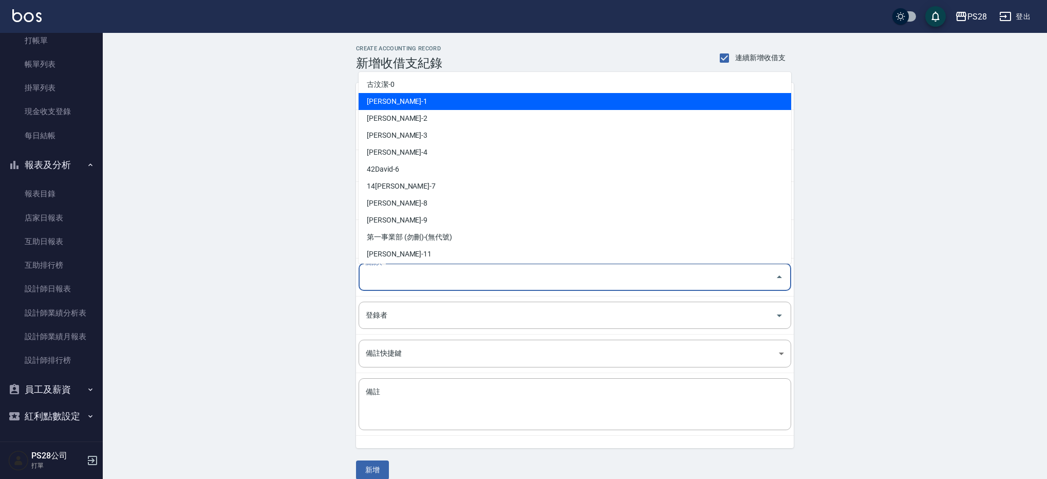
click at [439, 96] on li "鄭帥-1" at bounding box center [574, 101] width 432 height 17
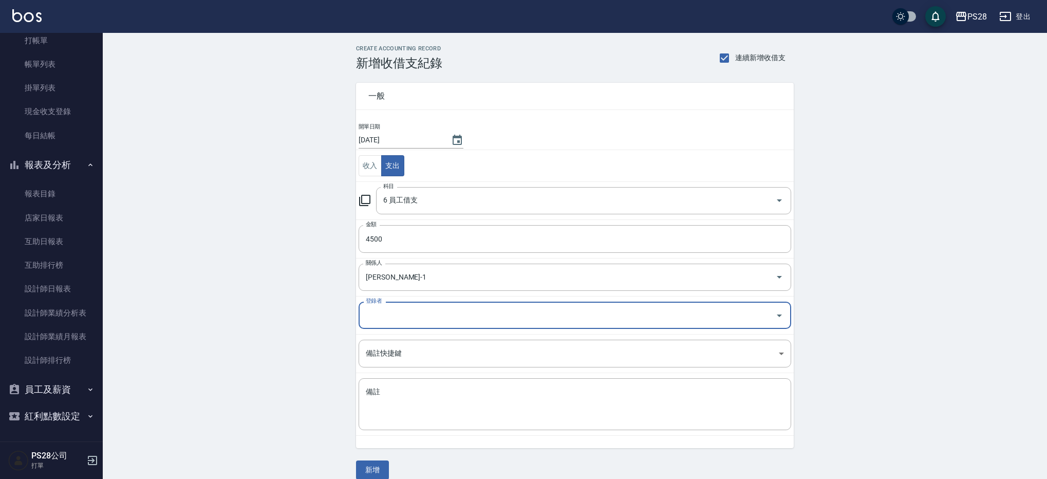
drag, startPoint x: 433, startPoint y: 315, endPoint x: 433, endPoint y: 306, distance: 9.2
click at [433, 315] on input "登錄者" at bounding box center [567, 315] width 408 height 18
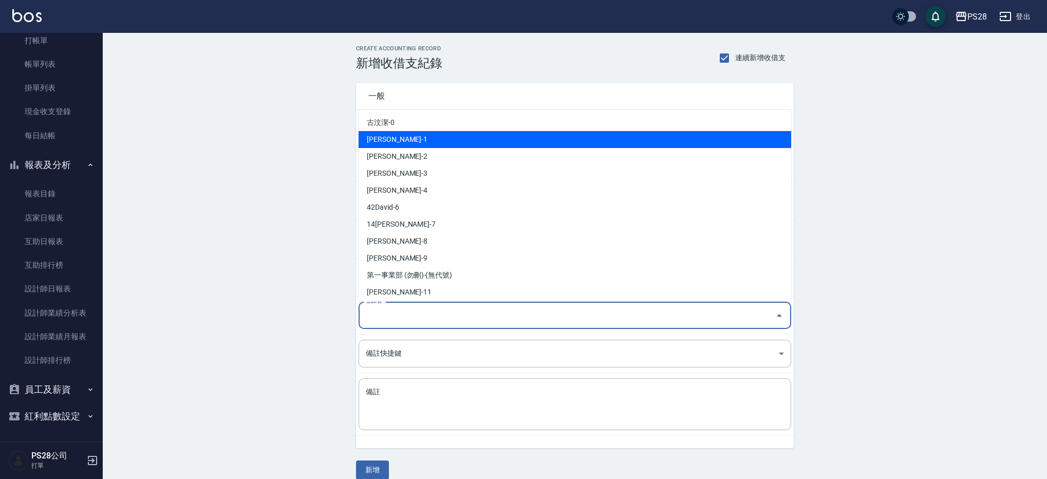
click at [424, 137] on li "鄭帥-1" at bounding box center [574, 139] width 432 height 17
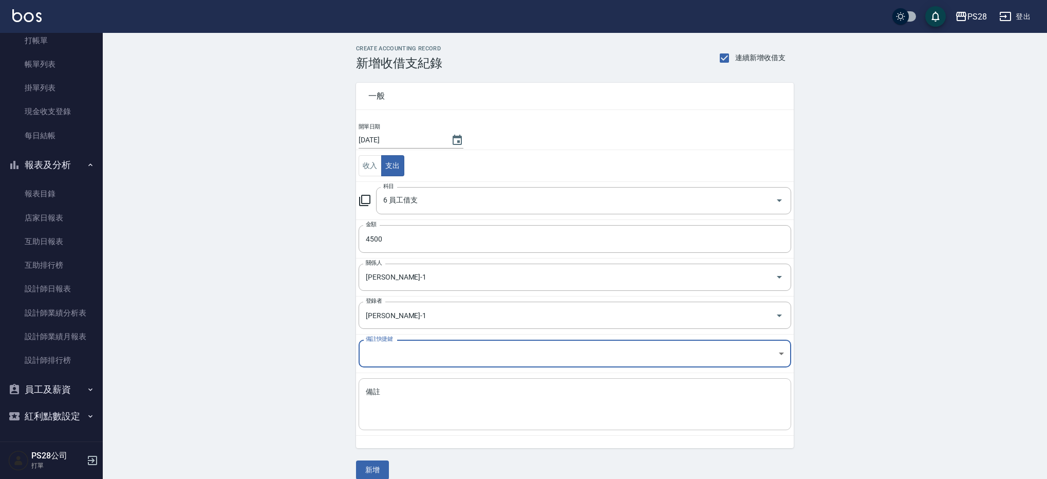
click at [447, 418] on textarea "備註" at bounding box center [575, 404] width 418 height 35
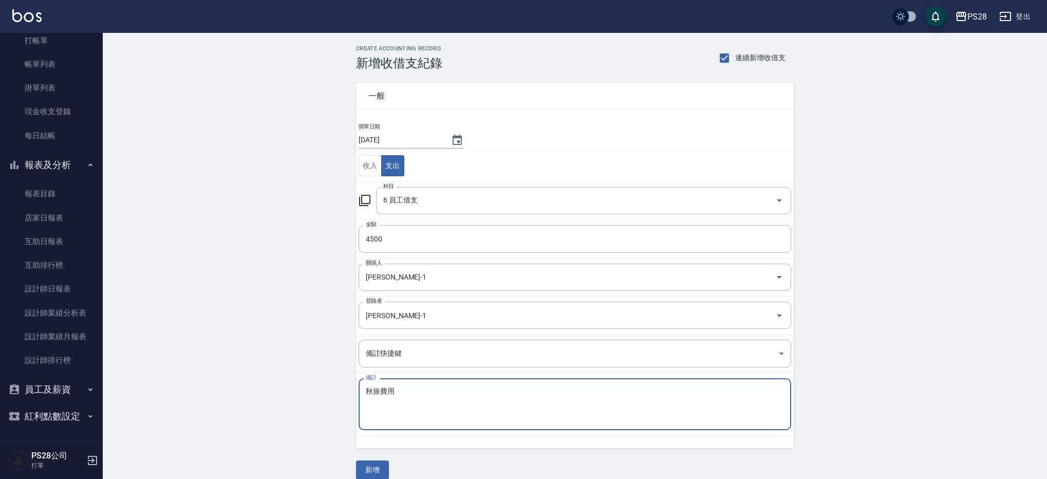
click at [369, 391] on textarea "秋旅費用" at bounding box center [575, 404] width 418 height 35
click at [406, 392] on textarea "秋旅費用" at bounding box center [575, 404] width 418 height 35
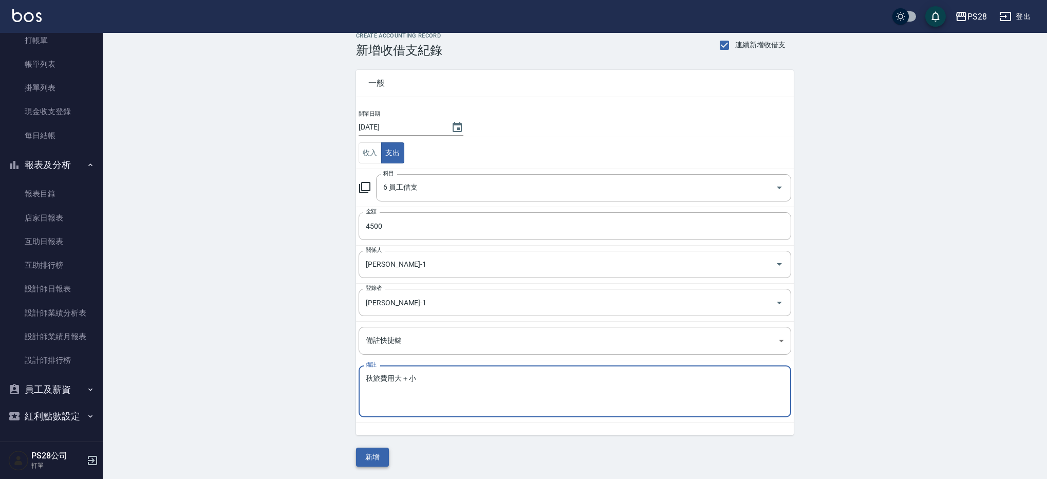
click at [378, 455] on button "新增" at bounding box center [372, 456] width 33 height 19
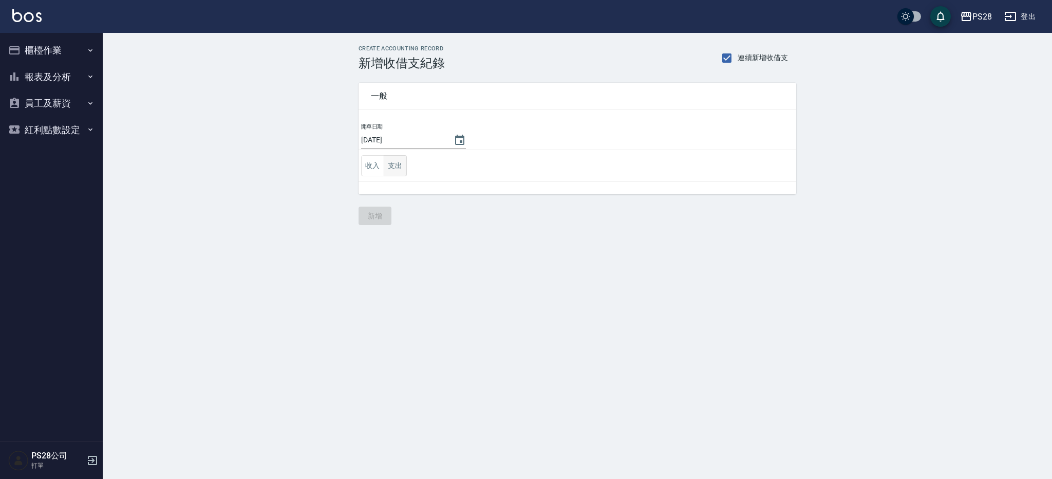
click at [394, 158] on button "支出" at bounding box center [395, 165] width 23 height 21
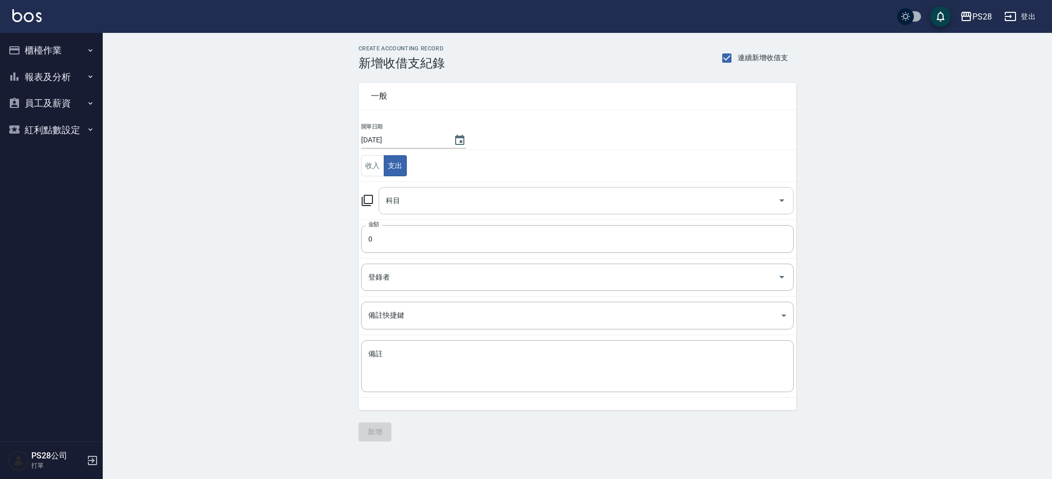
drag, startPoint x: 411, startPoint y: 182, endPoint x: 411, endPoint y: 191, distance: 8.2
click at [411, 182] on td "科目 科目" at bounding box center [577, 200] width 438 height 38
click at [411, 194] on input "科目" at bounding box center [578, 201] width 390 height 18
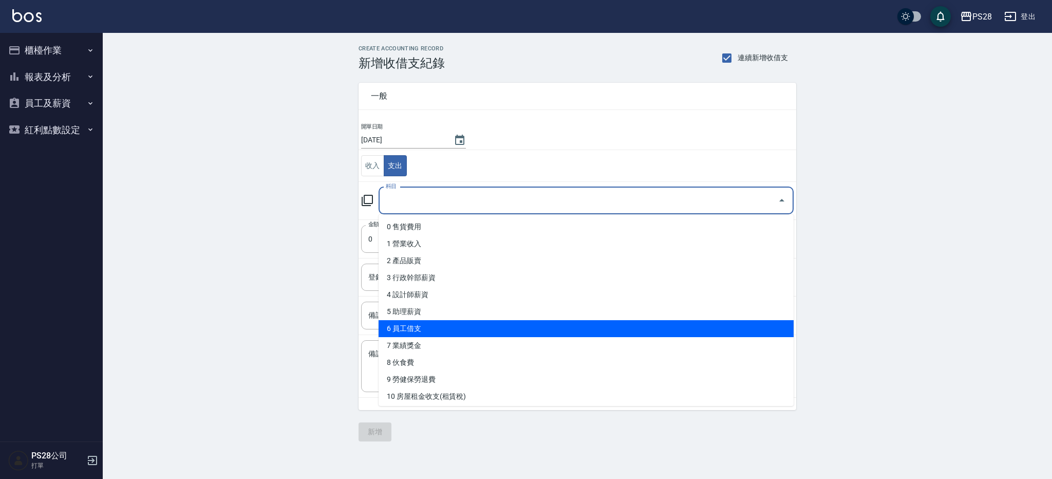
click at [457, 328] on li "6 員工借支" at bounding box center [585, 328] width 415 height 17
type input "6 員工借支"
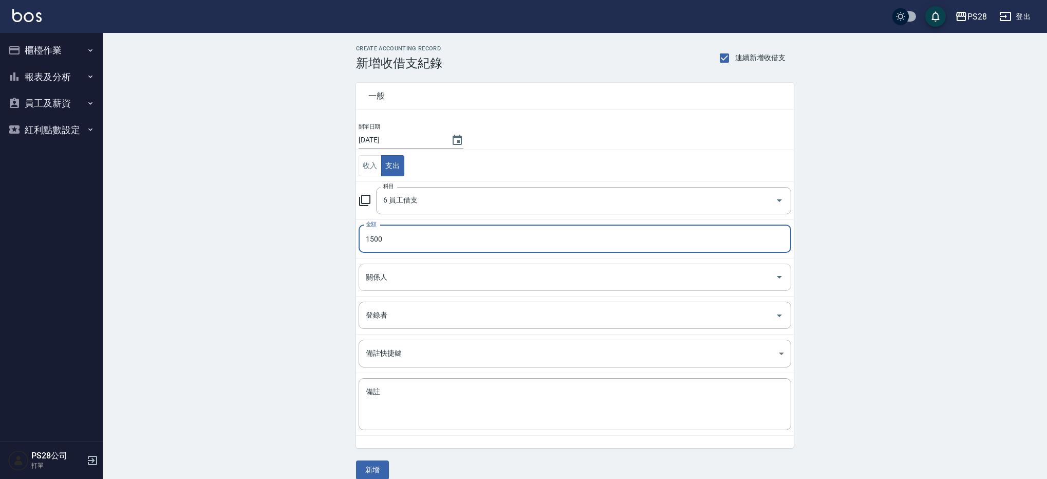
type input "1500"
click at [396, 271] on input "關係人" at bounding box center [567, 277] width 408 height 18
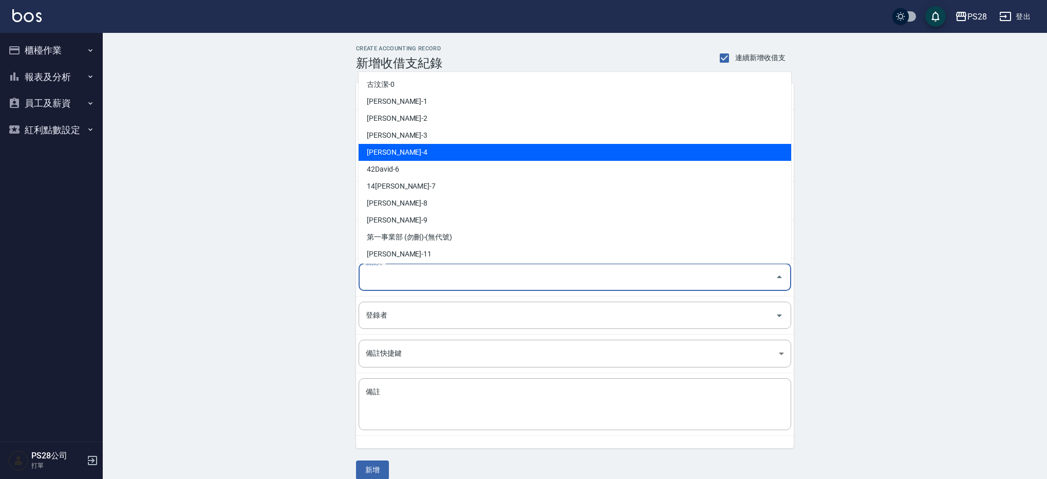
click at [445, 147] on li "[PERSON_NAME]-4" at bounding box center [574, 152] width 432 height 17
type input "[PERSON_NAME]-4"
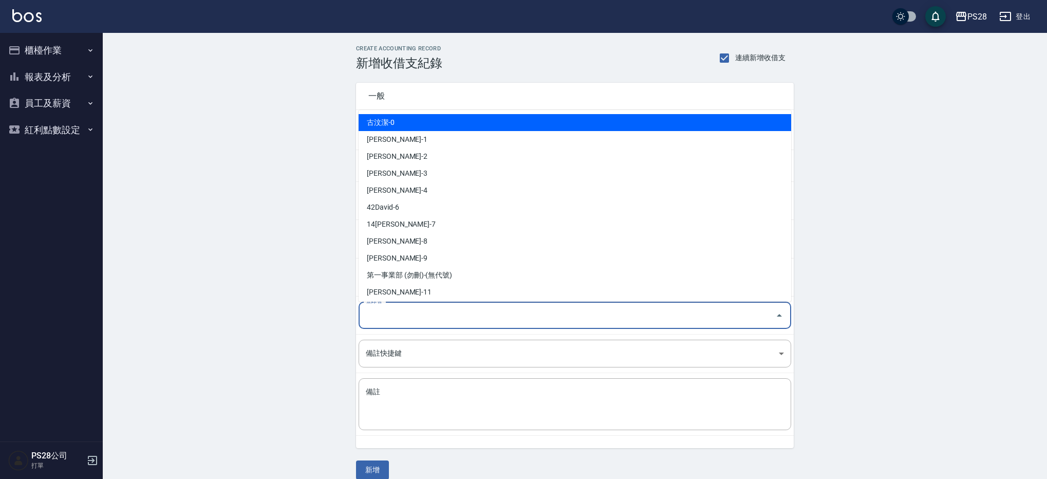
click at [436, 306] on input "登錄者" at bounding box center [567, 315] width 408 height 18
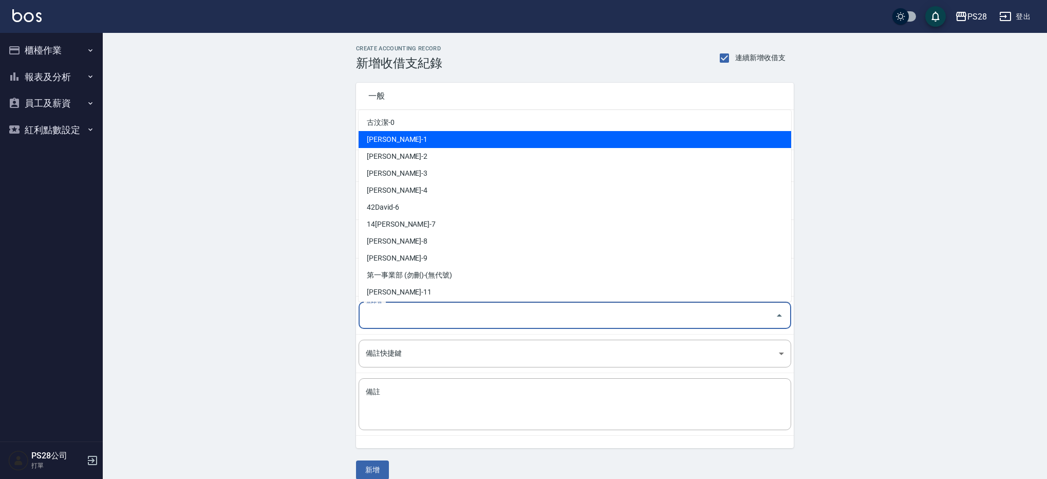
click at [418, 140] on li "鄭帥-1" at bounding box center [574, 139] width 432 height 17
type input "鄭帥-1"
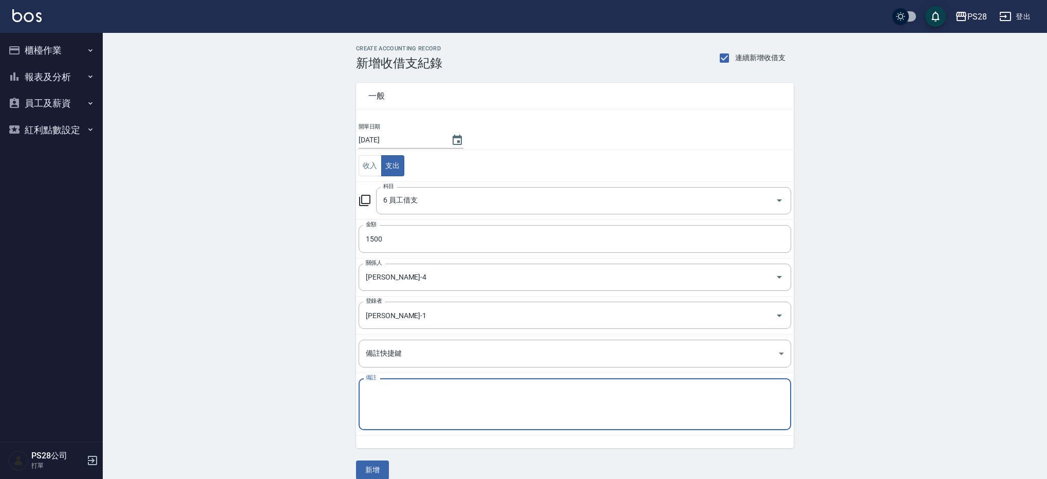
click at [447, 396] on textarea "備註" at bounding box center [575, 404] width 418 height 35
click at [447, 397] on textarea "備註" at bounding box center [575, 404] width 418 height 35
drag, startPoint x: 416, startPoint y: 402, endPoint x: 366, endPoint y: 391, distance: 51.6
click at [364, 392] on div "秋旅費用 x 備註" at bounding box center [574, 404] width 432 height 52
type textarea "秋旅費用"
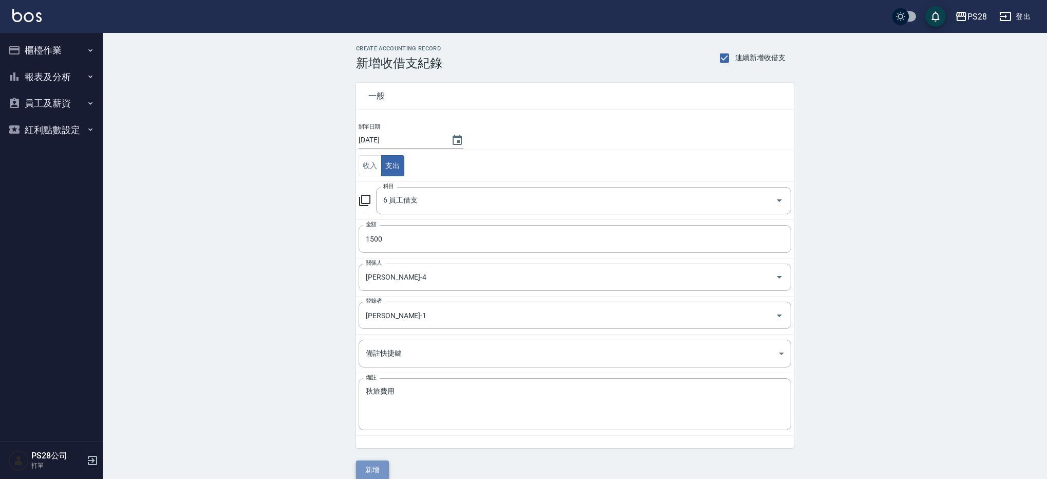
click at [374, 468] on button "新增" at bounding box center [372, 469] width 33 height 19
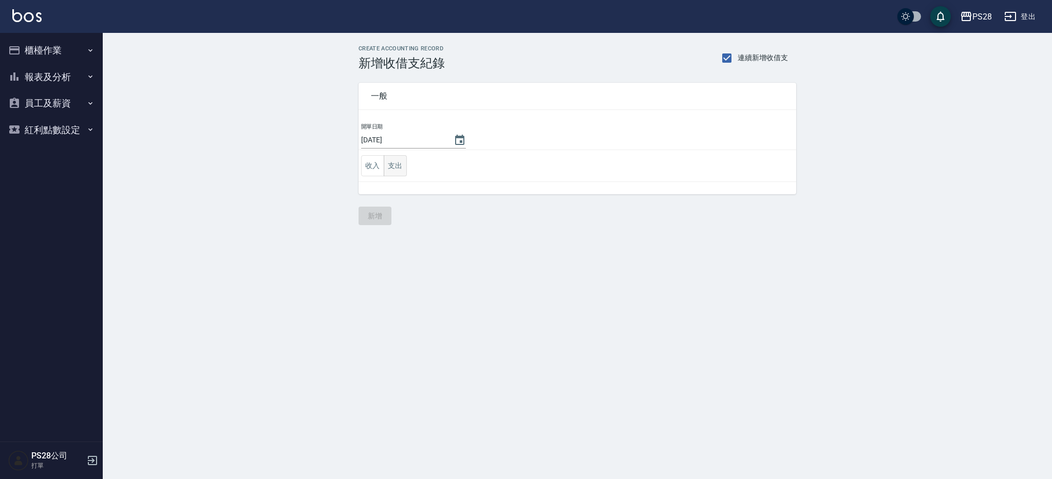
click at [399, 162] on button "支出" at bounding box center [395, 165] width 23 height 21
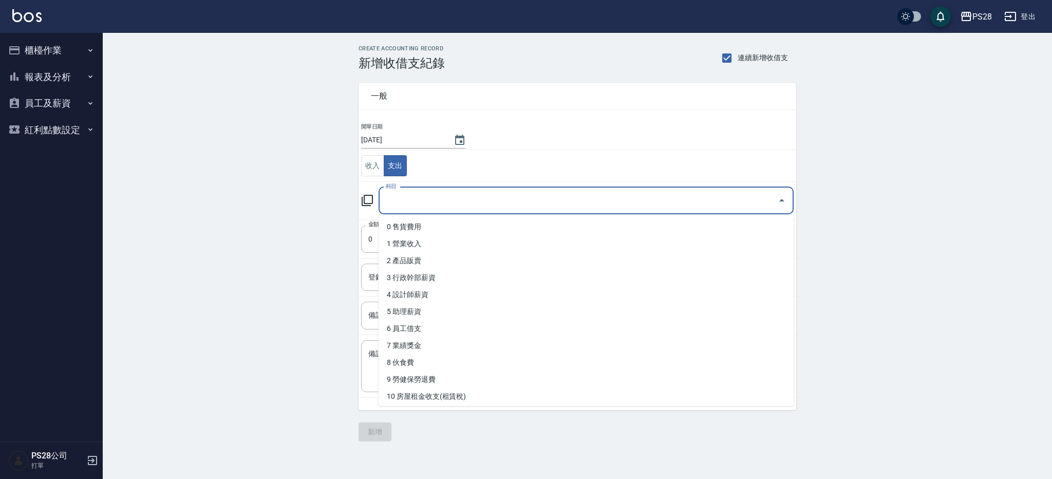
click at [424, 196] on input "科目" at bounding box center [578, 201] width 390 height 18
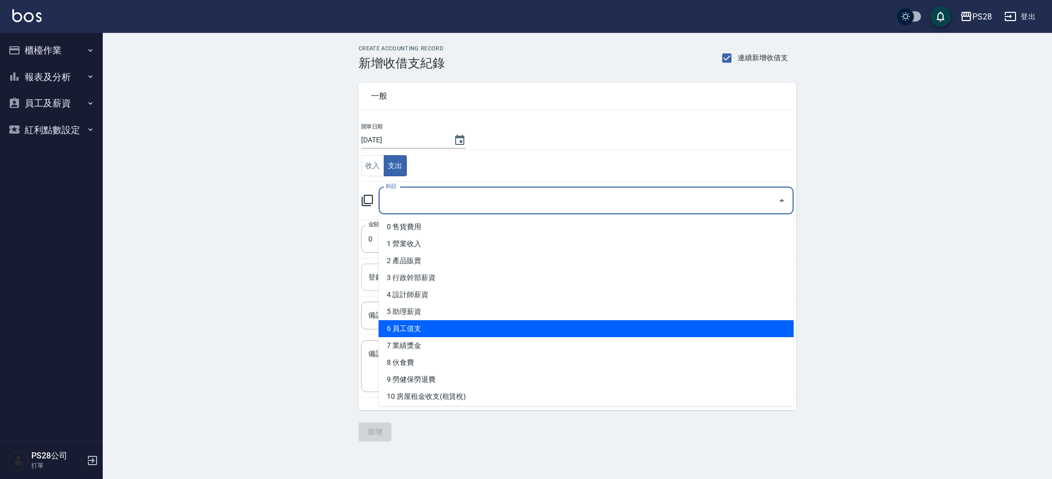
click at [435, 321] on li "6 員工借支" at bounding box center [585, 328] width 415 height 17
type input "6 員工借支"
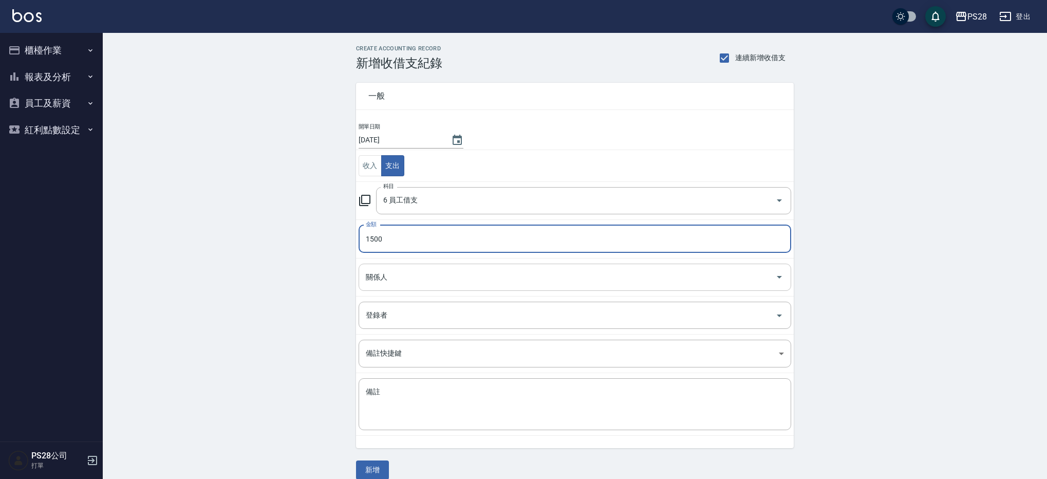
type input "1500"
click at [421, 279] on input "關係人" at bounding box center [567, 277] width 408 height 18
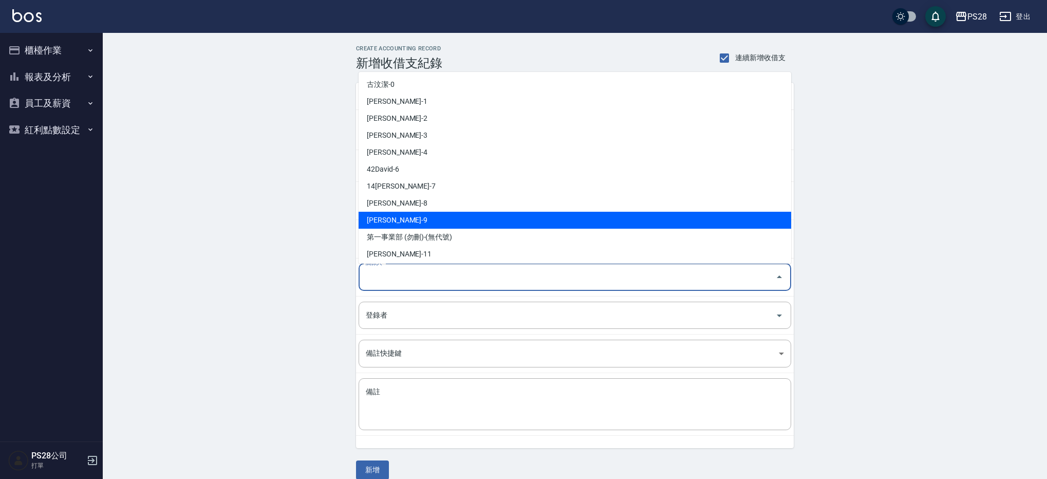
drag, startPoint x: 414, startPoint y: 217, endPoint x: 419, endPoint y: 256, distance: 39.8
click at [414, 217] on li "[PERSON_NAME]-9" at bounding box center [574, 220] width 432 height 17
type input "[PERSON_NAME]-9"
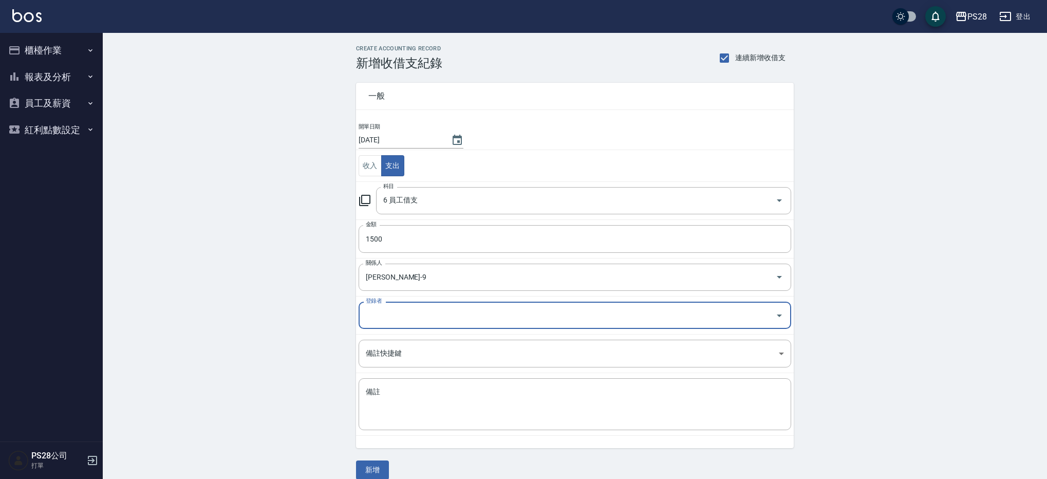
click at [415, 320] on input "登錄者" at bounding box center [567, 315] width 408 height 18
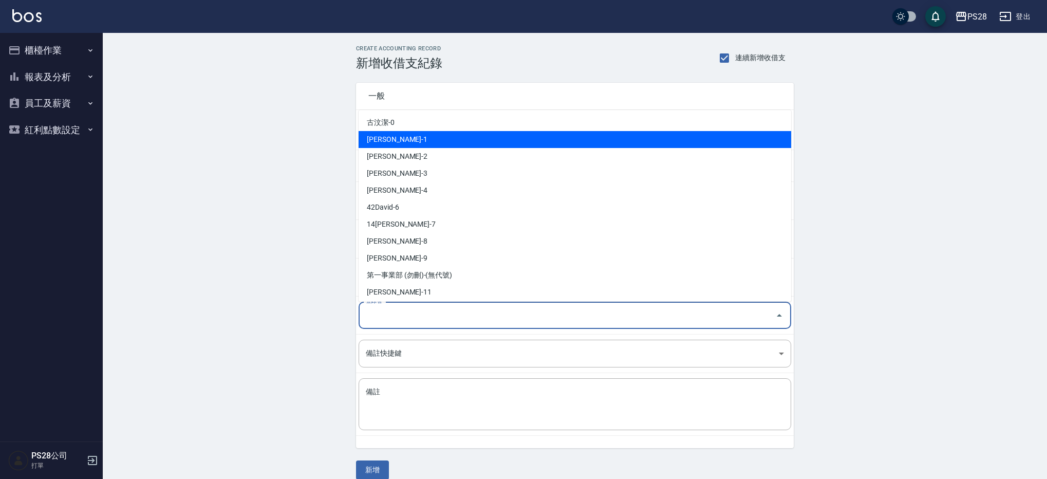
click at [418, 140] on li "[PERSON_NAME]-1" at bounding box center [574, 139] width 432 height 17
type input "[PERSON_NAME]-1"
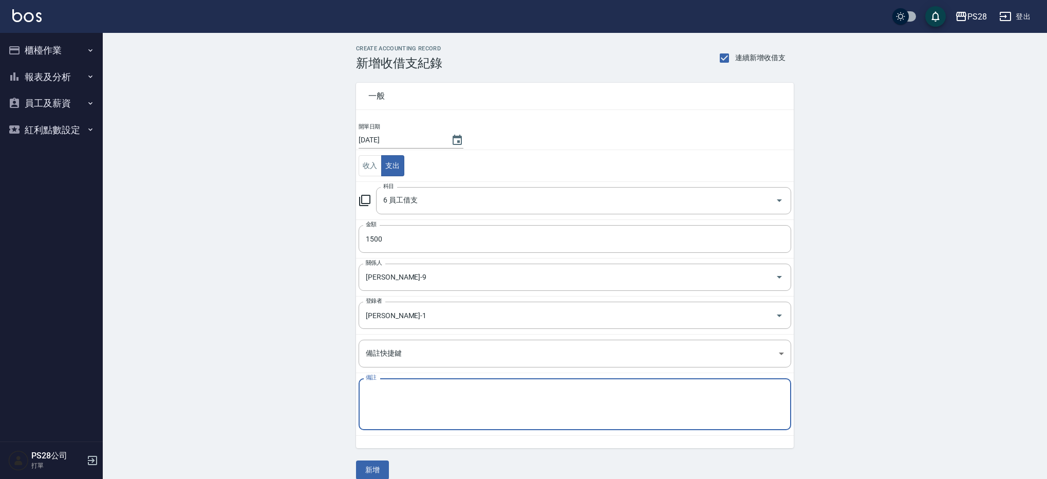
paste textarea "秋旅費用"
type textarea "秋旅費用"
click at [372, 467] on button "新增" at bounding box center [372, 469] width 33 height 19
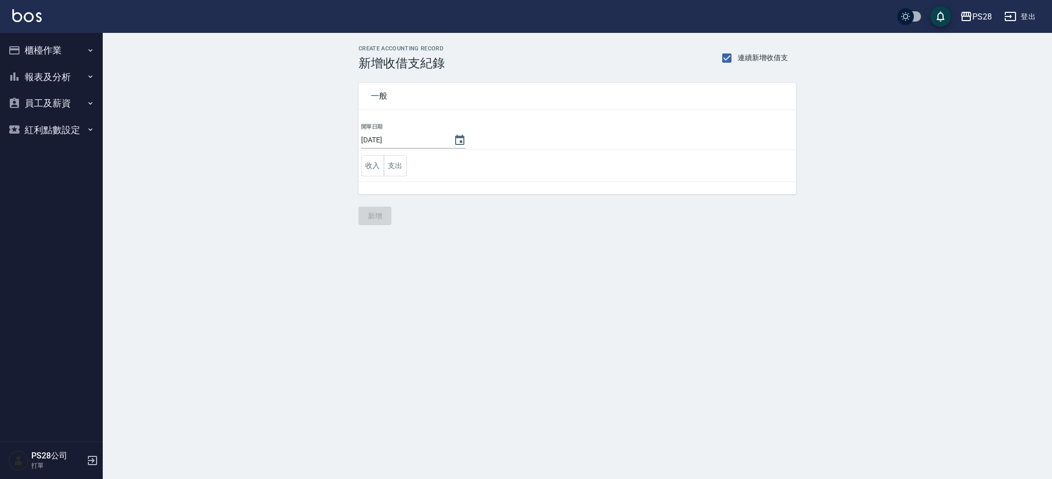
click at [70, 43] on button "櫃檯作業" at bounding box center [51, 50] width 94 height 27
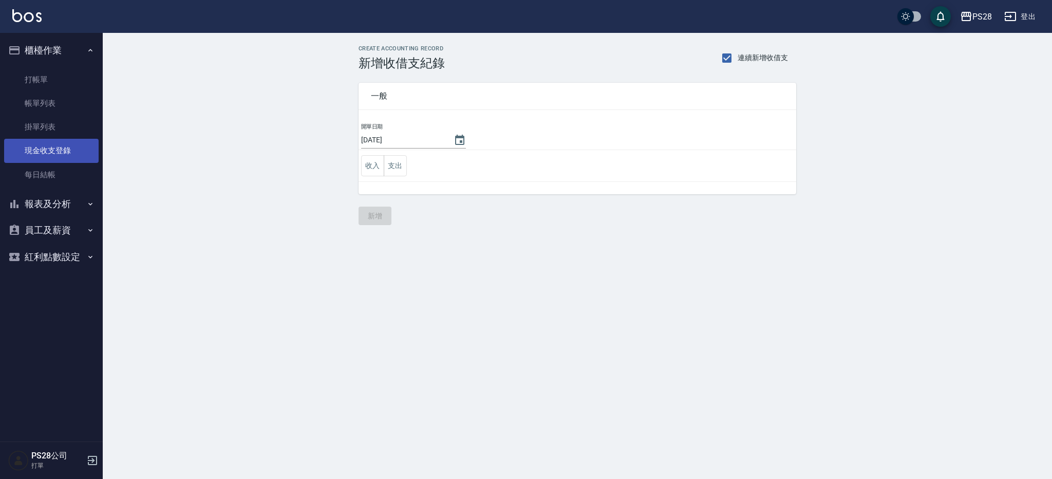
click at [52, 144] on link "現金收支登錄" at bounding box center [51, 151] width 94 height 24
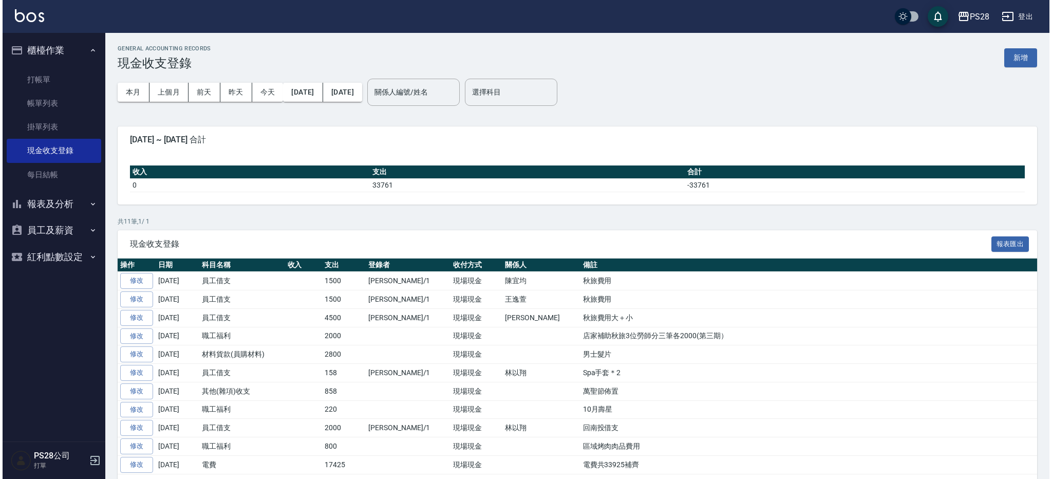
scroll to position [35, 0]
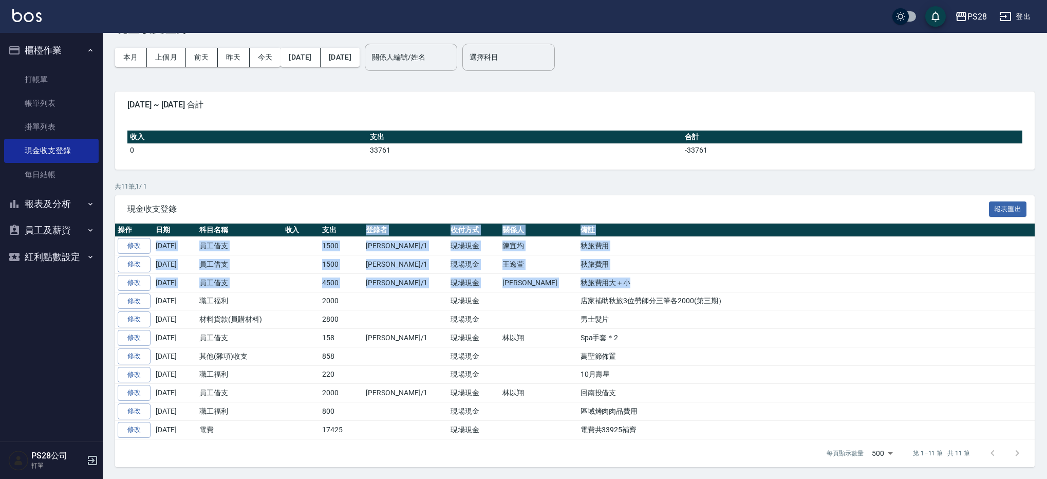
drag, startPoint x: 574, startPoint y: 285, endPoint x: 341, endPoint y: 233, distance: 238.7
click at [341, 233] on table "操作 日期 科目名稱 收入 支出 登錄者 收付方式 關係人 備註 修改 2025-10-10 員工借支 1500 鄭帥/1 現場現金 陳宜均 秋旅費用 修改 …" at bounding box center [574, 330] width 919 height 215
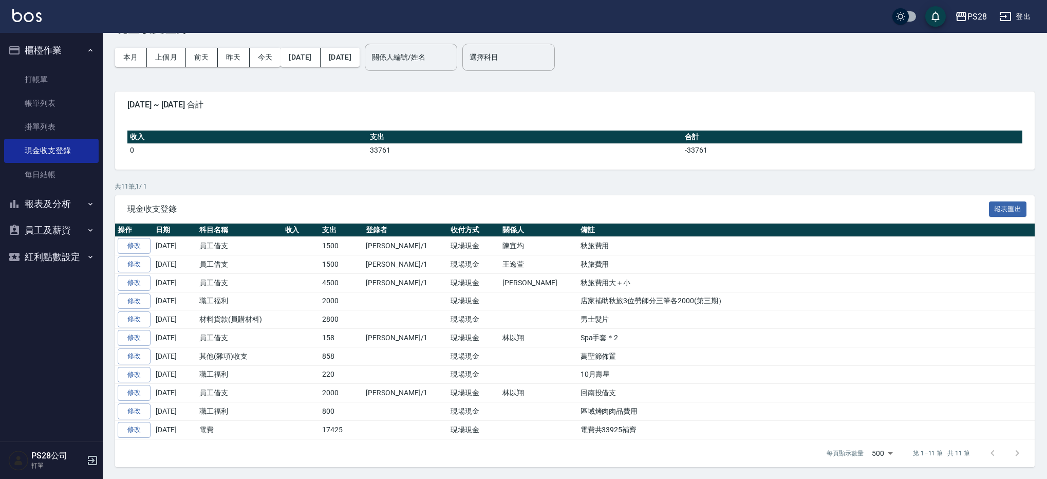
click at [393, 193] on div "共 11 筆, 1 / 1 現金收支登錄 報表匯出 操作 日期 科目名稱 收入 支出 登錄者 收付方式 關係人 備註 修改 2025-10-10 員工借支 1…" at bounding box center [574, 324] width 919 height 285
click at [305, 61] on button "2025/10/01" at bounding box center [300, 57] width 40 height 19
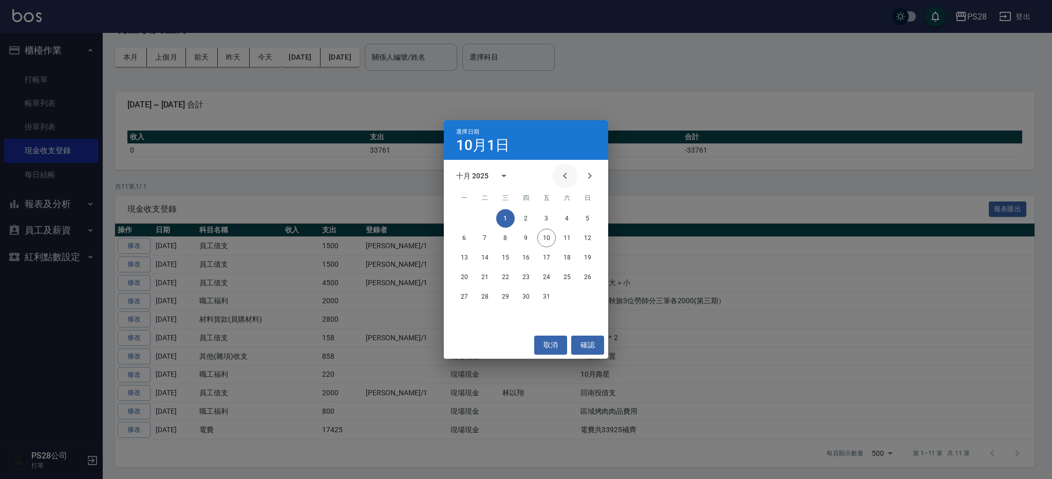
click at [566, 172] on icon "Previous month" at bounding box center [565, 175] width 12 height 12
click at [563, 176] on icon "Previous month" at bounding box center [565, 176] width 4 height 6
drag, startPoint x: 586, startPoint y: 217, endPoint x: 543, endPoint y: 151, distance: 78.9
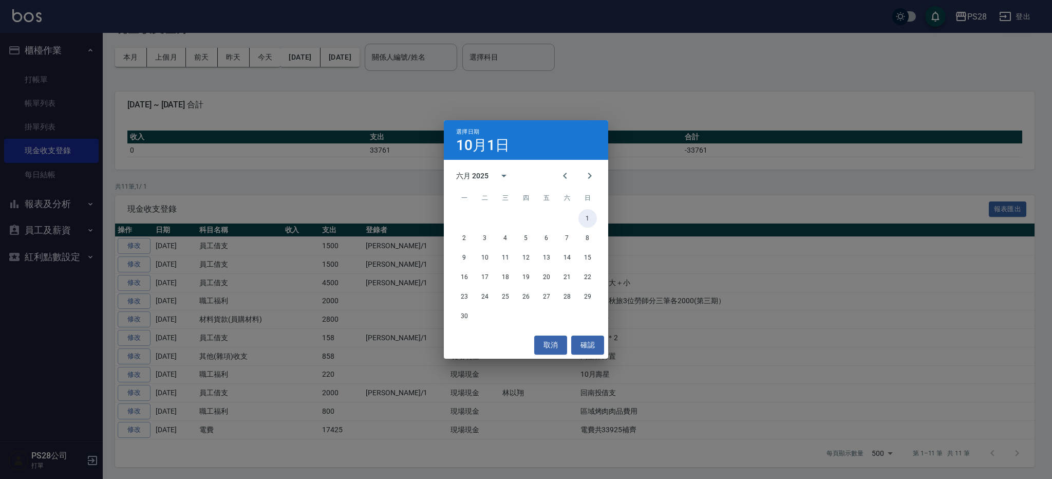
click at [586, 217] on button "1" at bounding box center [587, 218] width 18 height 18
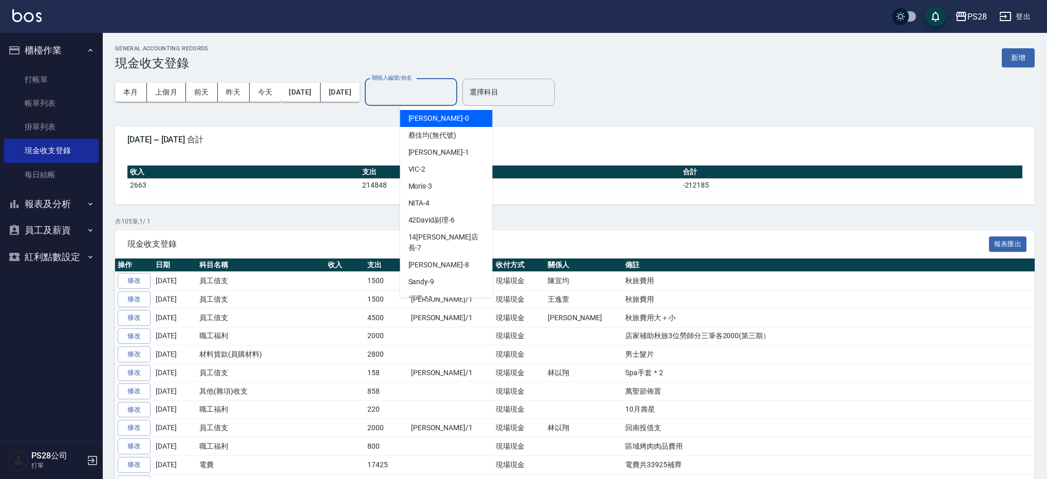
click at [439, 97] on input "關係人編號/姓名" at bounding box center [410, 92] width 83 height 18
click at [447, 152] on div "SAM -1" at bounding box center [446, 152] width 92 height 17
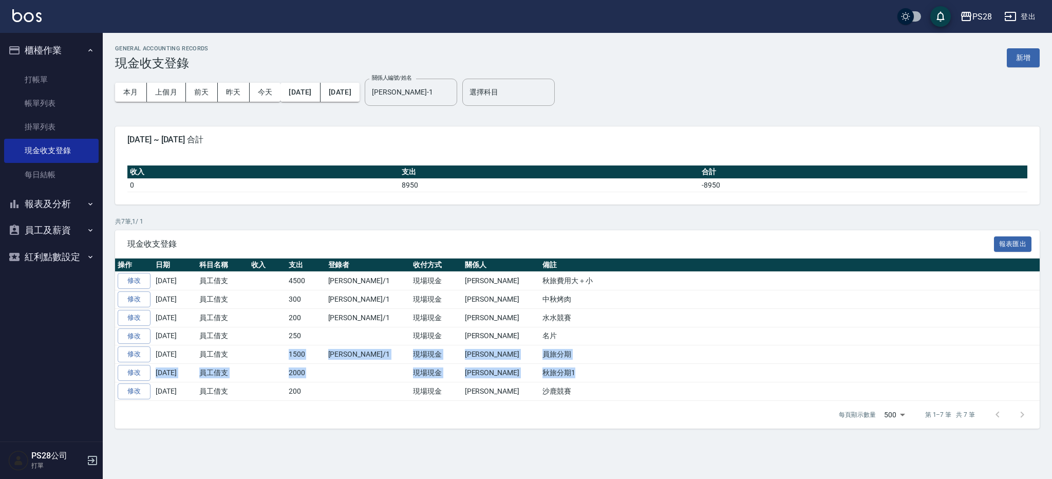
drag, startPoint x: 503, startPoint y: 373, endPoint x: 287, endPoint y: 352, distance: 217.2
click at [287, 352] on tbody "修改 2025-10-10 員工借支 4500 鄭帥/1 現場現金 鄭帥 秋旅費用大＋小 修改 2025-09-28 員工借支 300 鄭帥/1 現場現金 鄭…" at bounding box center [577, 336] width 924 height 128
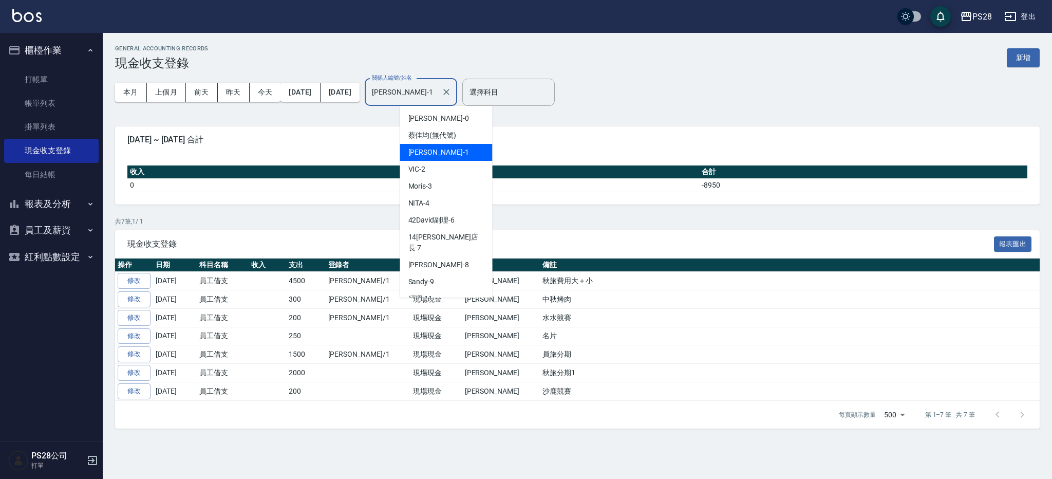
click at [437, 92] on input "SAM-1" at bounding box center [403, 92] width 68 height 18
click at [451, 206] on div "NITA -4" at bounding box center [446, 203] width 92 height 17
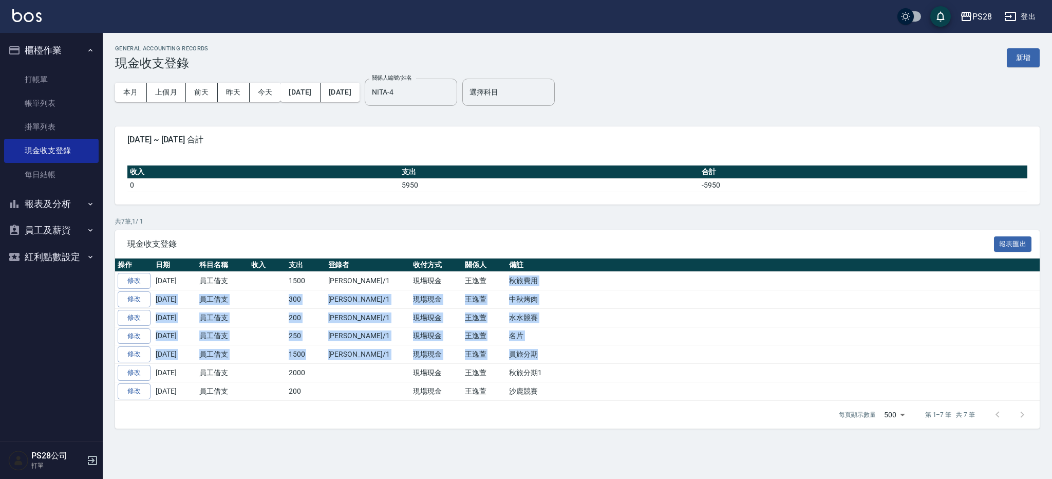
drag, startPoint x: 469, startPoint y: 281, endPoint x: 508, endPoint y: 355, distance: 83.6
click at [508, 355] on tbody "修改 2025-10-10 員工借支 1500 鄭帥/1 現場現金 王逸萱 秋旅費用 修改 2025-09-28 員工借支 300 鄭帥/1 現場現金 王逸萱…" at bounding box center [577, 336] width 924 height 128
click at [519, 359] on td "員旅分期" at bounding box center [772, 354] width 533 height 18
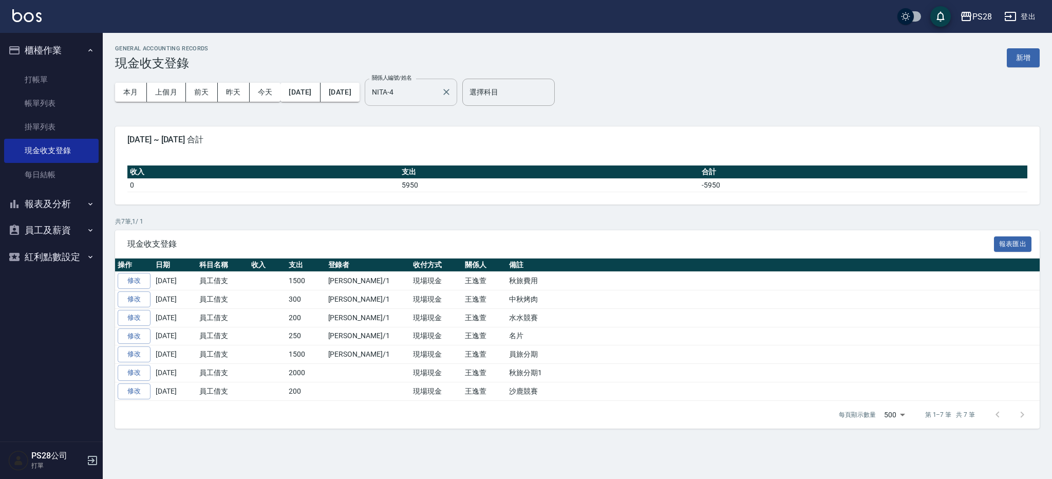
click at [434, 93] on input "NITA-4" at bounding box center [403, 92] width 68 height 18
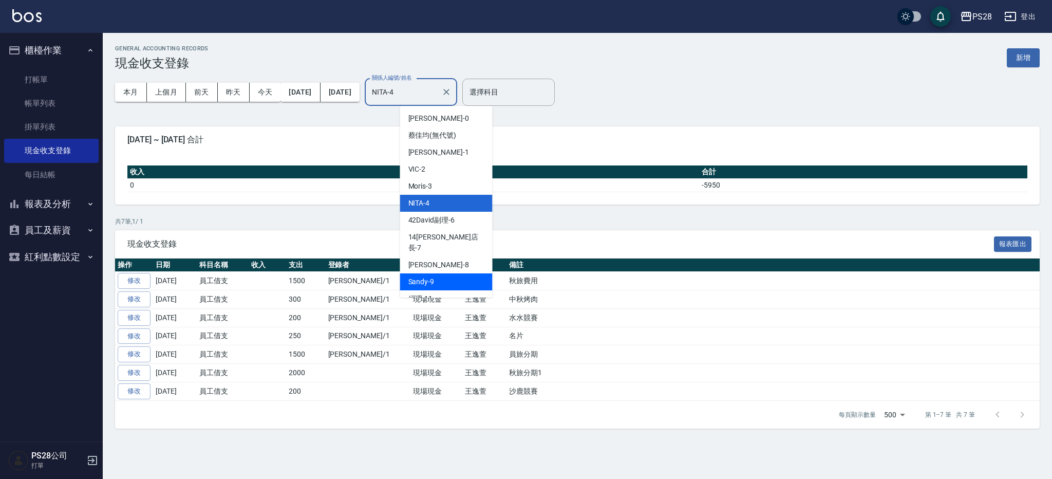
click at [438, 276] on div "Sandy -9" at bounding box center [446, 281] width 92 height 17
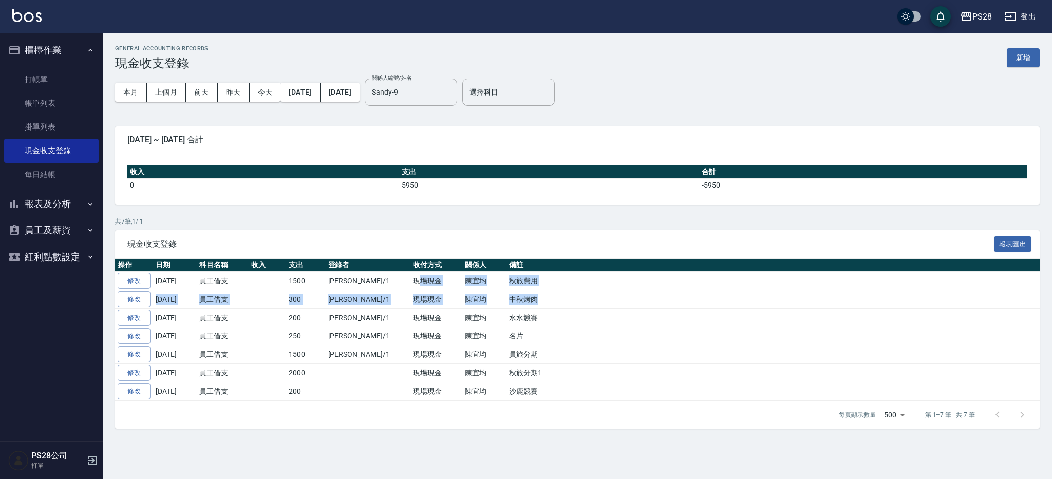
drag, startPoint x: 381, startPoint y: 280, endPoint x: 426, endPoint y: 211, distance: 82.6
click at [494, 300] on tbody "修改 2025-10-10 員工借支 1500 鄭帥/1 現場現金 陳宜均 秋旅費用 修改 2025-09-28 員工借支 300 鄭帥/1 現場現金 陳宜均…" at bounding box center [577, 336] width 924 height 128
click at [408, 165] on th "支出" at bounding box center [549, 171] width 300 height 13
click at [437, 93] on input "Sandy-9" at bounding box center [403, 92] width 68 height 18
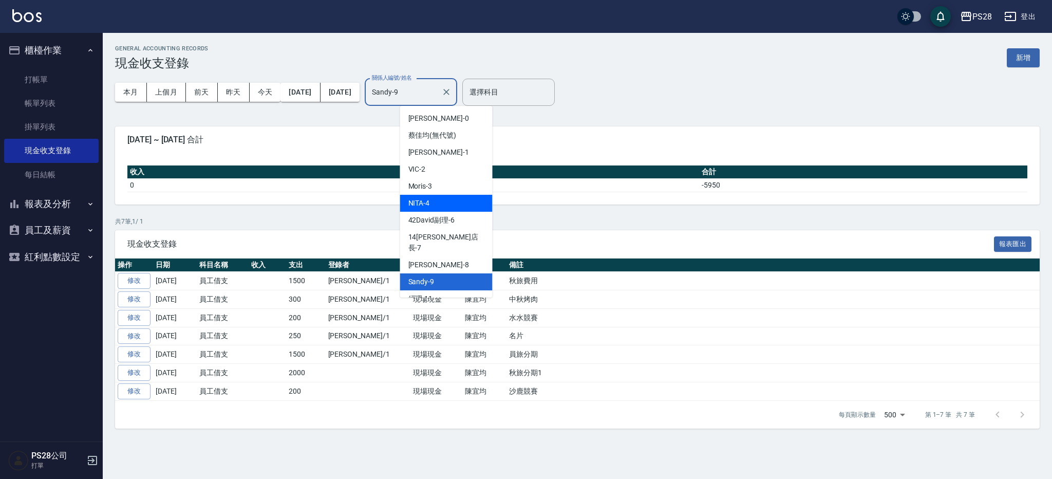
click at [446, 197] on div "NITA -4" at bounding box center [446, 203] width 92 height 17
click at [437, 91] on input "NITA-4" at bounding box center [403, 92] width 68 height 18
click at [456, 273] on div "Sandy -9" at bounding box center [446, 281] width 92 height 17
type input "Sandy-9"
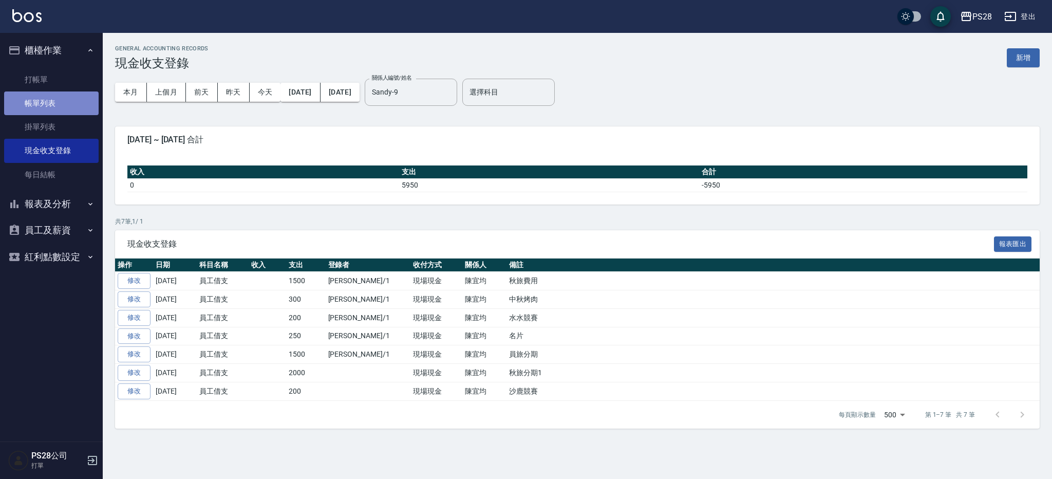
click at [54, 105] on link "帳單列表" at bounding box center [51, 103] width 94 height 24
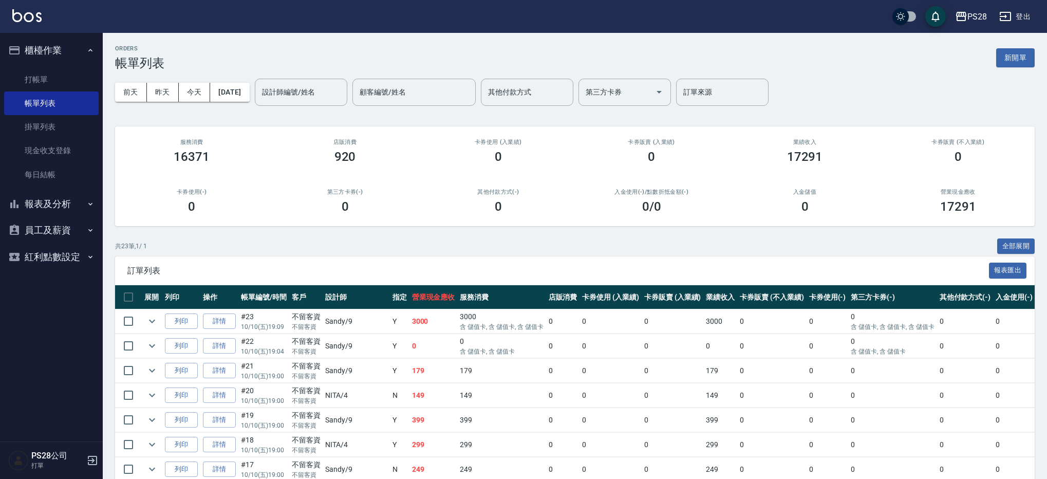
click at [62, 155] on link "現金收支登錄" at bounding box center [51, 151] width 94 height 24
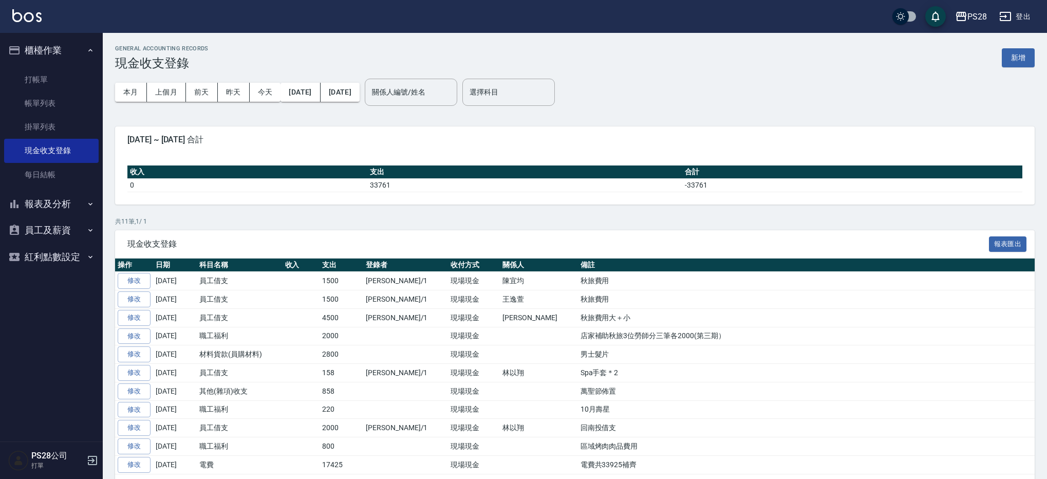
click at [68, 200] on button "報表及分析" at bounding box center [51, 204] width 94 height 27
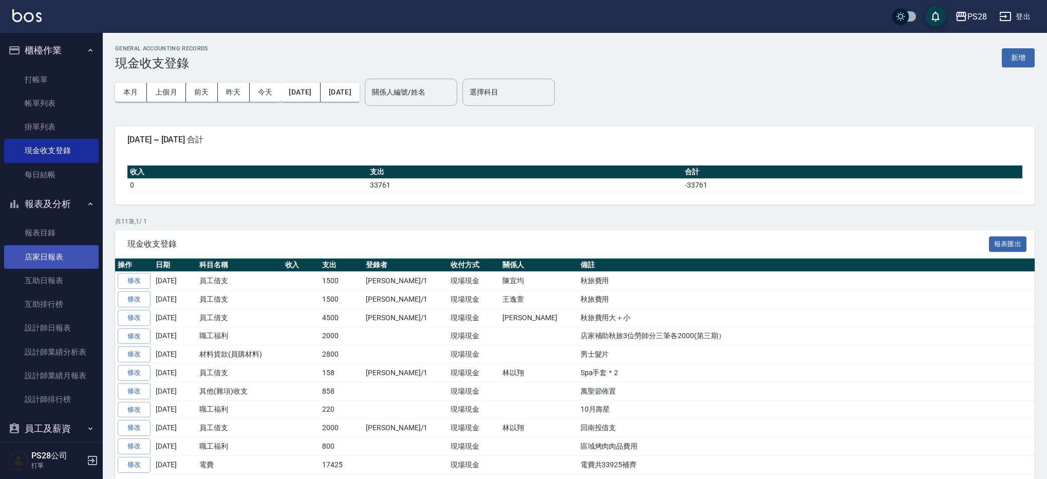
click at [74, 266] on link "店家日報表" at bounding box center [51, 257] width 94 height 24
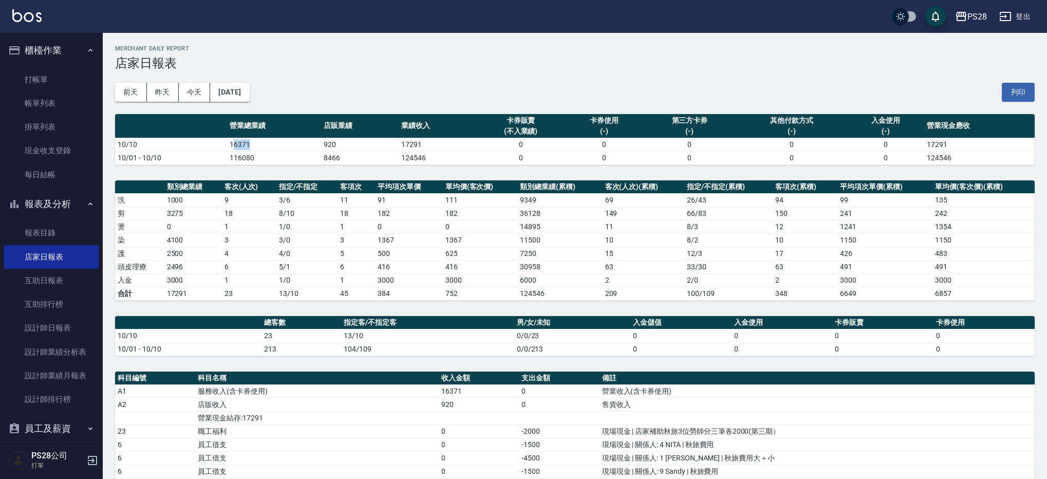
drag, startPoint x: 232, startPoint y: 146, endPoint x: 311, endPoint y: 147, distance: 79.6
click at [311, 147] on td "16371" at bounding box center [274, 144] width 94 height 13
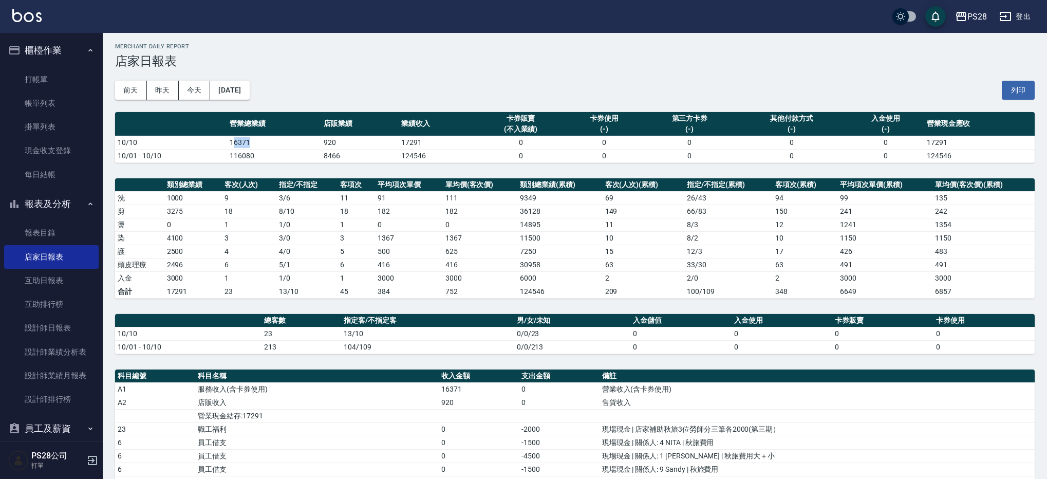
click at [311, 147] on td "16371" at bounding box center [274, 142] width 94 height 13
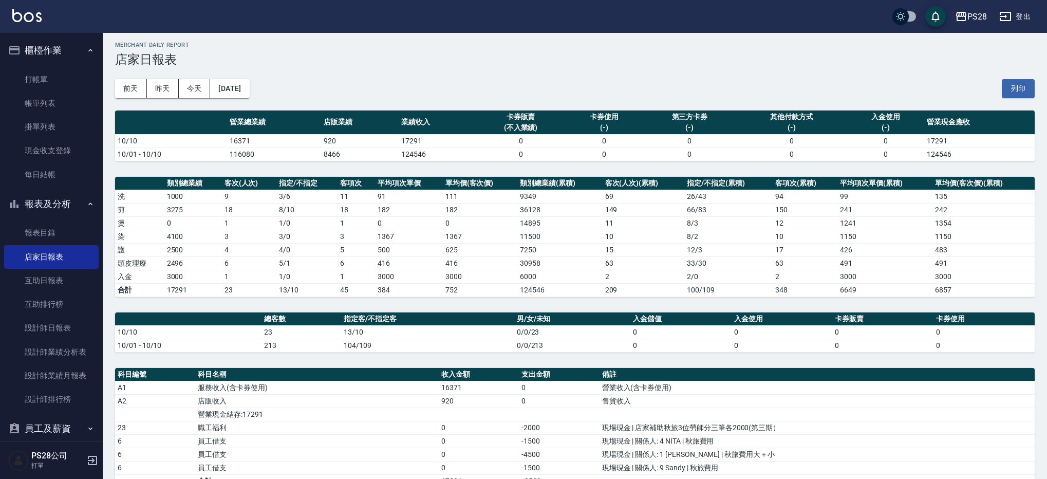
drag, startPoint x: 225, startPoint y: 142, endPoint x: 264, endPoint y: 135, distance: 39.7
click at [264, 135] on tr "10/10 16371 920 17291 0 0 0 0 0 17291" at bounding box center [574, 140] width 919 height 13
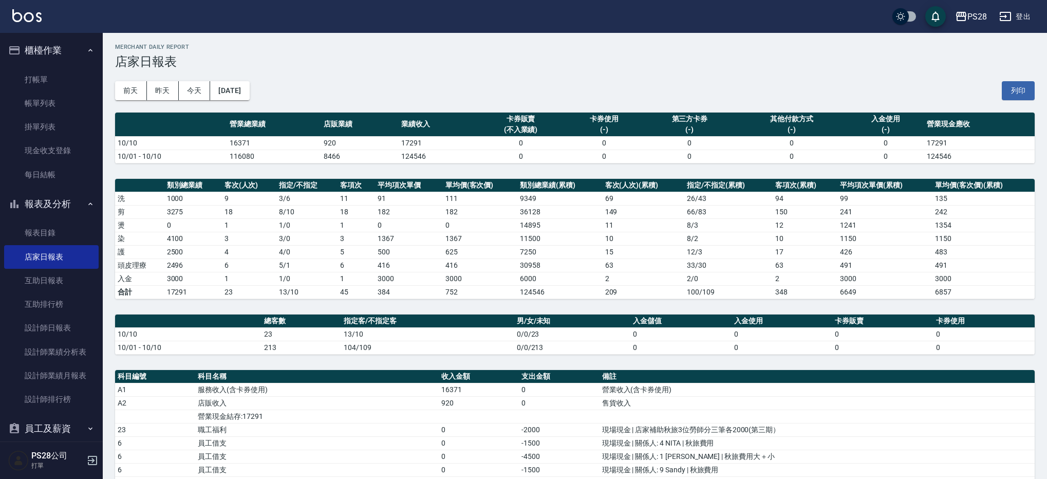
scroll to position [0, 0]
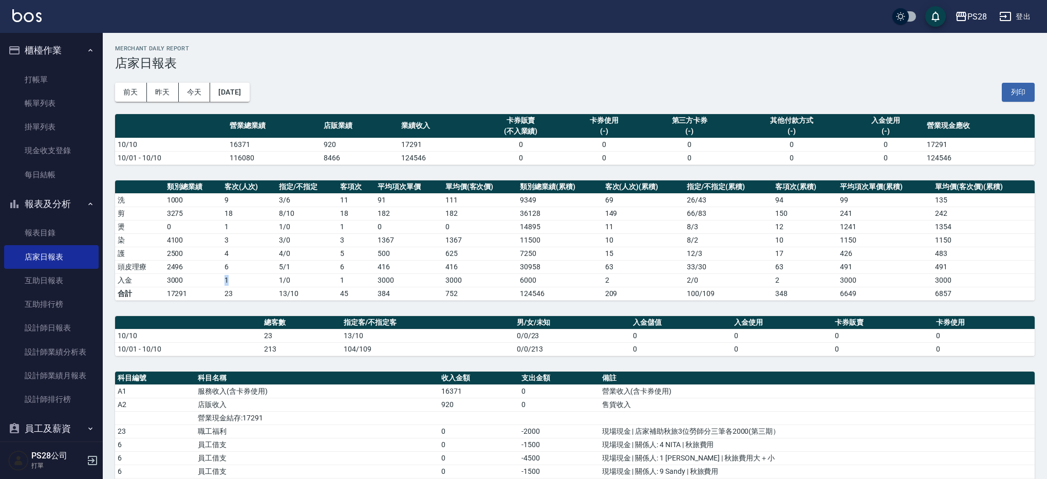
drag, startPoint x: 213, startPoint y: 281, endPoint x: 277, endPoint y: 273, distance: 65.2
click at [273, 274] on tr "入金 3000 1 1 / 0 1 3000 3000 6000 2 2 / 0 2 3000 3000" at bounding box center [574, 279] width 919 height 13
click at [75, 320] on link "設計師日報表" at bounding box center [51, 327] width 94 height 24
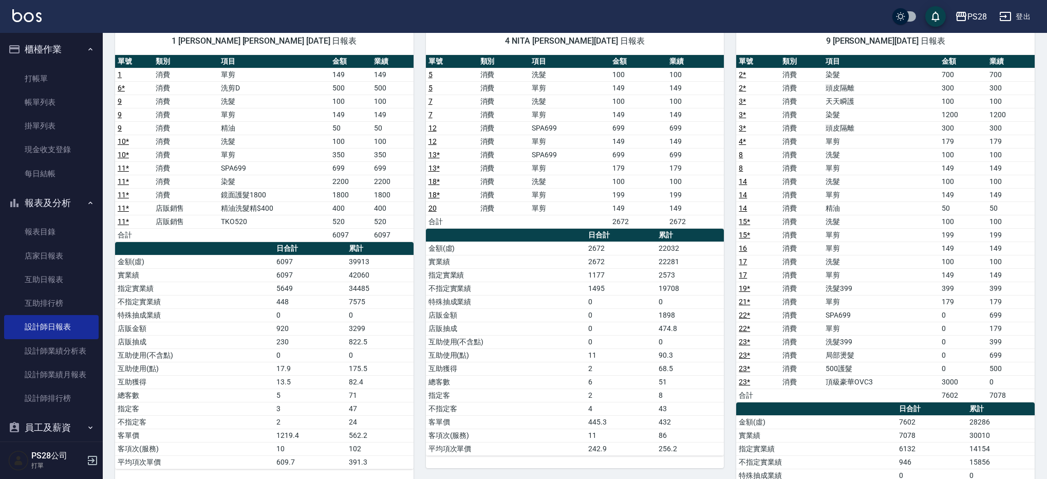
scroll to position [86, 0]
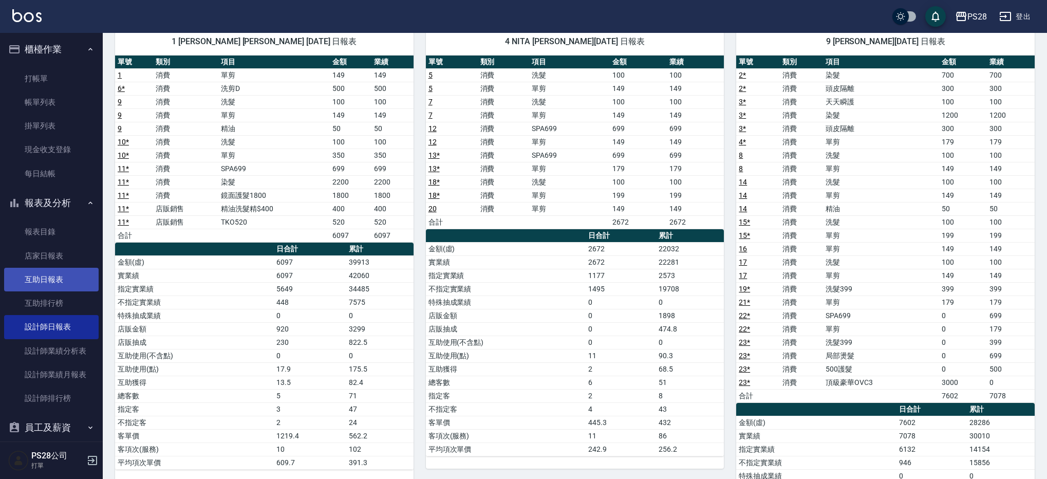
click at [67, 279] on link "互助日報表" at bounding box center [51, 280] width 94 height 24
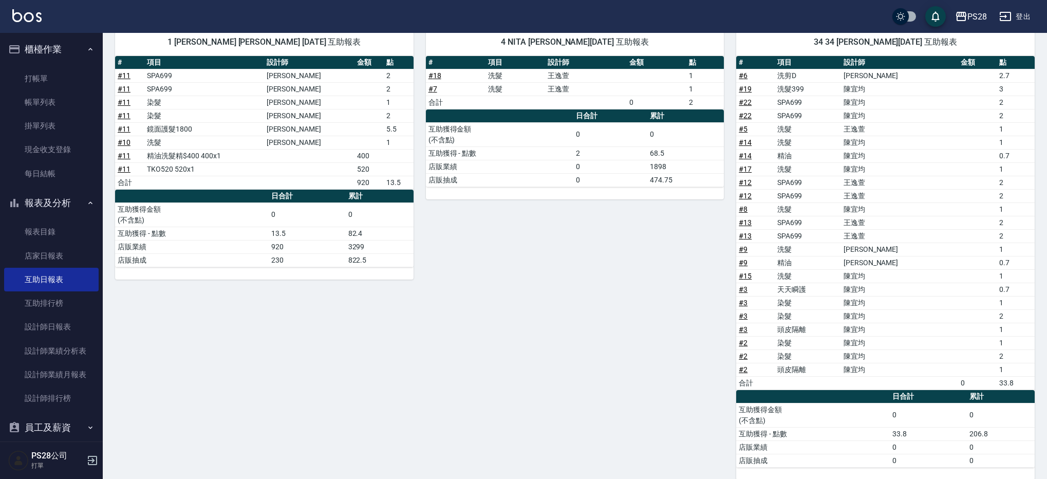
scroll to position [120, 0]
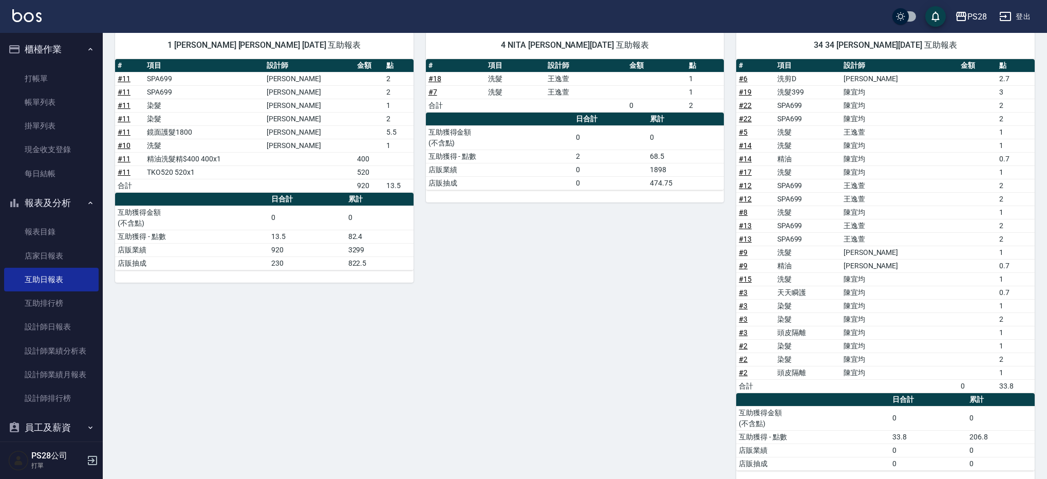
click at [1031, 17] on button "登出" at bounding box center [1015, 16] width 40 height 19
